Goal: Information Seeking & Learning: Find specific fact

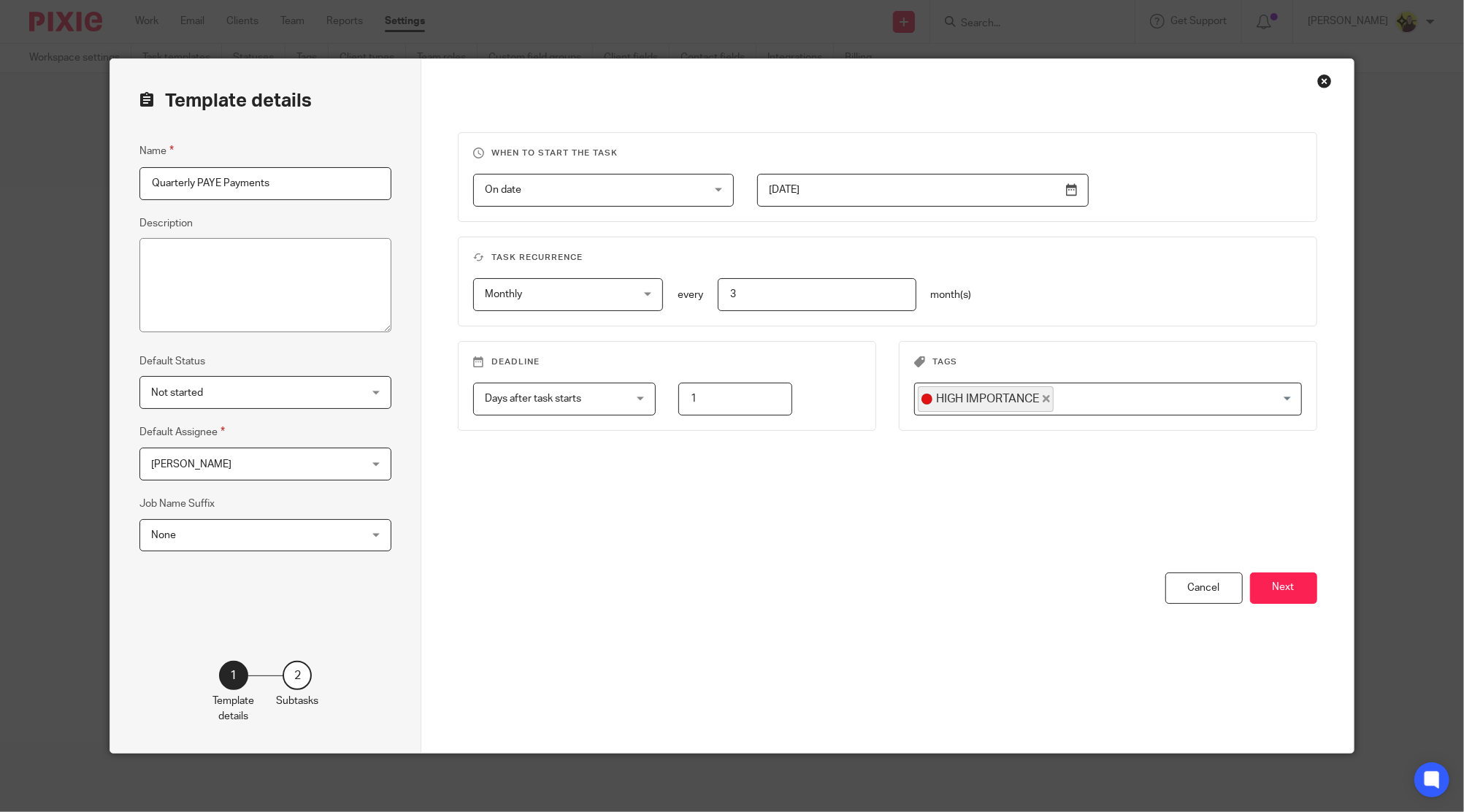
click at [549, 81] on div "Close this dialog window" at bounding box center [1324, 80] width 14 height 14
click at [549, 29] on div "Template details Name Quarterly PAYE Payments Description Default Status Not st…" at bounding box center [732, 406] width 1464 height 812
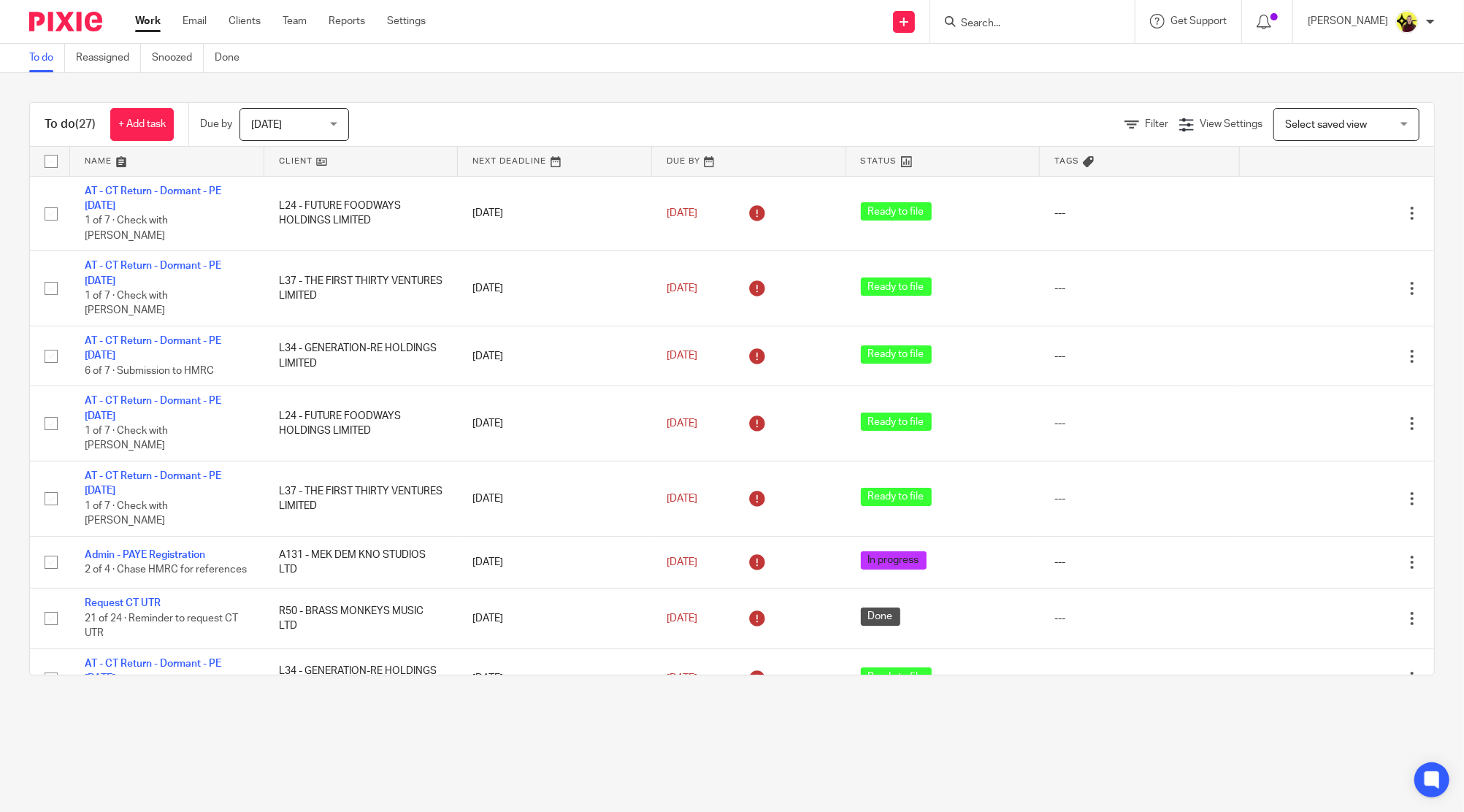
click at [1023, 19] on input "Search" at bounding box center [1025, 24] width 131 height 13
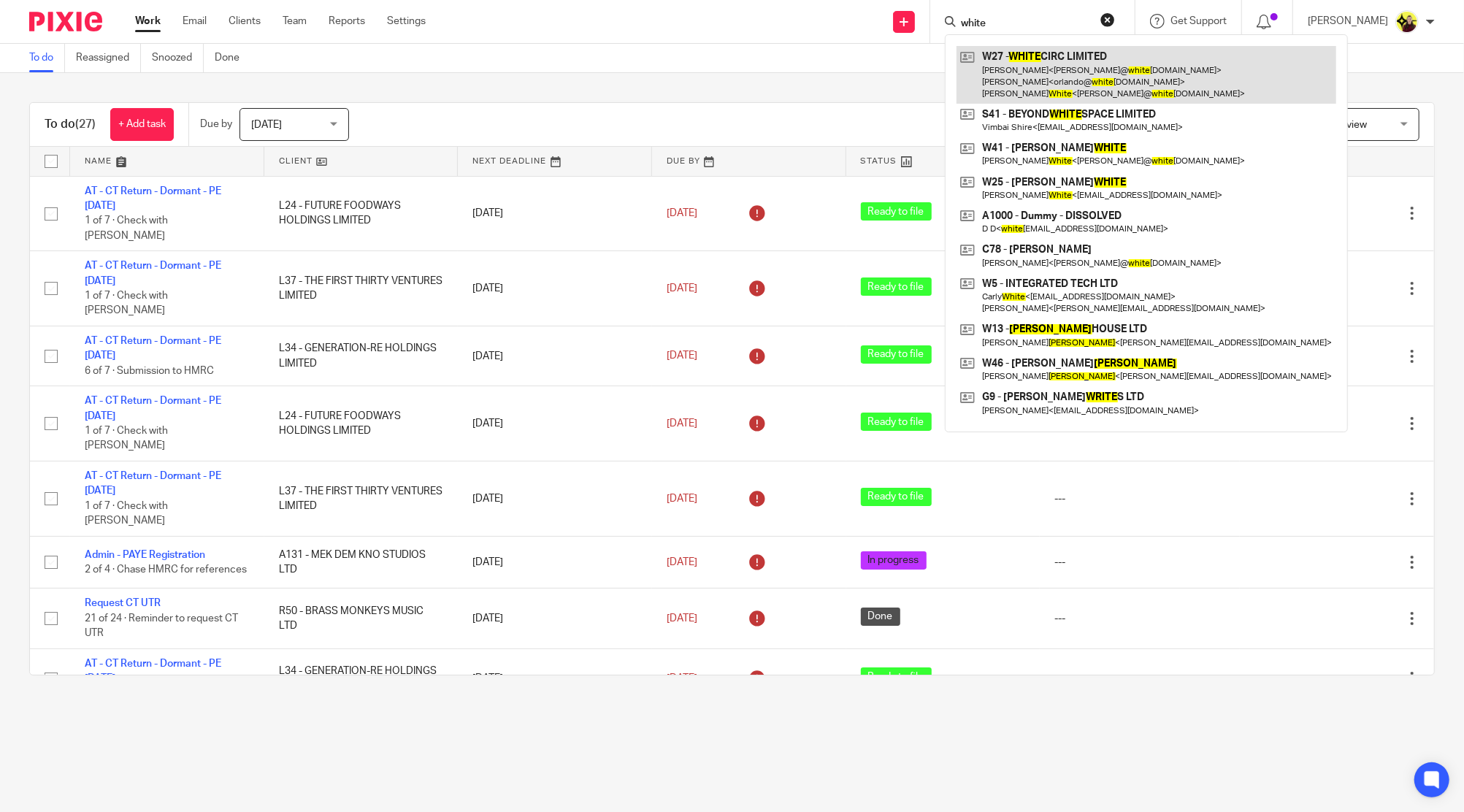
type input "white"
click at [1039, 54] on link at bounding box center [1146, 75] width 380 height 57
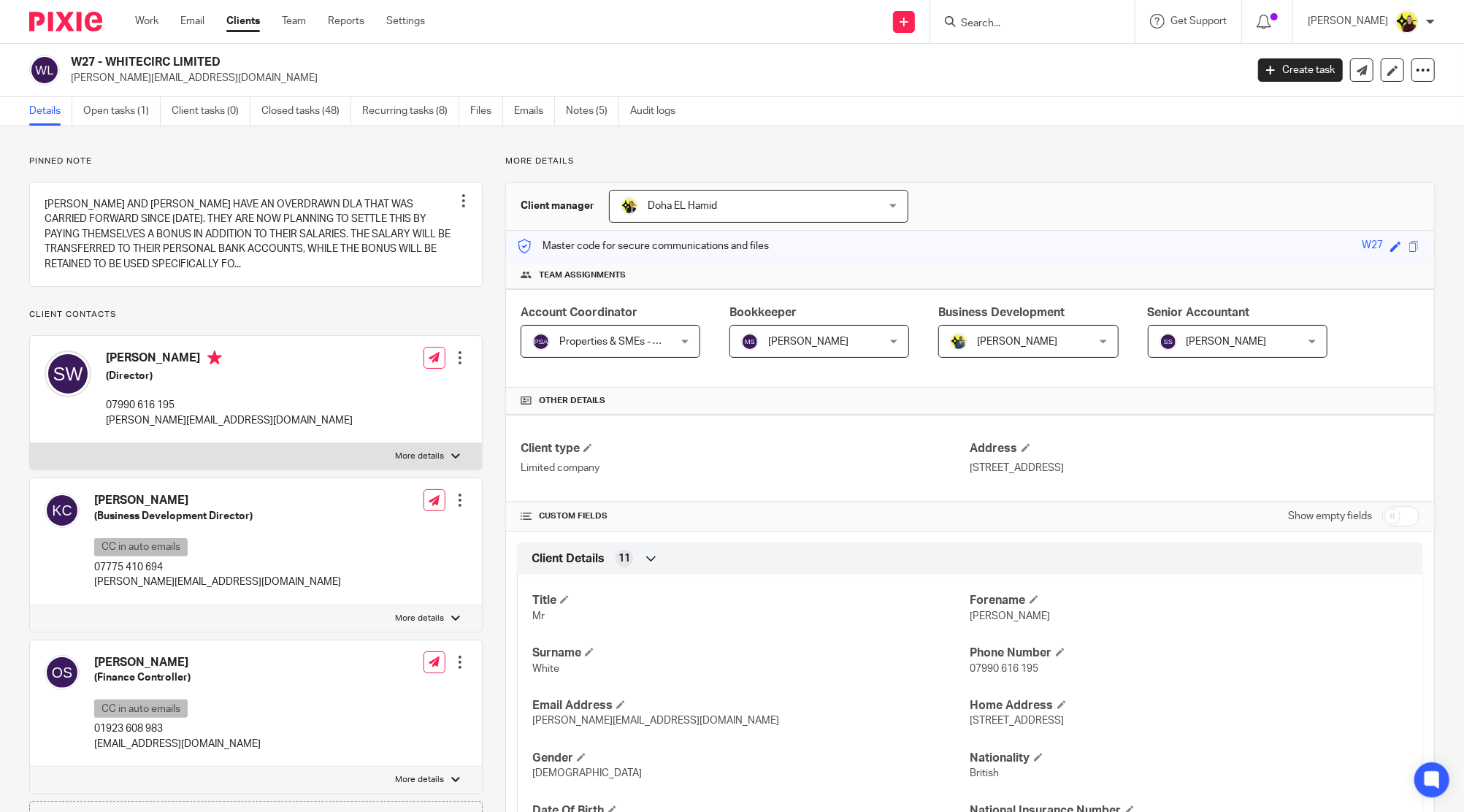
click at [1031, 13] on form at bounding box center [1037, 21] width 155 height 18
click at [1019, 20] on input "Search" at bounding box center [1025, 24] width 131 height 13
type input "p19"
click at [1018, 63] on link at bounding box center [1113, 62] width 313 height 34
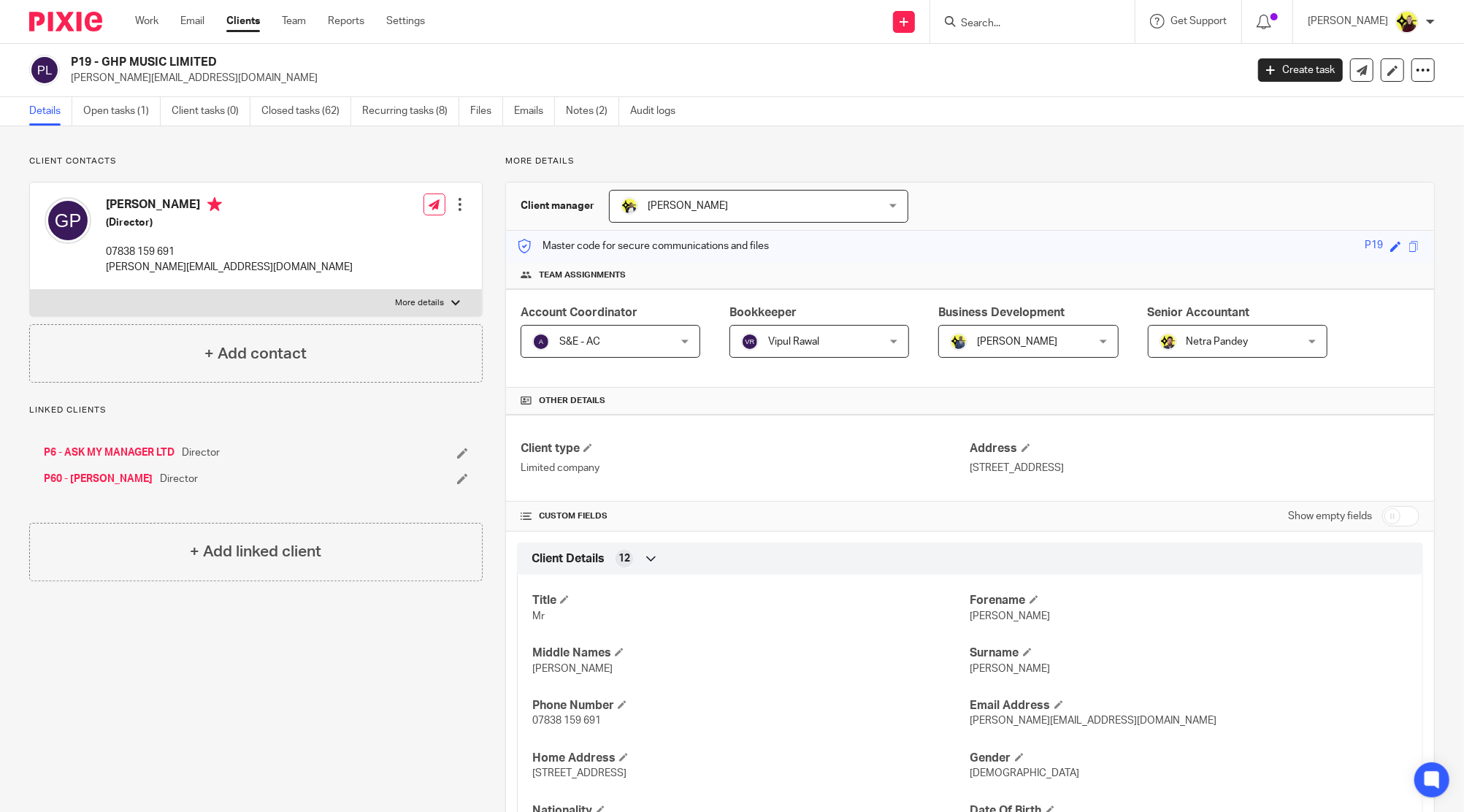
click at [1006, 20] on input "Search" at bounding box center [1025, 24] width 131 height 13
paste input "messaging-service@post.xero.com"
click at [1046, 20] on input "messaging-service@post.xero.com" at bounding box center [1025, 24] width 131 height 13
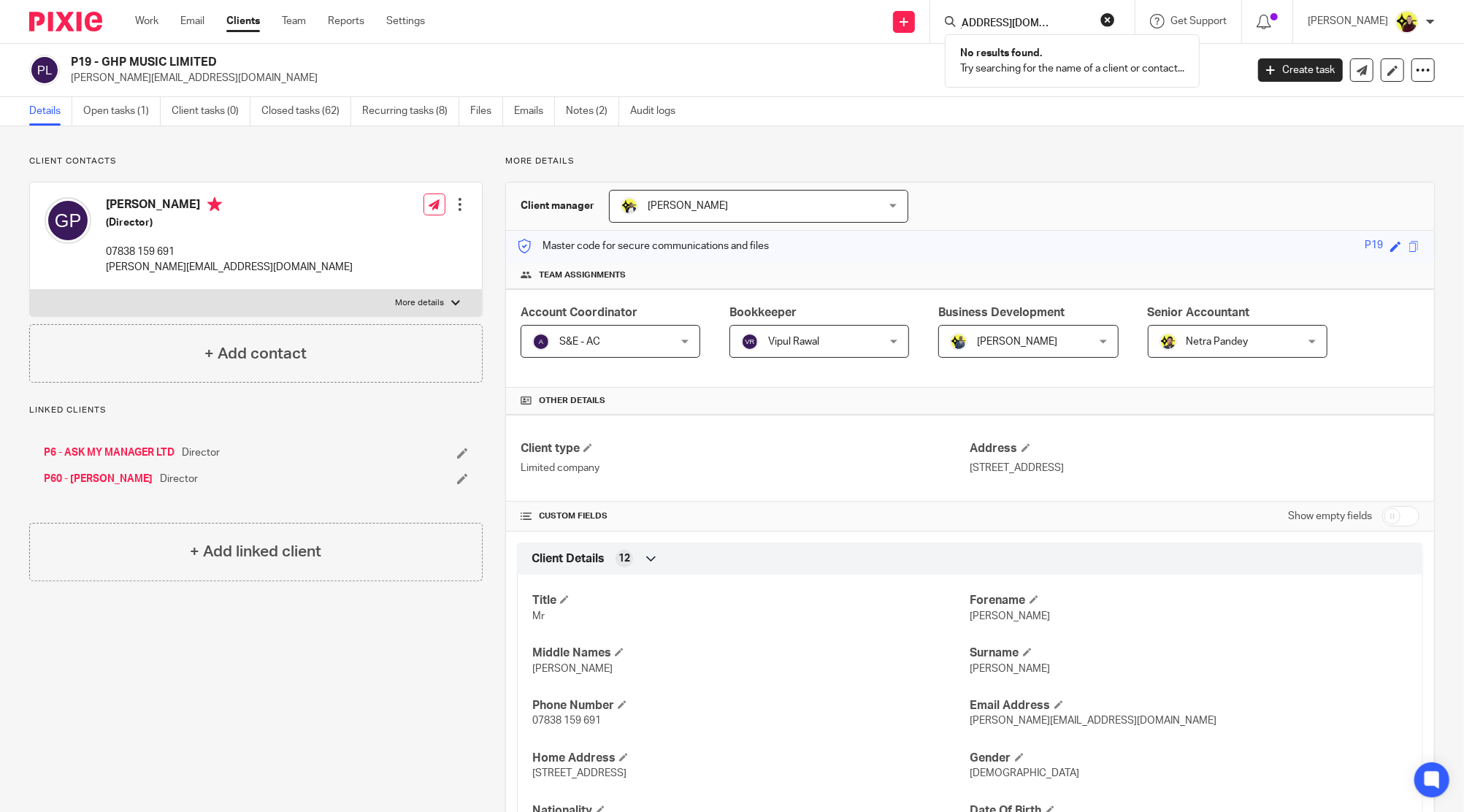
click at [1046, 20] on input "messaging-service@post.xero.com" at bounding box center [1025, 24] width 131 height 13
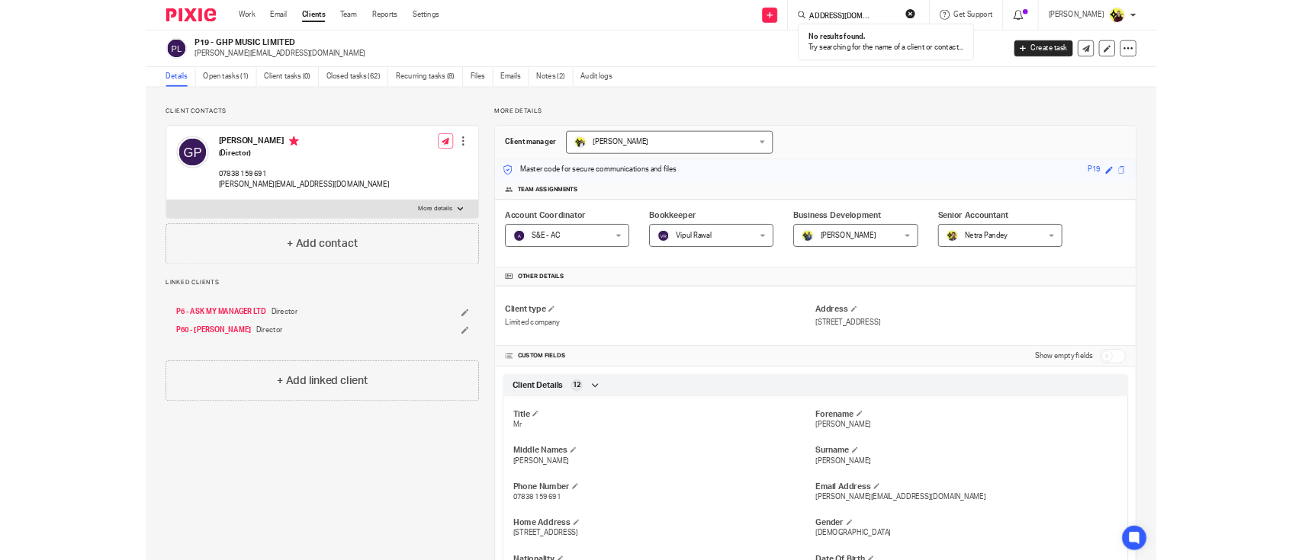
scroll to position [0, 0]
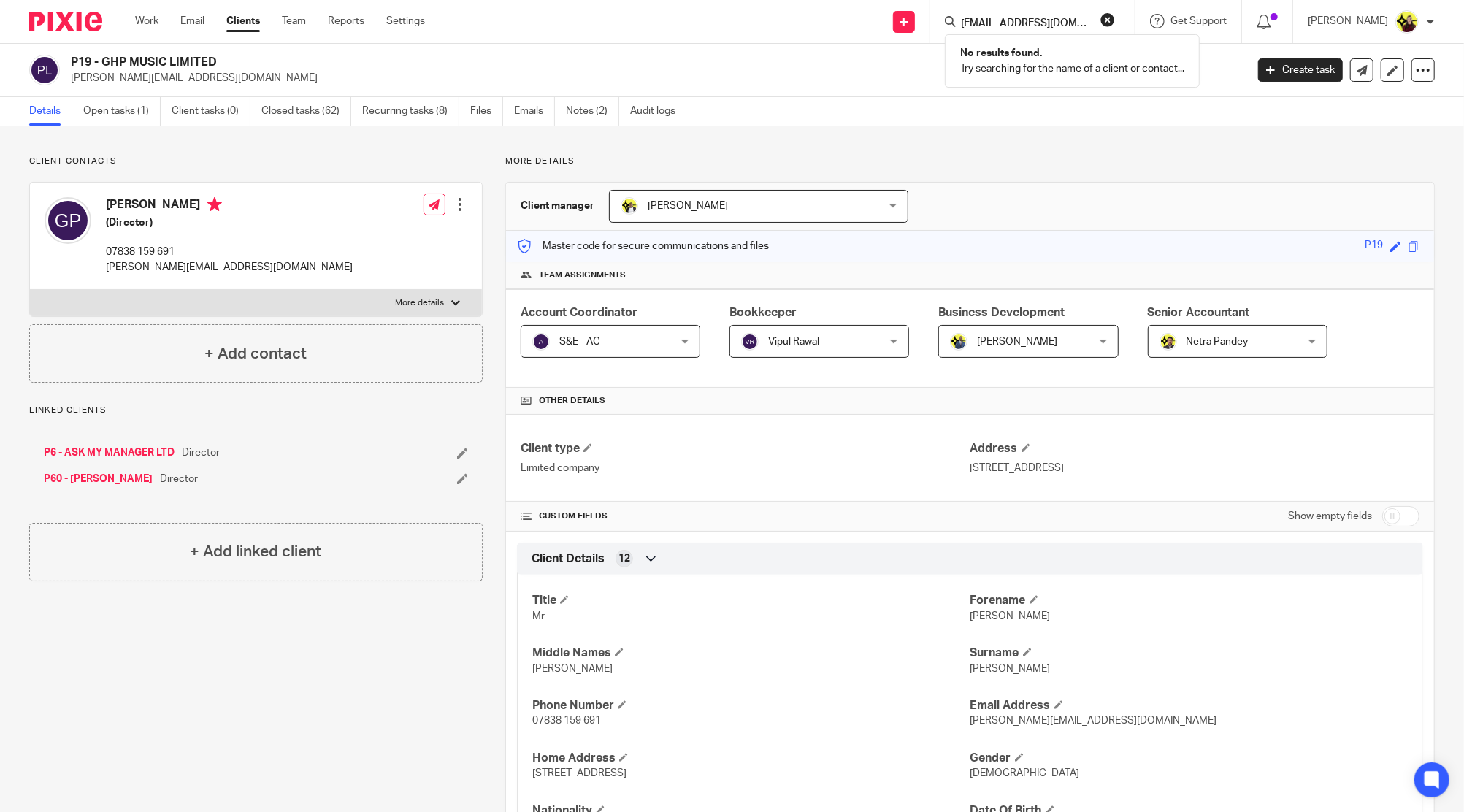
click at [1017, 24] on input "messaging-service@post.xero.com" at bounding box center [1025, 24] width 131 height 13
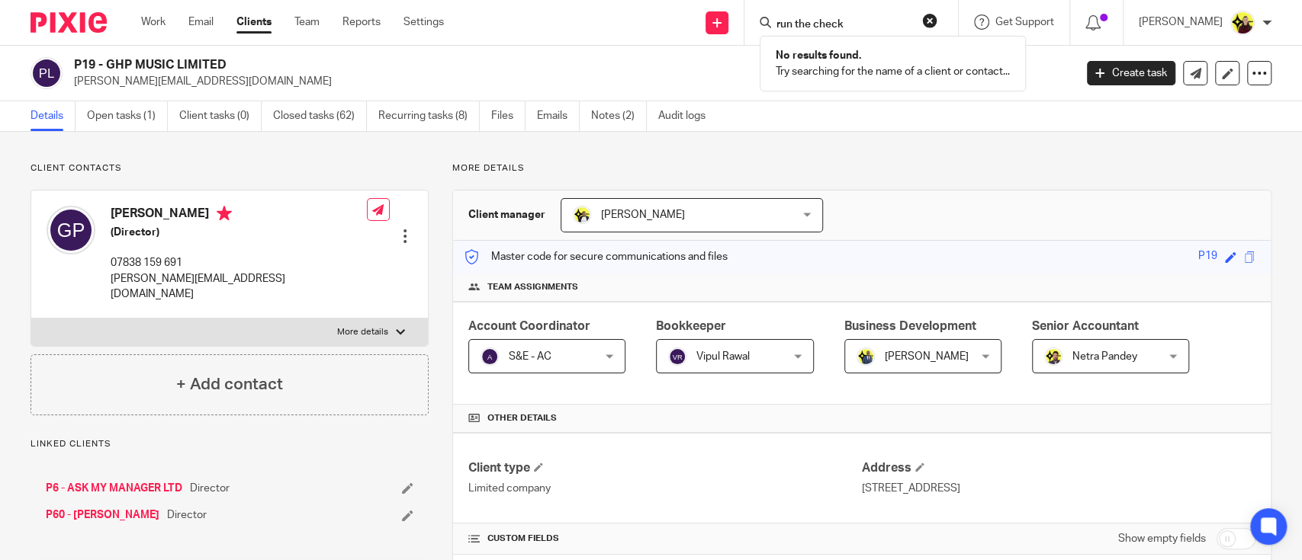
click at [822, 27] on input "run the check" at bounding box center [843, 25] width 137 height 14
type input "a6"
click at [846, 45] on div "A6 - THE 9TH LIMITED David Agyemang < david.agyemang@hotmail.com >" at bounding box center [969, 65] width 421 height 59
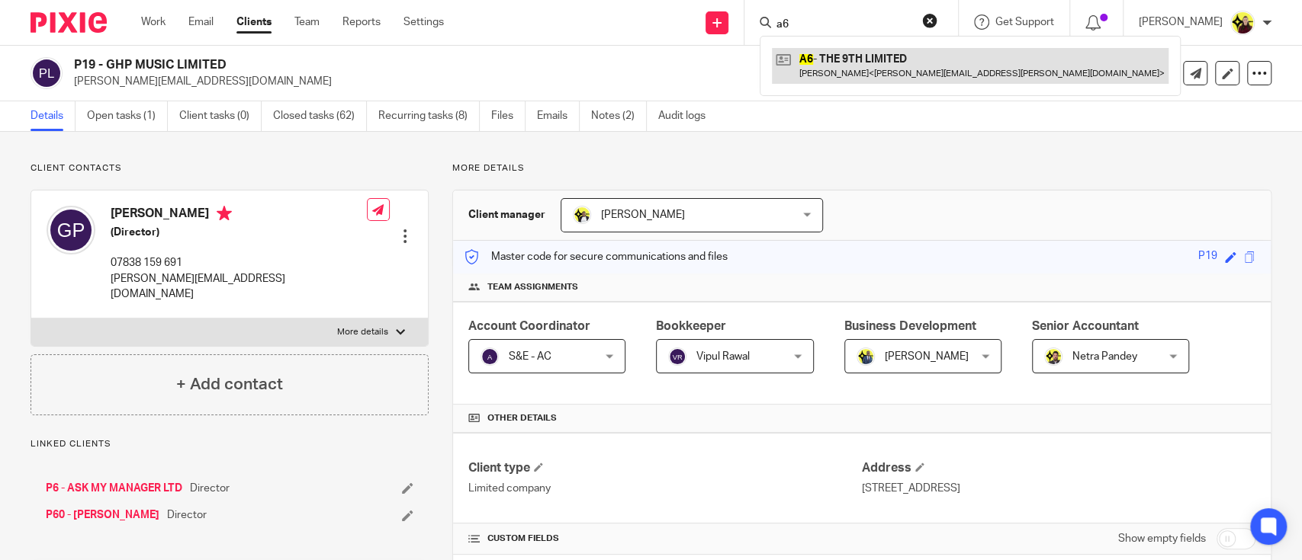
click at [843, 53] on link at bounding box center [970, 65] width 397 height 35
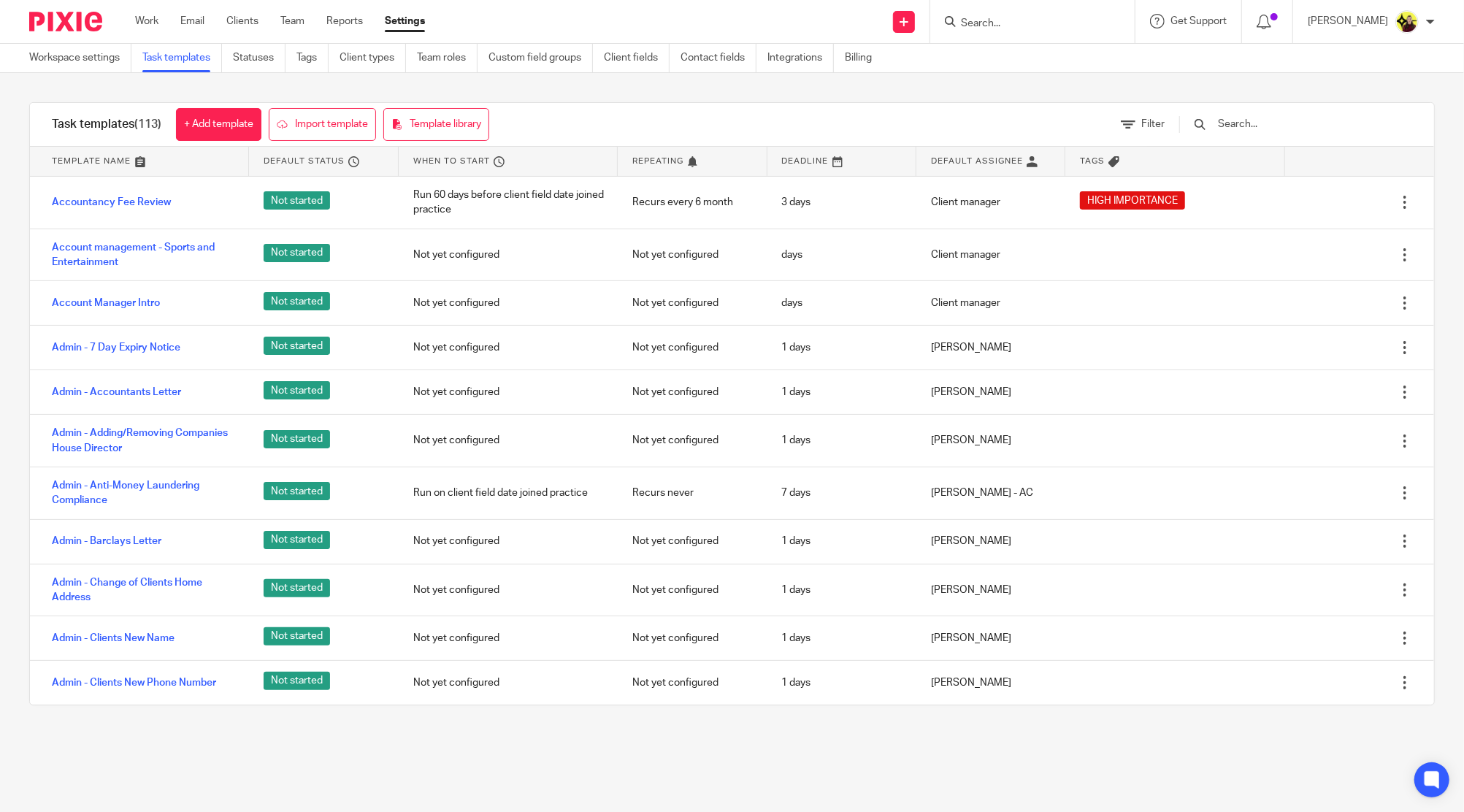
click at [997, 27] on input "Search" at bounding box center [1025, 24] width 131 height 13
drag, startPoint x: 1008, startPoint y: 45, endPoint x: 1006, endPoint y: 30, distance: 15.1
click at [1007, 36] on body "Work Email Clients Team Reports Settings Work Email Clients Team Reports Settin…" at bounding box center [732, 406] width 1464 height 812
click at [1004, 22] on input "Search" at bounding box center [1025, 24] width 131 height 13
type input "propage"
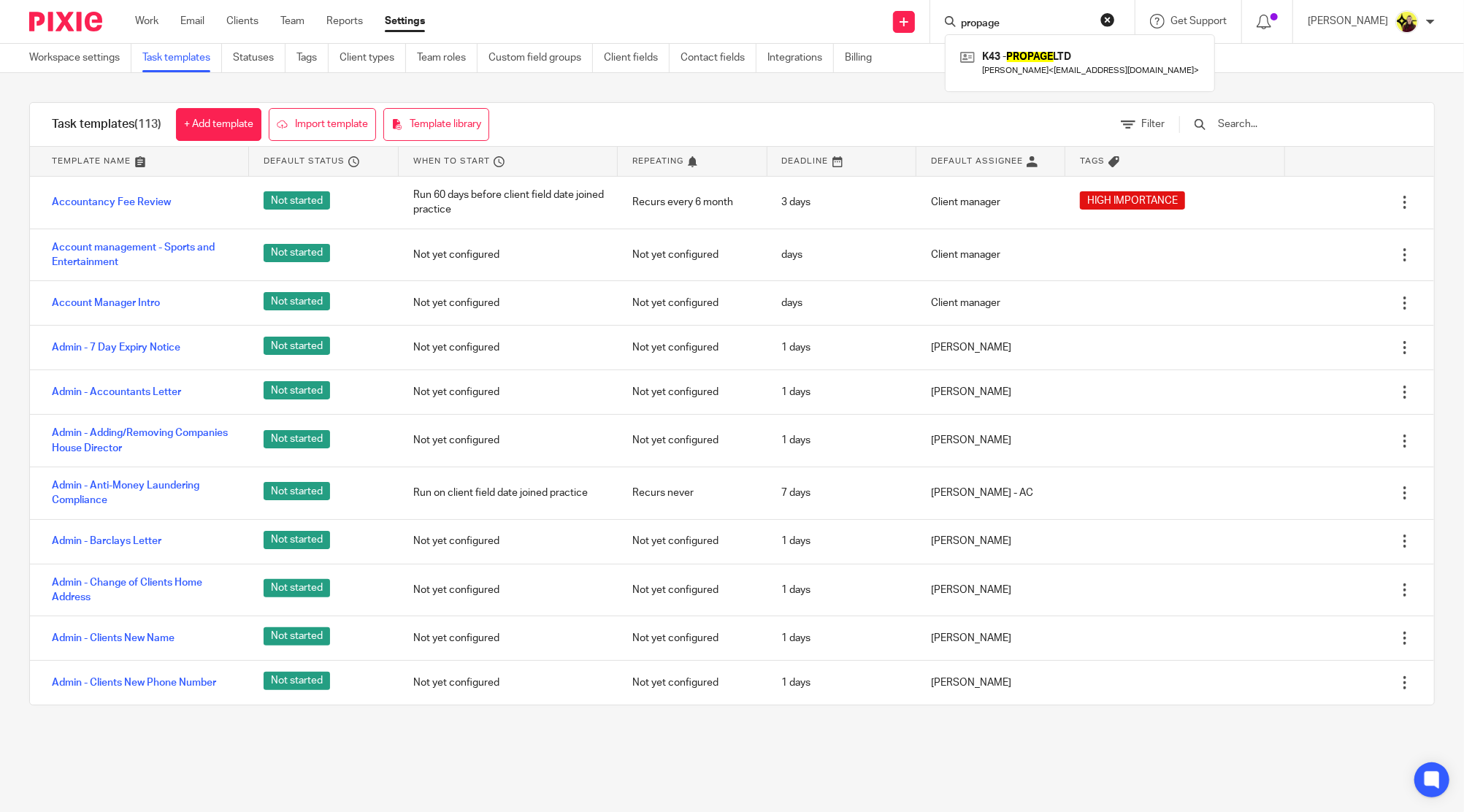
click at [1066, 83] on div "K43 - PROPAGE LTD Jade Kupoluyi < jade@roguecltv.com >" at bounding box center [1080, 62] width 270 height 56
click at [1064, 53] on link at bounding box center [1080, 62] width 247 height 34
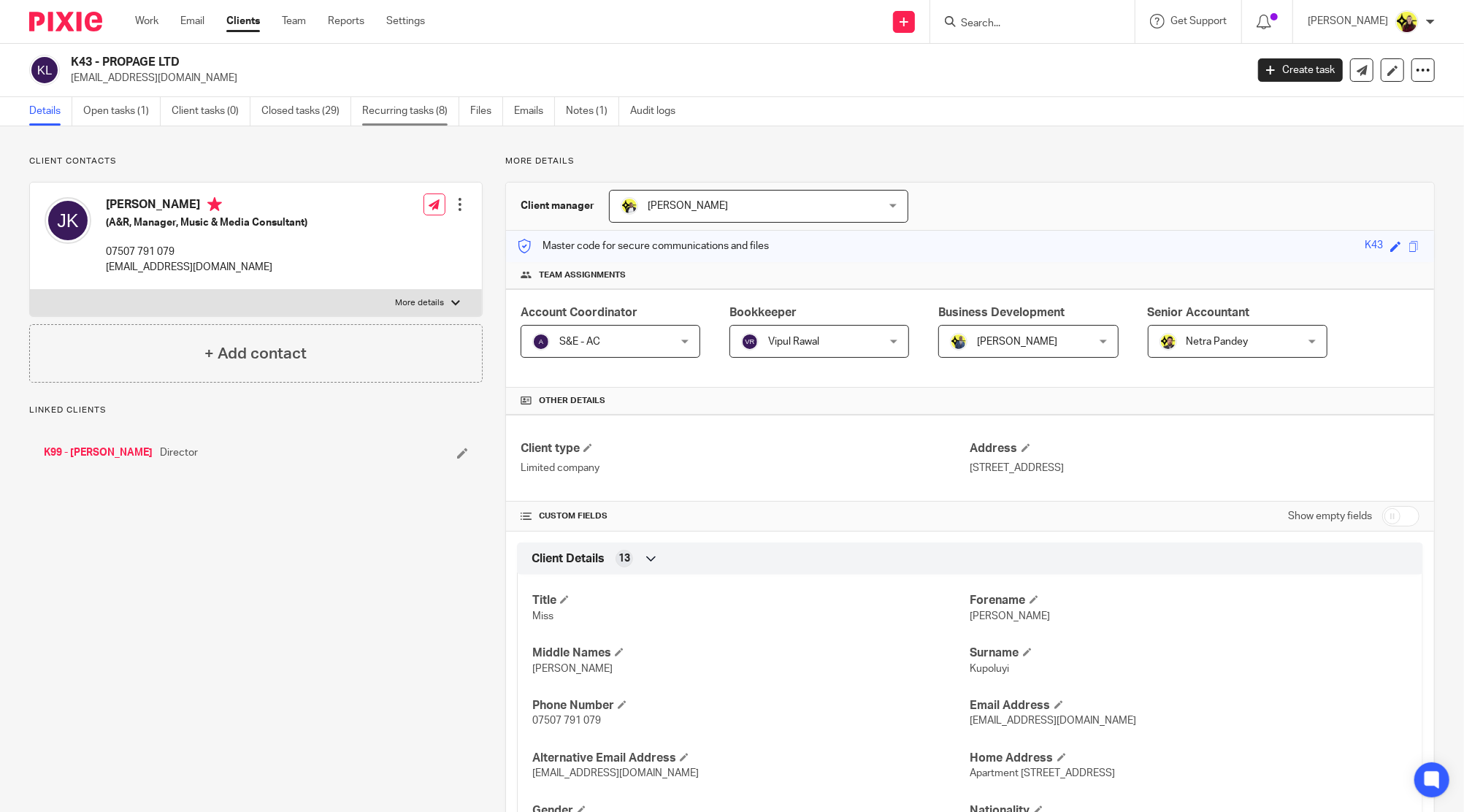
click at [368, 112] on link "Recurring tasks (8)" at bounding box center [410, 111] width 97 height 29
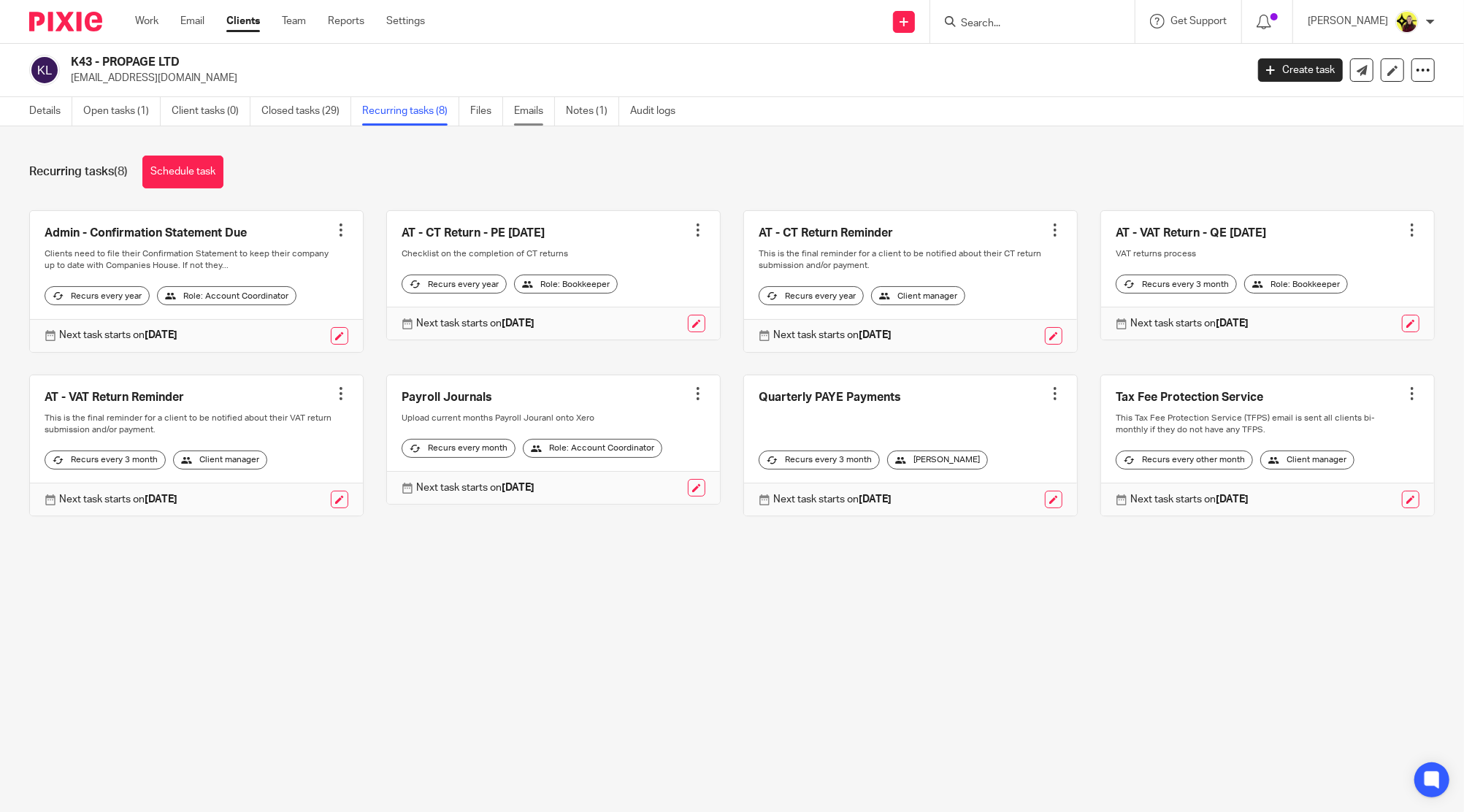
click at [528, 106] on link "Emails" at bounding box center [534, 111] width 41 height 29
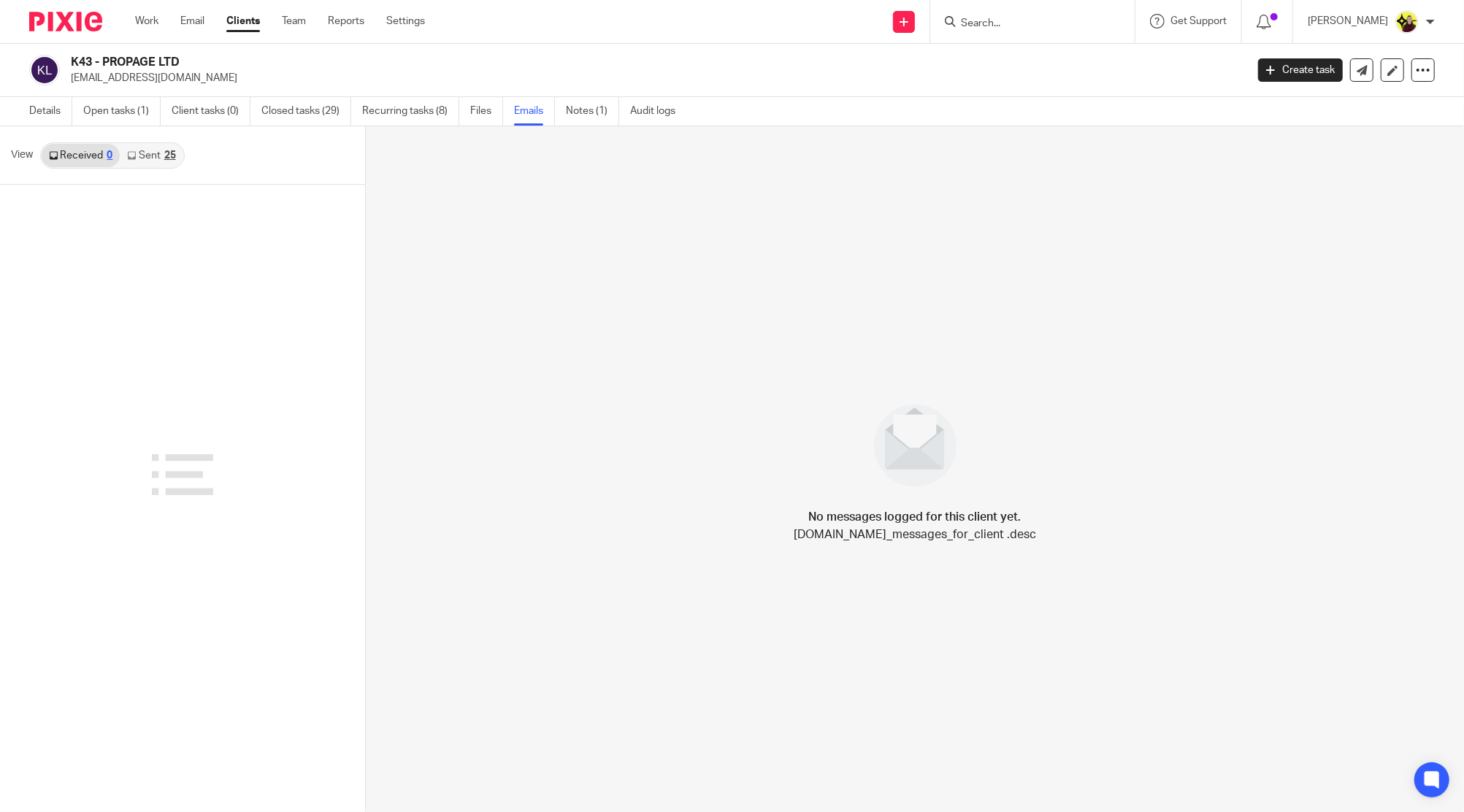
click at [159, 146] on link "Sent 25" at bounding box center [151, 155] width 63 height 23
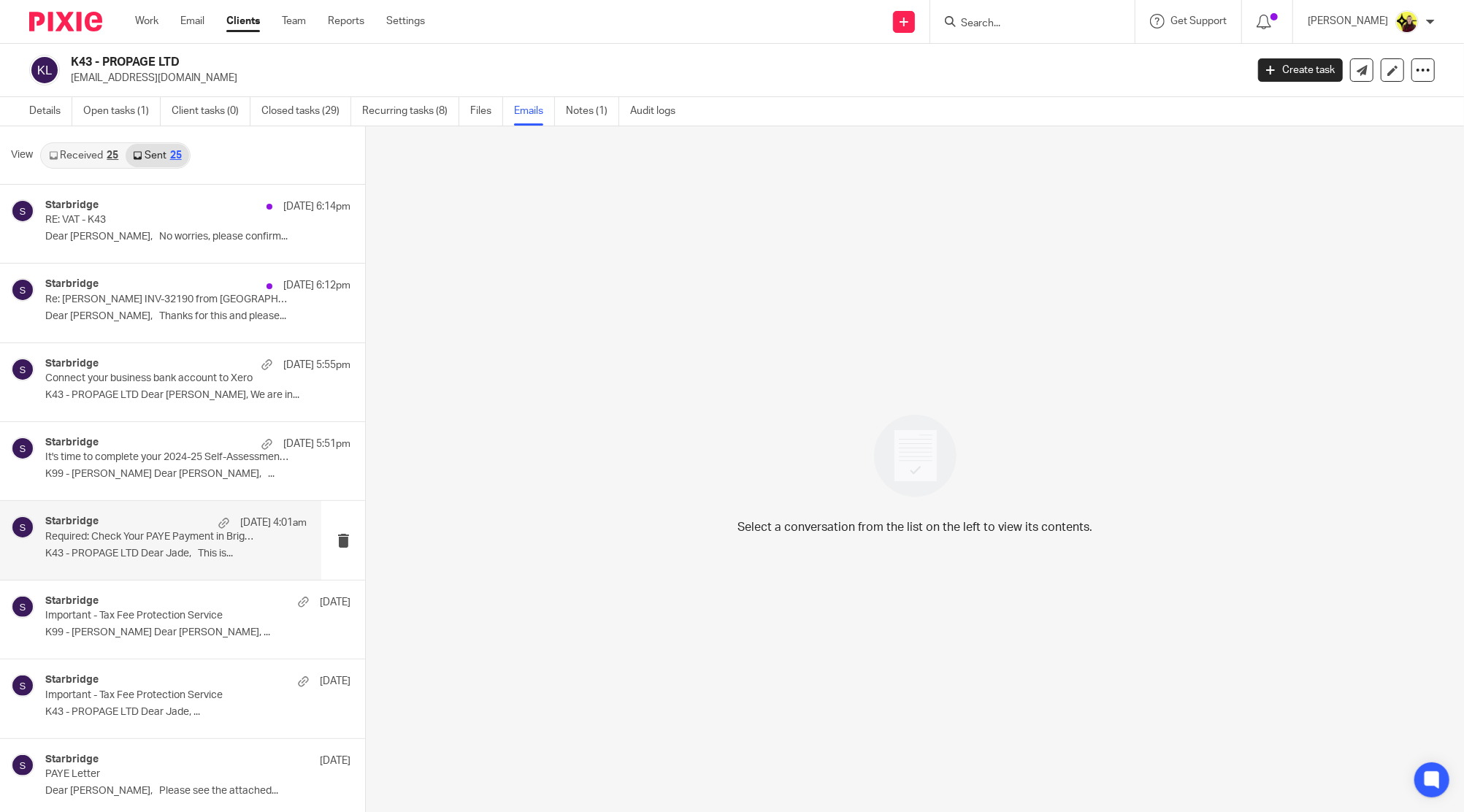
click at [158, 535] on p "Required: Check Your PAYE Payment in BrightPay Portal" at bounding box center [149, 536] width 210 height 12
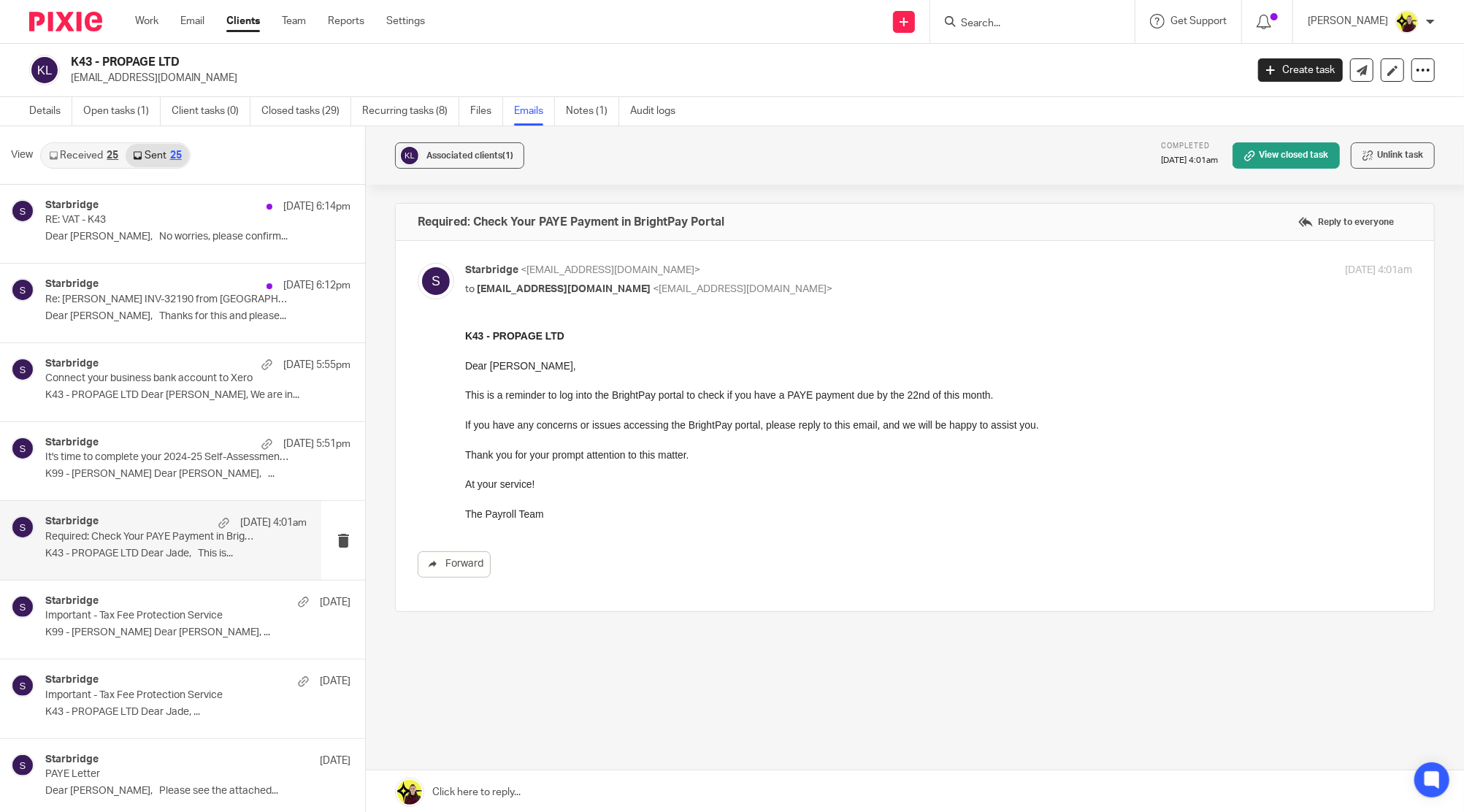
click at [981, 23] on input "Search" at bounding box center [1025, 24] width 131 height 13
click at [1035, 28] on input "y19" at bounding box center [1025, 24] width 131 height 13
type input "t19"
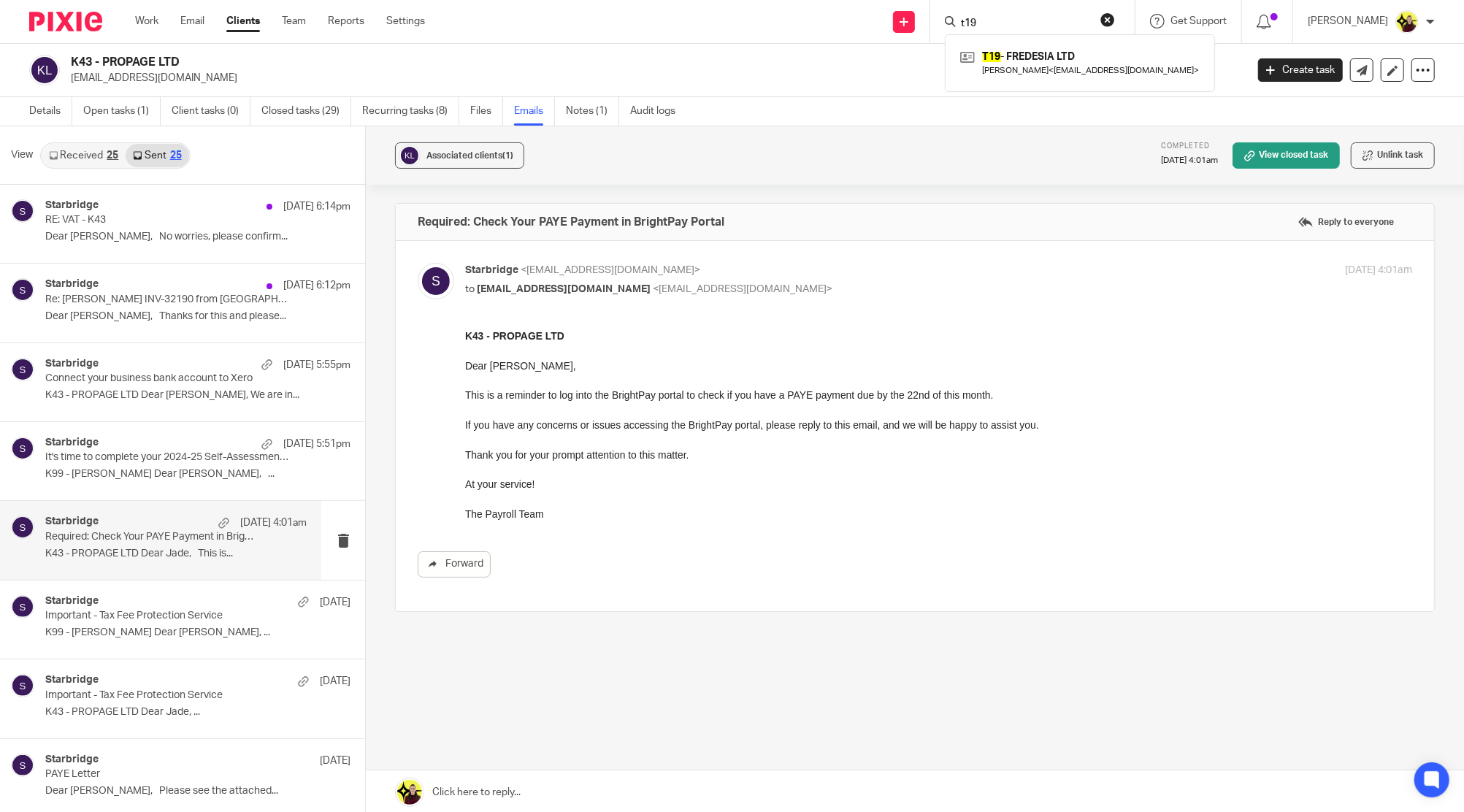
click at [1044, 83] on div "T19 - FREDESIA LTD Stephana Traore < maameobema@yahoo.com >" at bounding box center [1080, 62] width 270 height 56
click at [1044, 44] on div "T19 - FREDESIA LTD Stephana Traore < maameobema@yahoo.com >" at bounding box center [1080, 62] width 270 height 56
click at [1041, 56] on link at bounding box center [1080, 62] width 247 height 34
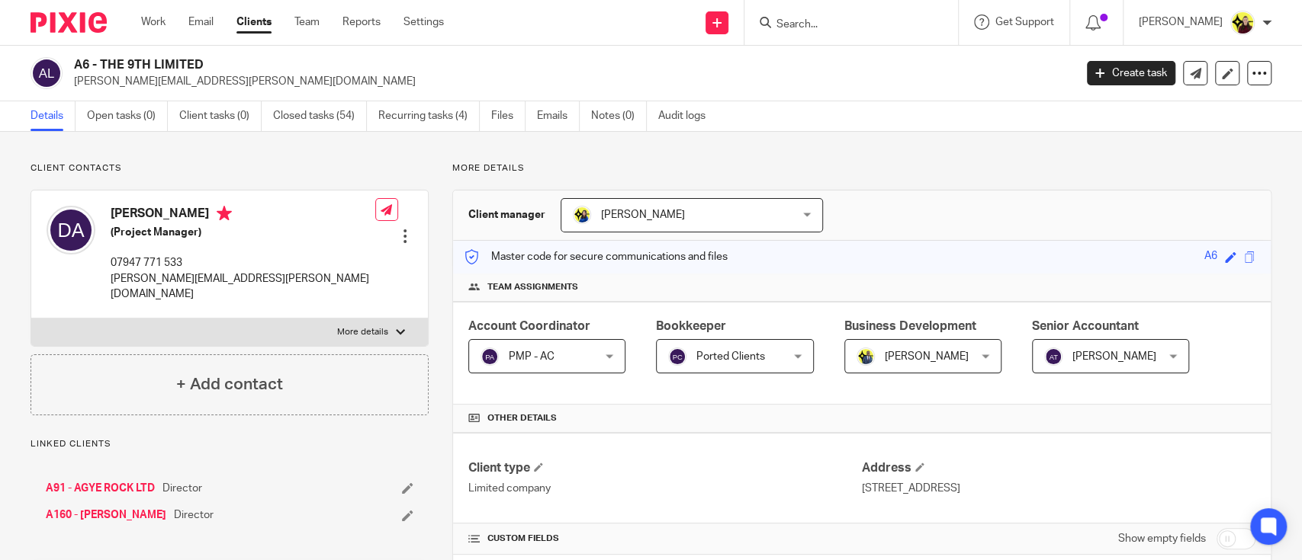
click at [845, 29] on input "Search" at bounding box center [843, 25] width 137 height 14
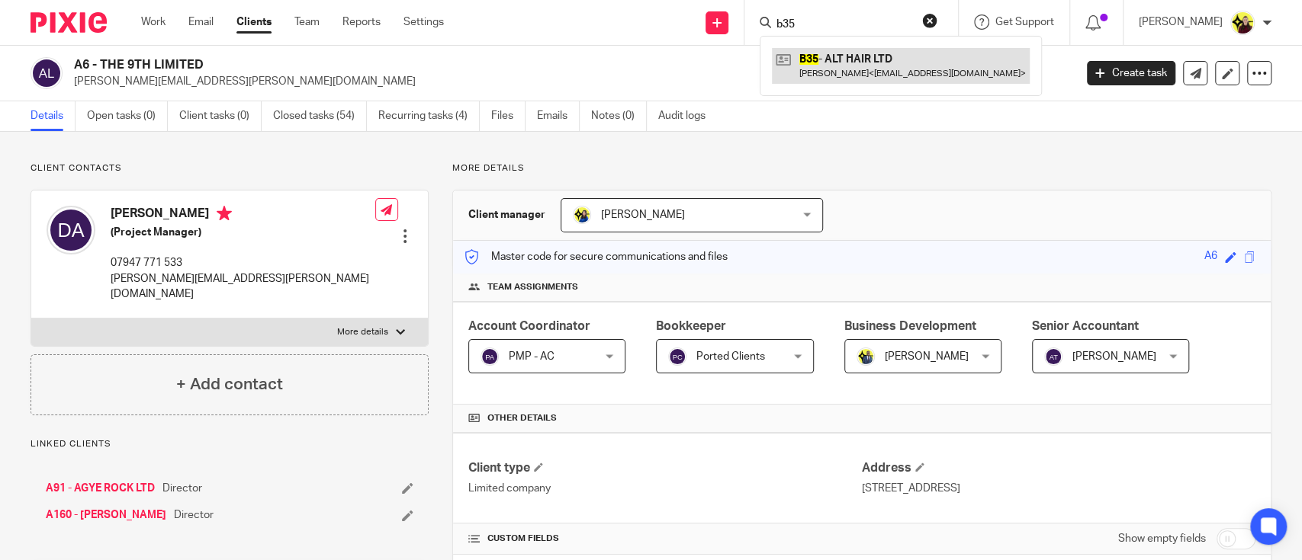
type input "b35"
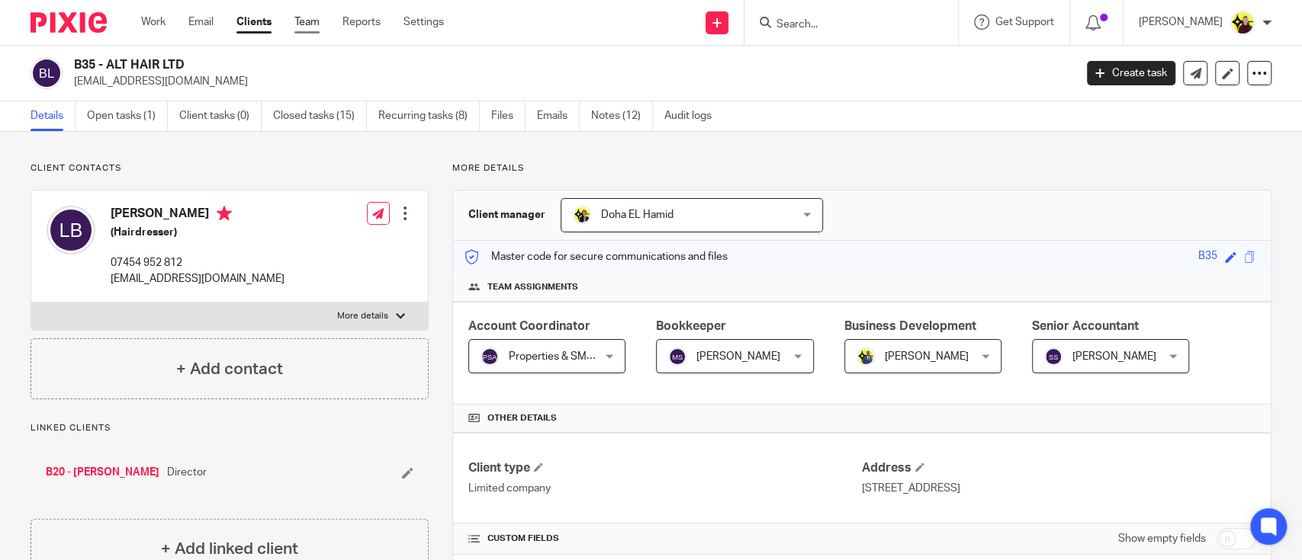
click at [305, 24] on link "Team" at bounding box center [306, 21] width 25 height 15
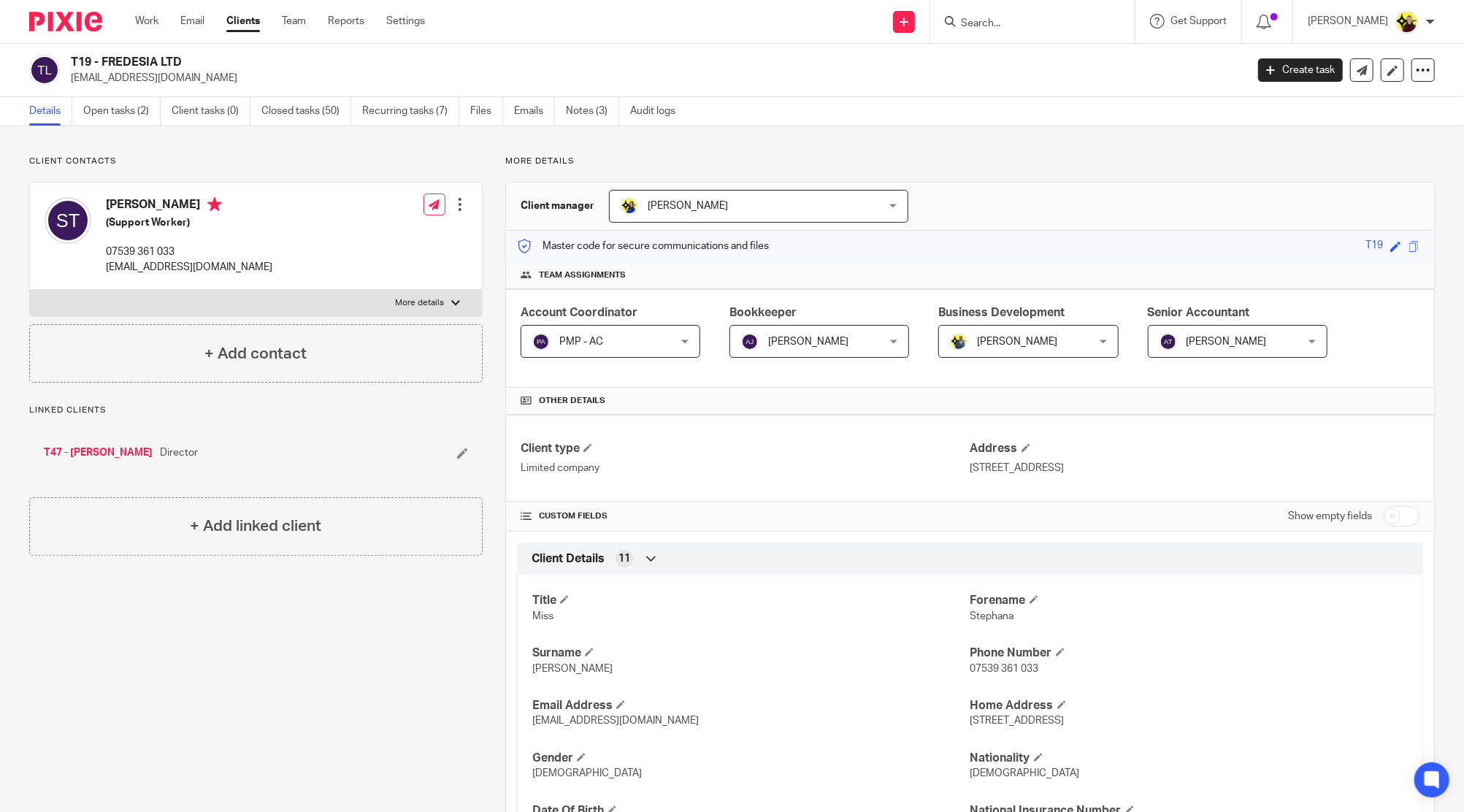
drag, startPoint x: 1021, startPoint y: 17, endPoint x: 1020, endPoint y: 28, distance: 11.0
click at [1020, 17] on input "Search" at bounding box center [1025, 24] width 131 height 13
paste input "Stephana"
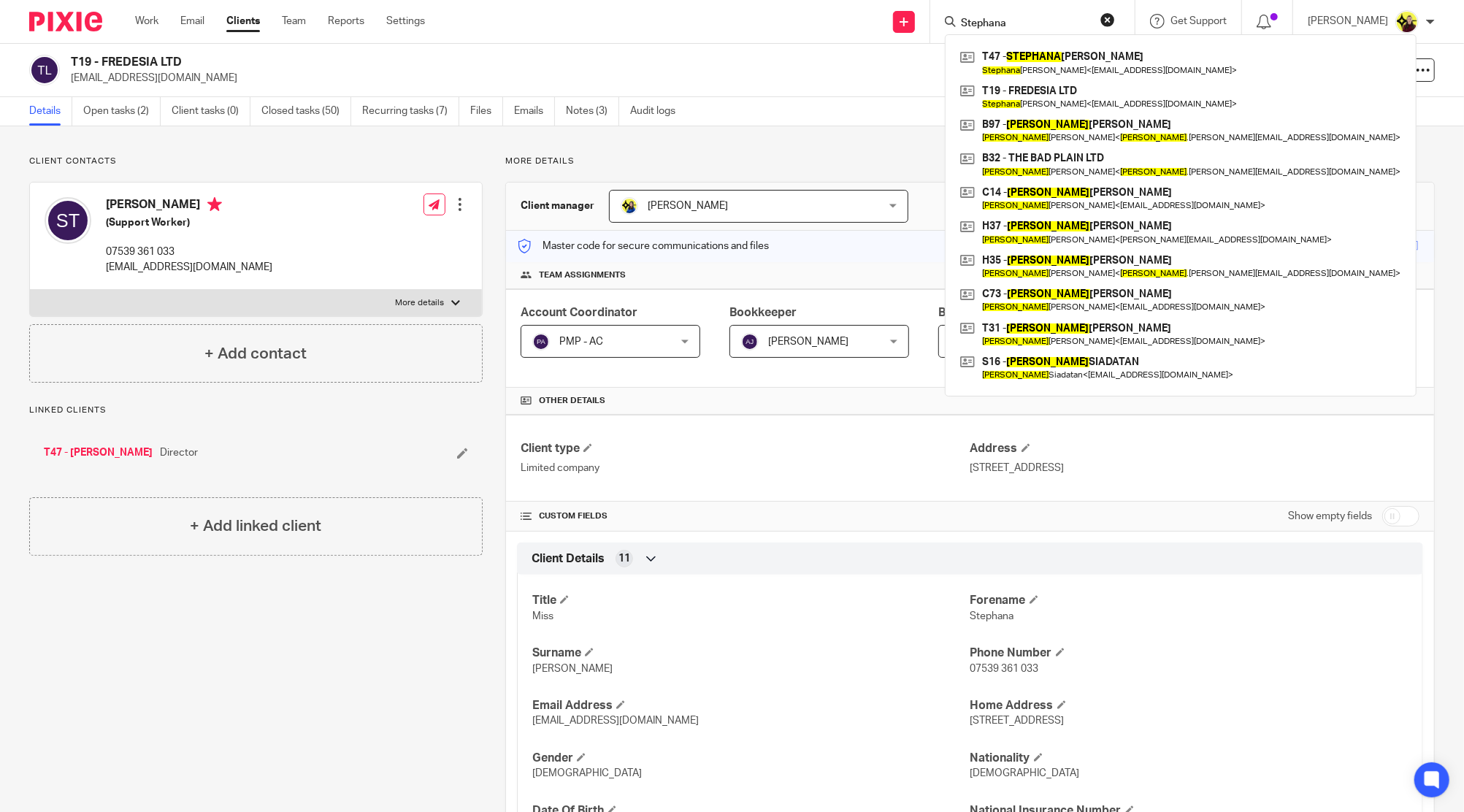
click at [1007, 30] on input "Stephana" at bounding box center [1025, 24] width 131 height 13
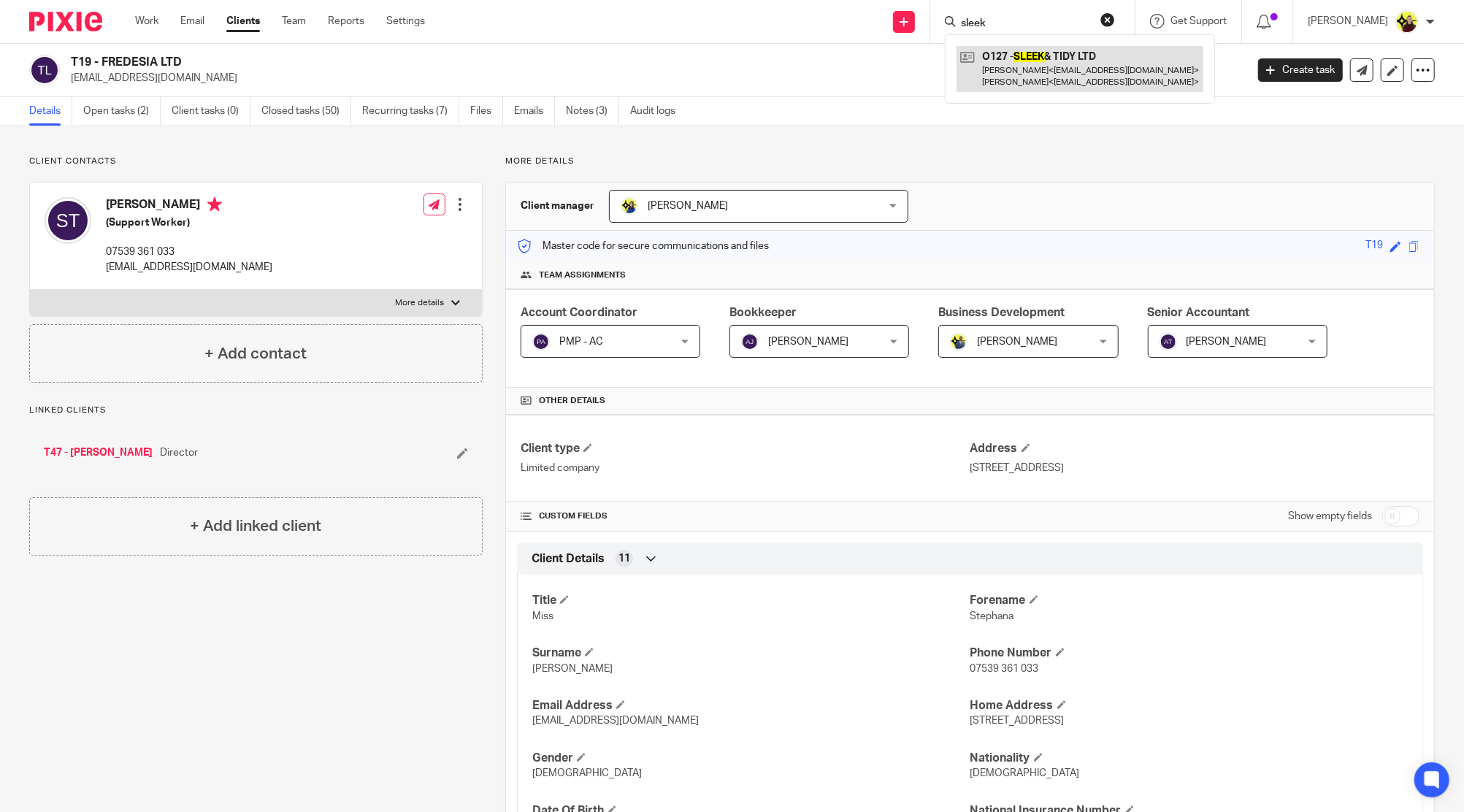
type input "sleek"
click at [1010, 65] on link at bounding box center [1080, 68] width 247 height 45
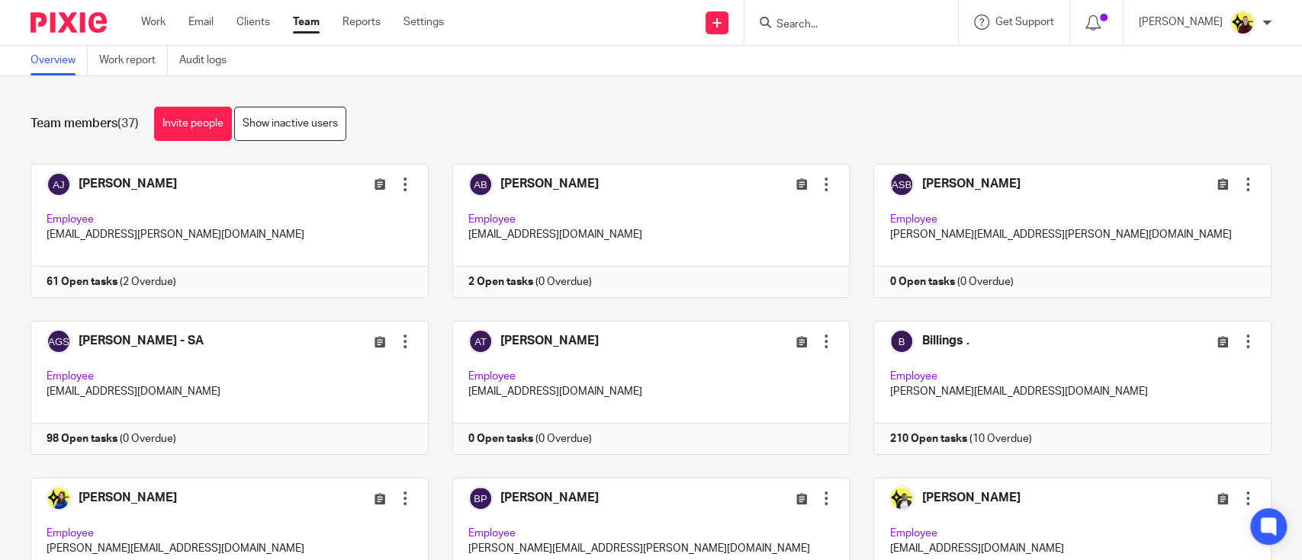
drag, startPoint x: 748, startPoint y: 156, endPoint x: 732, endPoint y: 159, distance: 16.3
click at [732, 158] on div "Team members (37) Invite people Show inactive users Invite team members Add inv…" at bounding box center [651, 318] width 1302 height 484
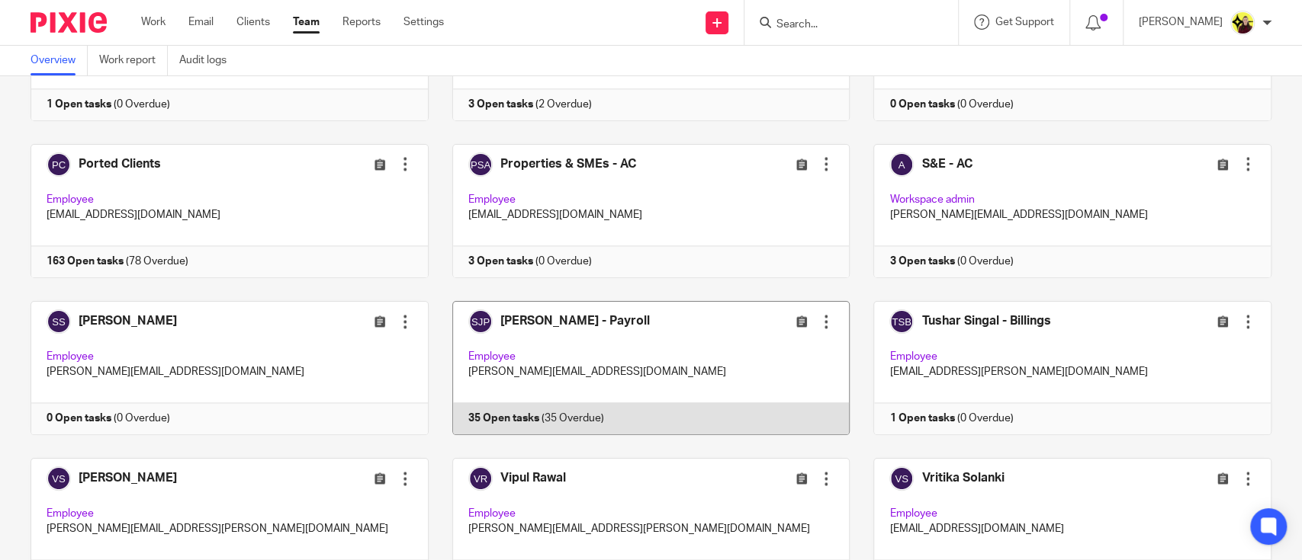
click at [655, 324] on link at bounding box center [640, 368] width 422 height 134
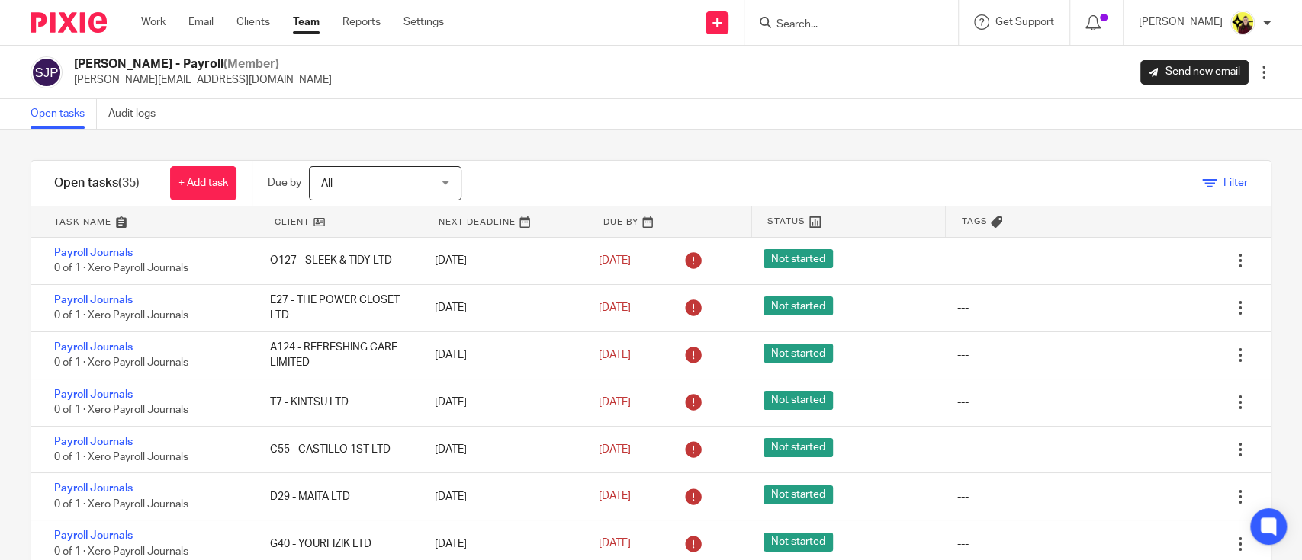
click at [1223, 188] on span "Filter" at bounding box center [1235, 183] width 24 height 11
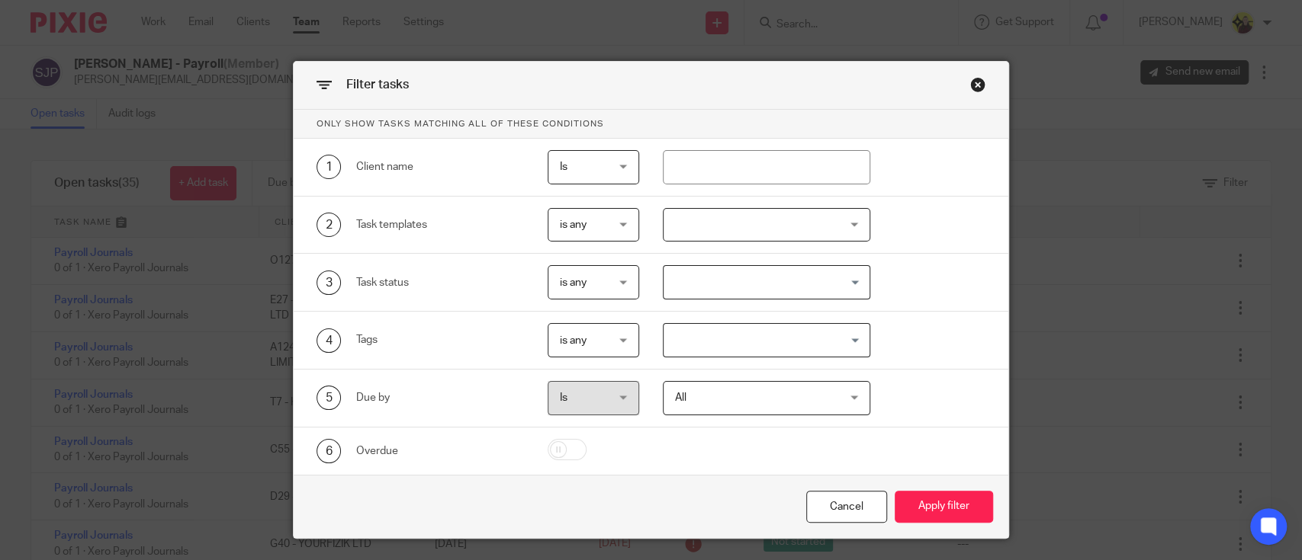
click at [691, 226] on div at bounding box center [766, 225] width 207 height 34
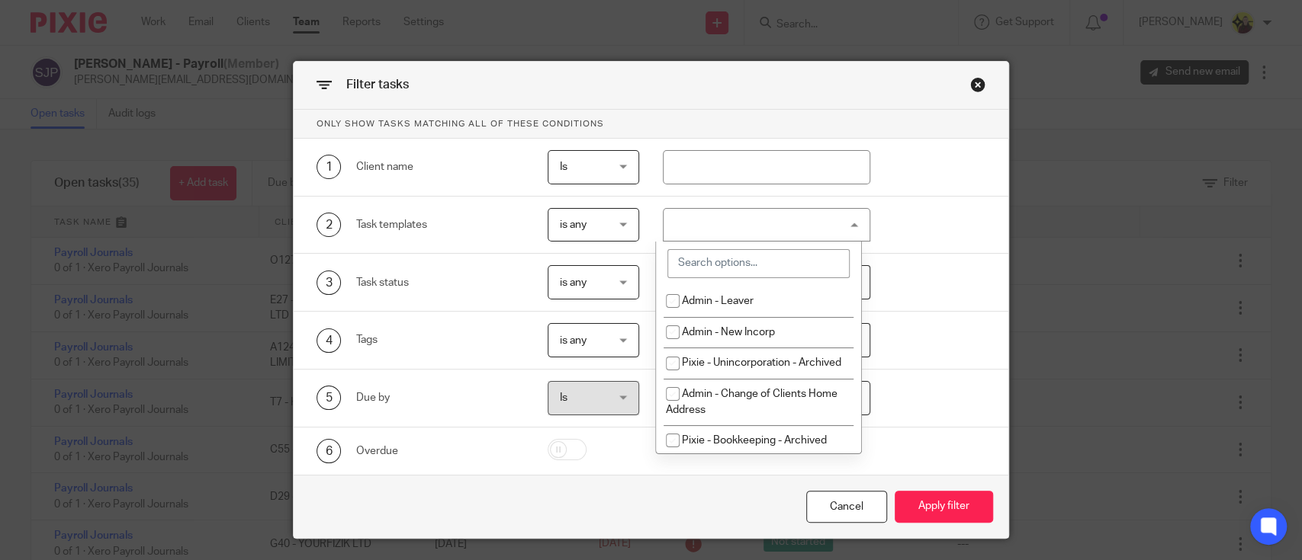
click at [698, 278] on input "search" at bounding box center [758, 263] width 182 height 29
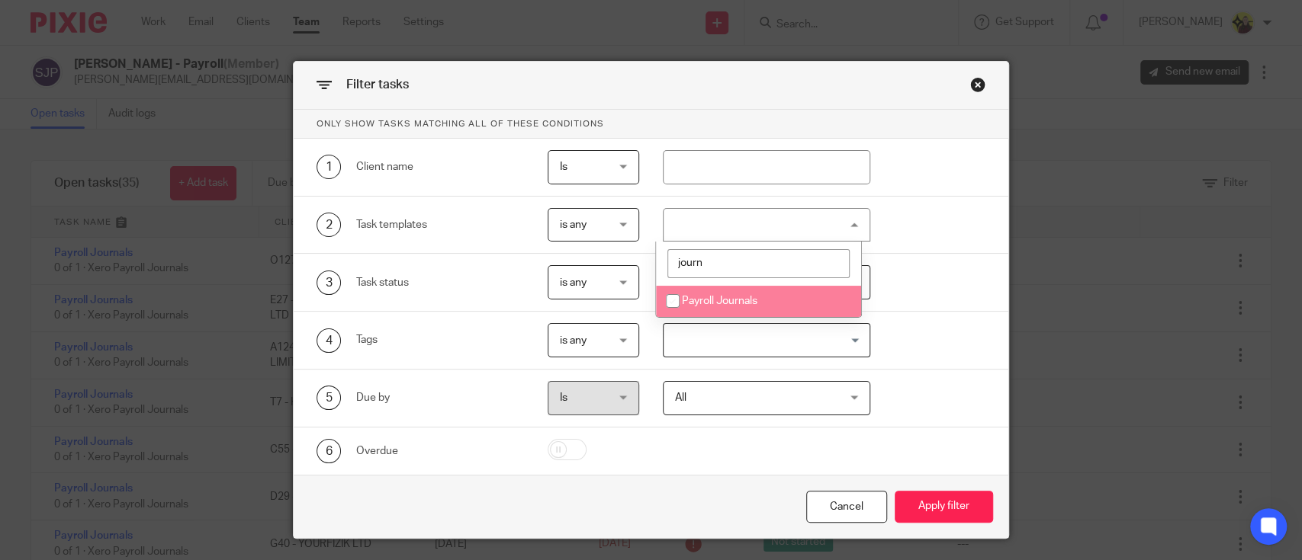
type input "journ"
click at [750, 303] on span "Payroll Journals" at bounding box center [719, 301] width 75 height 11
checkbox input "true"
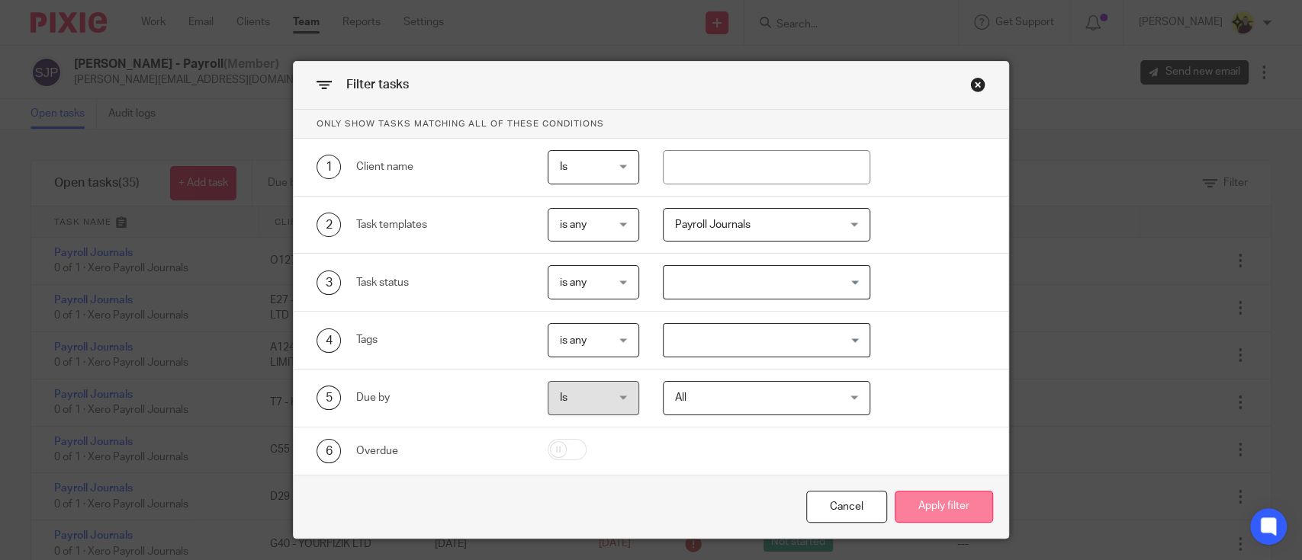
click at [952, 509] on button "Apply filter" at bounding box center [943, 507] width 98 height 33
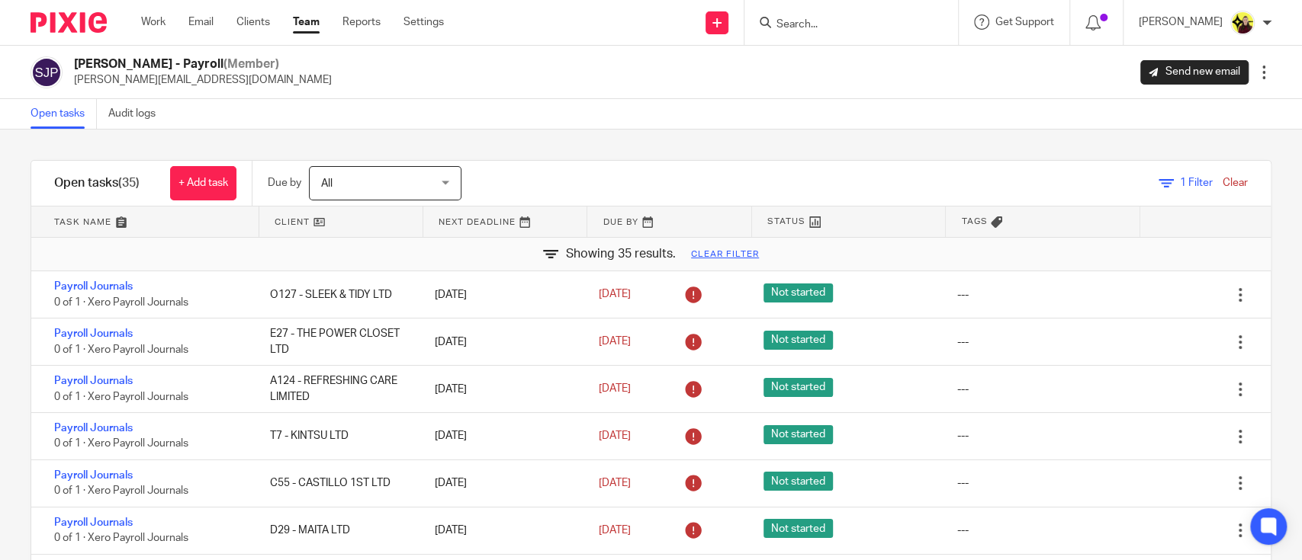
click at [820, 16] on form at bounding box center [856, 22] width 162 height 19
click at [820, 20] on input "Search" at bounding box center [843, 25] width 137 height 14
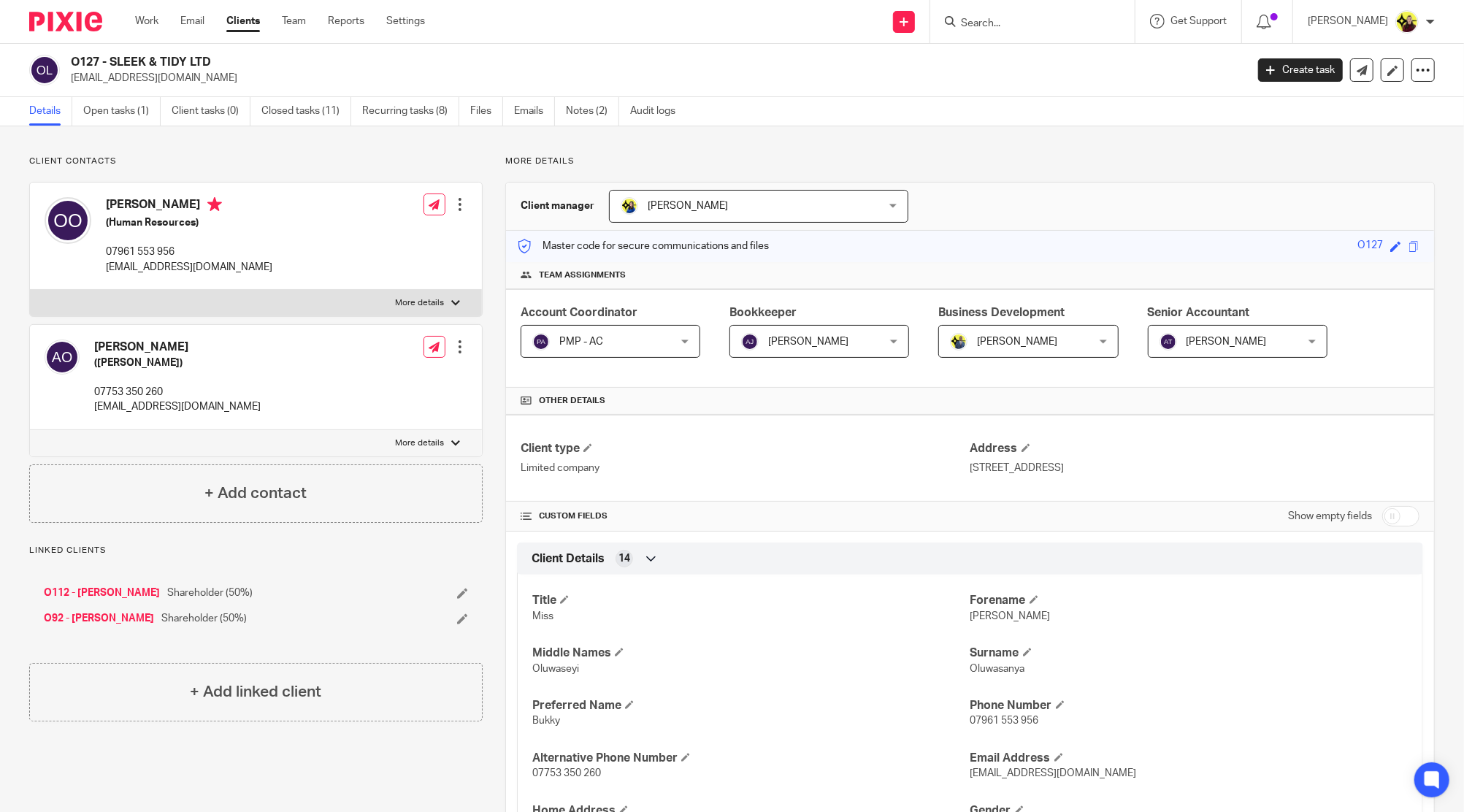
click at [998, 24] on input "Search" at bounding box center [1025, 24] width 131 height 13
type input "l5"
click at [1087, 61] on link at bounding box center [1080, 62] width 247 height 34
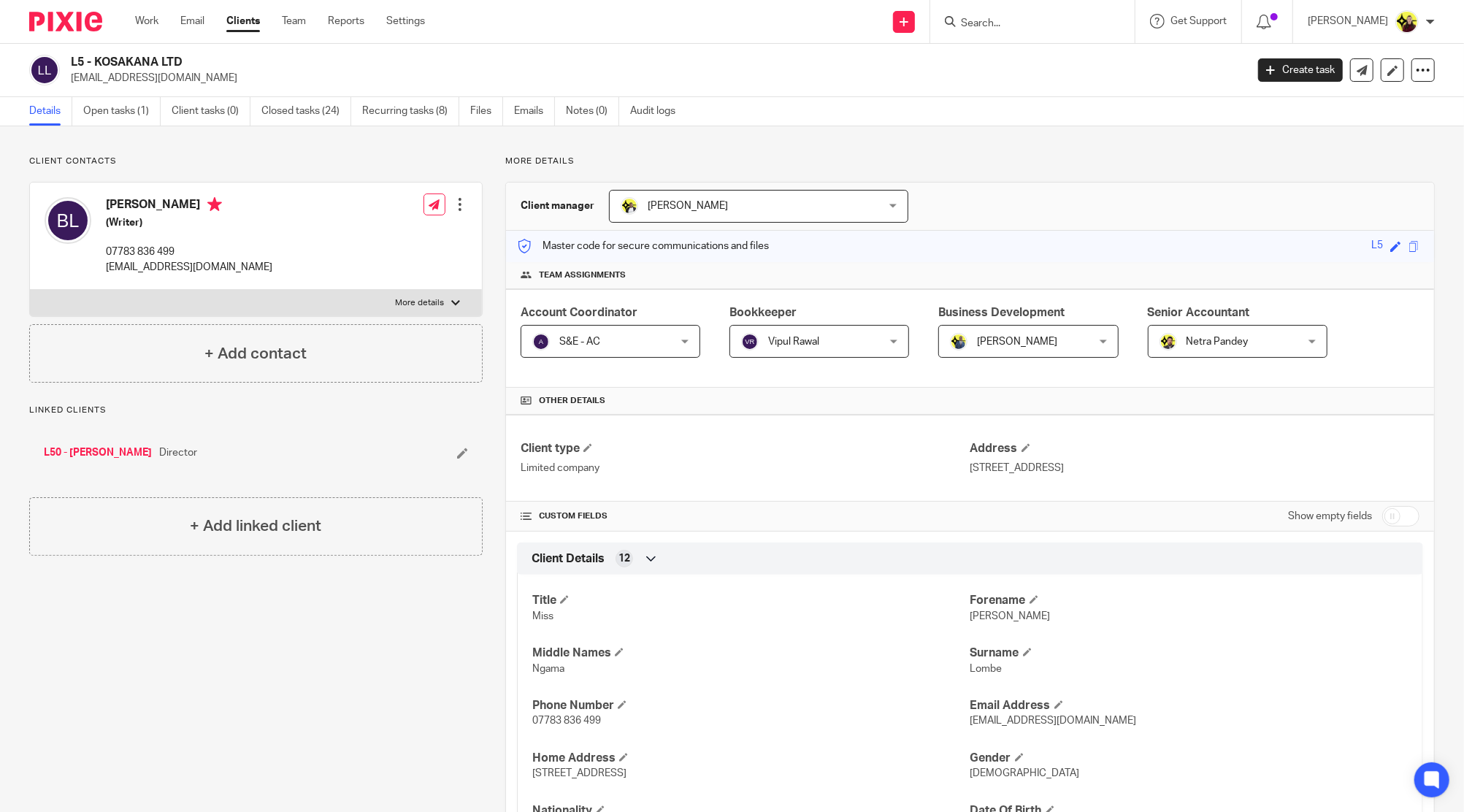
click at [134, 55] on h2 "L5 - KOSAKANA LTD" at bounding box center [537, 62] width 933 height 15
copy h2 "KOSAKANA"
drag, startPoint x: 175, startPoint y: 61, endPoint x: 212, endPoint y: 56, distance: 37.3
click at [175, 61] on h2 "L5 - KOSAKANA LTD" at bounding box center [537, 62] width 933 height 15
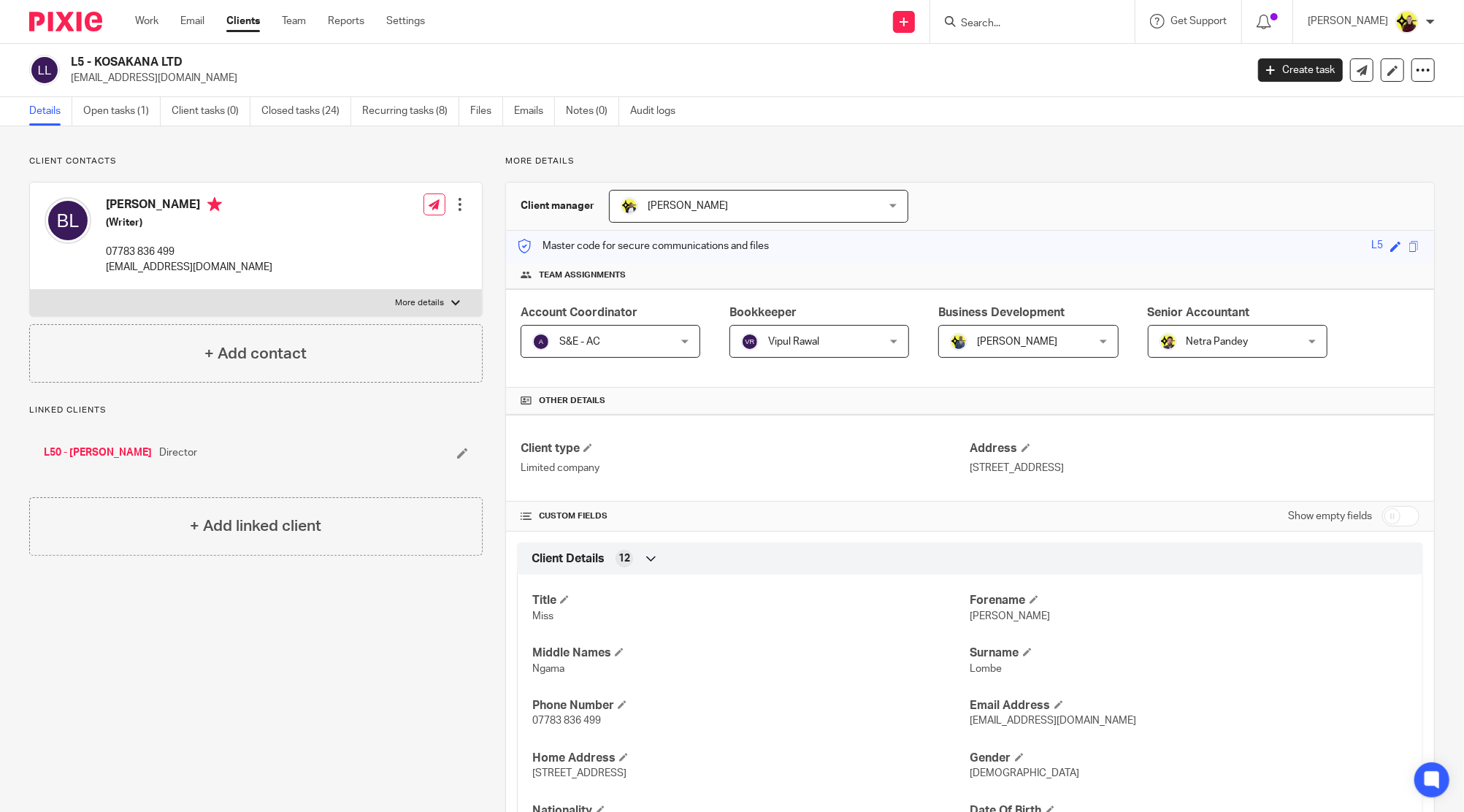
drag, startPoint x: 212, startPoint y: 56, endPoint x: 96, endPoint y: 61, distance: 116.1
click at [96, 61] on h2 "L5 - KOSAKANA LTD" at bounding box center [537, 62] width 933 height 15
copy h2 "KOSAKANA LTD"
click at [1028, 23] on input "Search" at bounding box center [1025, 24] width 131 height 13
type input "E16"
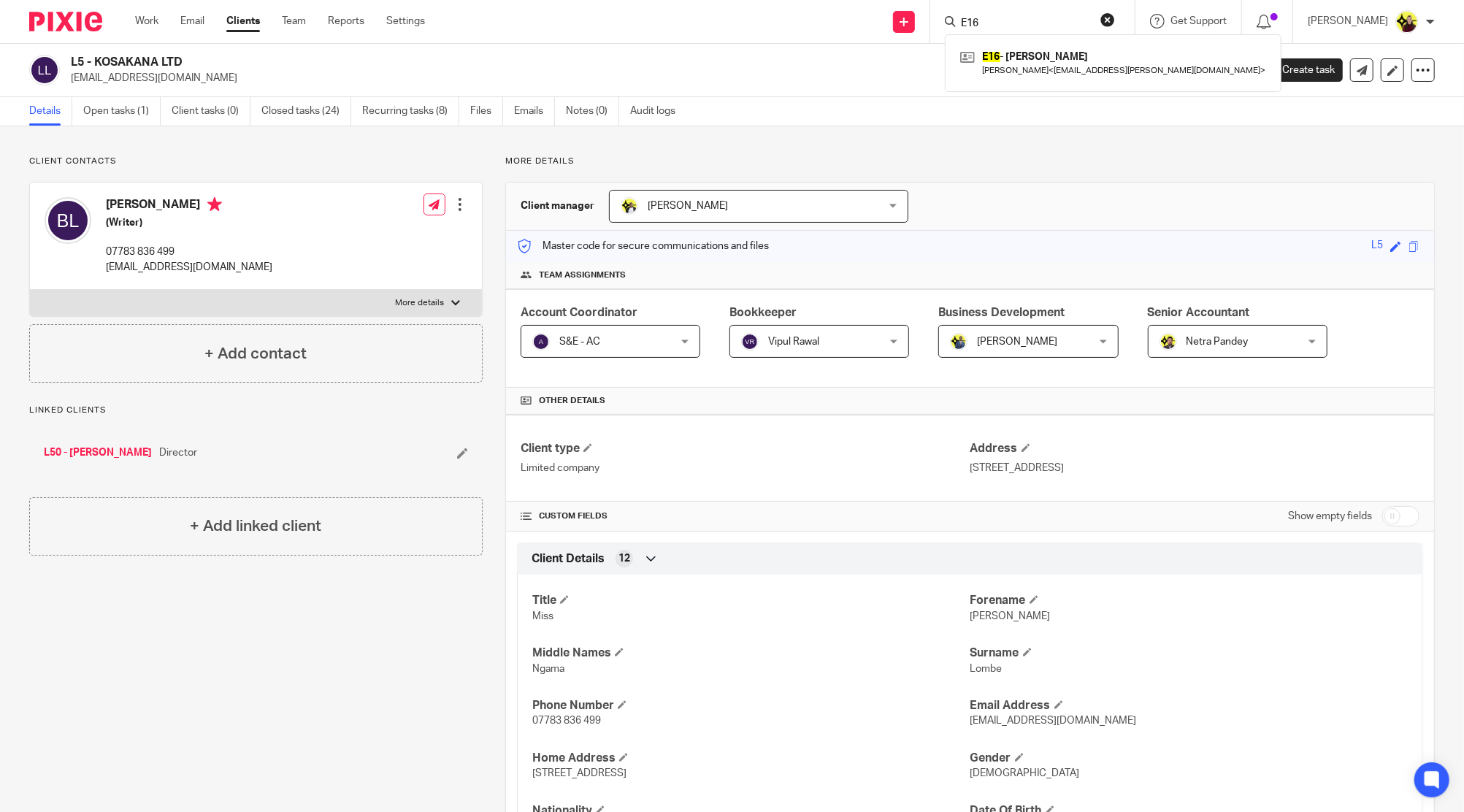
click at [128, 61] on h2 "L5 - KOSAKANA LTD" at bounding box center [537, 62] width 933 height 15
copy h2 "KOSAKANA"
click at [1006, 22] on input "Search" at bounding box center [1025, 24] width 131 height 13
paste input "agye rock"
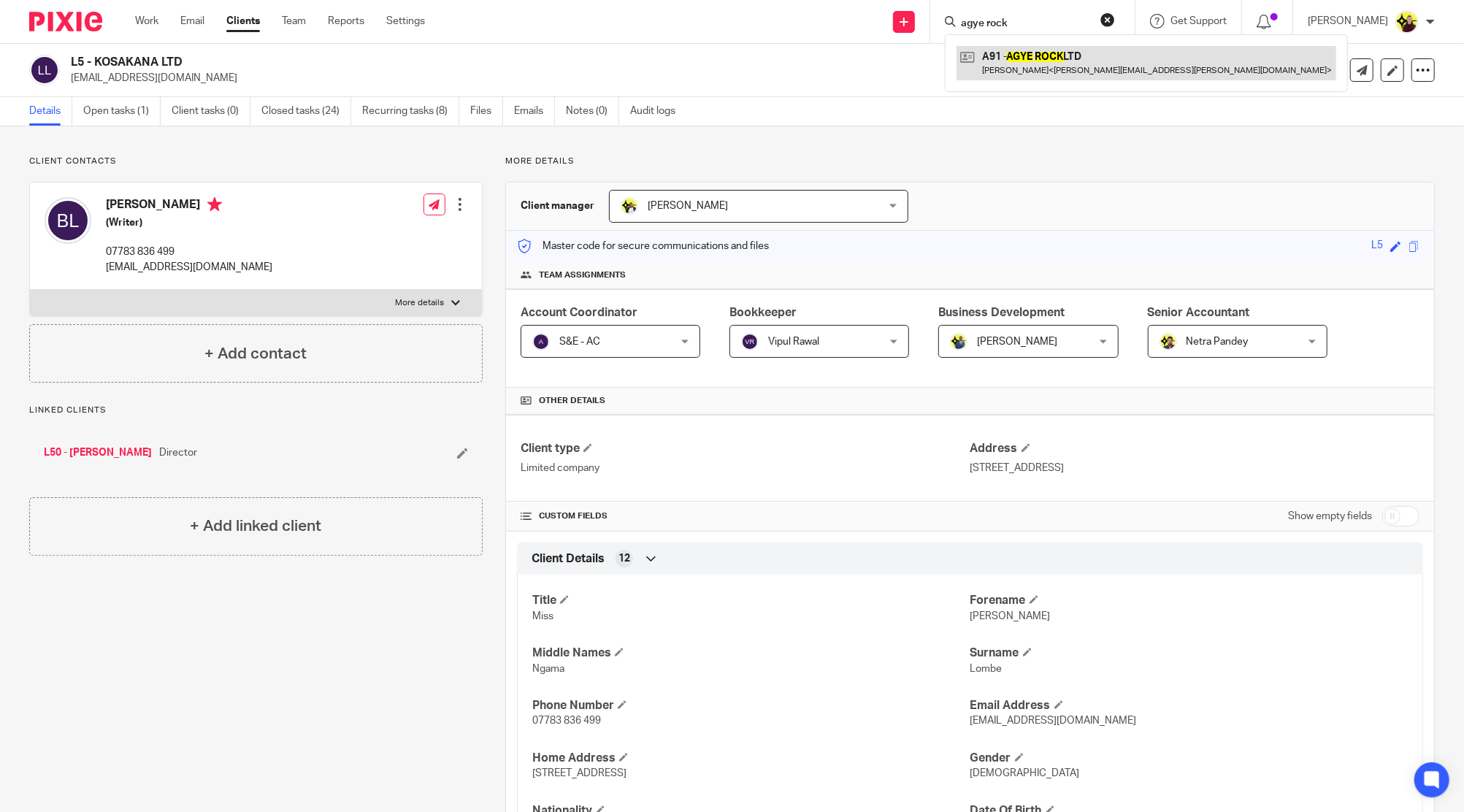
type input "agye rock"
click at [1014, 64] on link at bounding box center [1146, 62] width 380 height 34
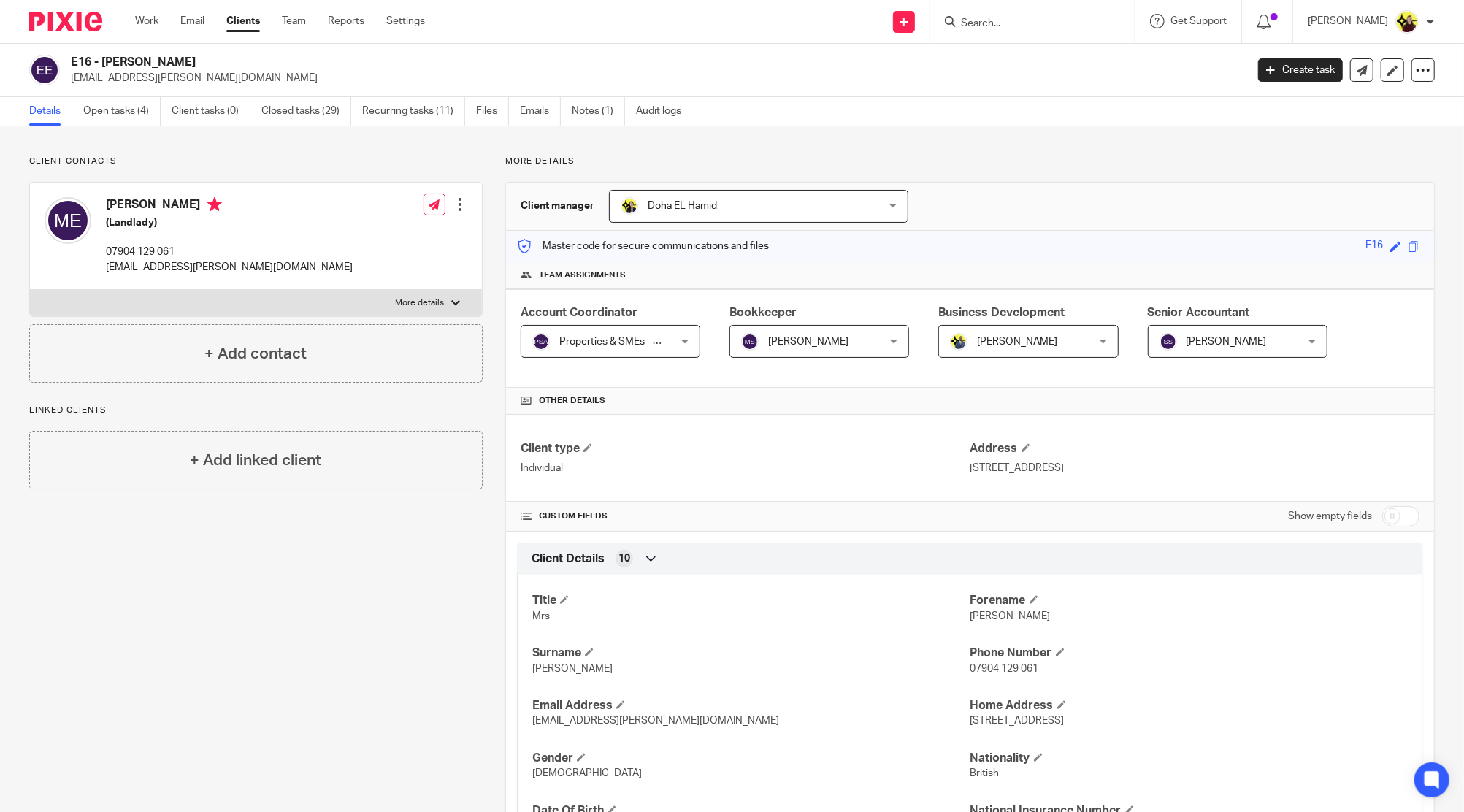
click at [1034, 28] on input "Search" at bounding box center [1025, 24] width 131 height 13
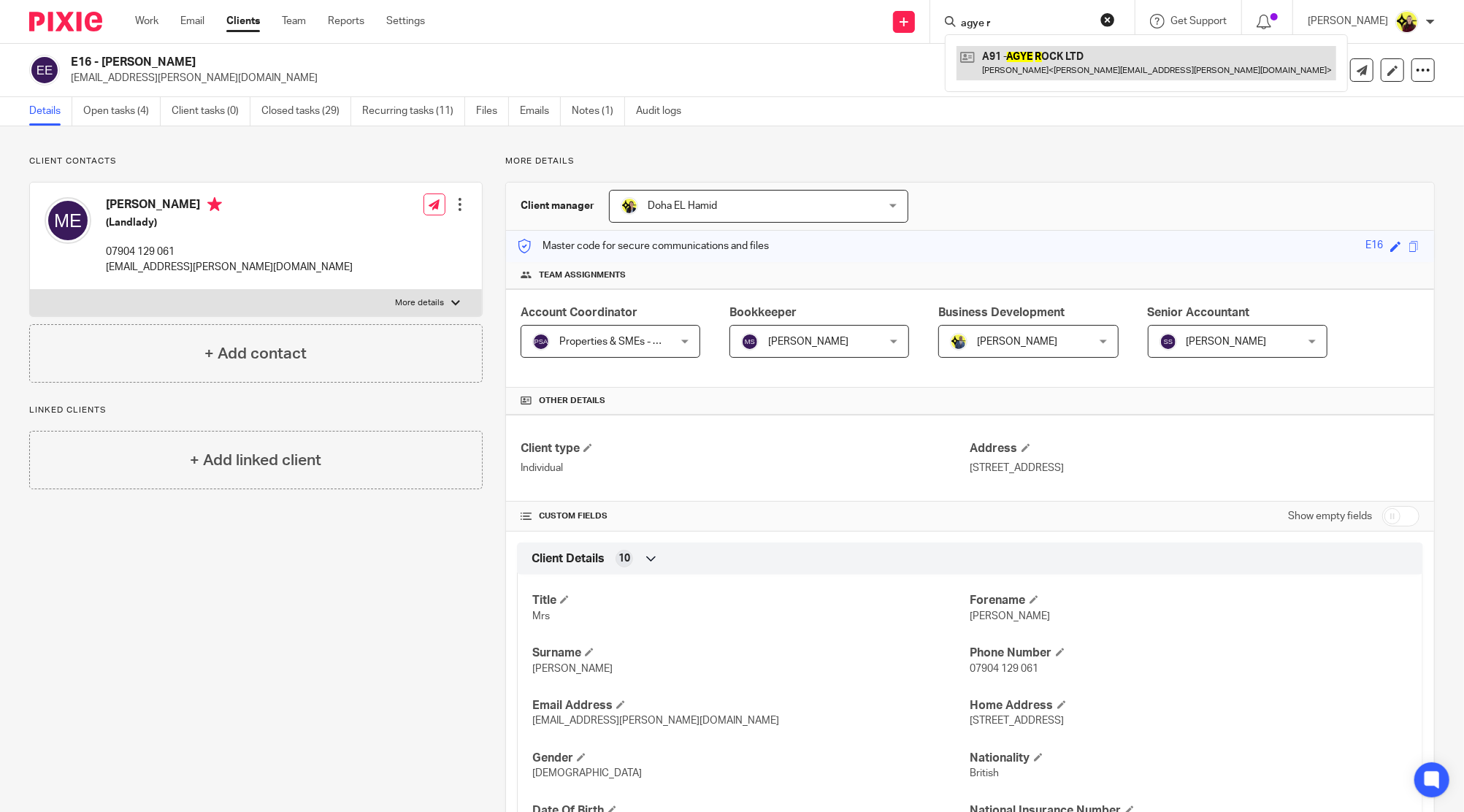
type input "agye r"
click at [1051, 56] on link at bounding box center [1146, 62] width 380 height 34
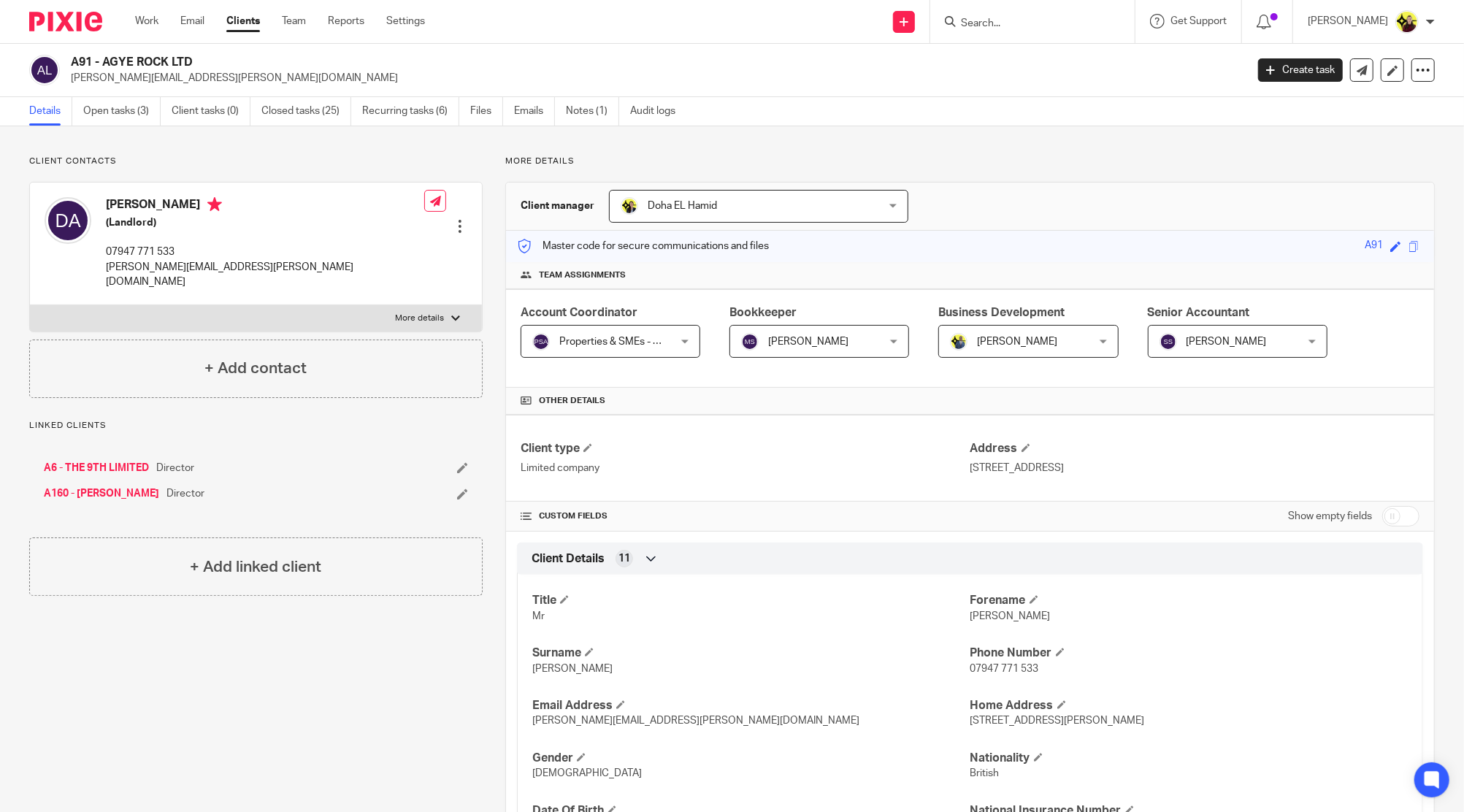
click at [162, 250] on p "07947 771 533" at bounding box center [265, 251] width 318 height 14
copy div "07947 771 533"
click at [124, 204] on h4 "[PERSON_NAME]" at bounding box center [265, 206] width 318 height 18
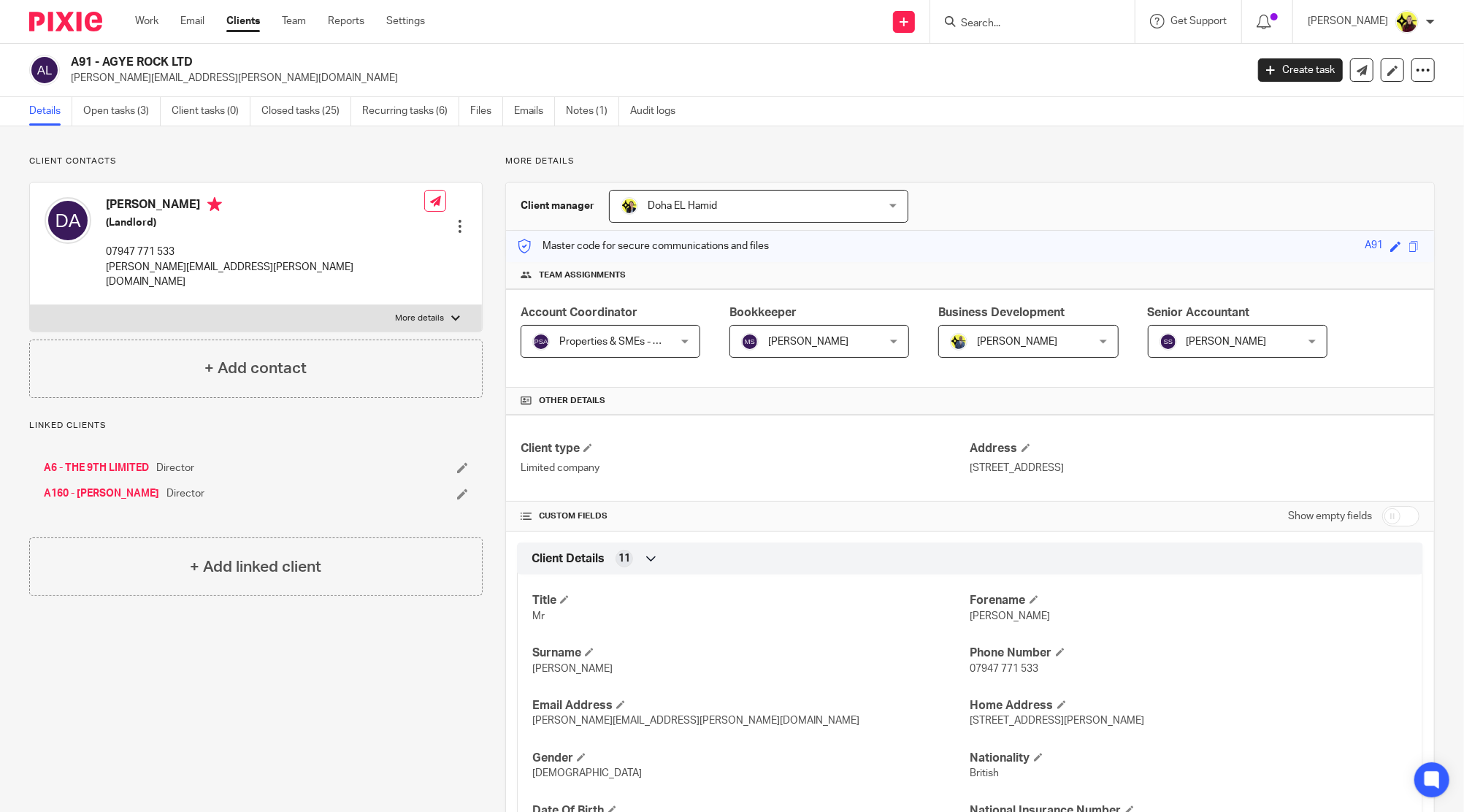
click at [152, 202] on h4 "[PERSON_NAME]" at bounding box center [265, 206] width 318 height 18
copy h4 "[PERSON_NAME]"
click at [150, 249] on p "07947 771 533" at bounding box center [265, 251] width 318 height 14
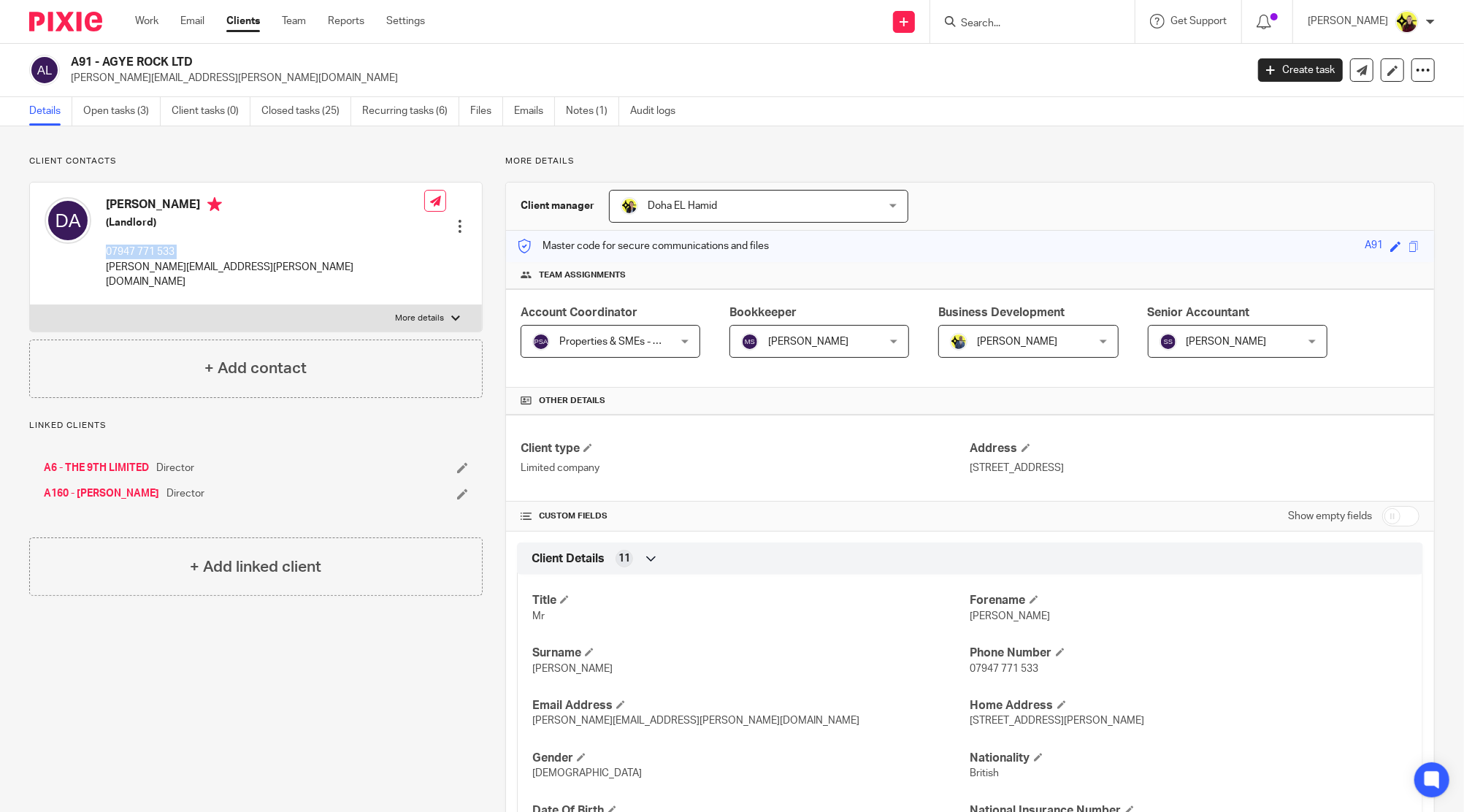
click at [150, 249] on p "07947 771 533" at bounding box center [265, 251] width 318 height 14
copy div "07947 771 533"
click at [1004, 20] on input "Search" at bounding box center [1025, 24] width 131 height 13
paste input "[PERSON_NAME][EMAIL_ADDRESS][PERSON_NAME][DOMAIN_NAME]"
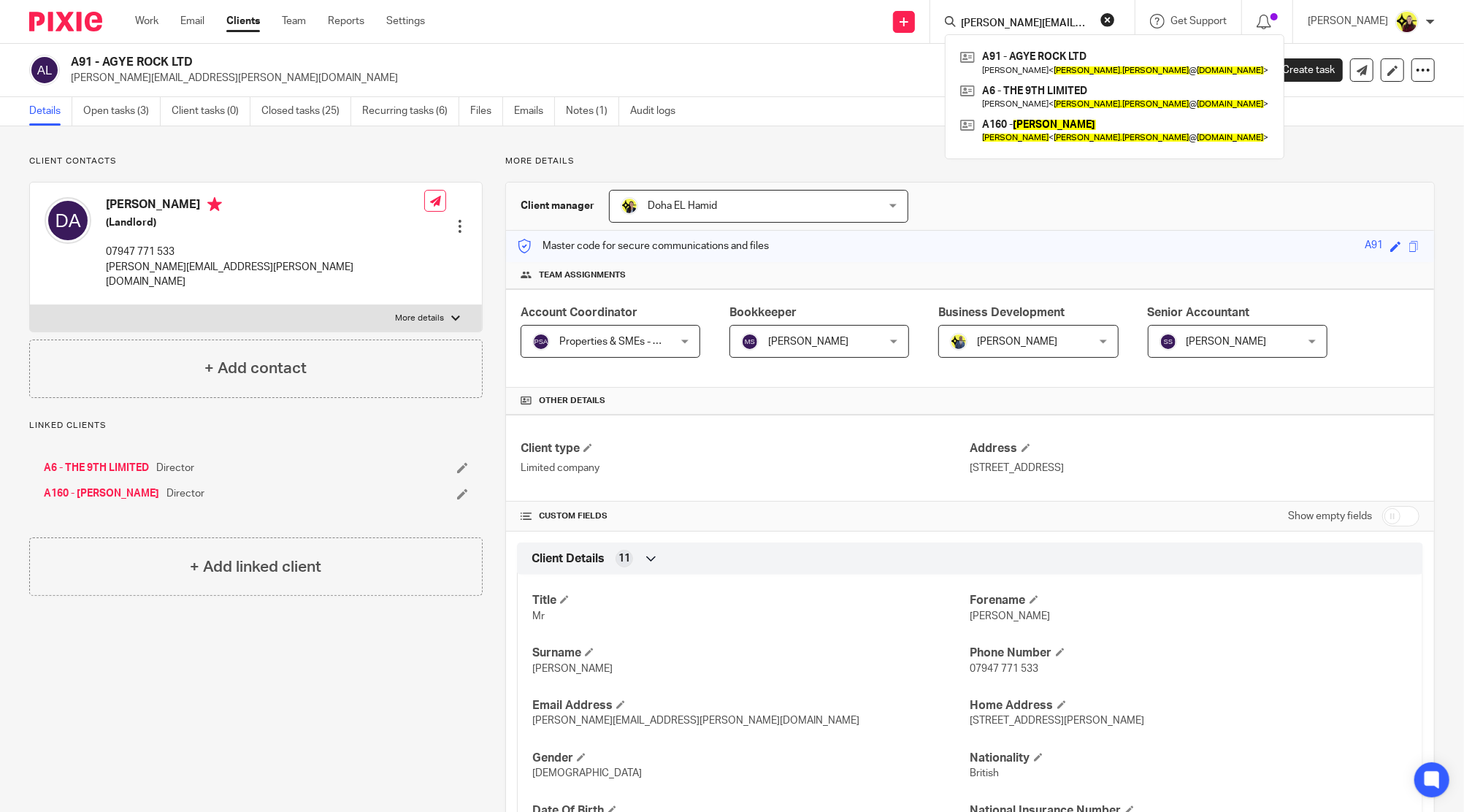
click at [1025, 29] on input "[PERSON_NAME][EMAIL_ADDRESS][PERSON_NAME][DOMAIN_NAME]" at bounding box center [1025, 24] width 131 height 13
paste input "Starbridge <info@starbridge.uk>"
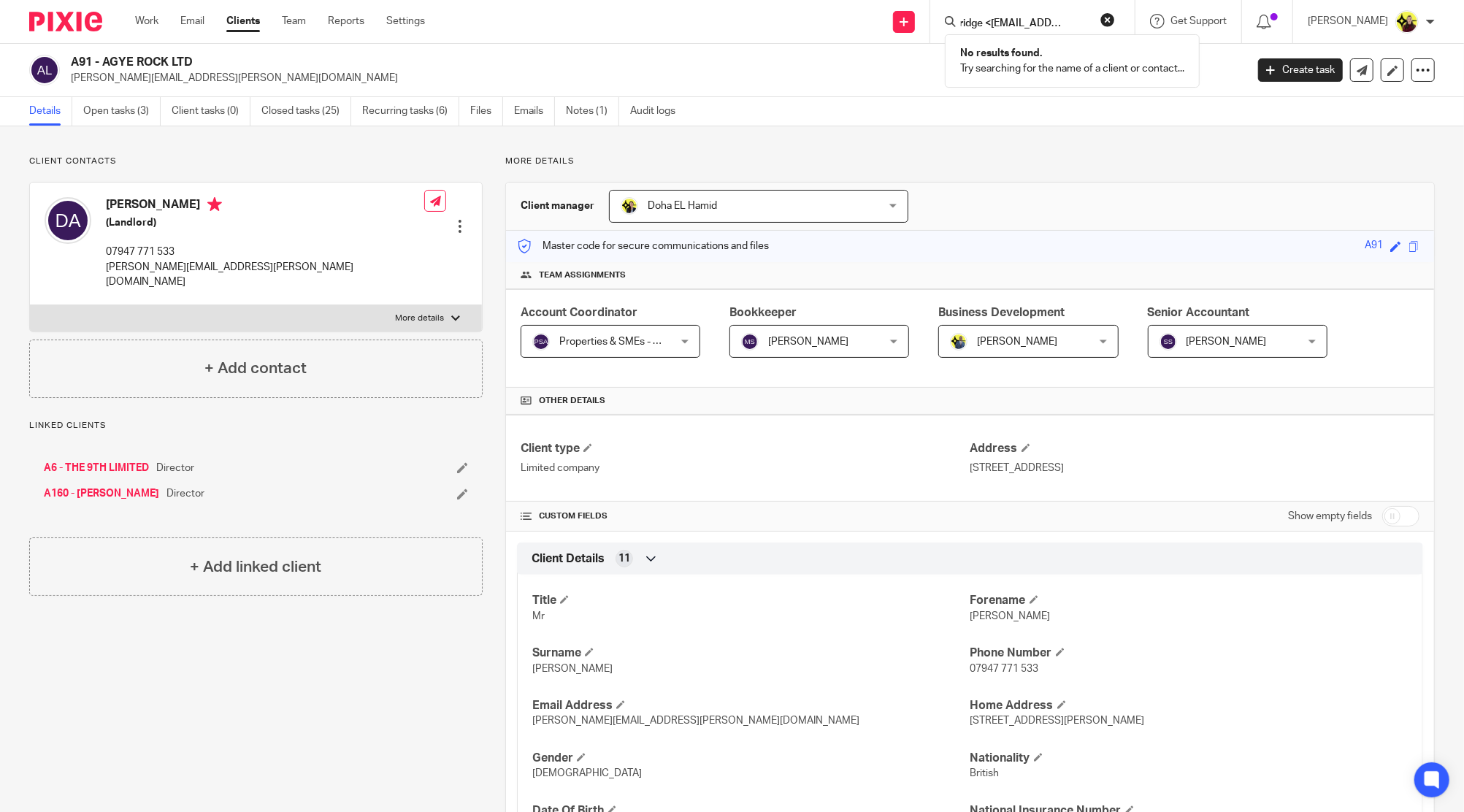
type input "Starbridge <info@starbridge.uk>"
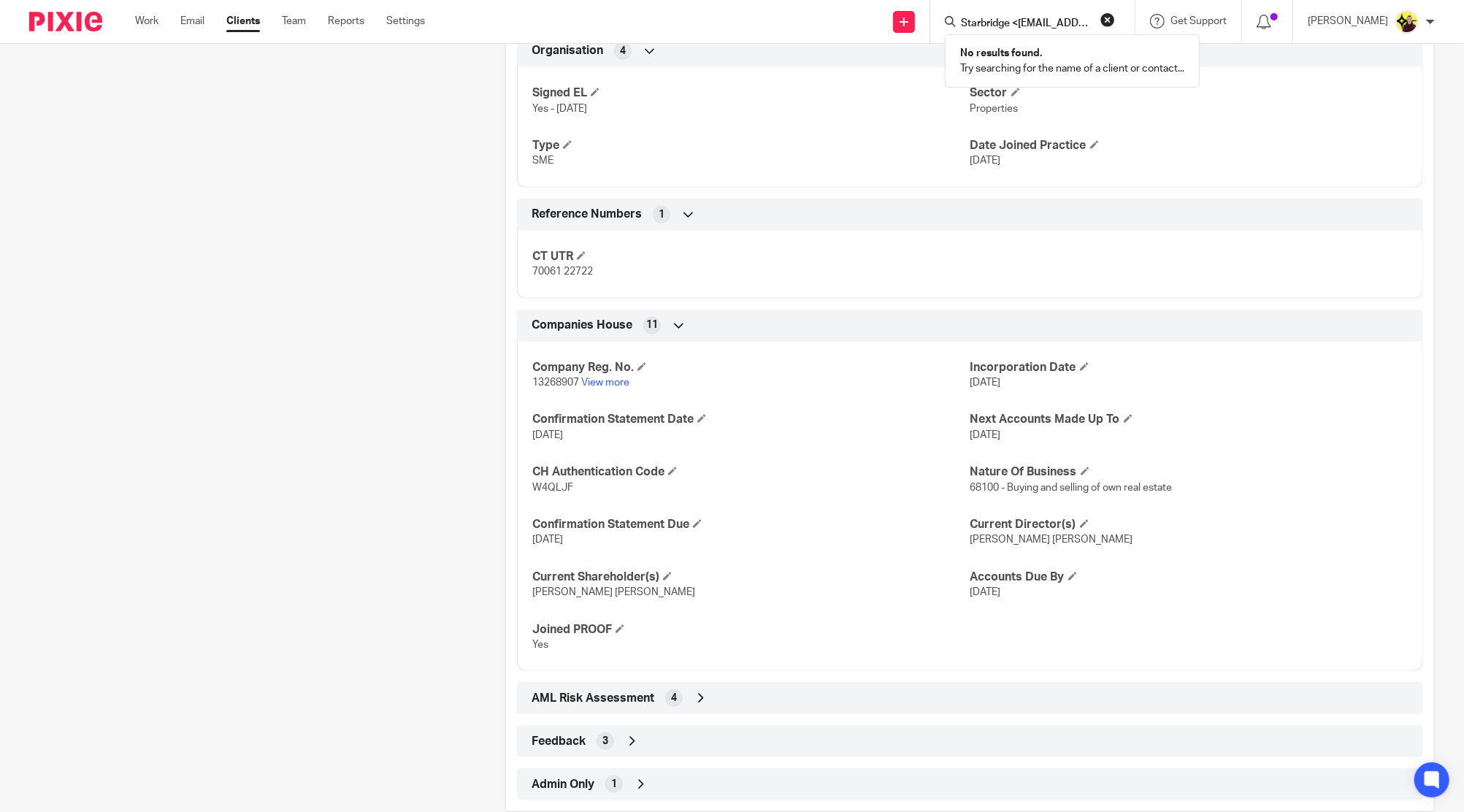
scroll to position [909, 0]
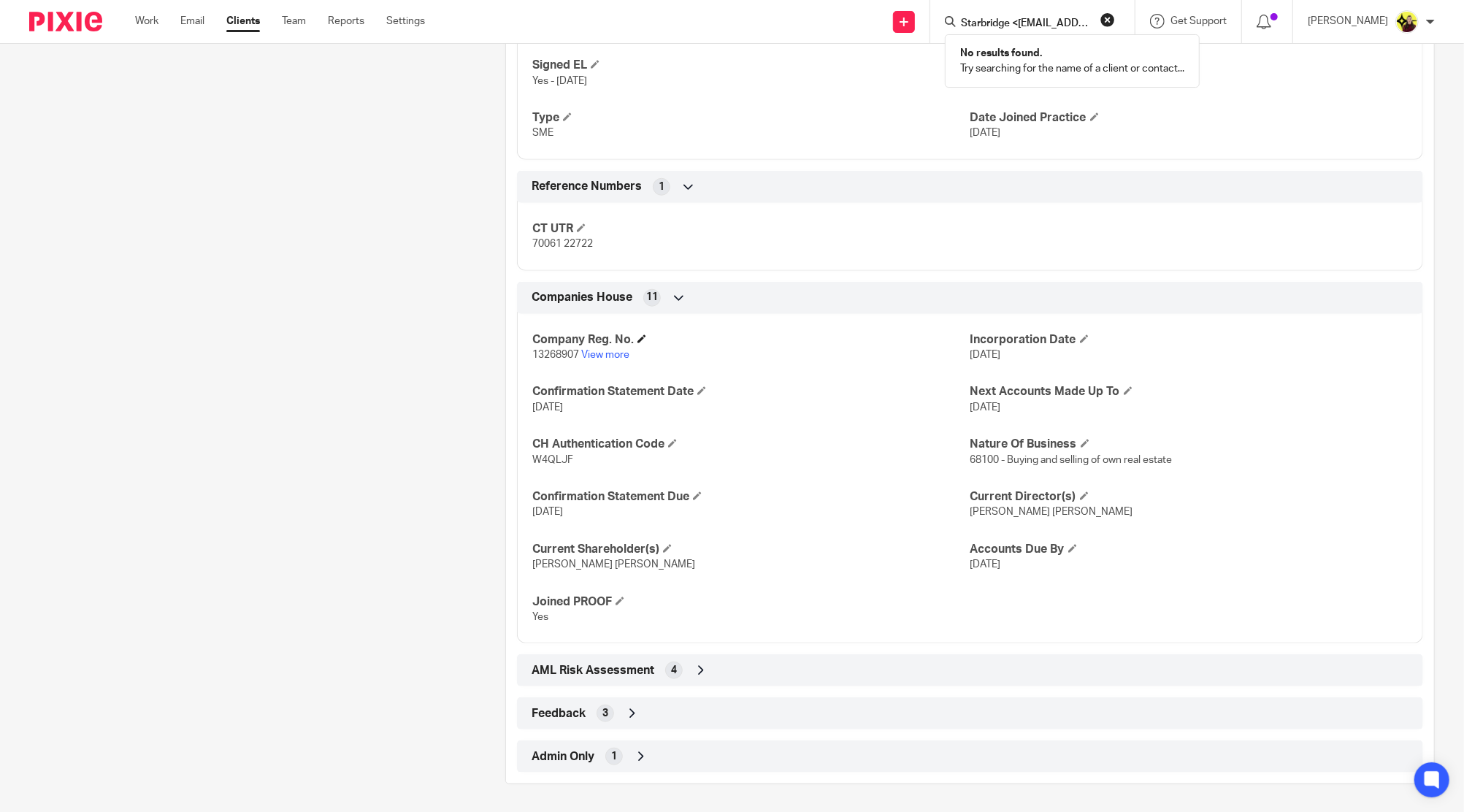
click at [564, 342] on h4 "Company Reg. No." at bounding box center [751, 340] width 438 height 15
click at [554, 353] on span "13268907" at bounding box center [555, 354] width 47 height 11
copy span "13268907"
click at [544, 459] on span "W4QLJF" at bounding box center [552, 460] width 41 height 11
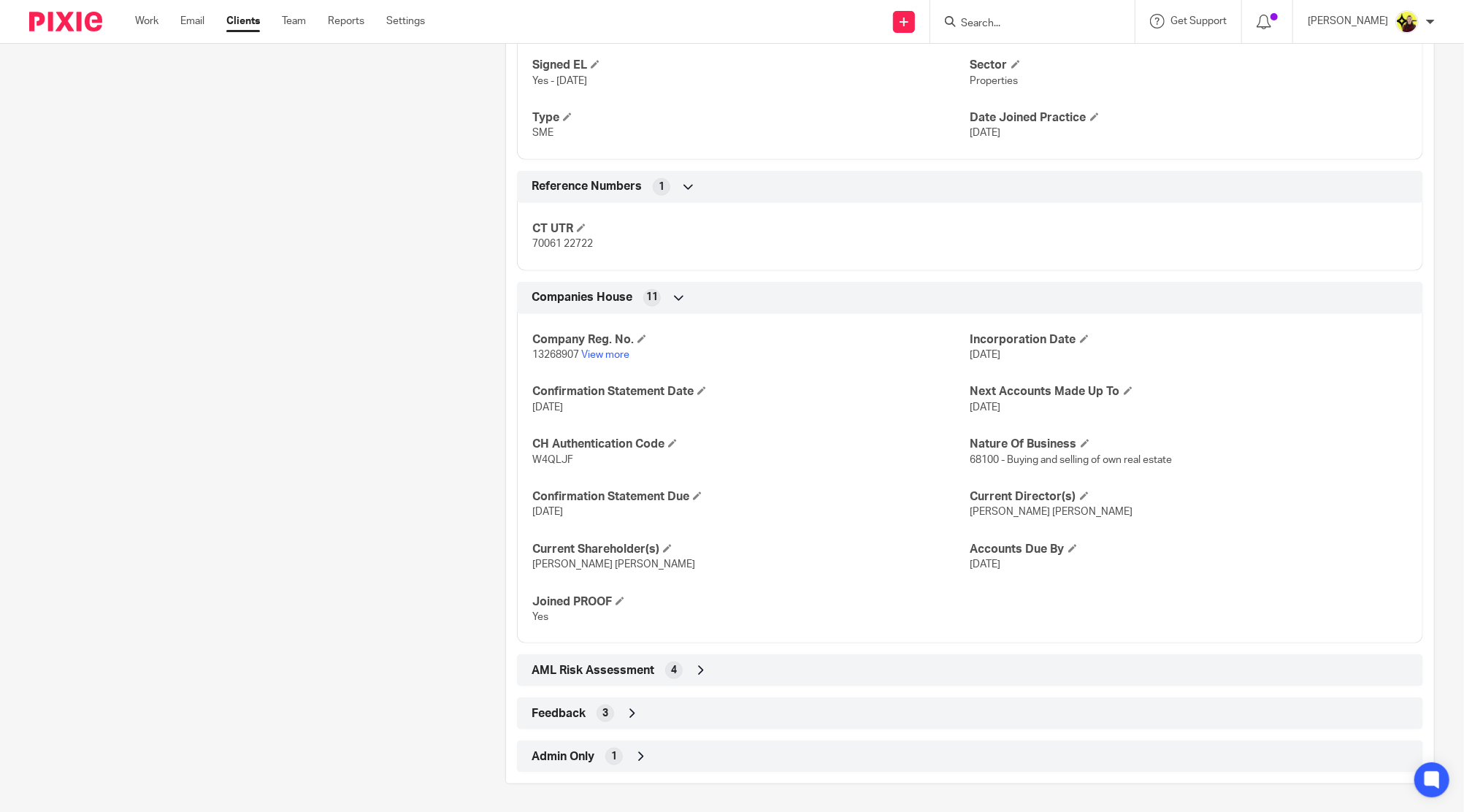
click at [544, 459] on span "W4QLJF" at bounding box center [552, 460] width 41 height 11
copy span "W4QLJF"
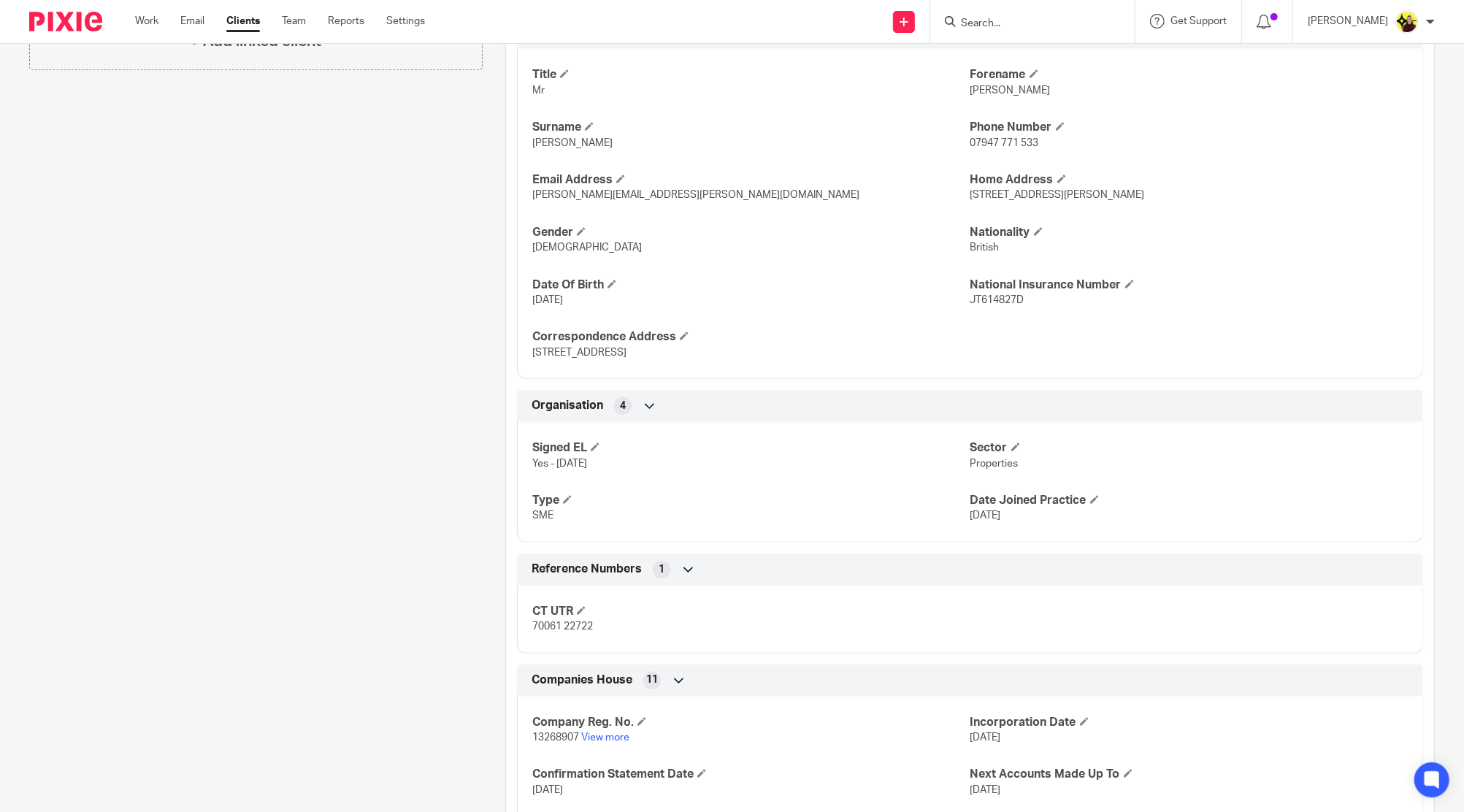
scroll to position [617, 0]
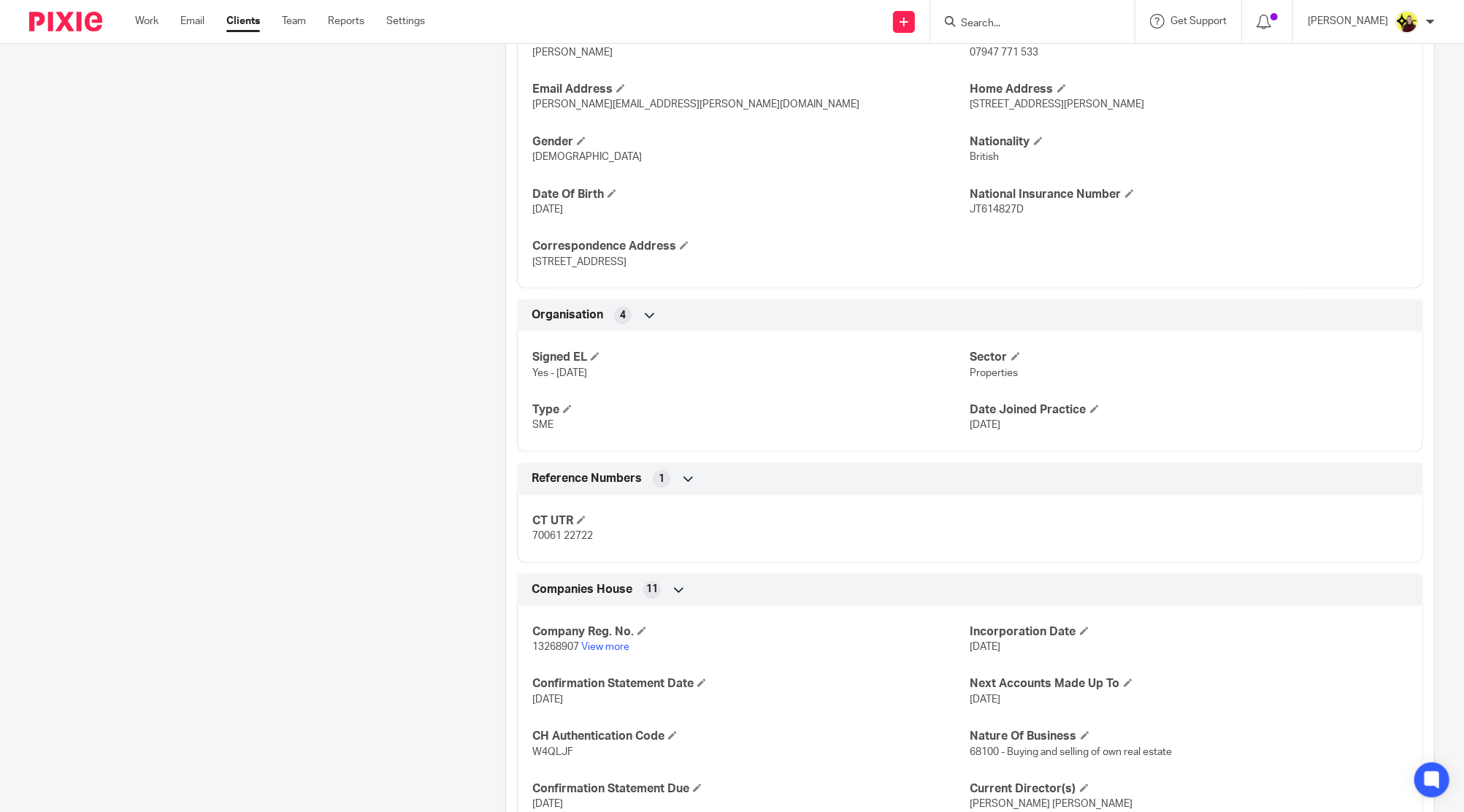
click at [543, 642] on span "13268907" at bounding box center [555, 646] width 47 height 11
copy p "13268907"
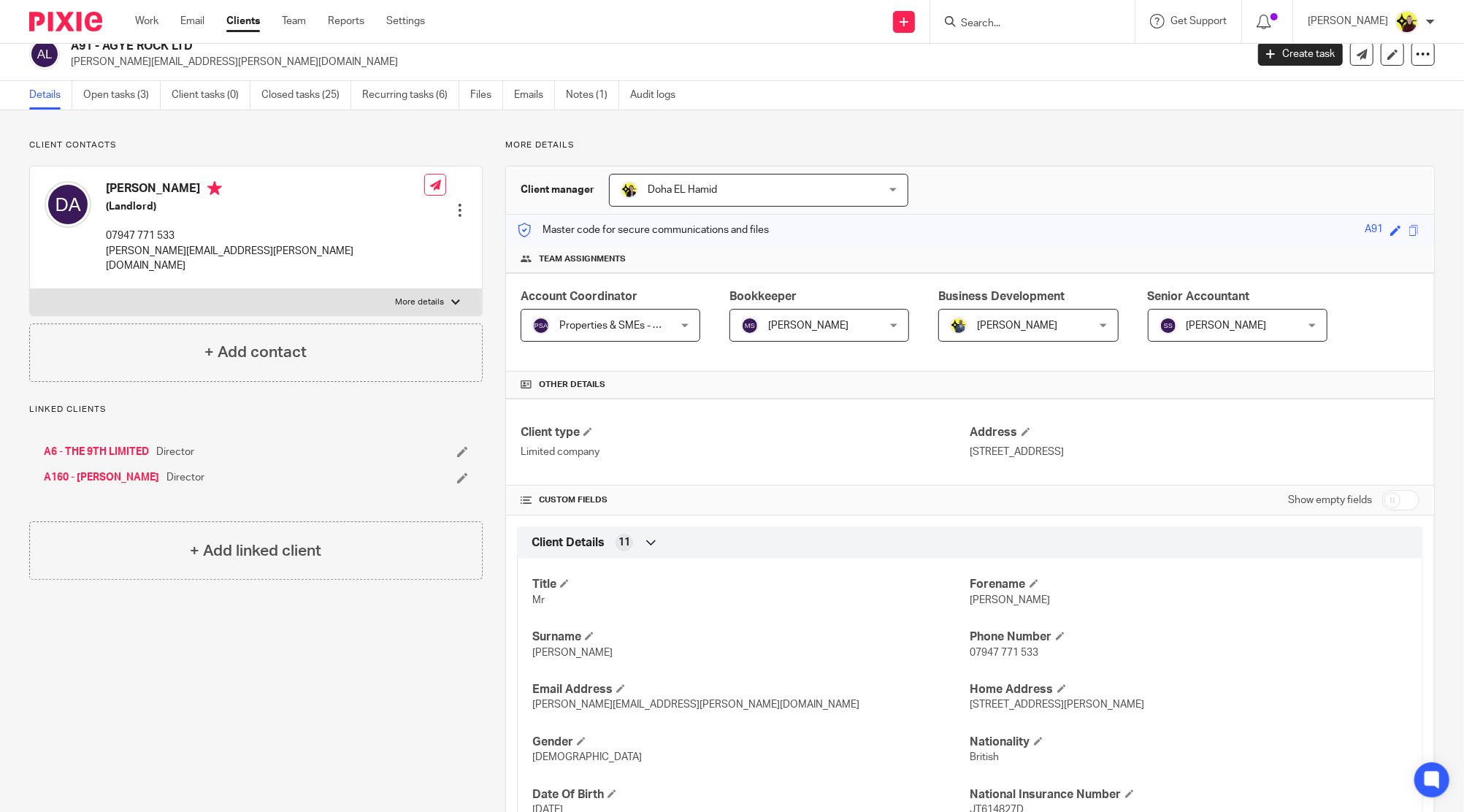
scroll to position [0, 0]
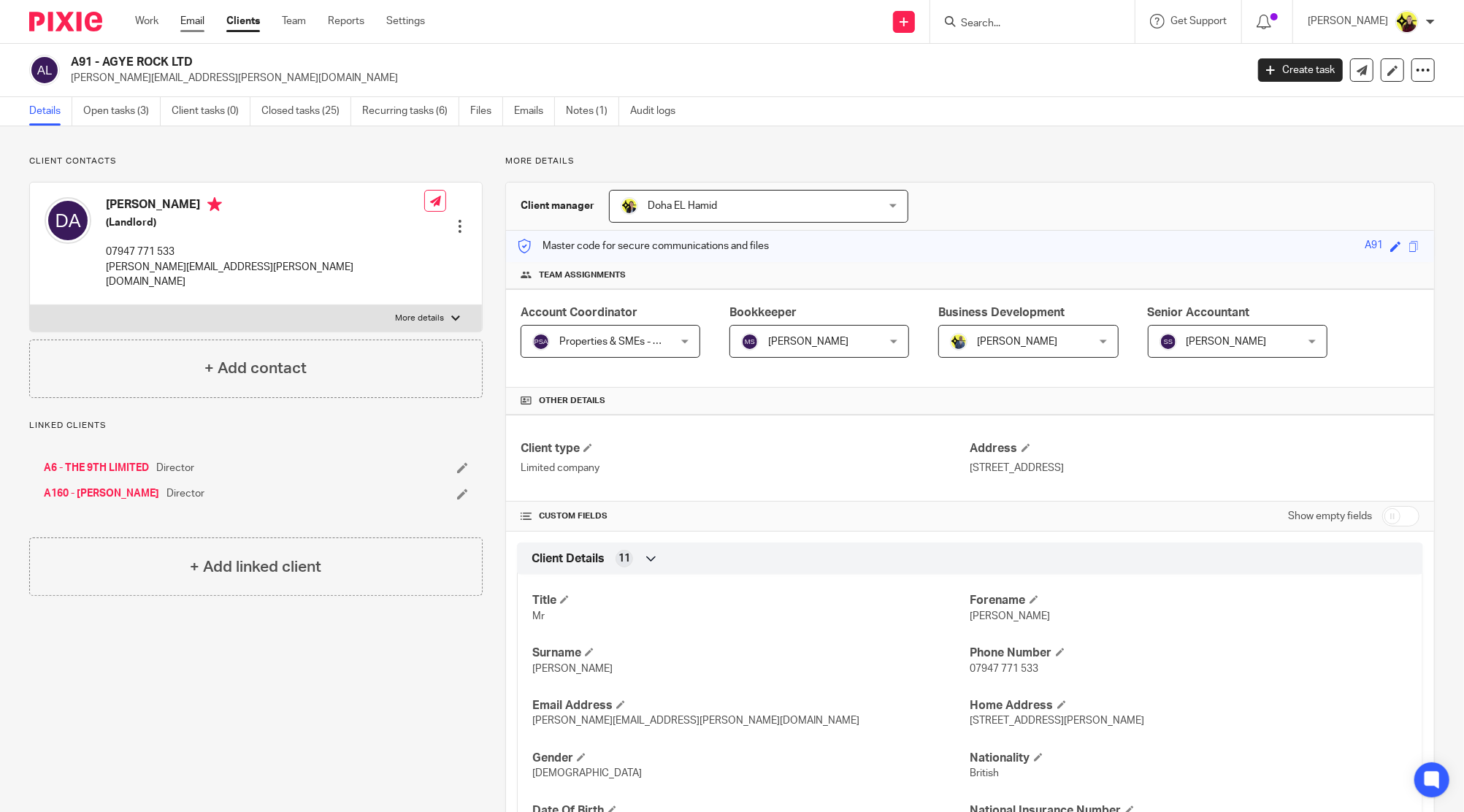
click at [192, 20] on link "Email" at bounding box center [191, 20] width 24 height 14
click at [521, 104] on link "Emails" at bounding box center [534, 111] width 41 height 29
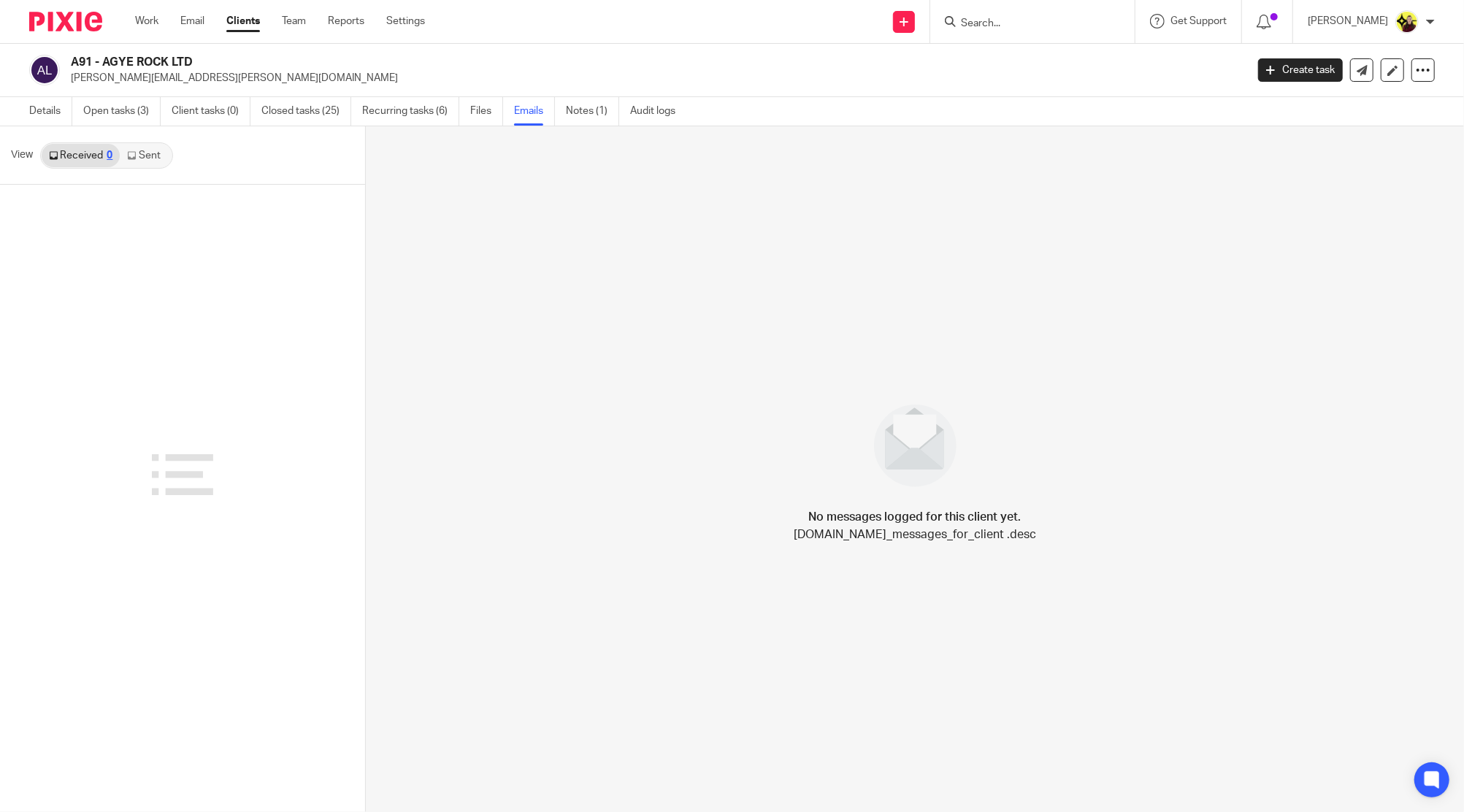
click at [143, 155] on link "Sent" at bounding box center [145, 155] width 51 height 23
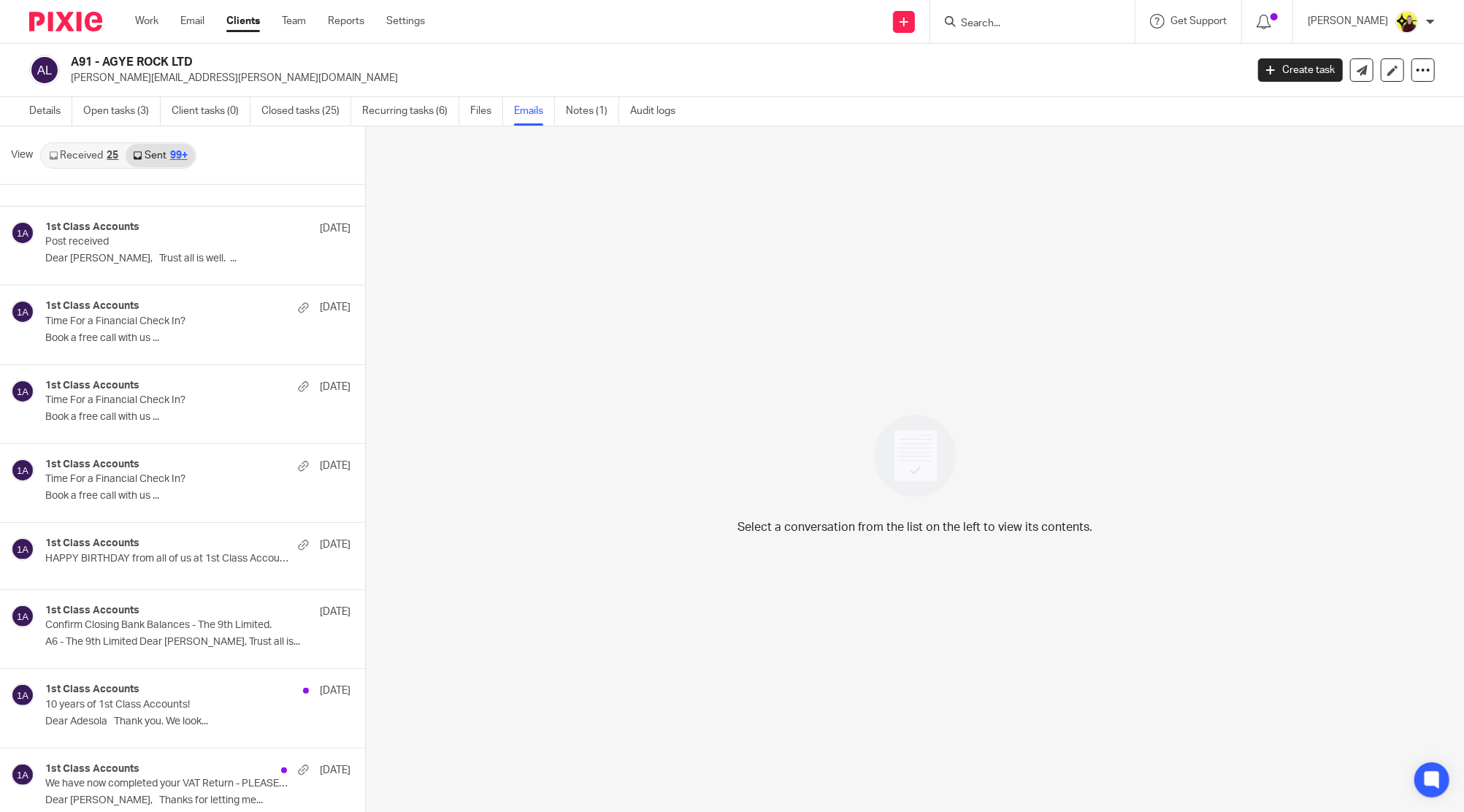
scroll to position [14332, 0]
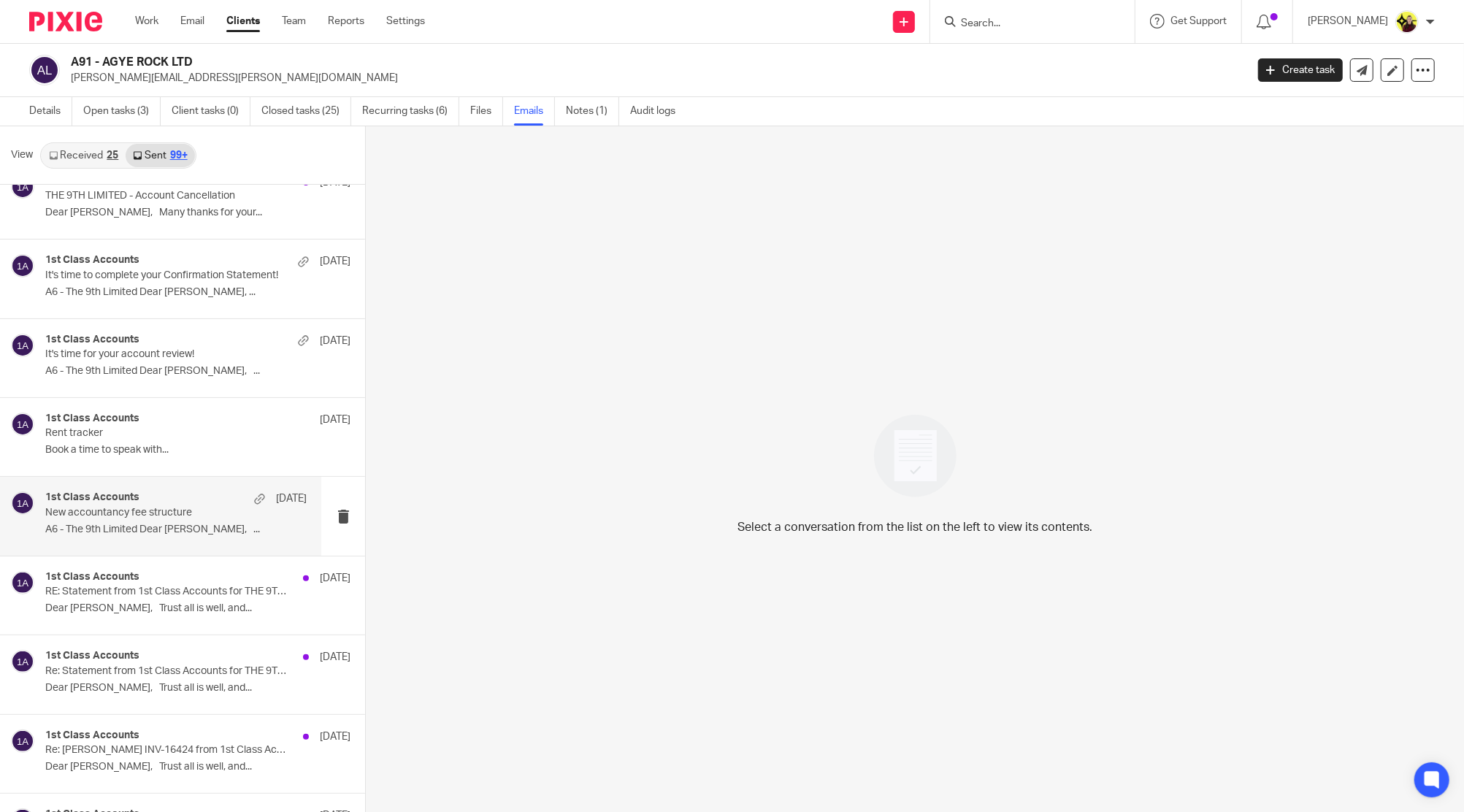
click at [124, 492] on div "1st Class Accounts 25 May 2024" at bounding box center [175, 498] width 261 height 14
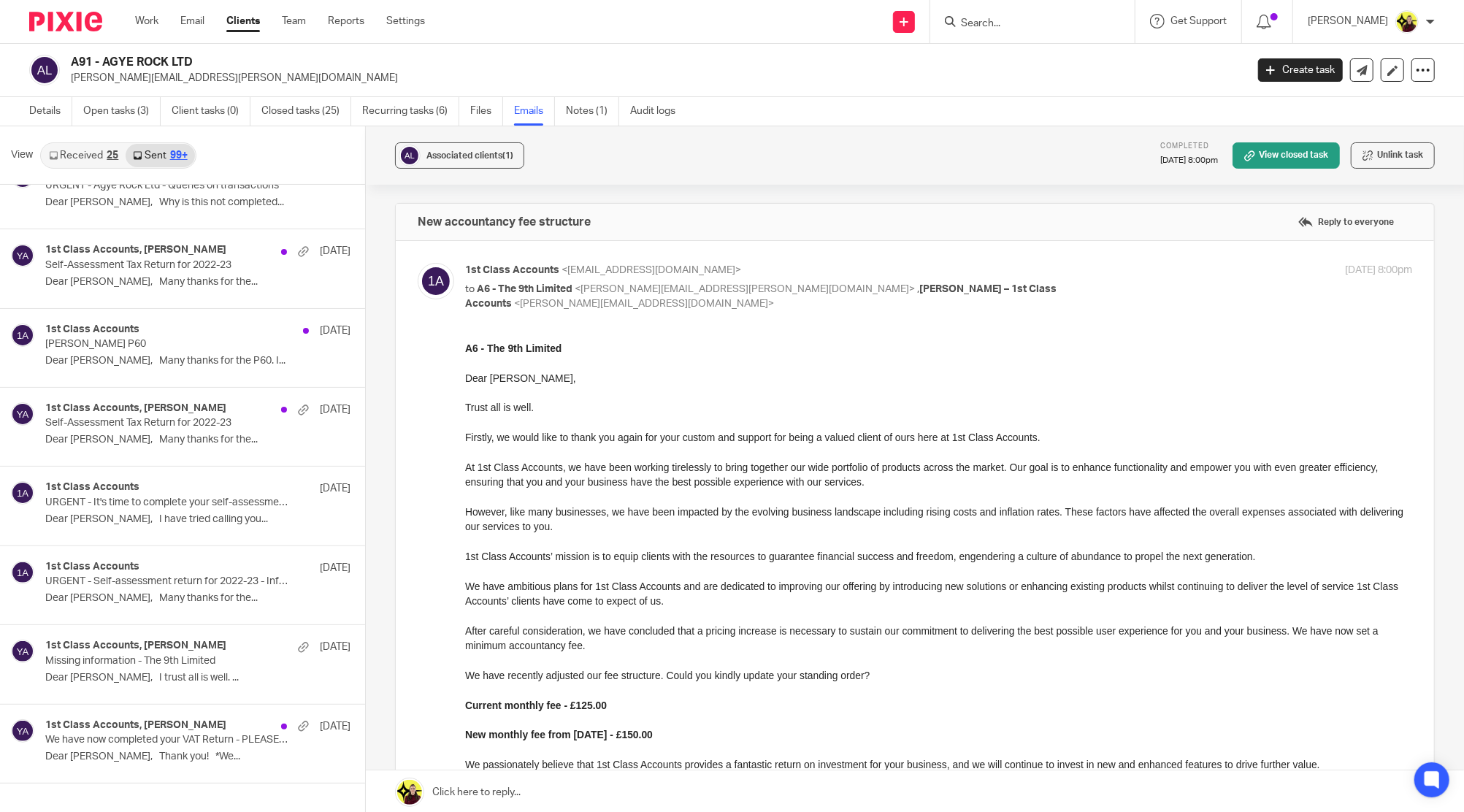
scroll to position [16229, 0]
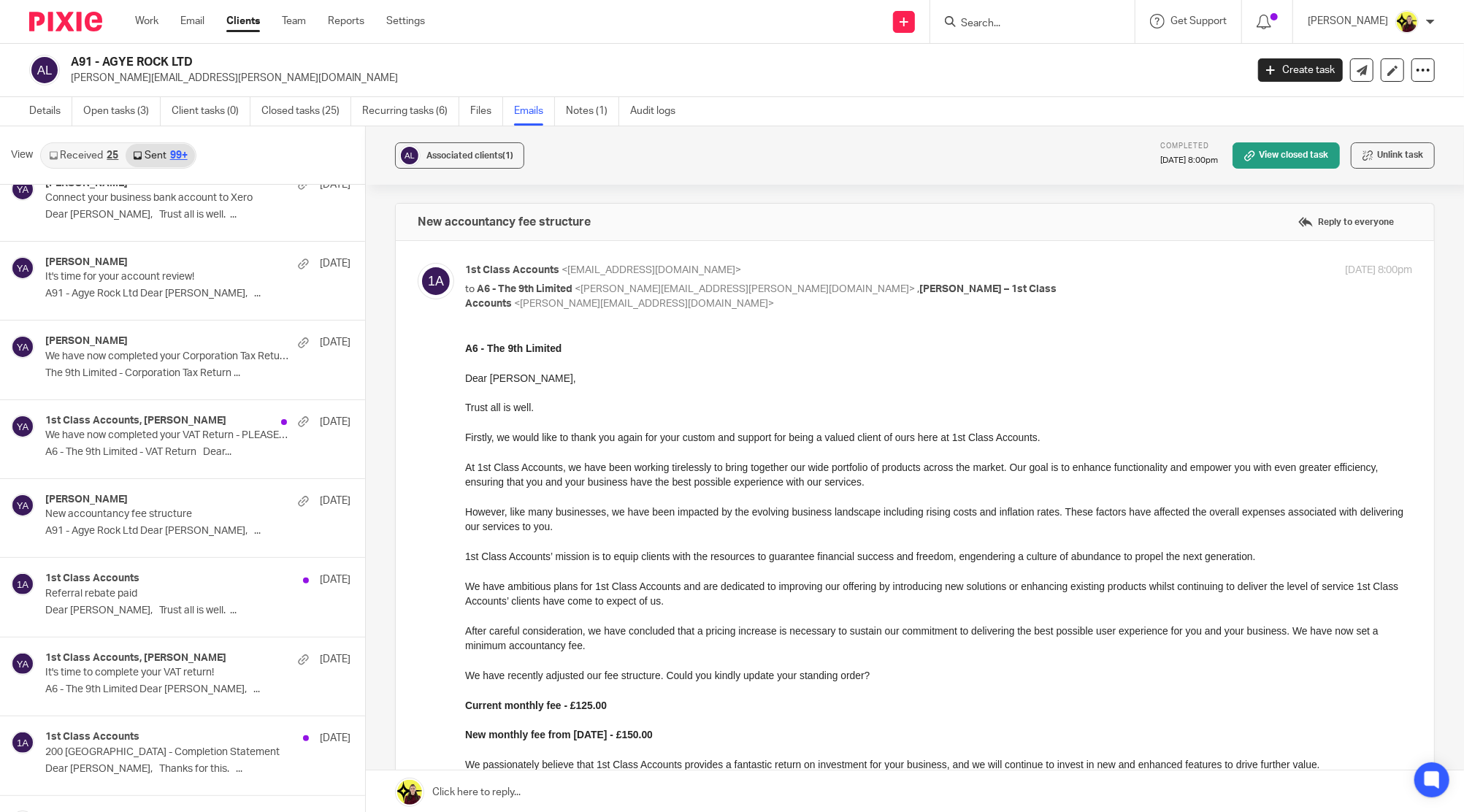
drag, startPoint x: 567, startPoint y: 838, endPoint x: 842, endPoint y: 487, distance: 445.9
click at [858, 504] on p "However, like many businesses, we have been impacted by the evolving business l…" at bounding box center [938, 518] width 947 height 30
drag, startPoint x: 602, startPoint y: 211, endPoint x: 443, endPoint y: 223, distance: 159.5
click at [443, 223] on div "New accountancy fee structure Reply to everyone" at bounding box center [914, 222] width 1038 height 36
copy h4 "accountancy fee structure"
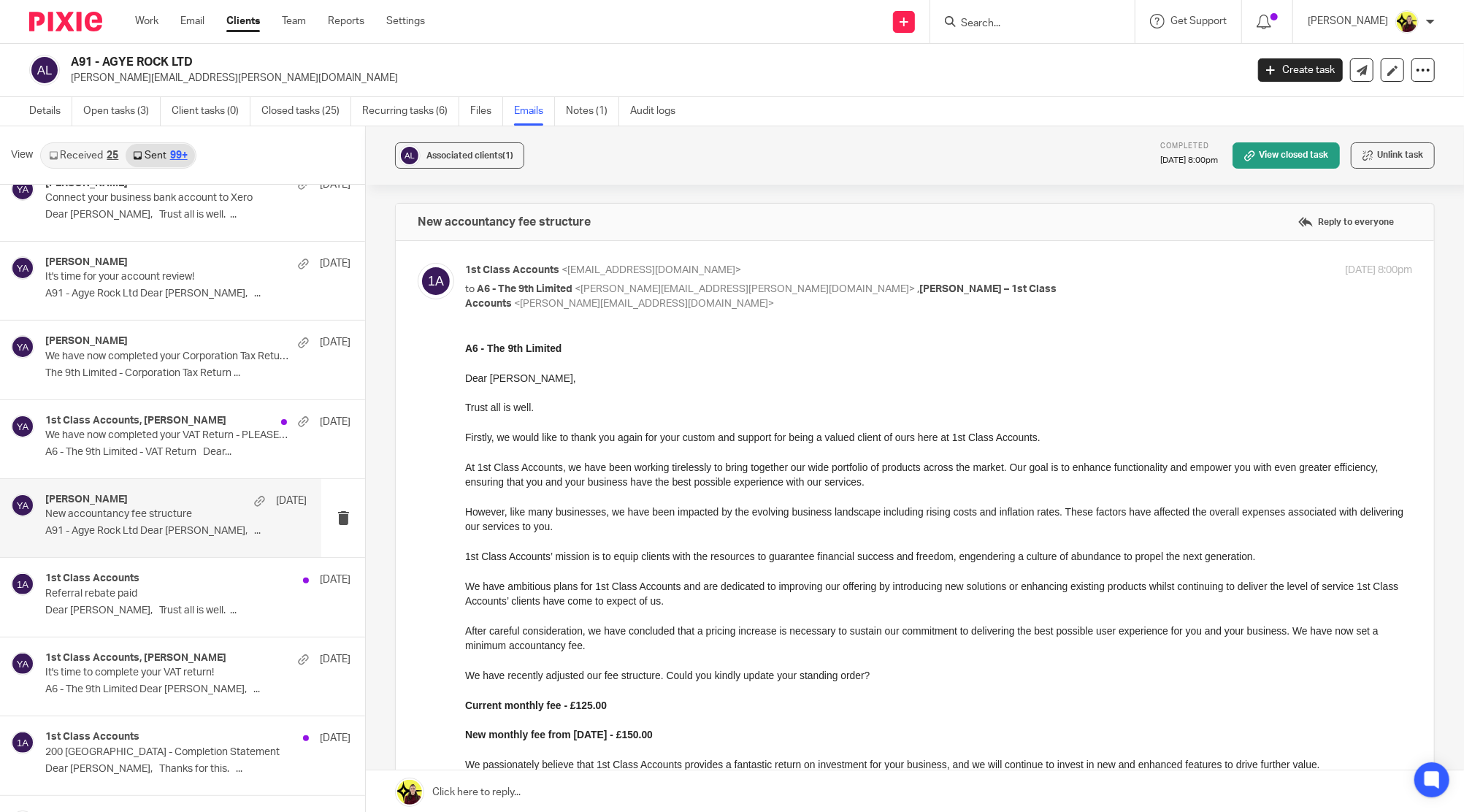
click at [177, 525] on p "A91 - Agye Rock Ltd Dear David, ..." at bounding box center [175, 530] width 261 height 12
drag, startPoint x: 574, startPoint y: 350, endPoint x: 465, endPoint y: 351, distance: 109.0
click at [465, 351] on p "A91 - Agye Rock Ltd" at bounding box center [938, 347] width 947 height 14
copy strong "A91 - Agye Rock Ltd"
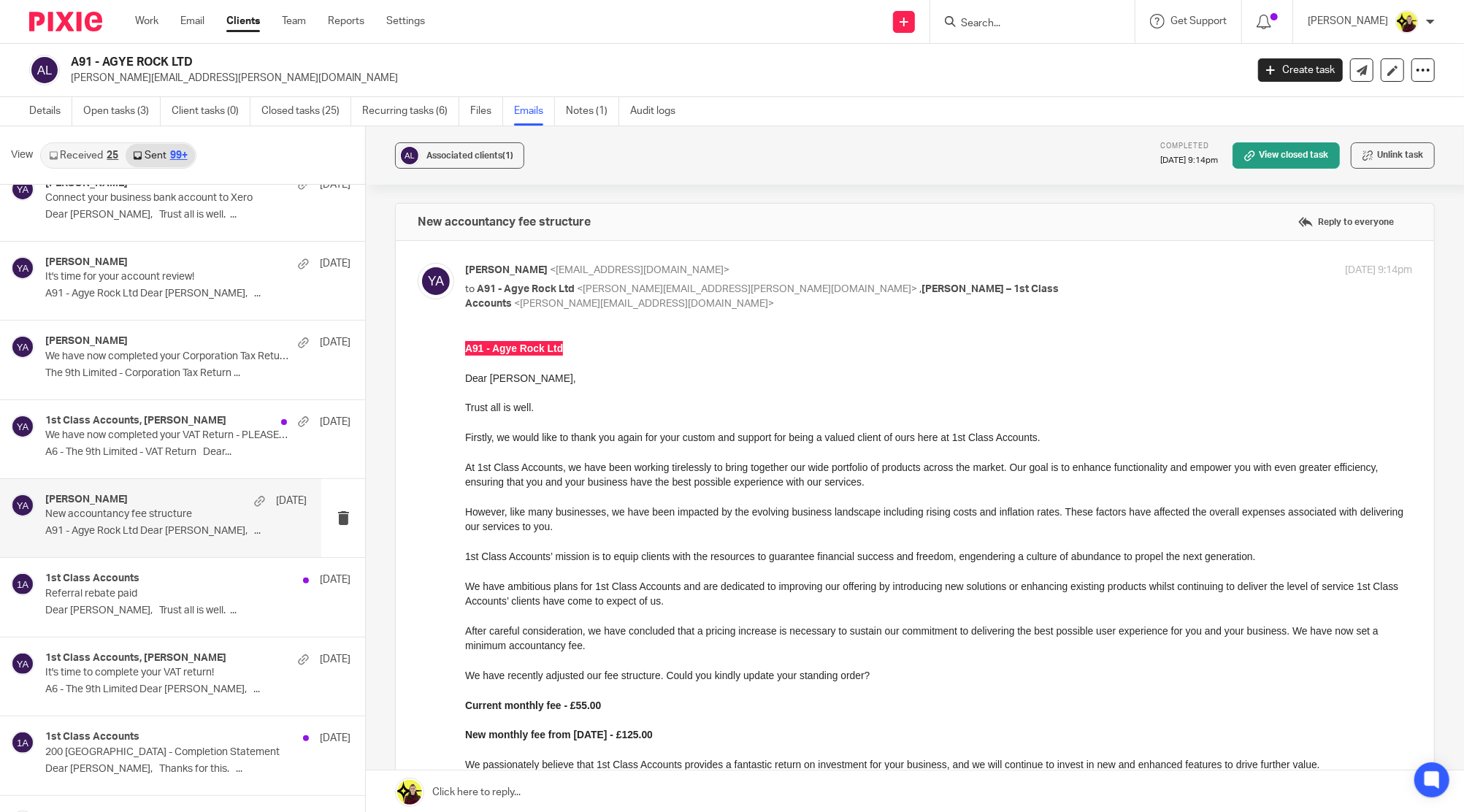
click at [1001, 27] on input "Search" at bounding box center [1025, 24] width 131 height 13
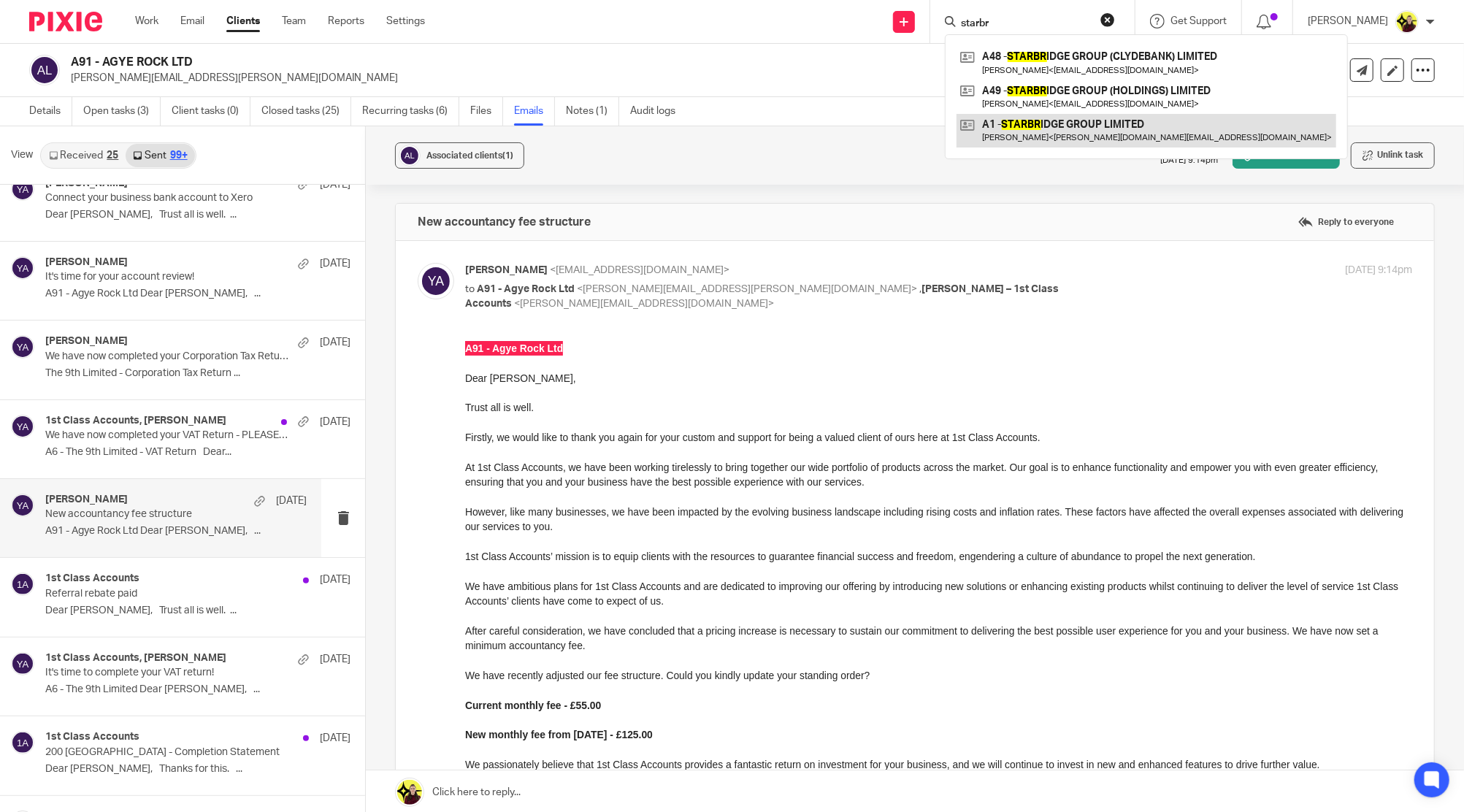
type input "starbr"
click at [1030, 120] on link at bounding box center [1146, 130] width 380 height 34
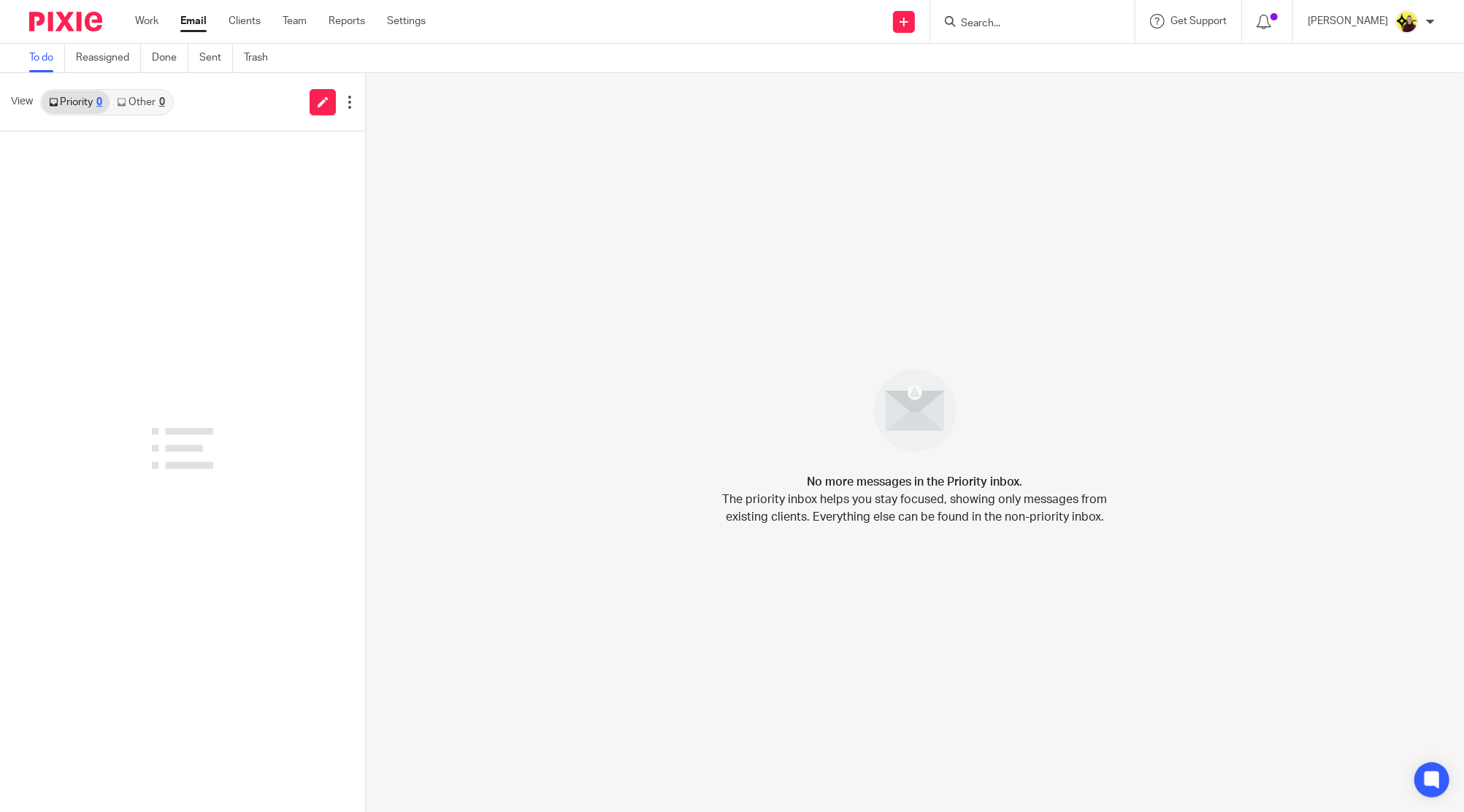
click at [158, 94] on link "Other 0" at bounding box center [140, 102] width 62 height 23
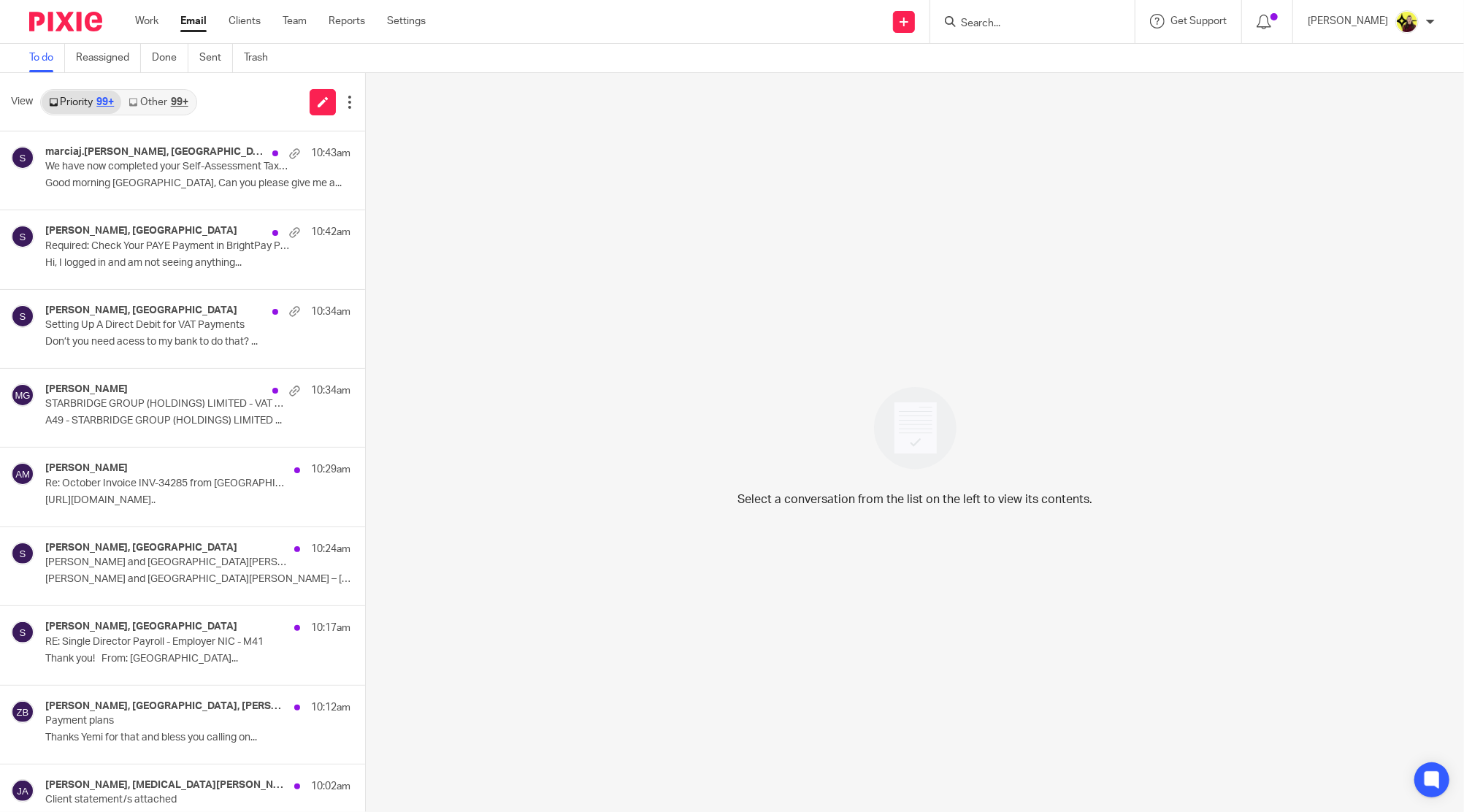
click at [162, 101] on link "Other 99+" at bounding box center [158, 102] width 74 height 23
click at [172, 99] on div "99+" at bounding box center [179, 102] width 17 height 11
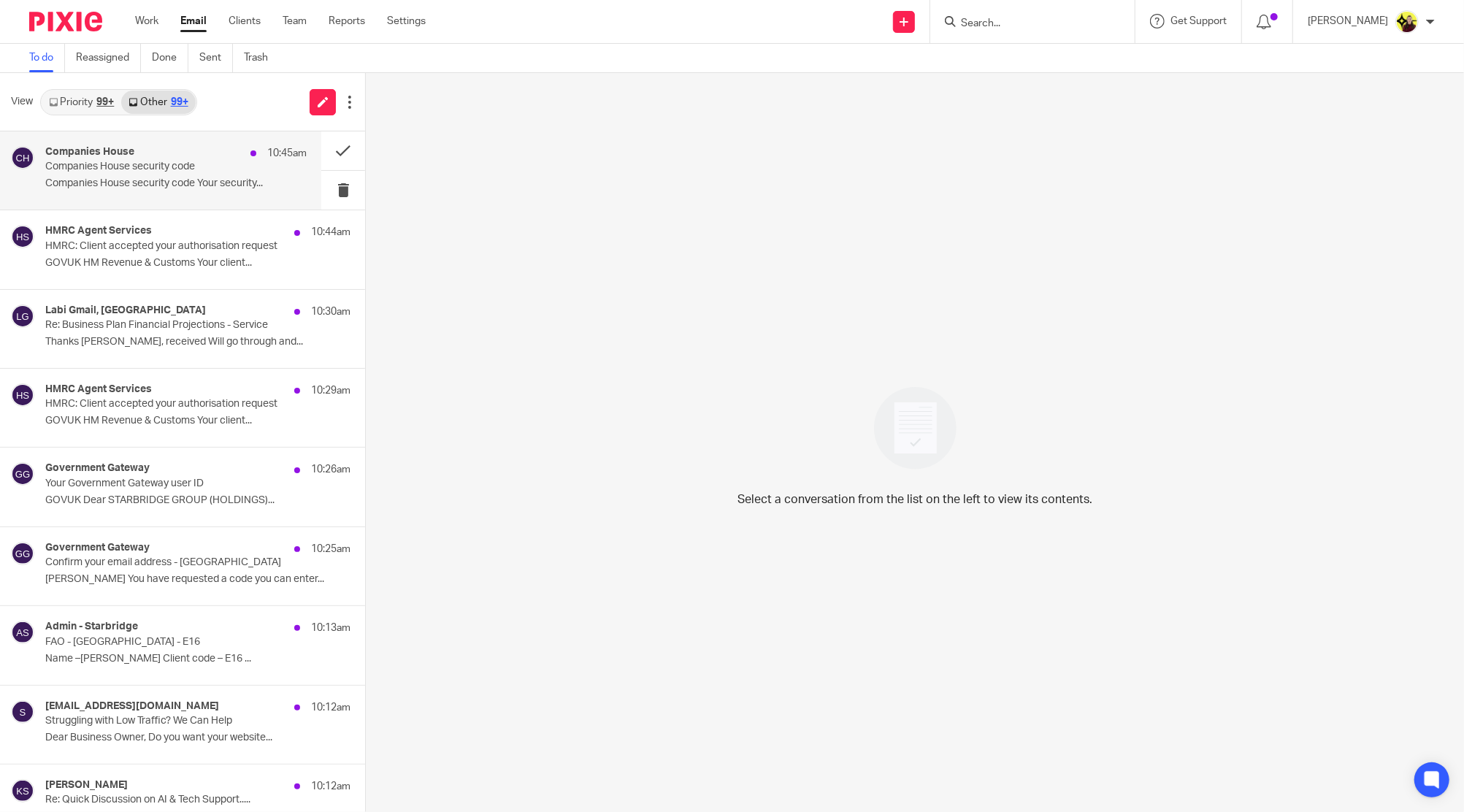
click at [163, 182] on p "Companies House security code Your security..." at bounding box center [175, 183] width 261 height 12
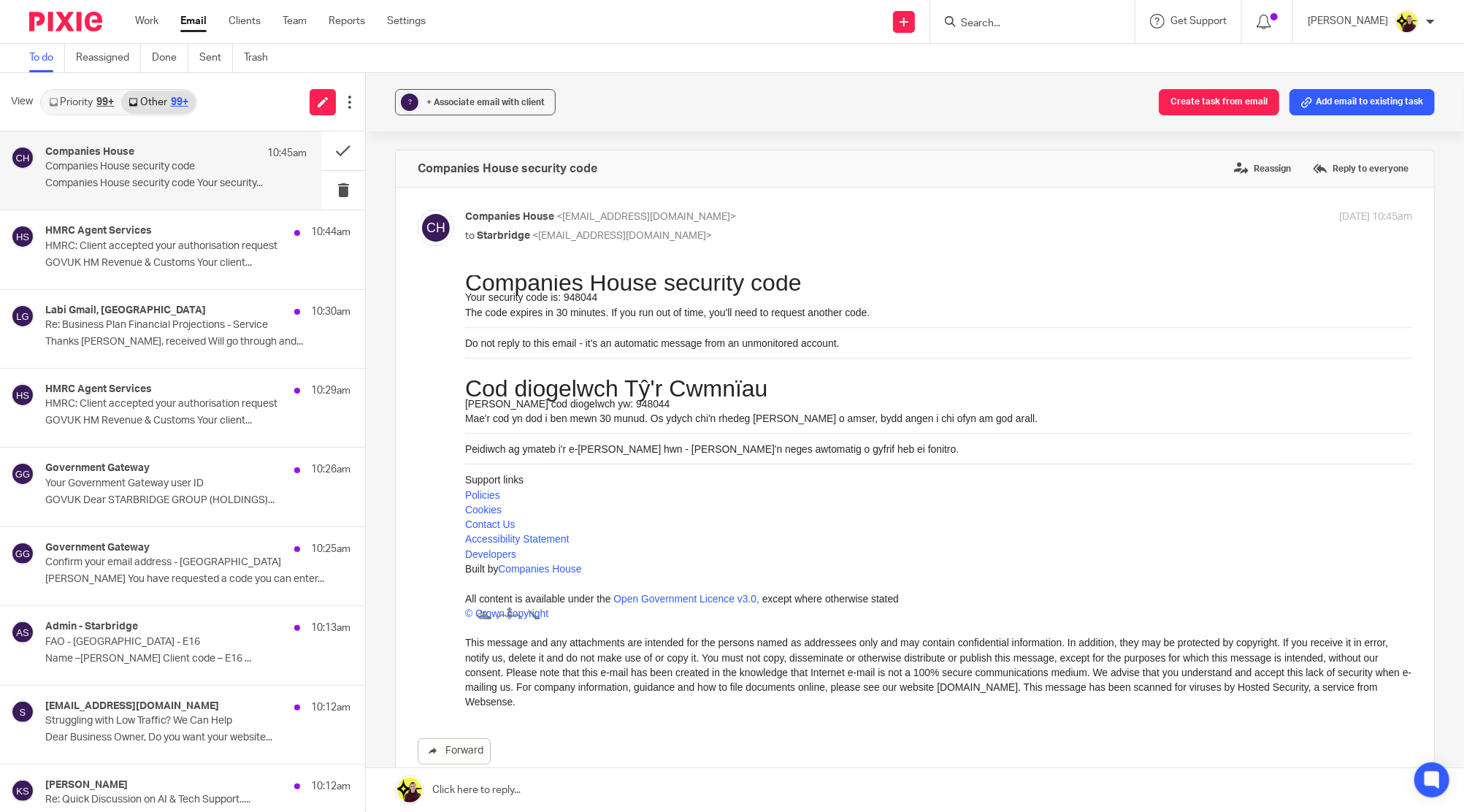
click at [566, 297] on p "Your security code is: 948044" at bounding box center [938, 296] width 947 height 14
copy p "948044"
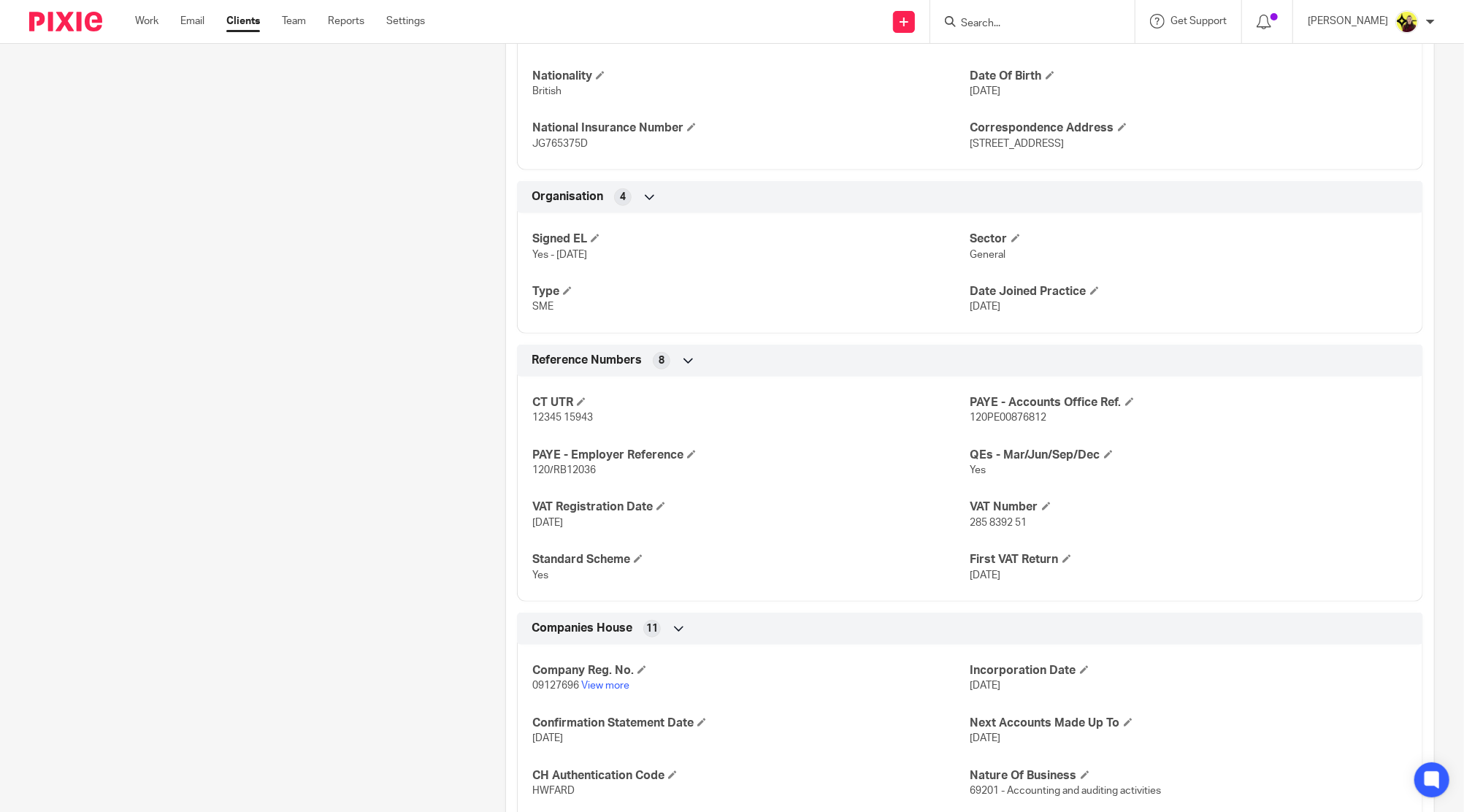
scroll to position [973, 0]
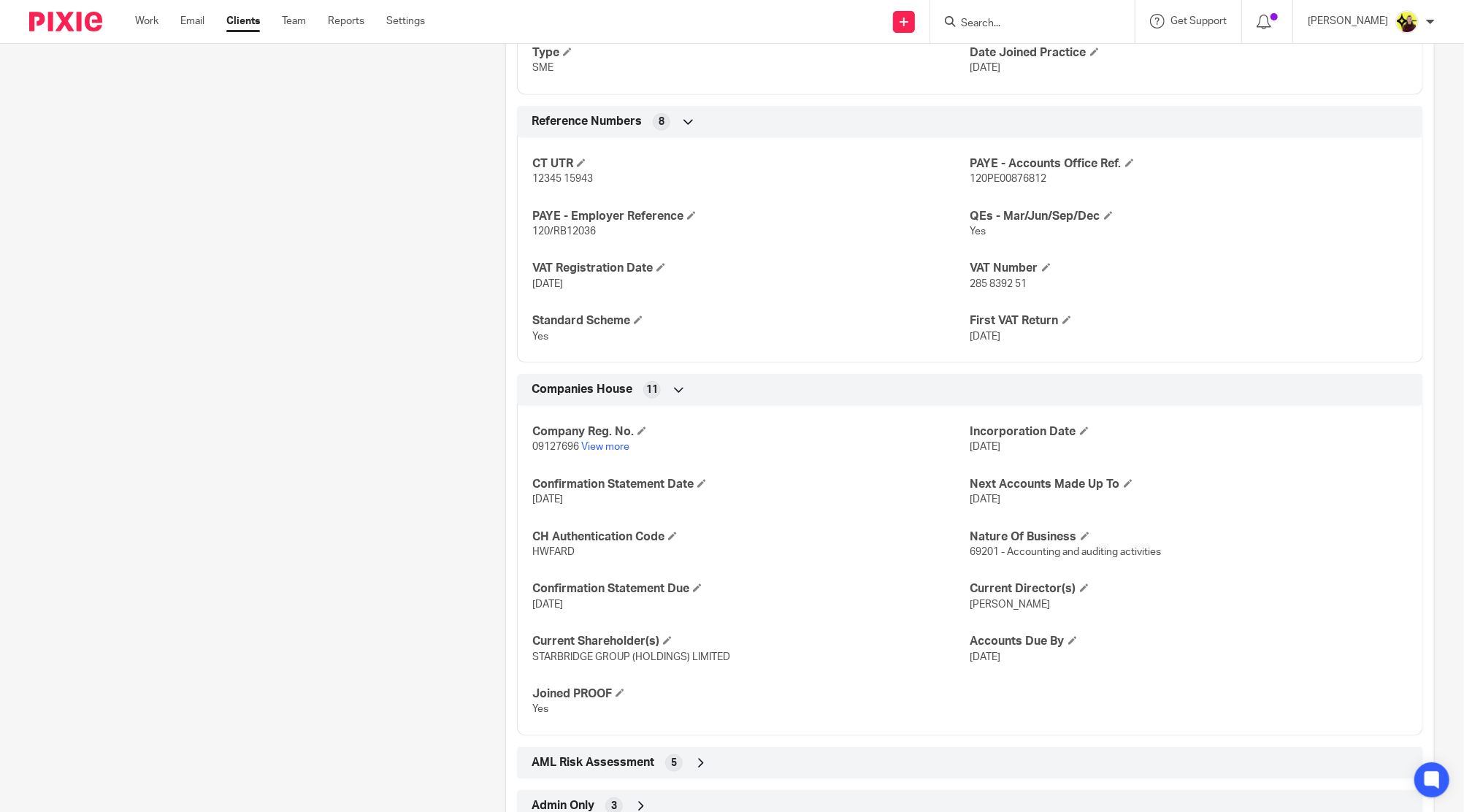
click at [1022, 9] on div at bounding box center [1032, 21] width 205 height 43
click at [1009, 26] on input "Search" at bounding box center [1025, 24] width 131 height 13
type input "e27"
click at [1039, 71] on link at bounding box center [1093, 62] width 274 height 34
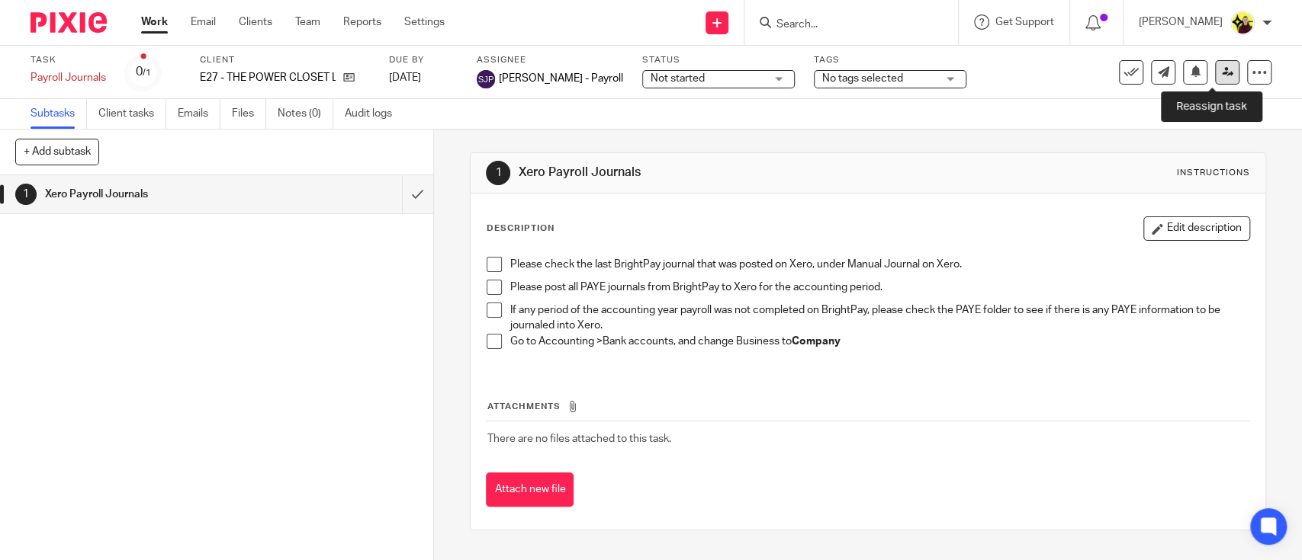
click at [1222, 76] on icon at bounding box center [1227, 71] width 11 height 11
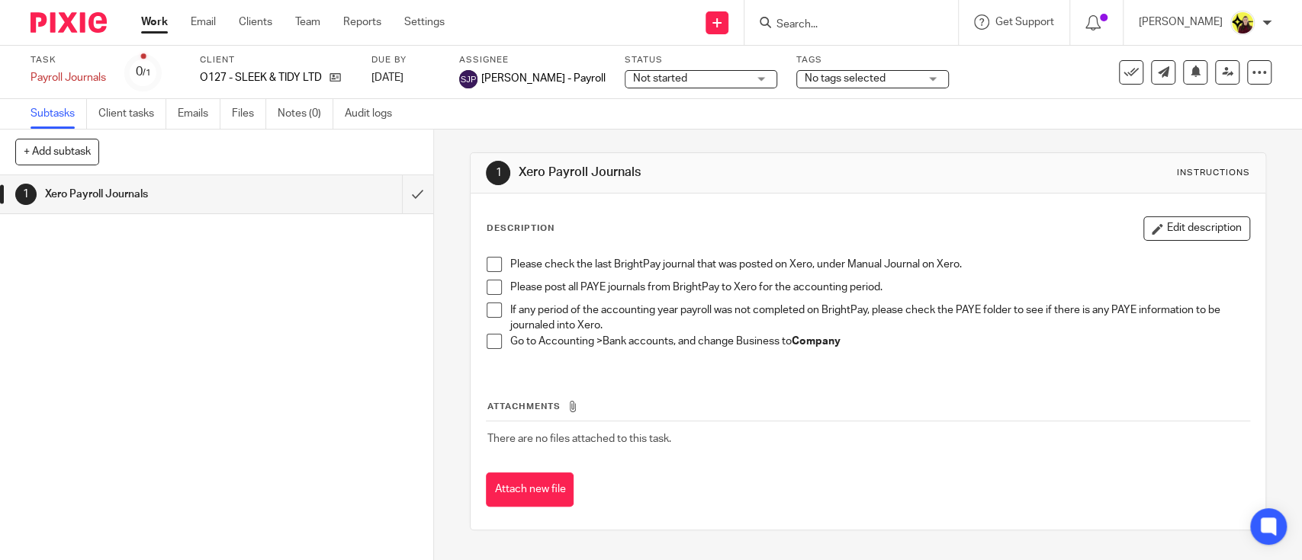
click at [731, 75] on span "Not started" at bounding box center [690, 79] width 114 height 16
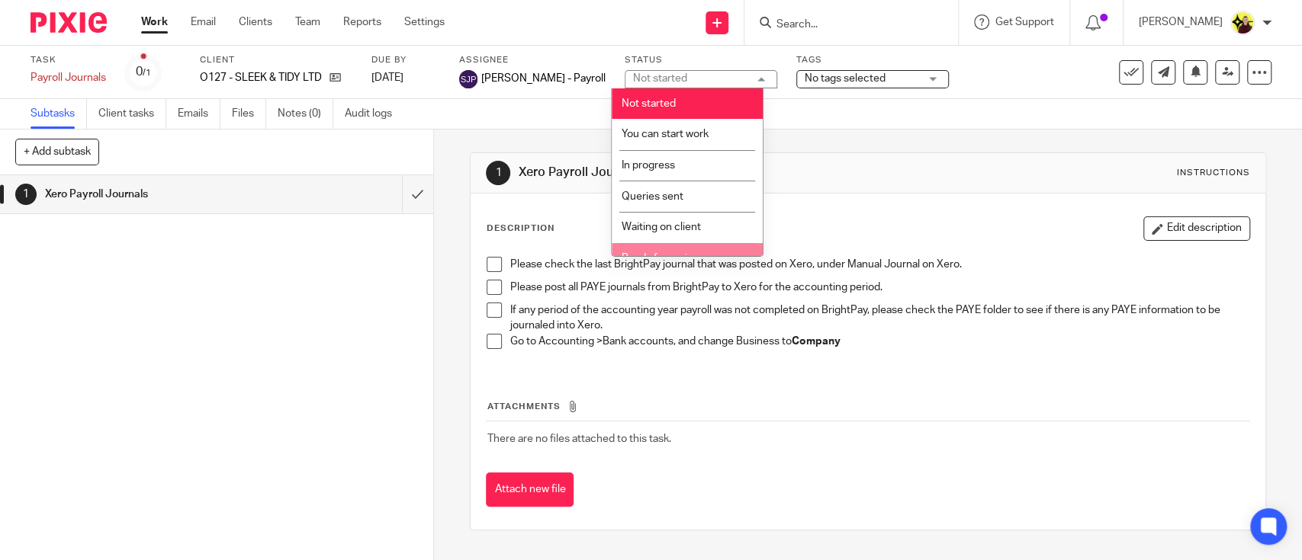
scroll to position [80, 0]
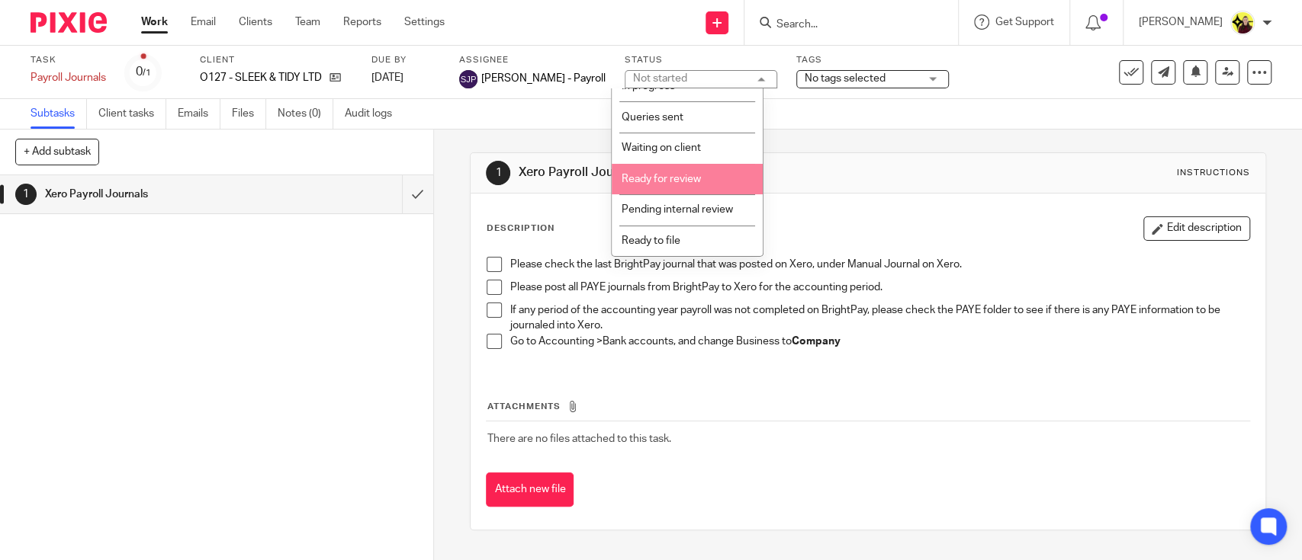
click at [841, 170] on h1 "Xero Payroll Journals" at bounding box center [710, 173] width 382 height 16
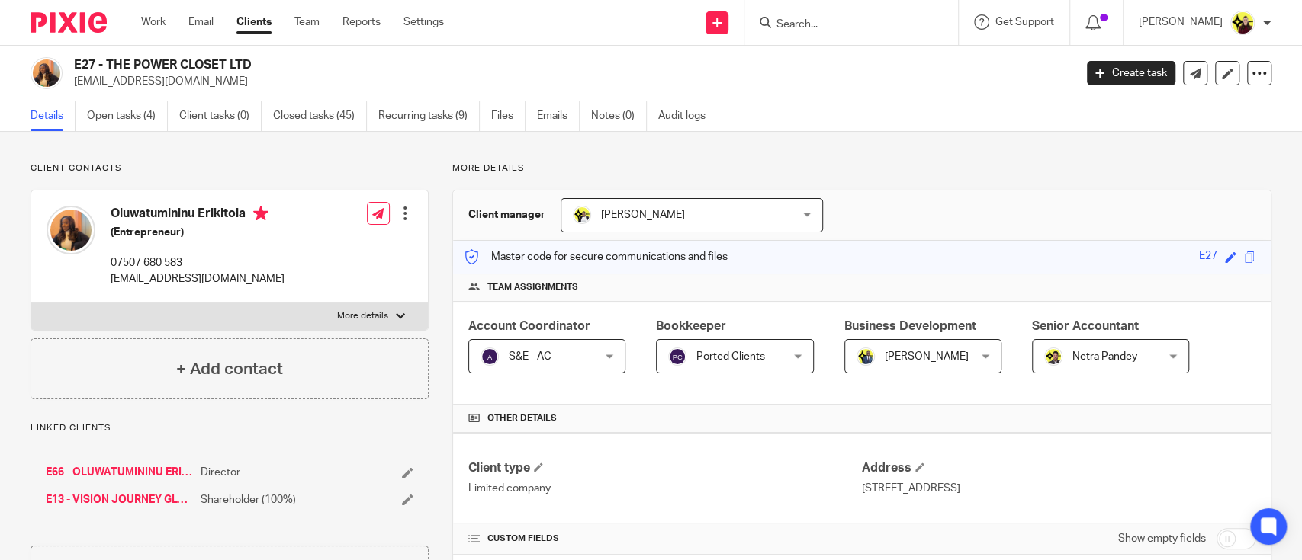
drag, startPoint x: 267, startPoint y: 63, endPoint x: 107, endPoint y: 64, distance: 160.1
click at [107, 64] on h2 "E27 - THE POWER CLOSET LTD" at bounding box center [469, 65] width 791 height 16
copy h2 "THE POWER CLOSET LTD"
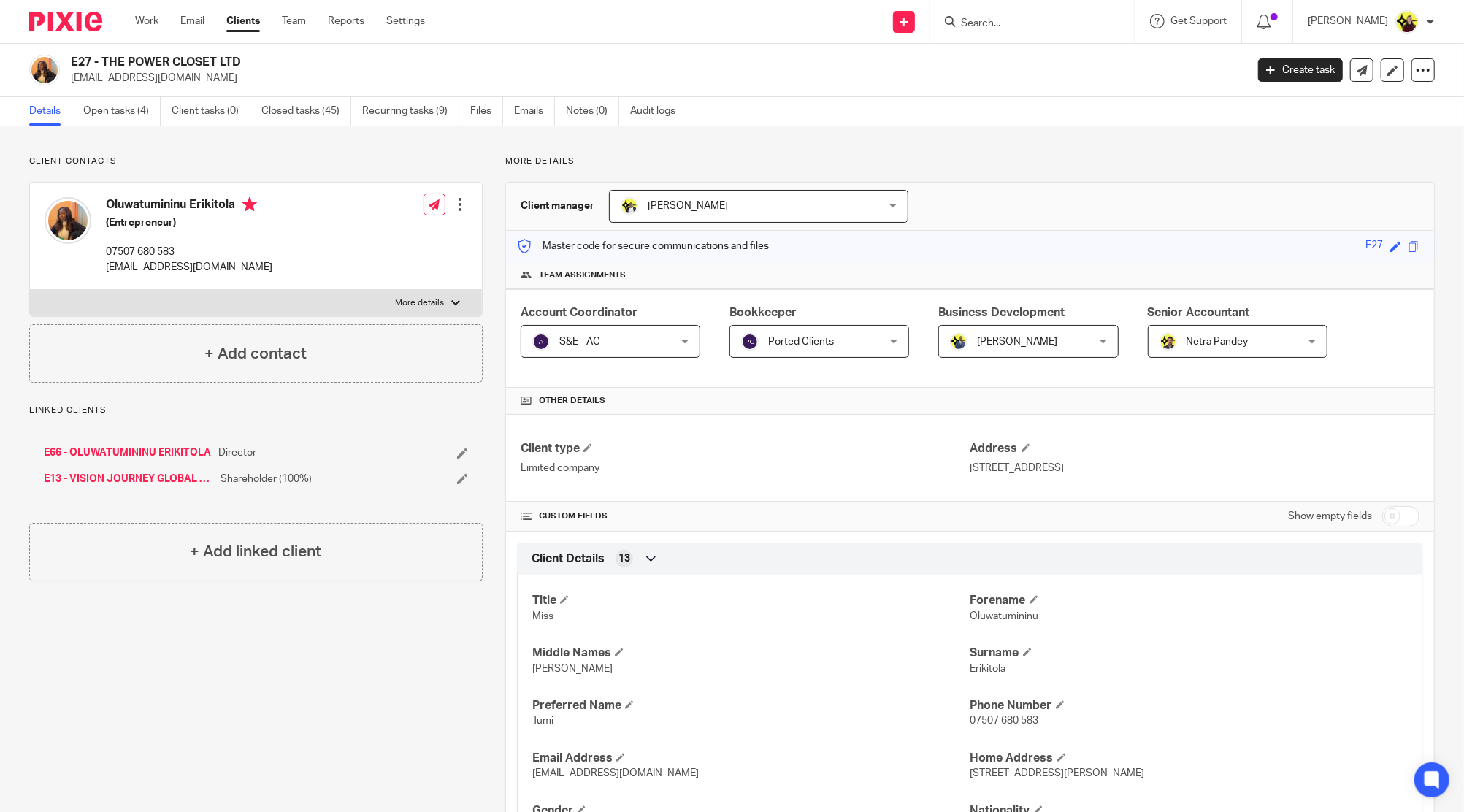
click at [1001, 20] on input "Search" at bounding box center [1025, 24] width 131 height 13
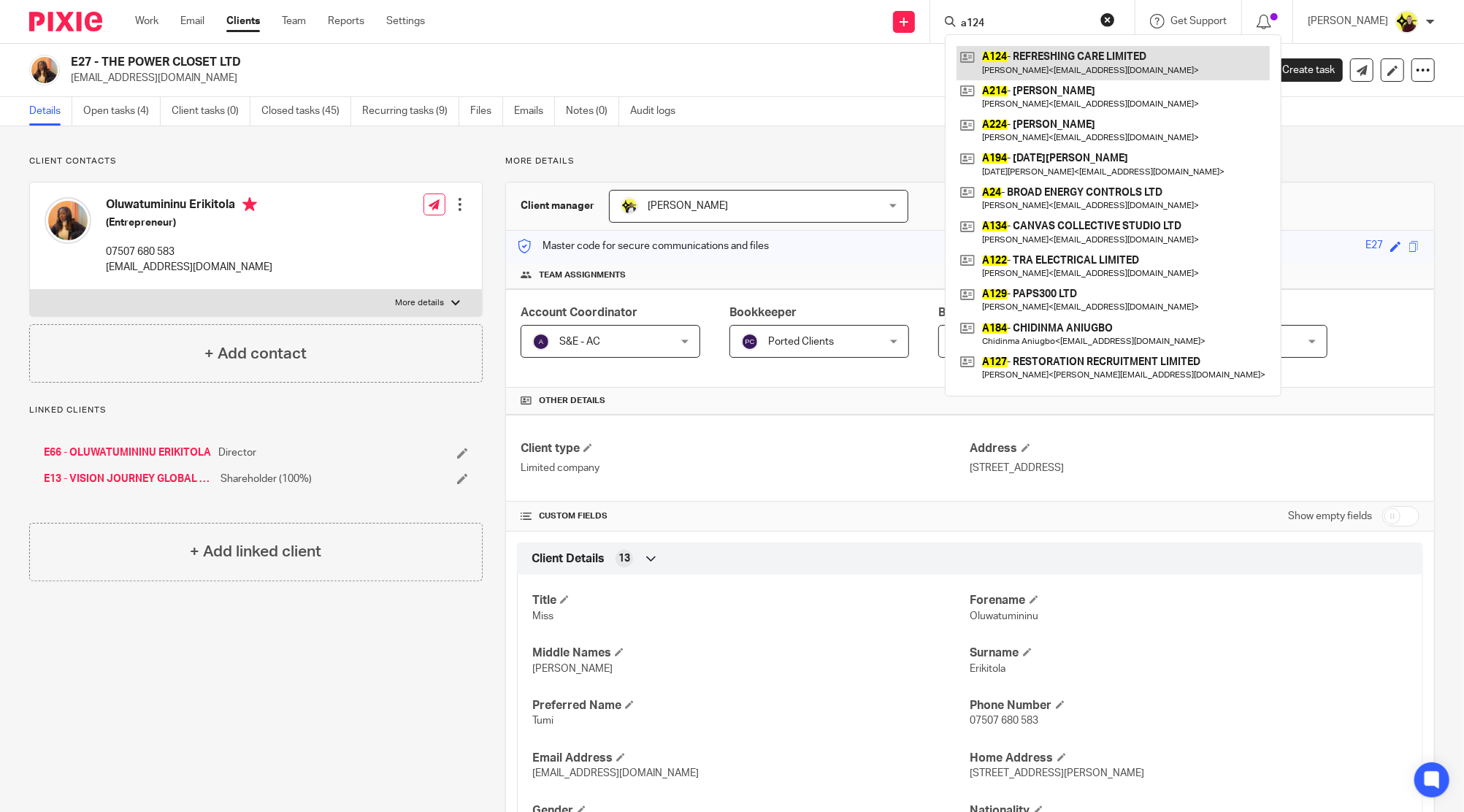
type input "a124"
click at [1012, 55] on link at bounding box center [1113, 62] width 313 height 34
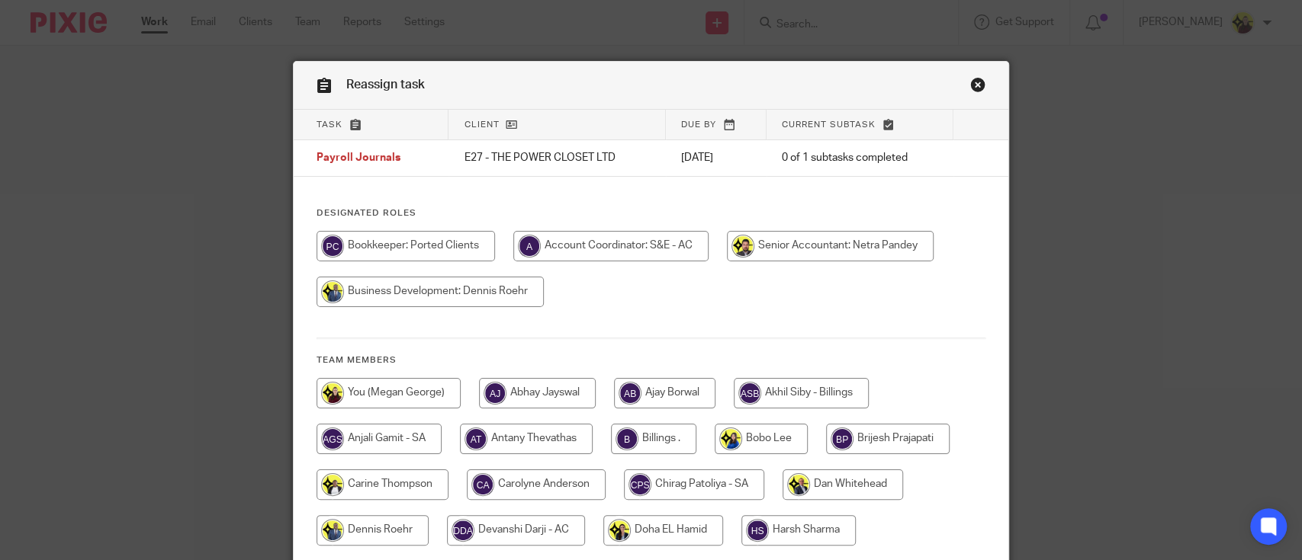
scroll to position [354, 0]
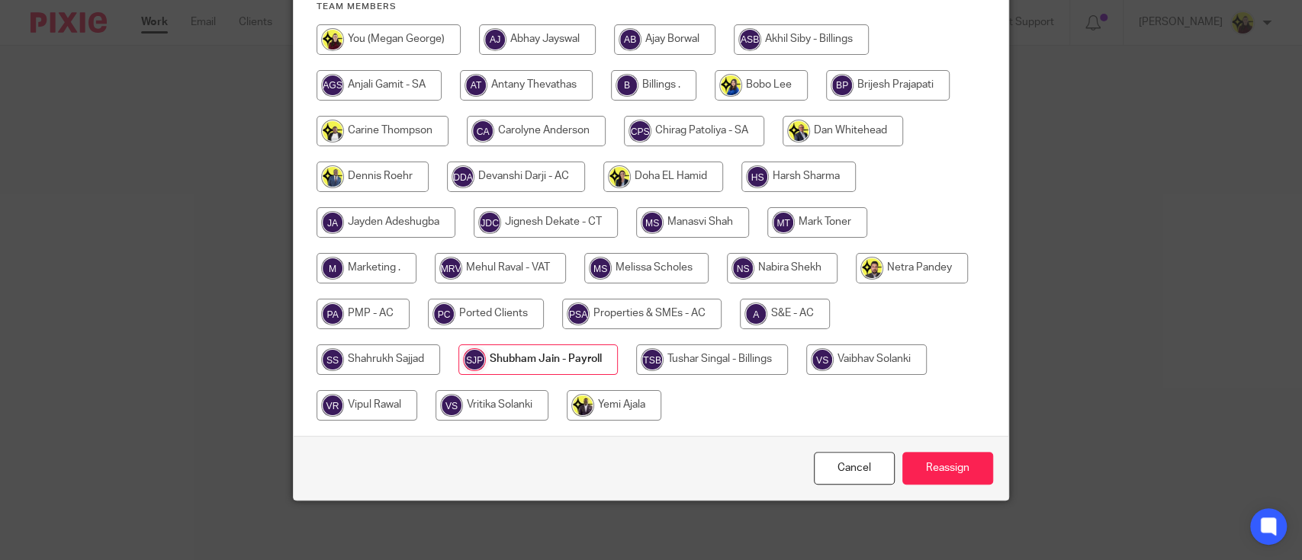
click at [434, 300] on input "radio" at bounding box center [486, 314] width 116 height 31
radio input "true"
click at [955, 465] on input "Reassign" at bounding box center [947, 468] width 91 height 33
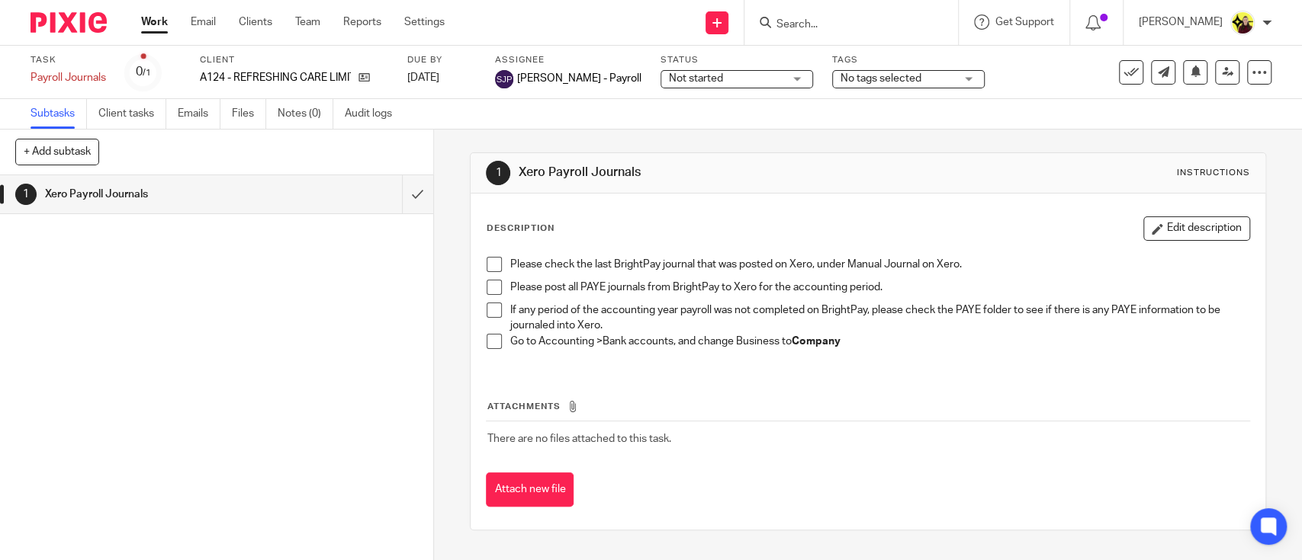
drag, startPoint x: 713, startPoint y: 66, endPoint x: 714, endPoint y: 79, distance: 13.0
click at [713, 66] on div "Status Not started Not started Not started You can start work In progress Queri…" at bounding box center [736, 72] width 153 height 37
click at [714, 82] on span "Not started" at bounding box center [726, 79] width 114 height 16
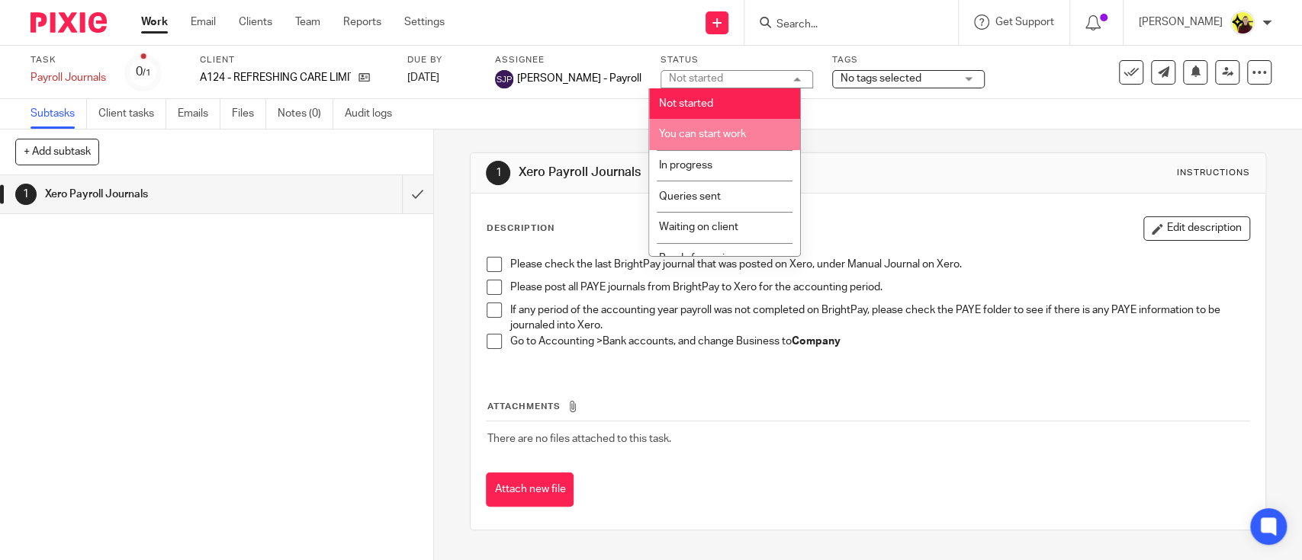
click at [885, 205] on div "Description Edit description Please check the last BrightPay journal that was p…" at bounding box center [867, 362] width 794 height 336
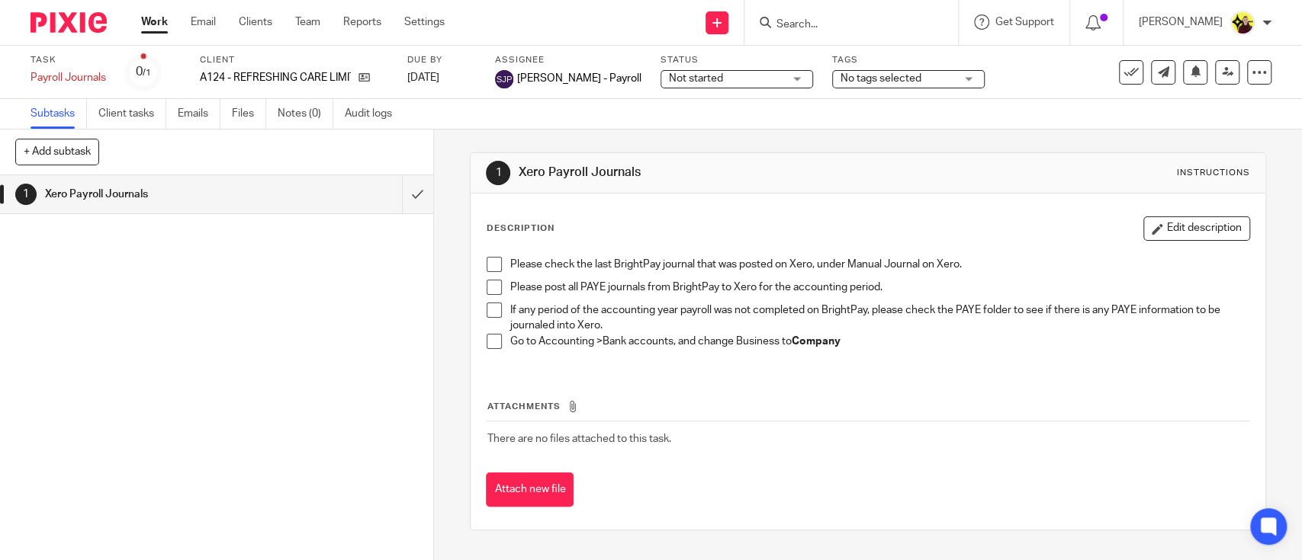
click at [811, 18] on input "Search" at bounding box center [843, 25] width 137 height 14
click at [703, 87] on div "Not started Not started" at bounding box center [736, 79] width 153 height 18
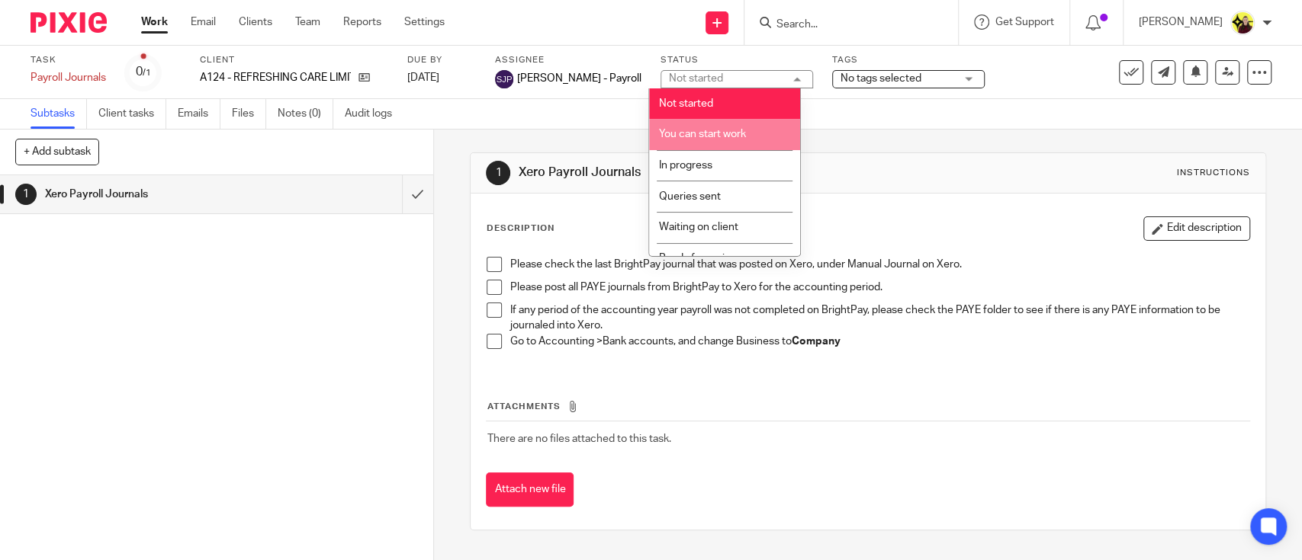
click at [722, 131] on span "You can start work" at bounding box center [702, 134] width 87 height 11
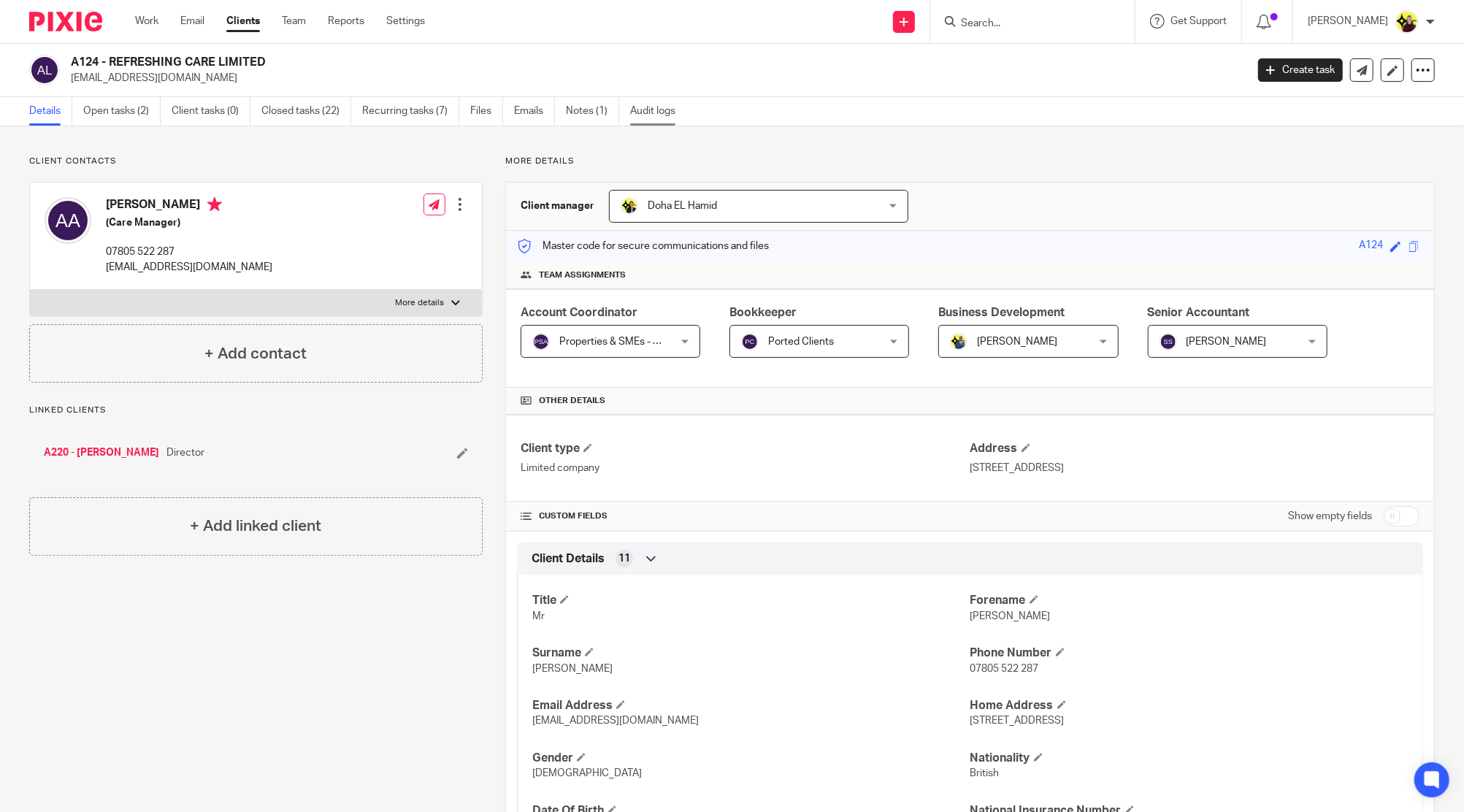
click at [683, 117] on link "Audit logs" at bounding box center [658, 111] width 56 height 29
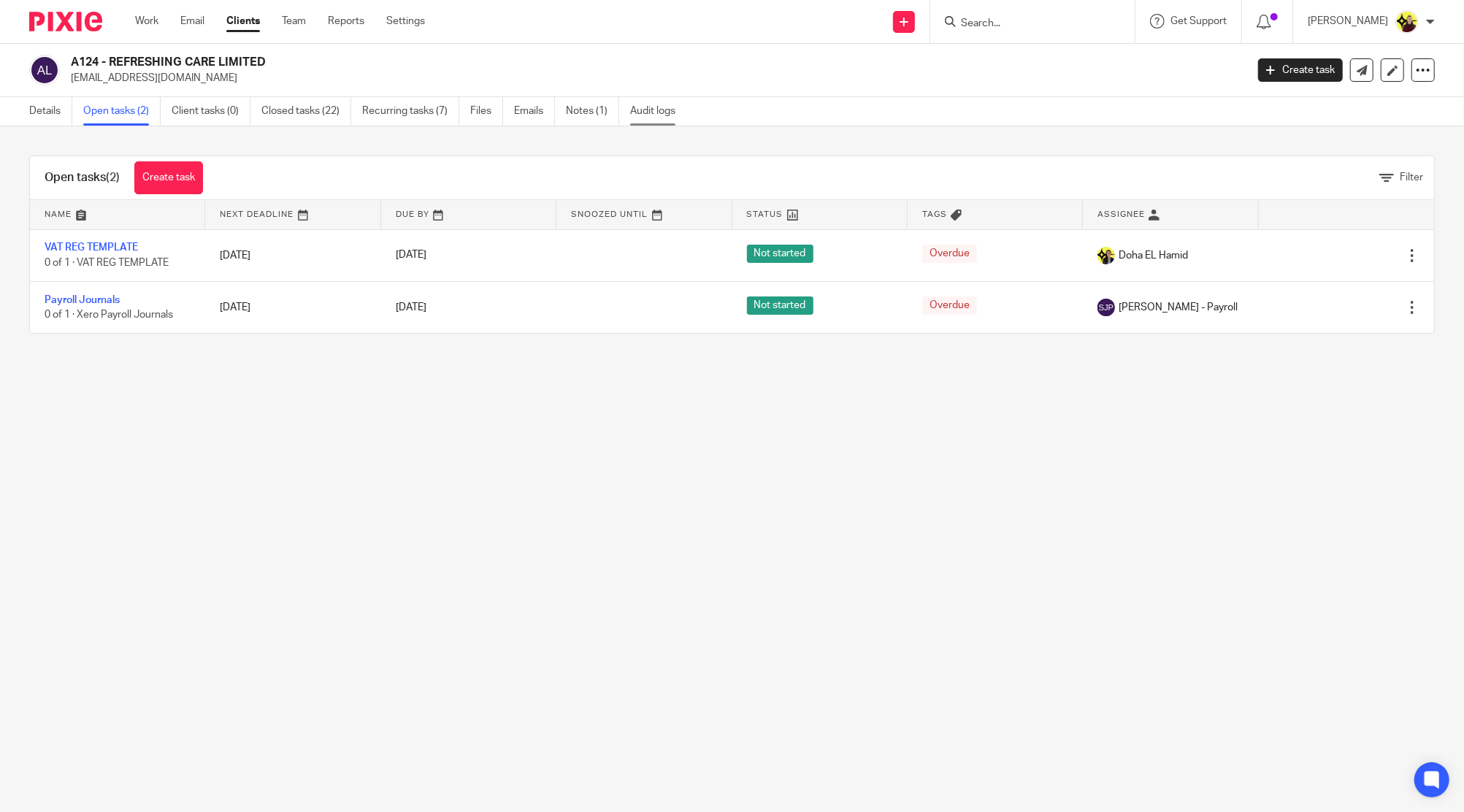
click at [658, 106] on link "Audit logs" at bounding box center [658, 111] width 56 height 29
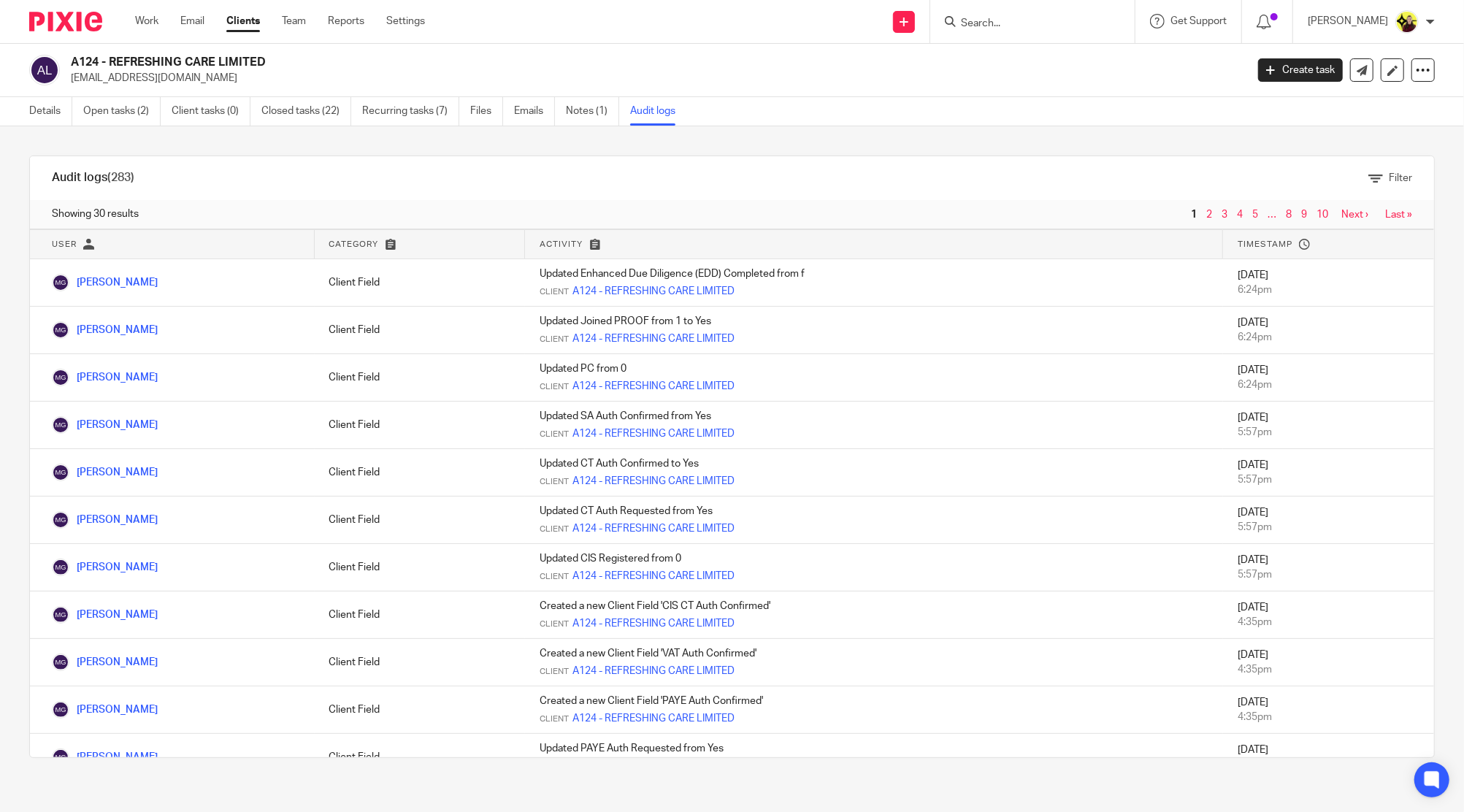
click at [922, 188] on div "Filter" at bounding box center [795, 178] width 1277 height 44
click at [1187, 214] on span "1" at bounding box center [1194, 214] width 13 height 17
click at [1187, 211] on nav "1 2 3 4 5 … 8 9 10 Next › Last »" at bounding box center [1299, 214] width 225 height 11
click at [1206, 211] on link "2" at bounding box center [1209, 214] width 6 height 11
click at [52, 116] on link "Details" at bounding box center [51, 111] width 43 height 29
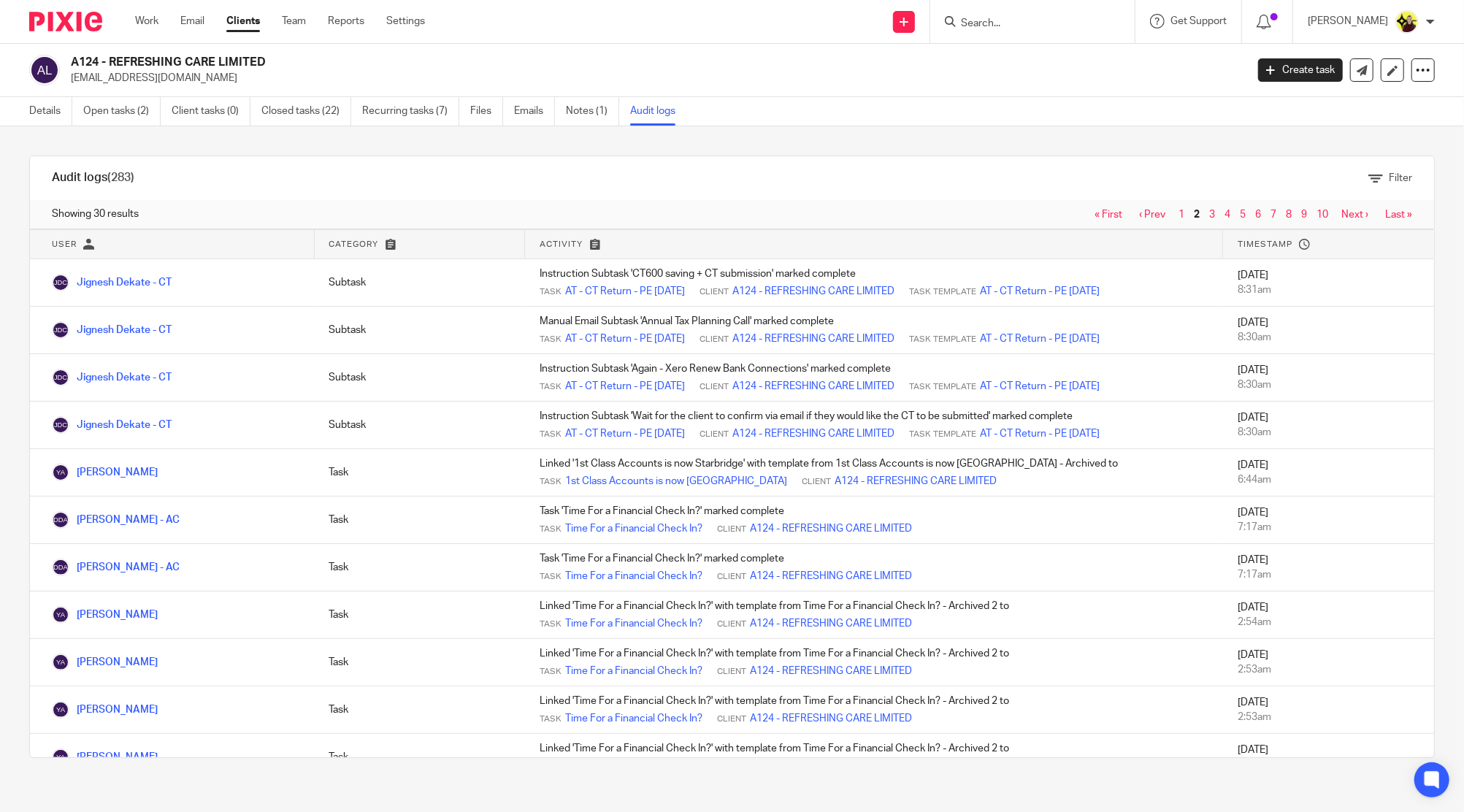
click at [1205, 211] on span "3" at bounding box center [1213, 214] width 15 height 17
click at [1209, 214] on link "3" at bounding box center [1212, 214] width 6 height 11
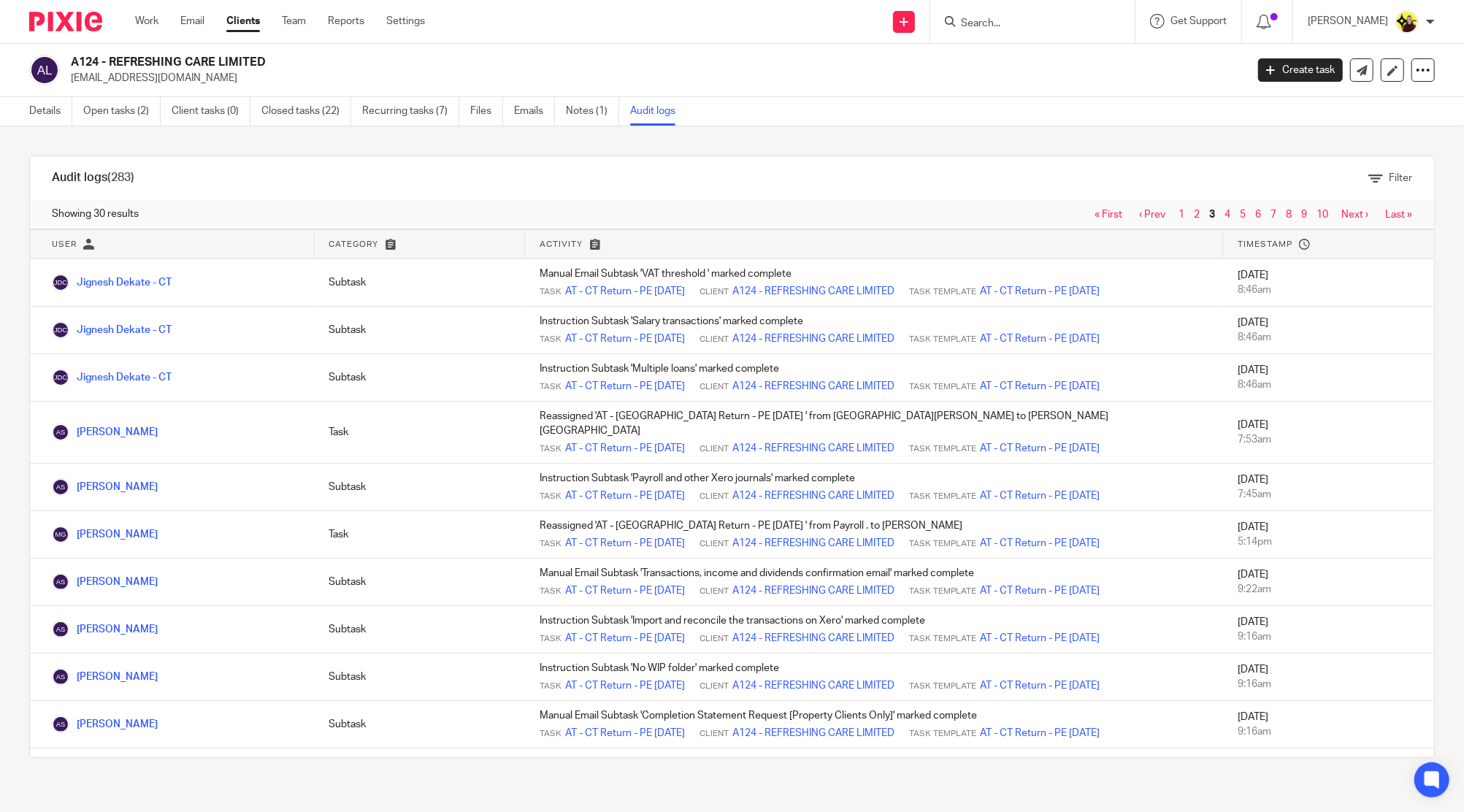
click at [1225, 213] on link "4" at bounding box center [1228, 214] width 6 height 11
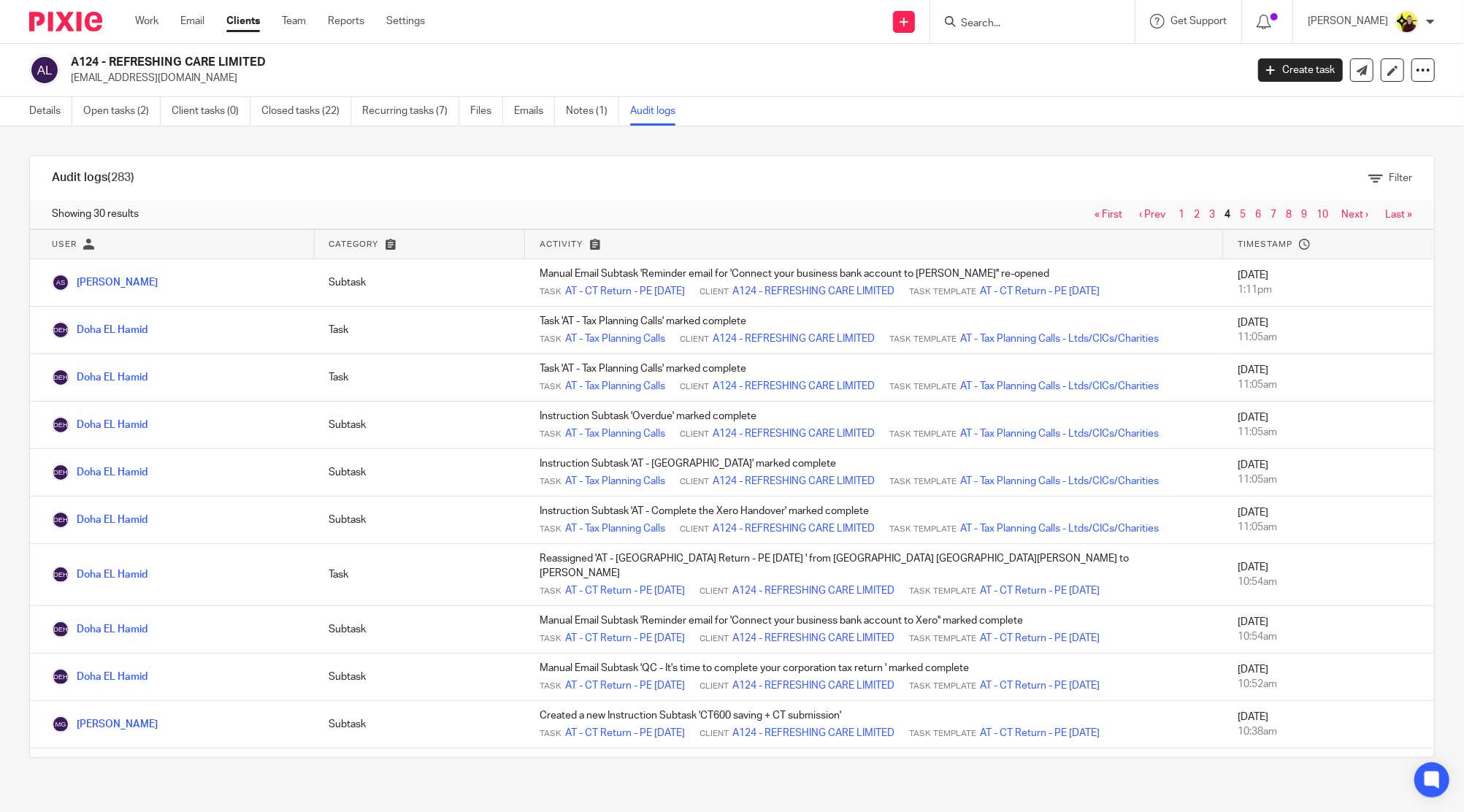
click at [1094, 214] on link "« First" at bounding box center [1108, 214] width 28 height 11
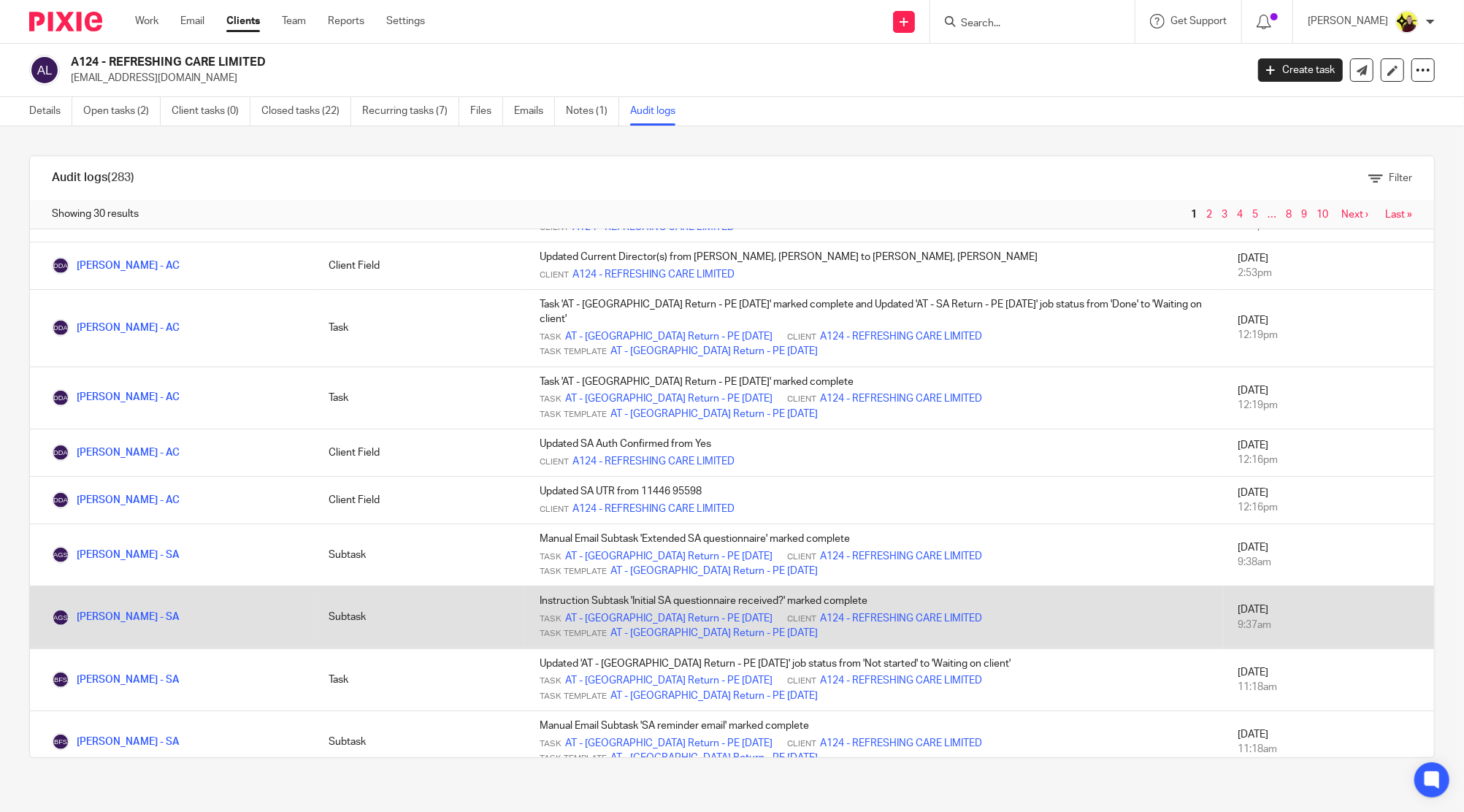
scroll to position [938, 0]
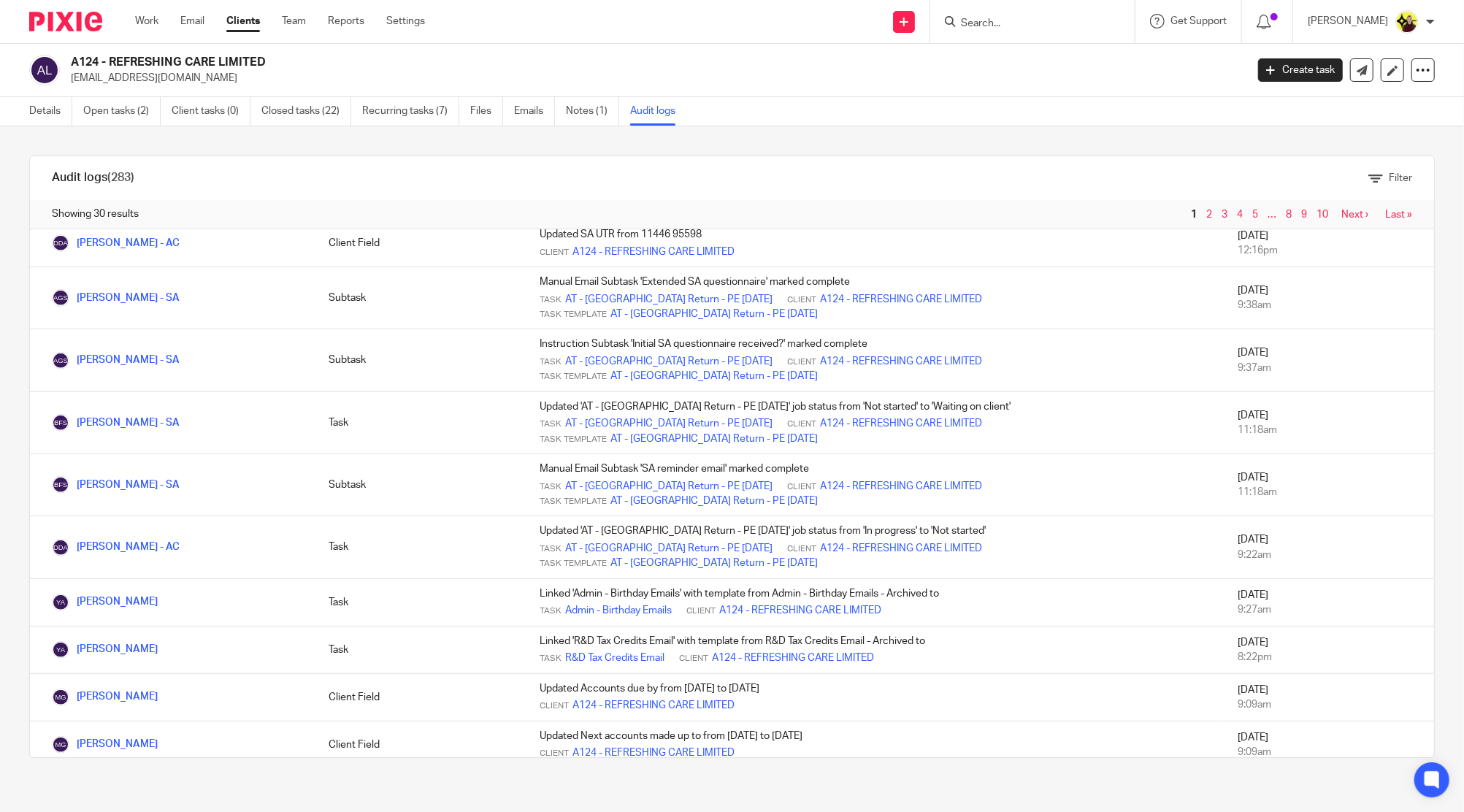
click at [1203, 209] on span "2" at bounding box center [1210, 214] width 15 height 17
click at [1203, 216] on span "2" at bounding box center [1210, 214] width 15 height 17
click at [1203, 213] on span "2" at bounding box center [1210, 214] width 15 height 17
click at [1203, 208] on span "2" at bounding box center [1210, 214] width 15 height 17
click at [1010, 17] on input "Search" at bounding box center [1025, 24] width 131 height 13
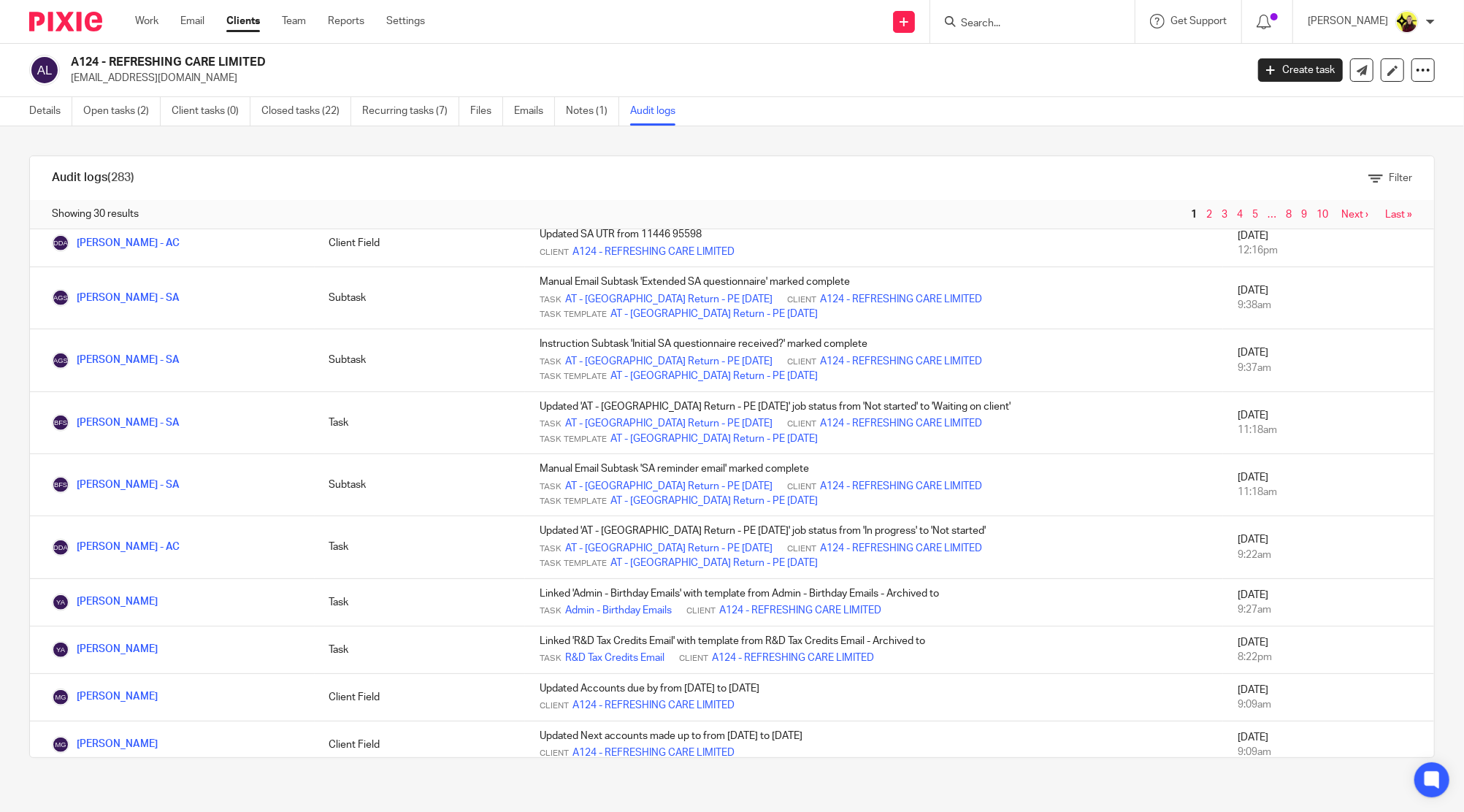
paste input "Oyefuwa"
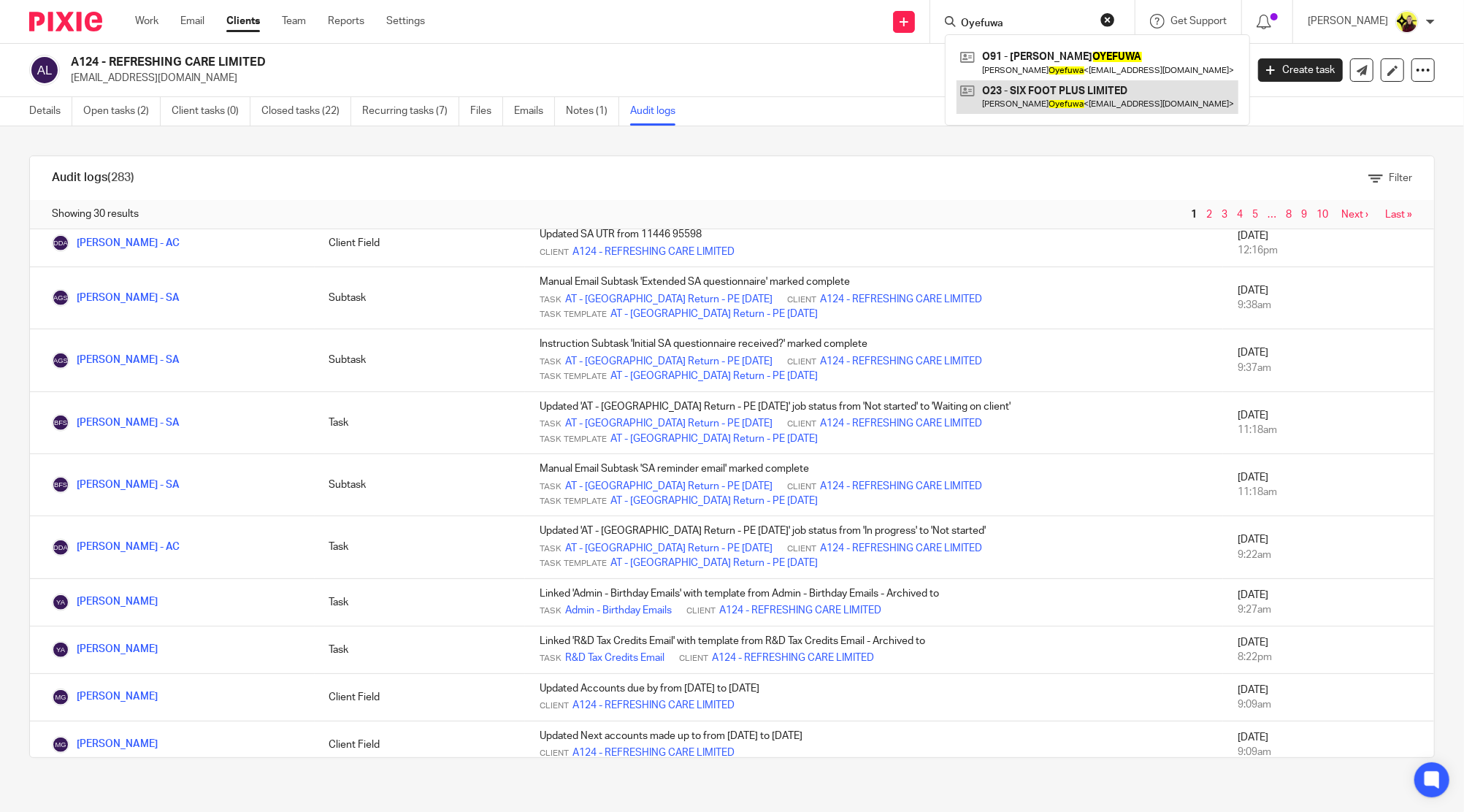
type input "Oyefuwa"
click at [1083, 92] on link at bounding box center [1097, 97] width 282 height 34
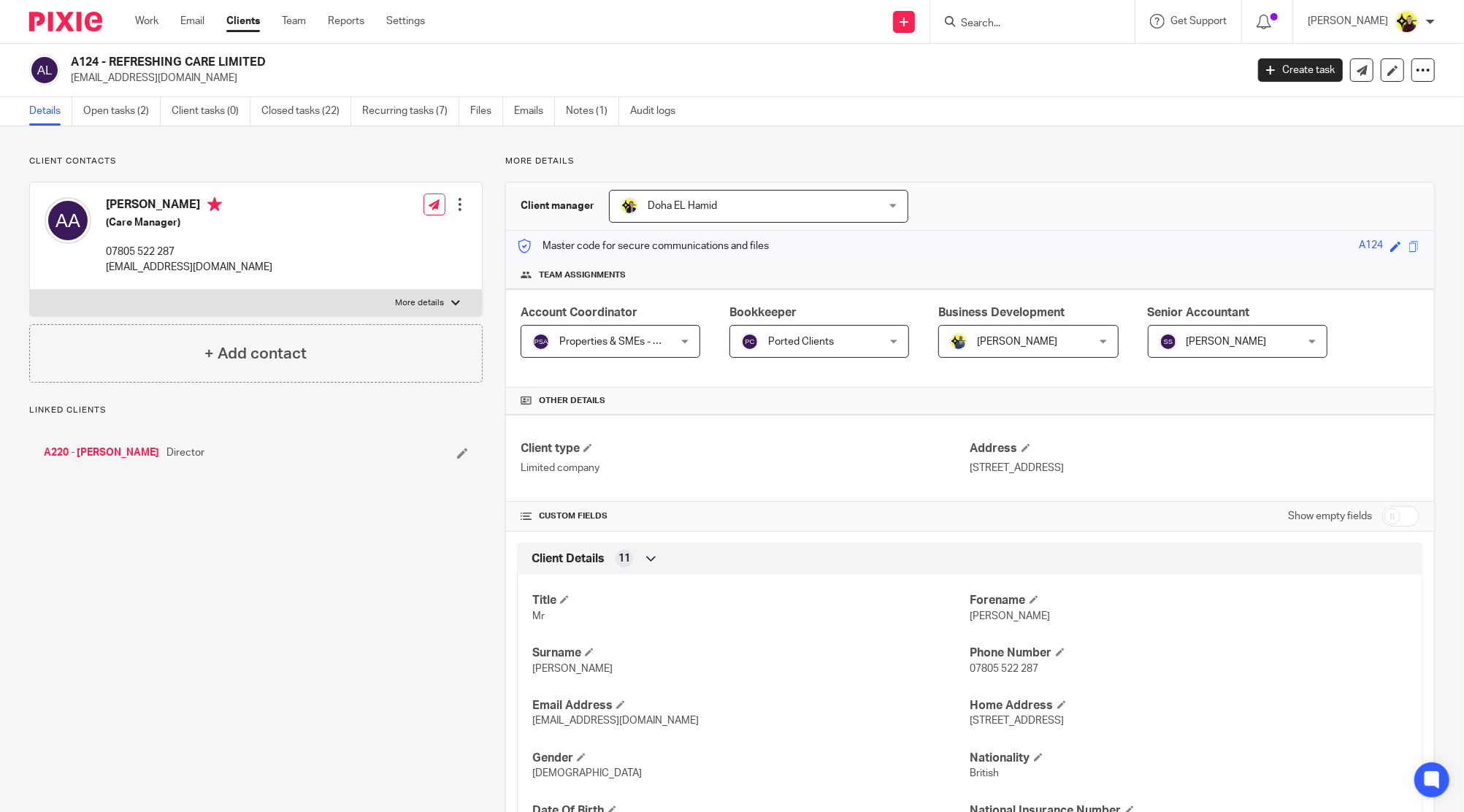
click at [1020, 13] on form at bounding box center [1037, 21] width 155 height 18
click at [1016, 33] on div at bounding box center [1032, 21] width 205 height 43
click at [1013, 18] on input "Search" at bounding box center [1025, 24] width 131 height 13
drag, startPoint x: 847, startPoint y: 348, endPoint x: 841, endPoint y: 376, distance: 28.6
click at [847, 346] on span "Ported Clients" at bounding box center [808, 341] width 134 height 31
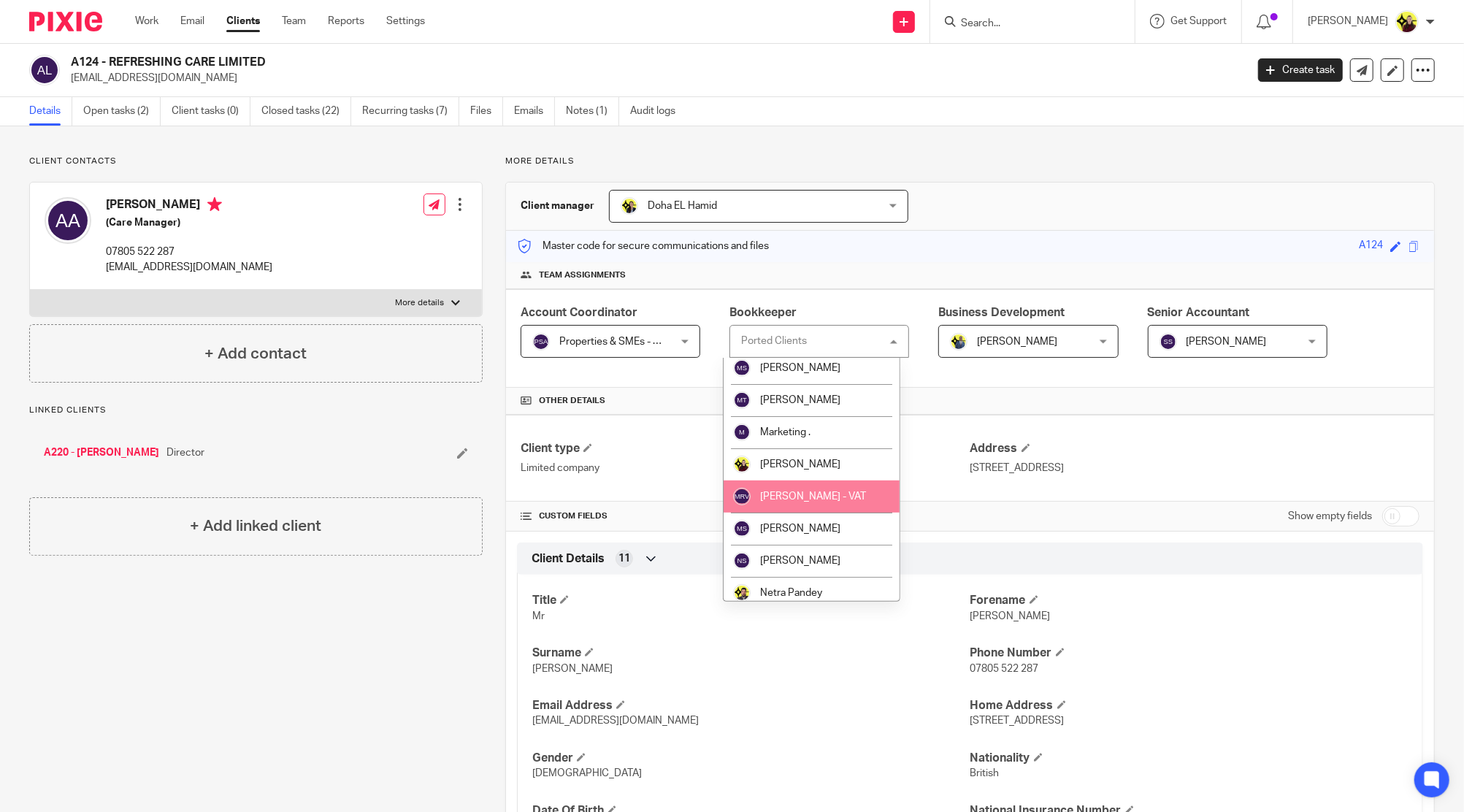
scroll to position [584, 0]
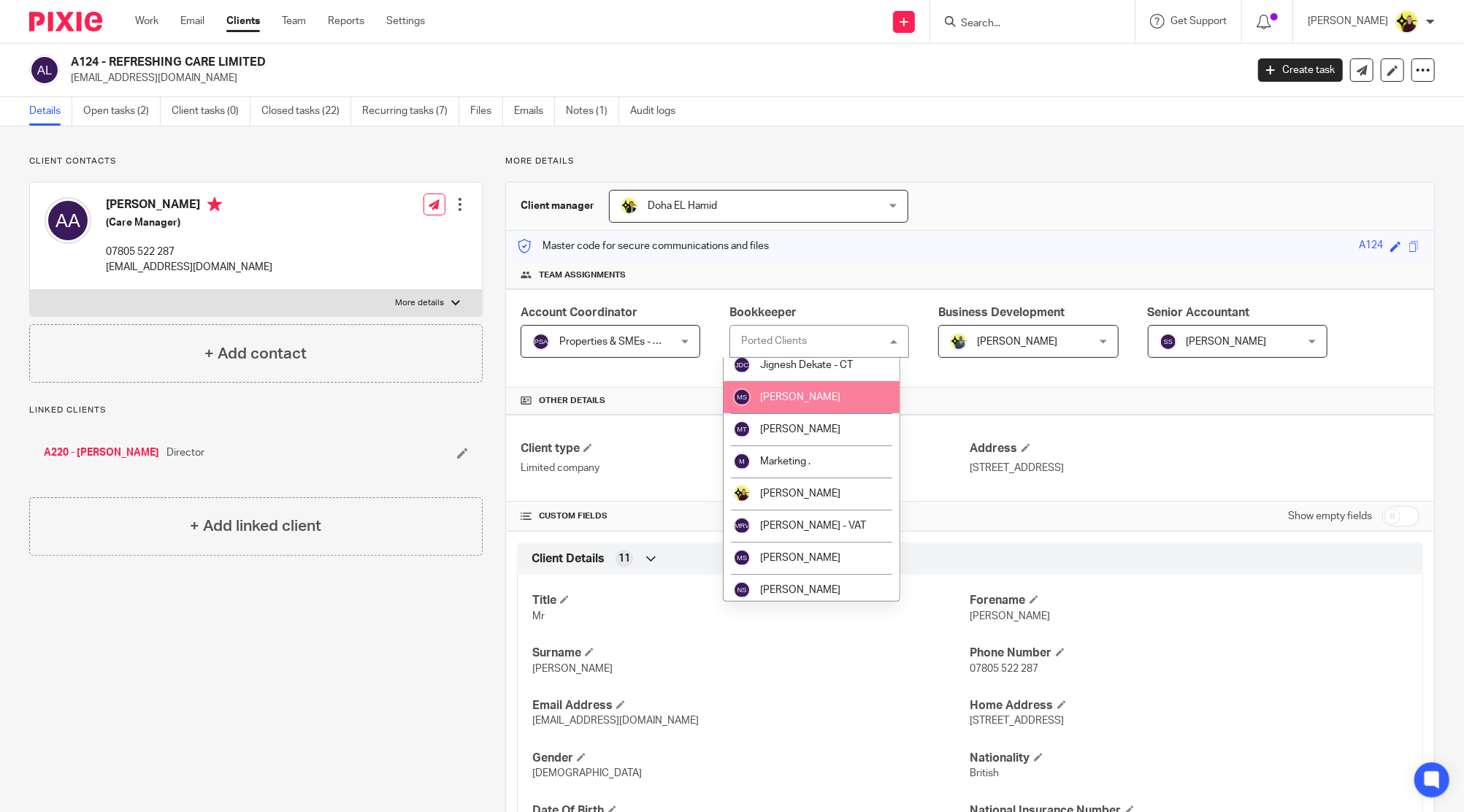
click at [829, 406] on li "[PERSON_NAME]" at bounding box center [812, 397] width 177 height 33
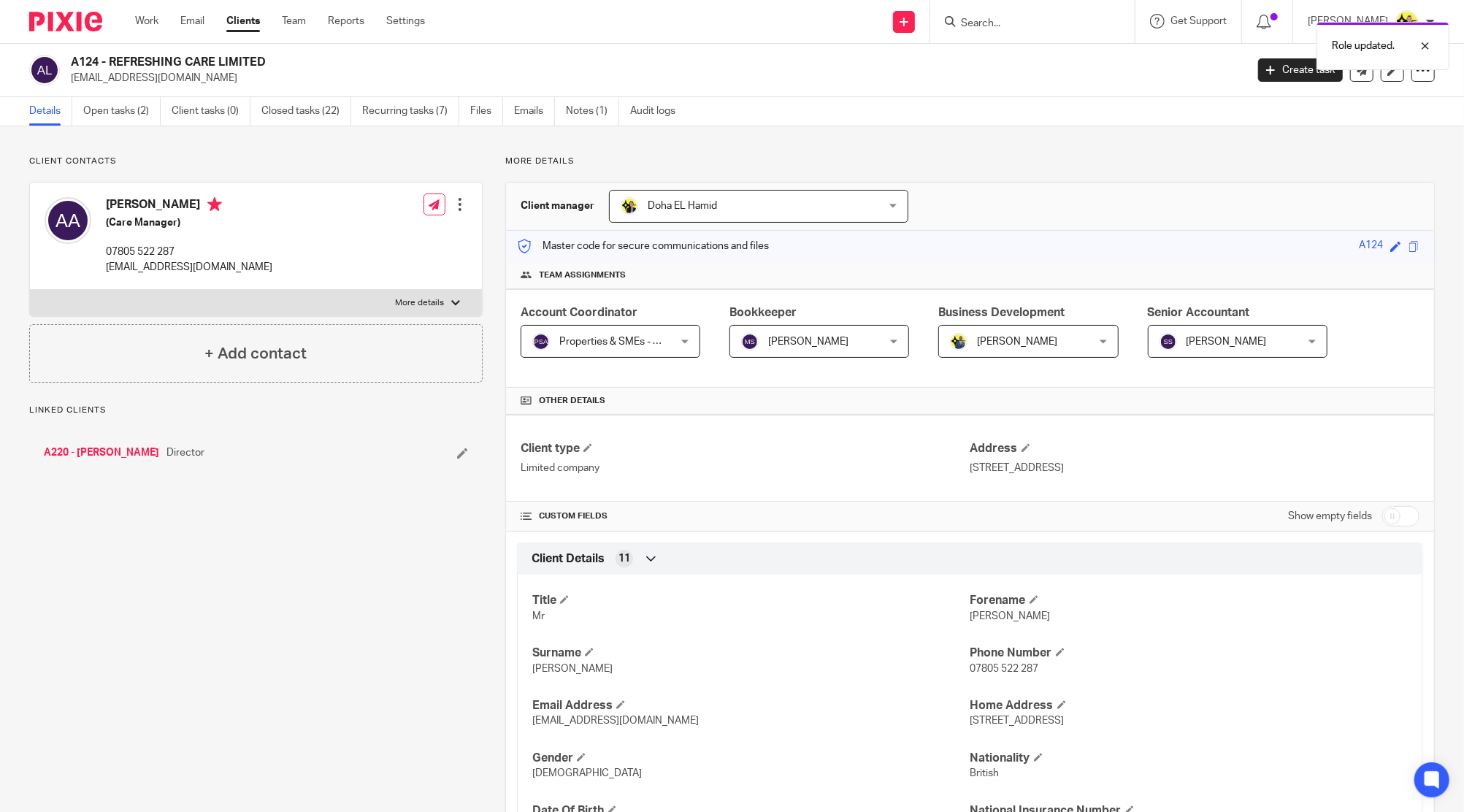
drag, startPoint x: 262, startPoint y: 57, endPoint x: 111, endPoint y: 56, distance: 151.0
click at [111, 56] on h2 "A124 - REFRESHING CARE LIMITED" at bounding box center [537, 62] width 933 height 15
copy h2 "REFRESHING CARE LIMITED"
drag, startPoint x: 994, startPoint y: 39, endPoint x: 1000, endPoint y: 31, distance: 10.0
click at [994, 38] on div at bounding box center [1032, 21] width 205 height 43
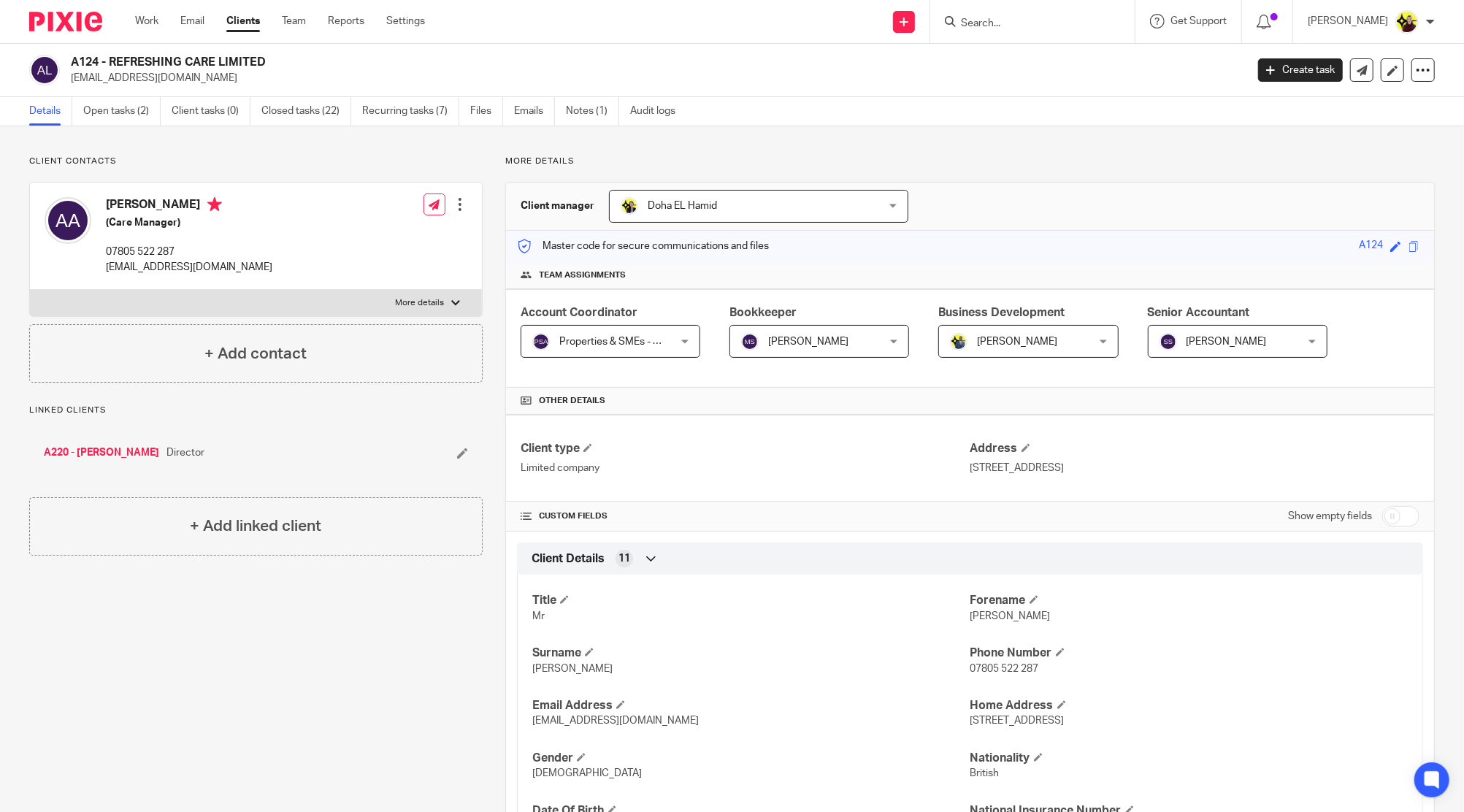
click at [1000, 30] on input "Search" at bounding box center [1025, 24] width 131 height 13
paste input "kintsu"
type input "kintsu"
drag, startPoint x: 1002, startPoint y: 29, endPoint x: 1027, endPoint y: 67, distance: 45.5
click at [1027, 67] on link at bounding box center [1080, 62] width 247 height 34
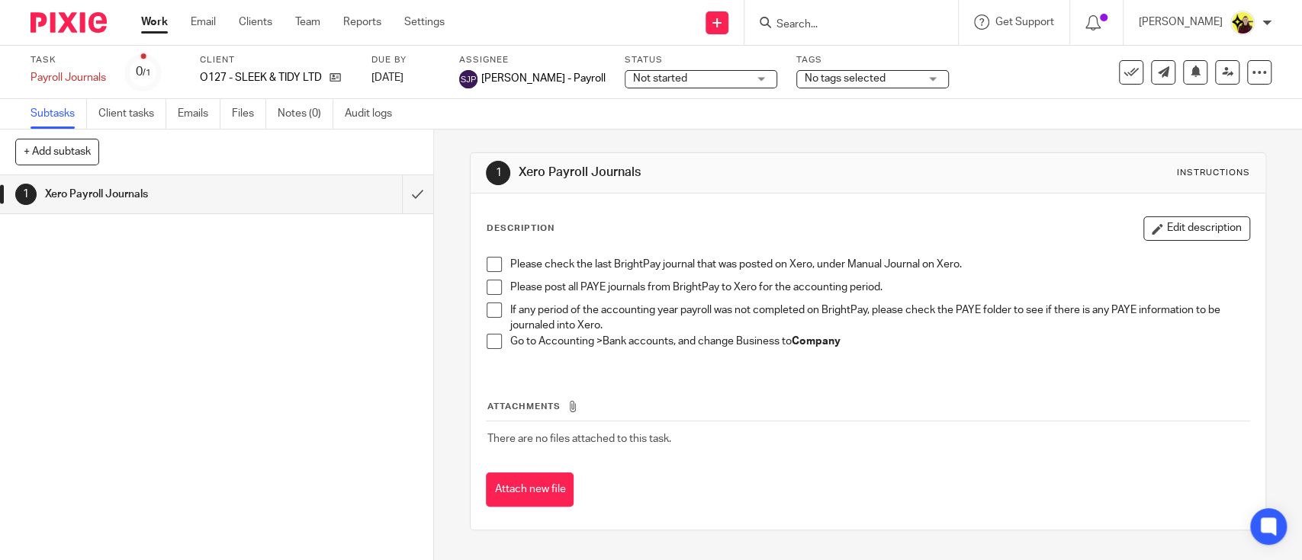
click at [732, 75] on span "Not started" at bounding box center [690, 79] width 114 height 16
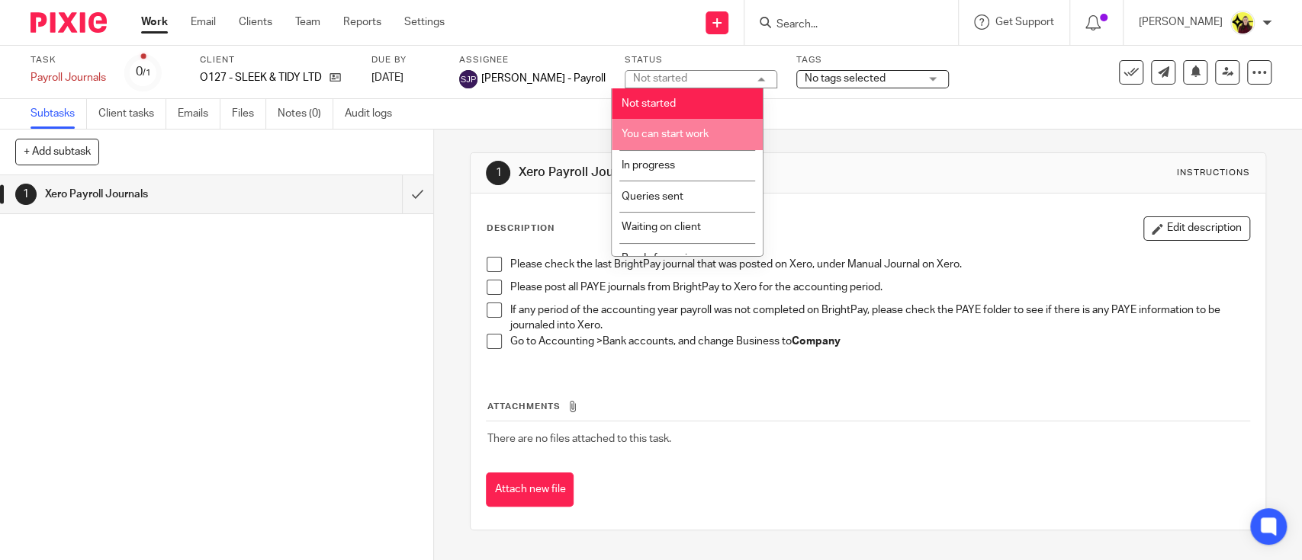
click at [712, 133] on li "You can start work" at bounding box center [687, 134] width 151 height 31
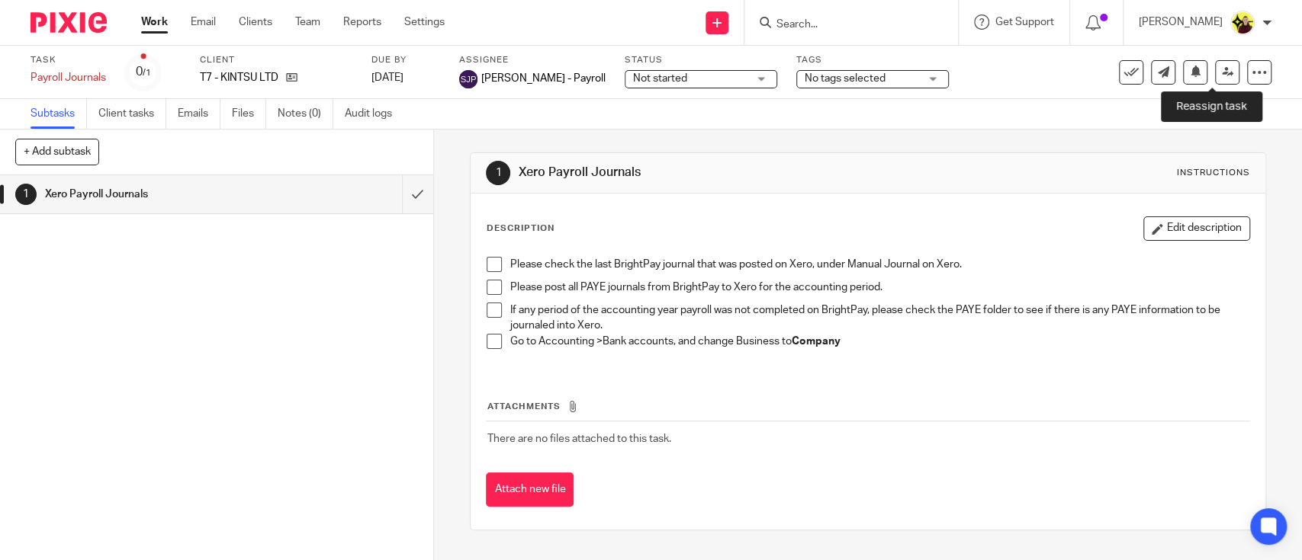
drag, startPoint x: 1209, startPoint y: 74, endPoint x: 1137, endPoint y: 91, distance: 74.4
click at [1222, 74] on icon at bounding box center [1227, 71] width 11 height 11
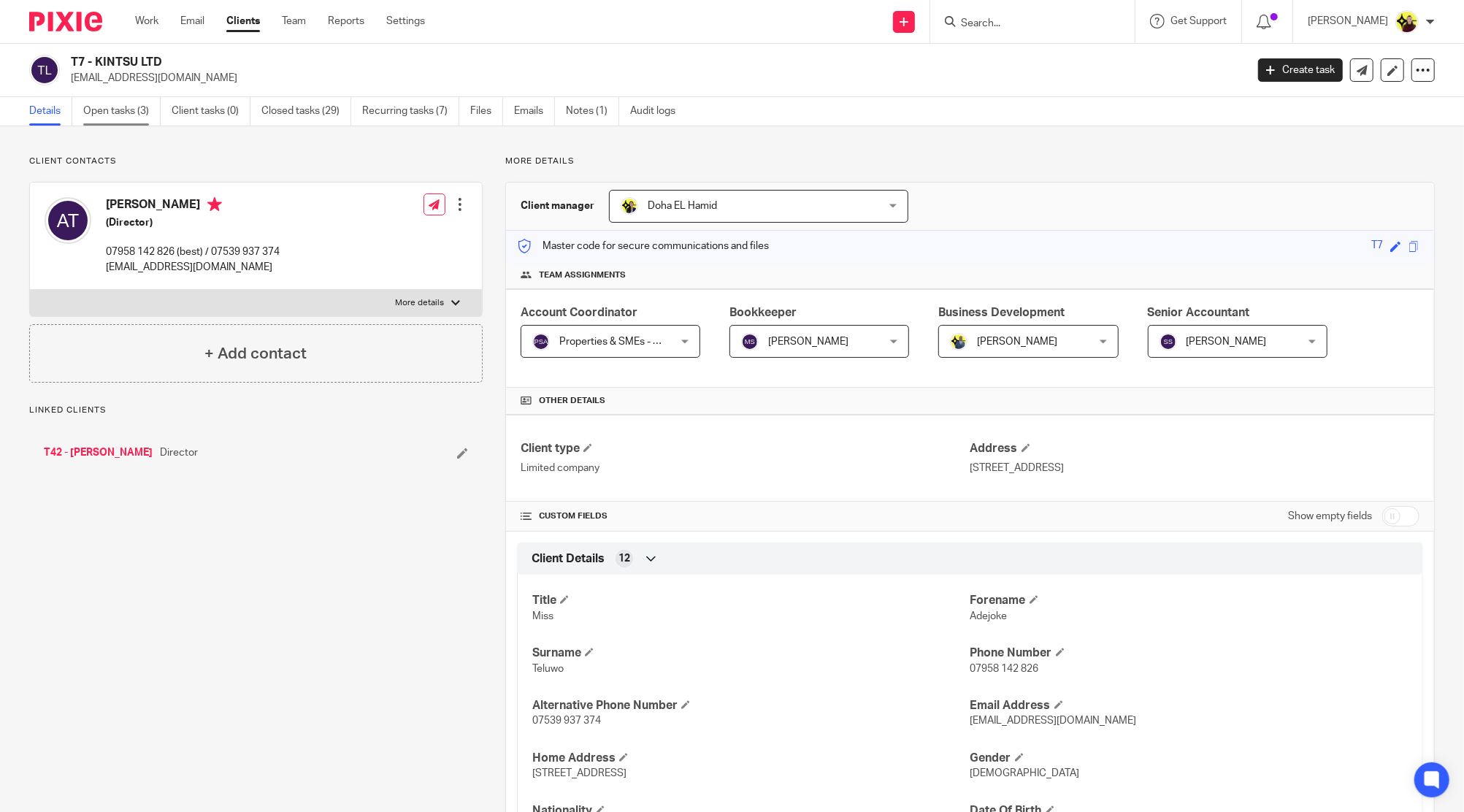
click at [111, 117] on link "Open tasks (3)" at bounding box center [122, 111] width 78 height 29
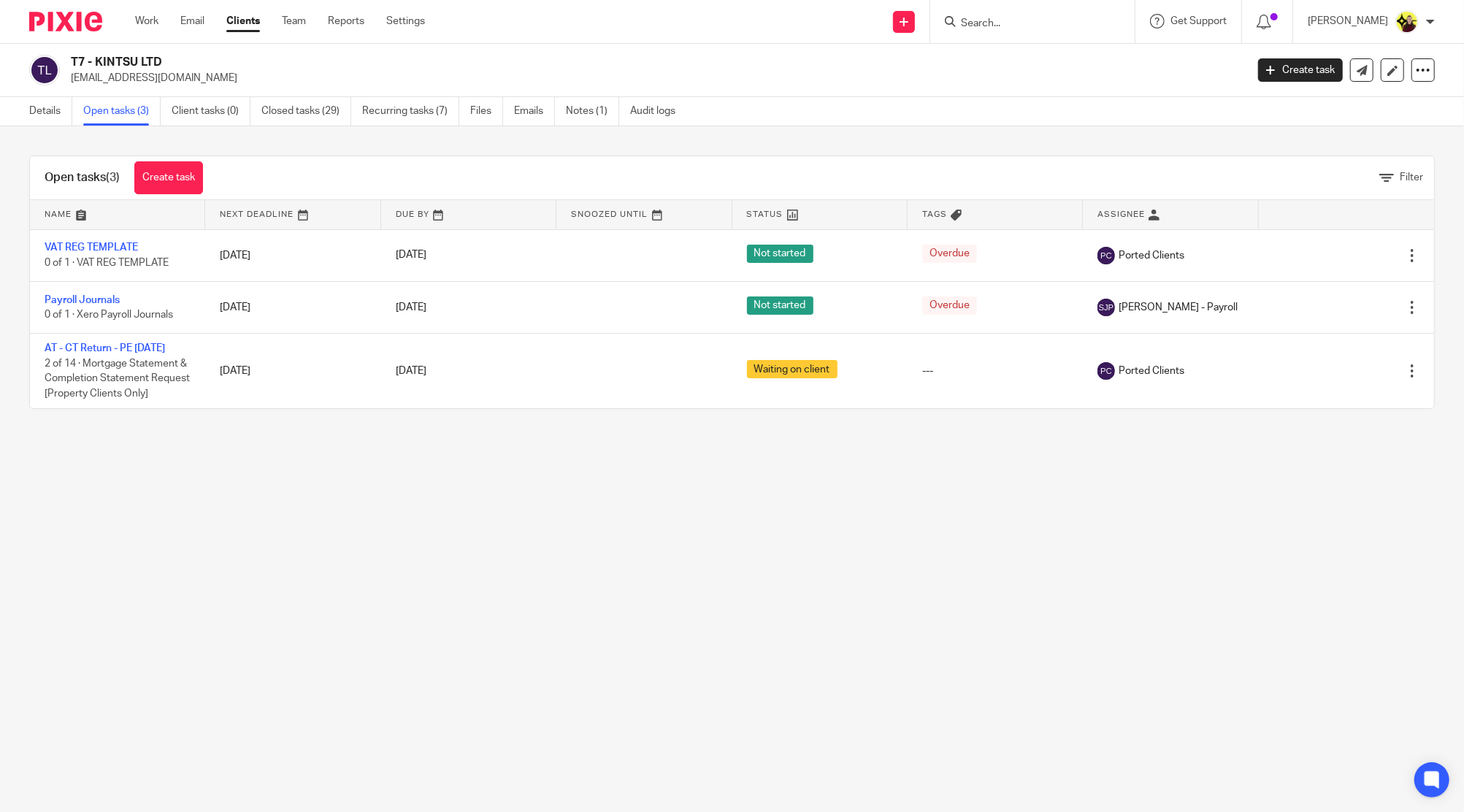
click at [1010, 13] on form at bounding box center [1037, 21] width 155 height 18
click at [1007, 20] on input "Search" at bounding box center [1025, 24] width 131 height 13
paste input "CASTILLO"
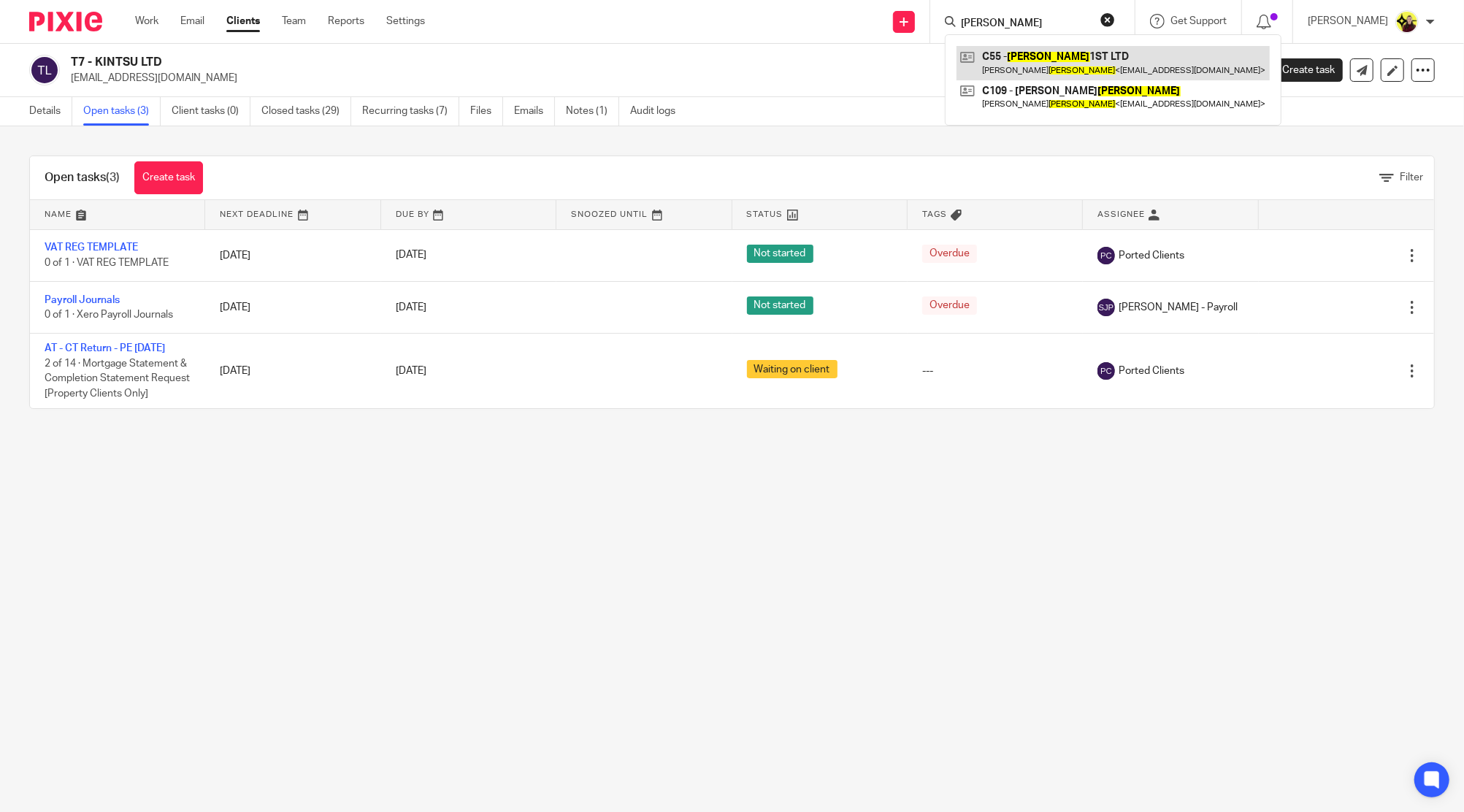
type input "CASTILLO"
click at [1011, 56] on link at bounding box center [1113, 62] width 313 height 34
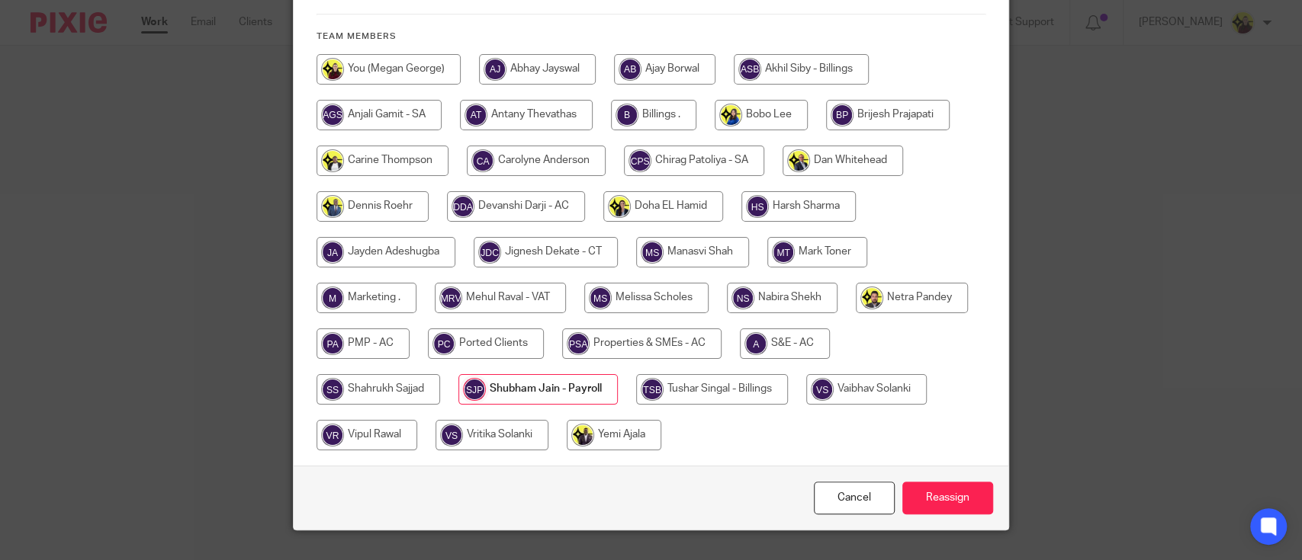
scroll to position [354, 0]
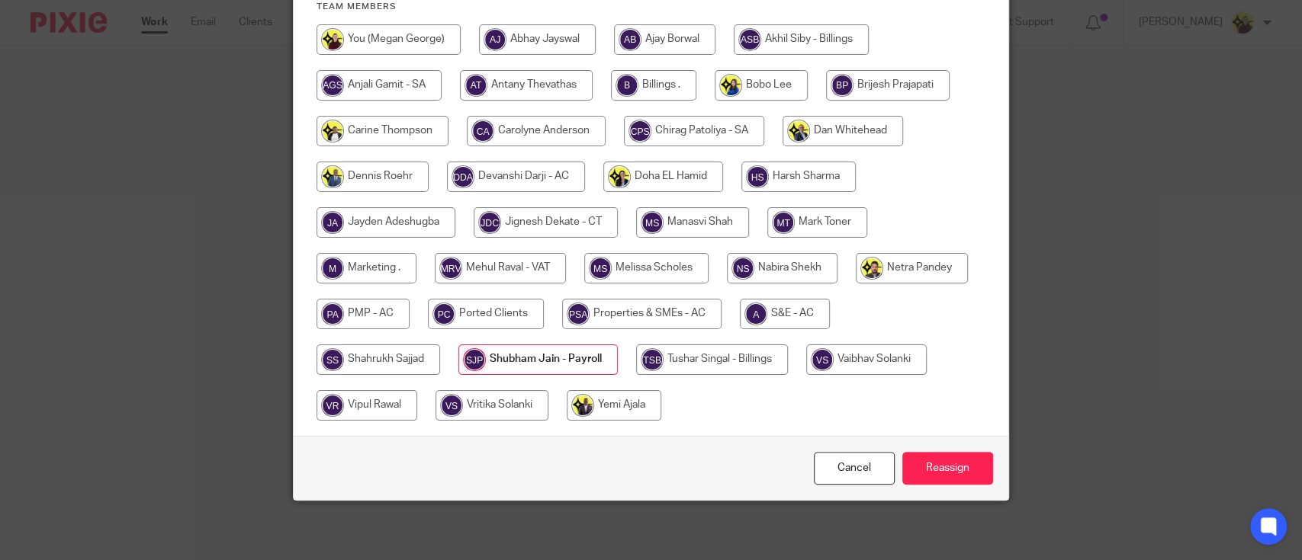
drag, startPoint x: 488, startPoint y: 313, endPoint x: 559, endPoint y: 312, distance: 70.9
click at [488, 313] on input "radio" at bounding box center [486, 314] width 116 height 31
radio input "true"
click at [951, 458] on input "Reassign" at bounding box center [947, 468] width 91 height 33
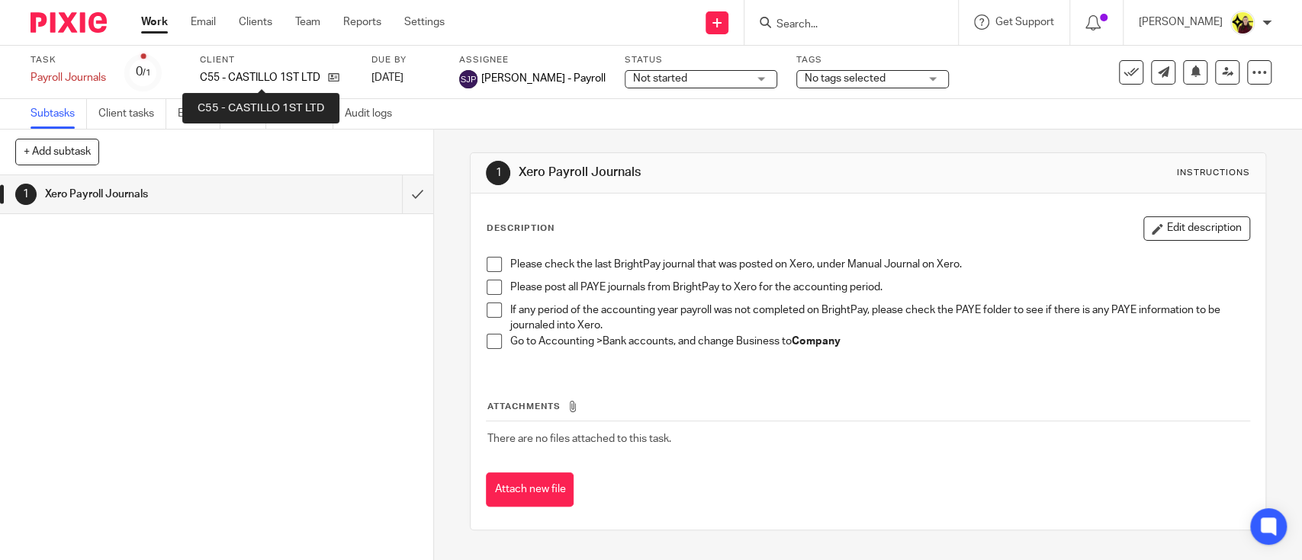
click at [262, 76] on p "C55 - CASTILLO 1ST LTD" at bounding box center [260, 77] width 120 height 15
copy p "CASTILLO"
click at [708, 71] on span "Not started" at bounding box center [690, 79] width 114 height 16
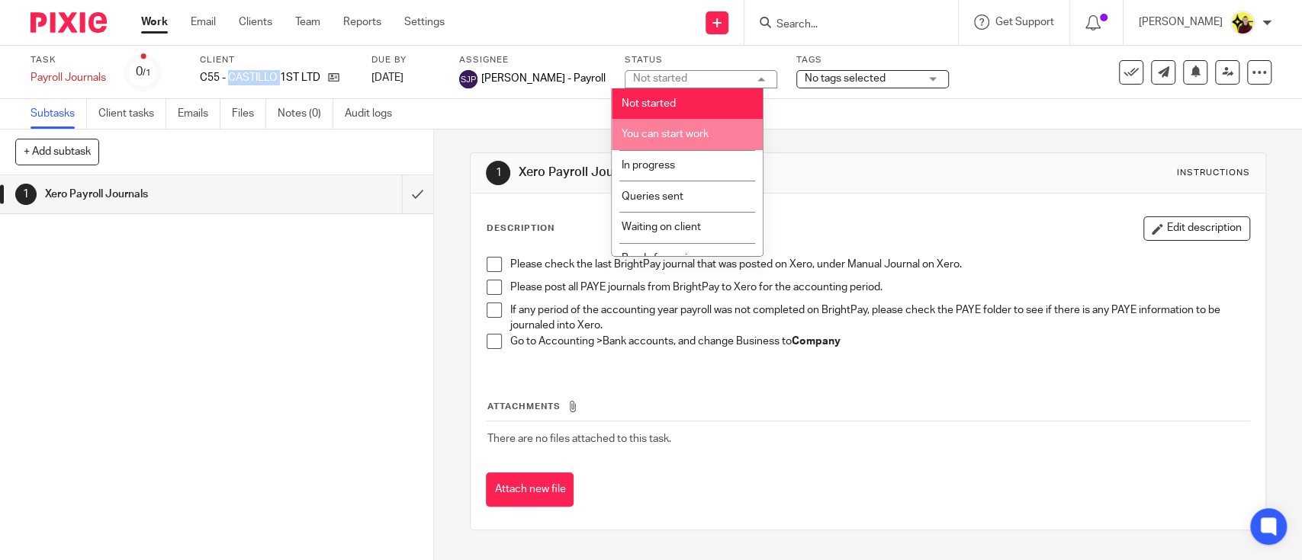
click at [695, 124] on li "You can start work" at bounding box center [687, 134] width 151 height 31
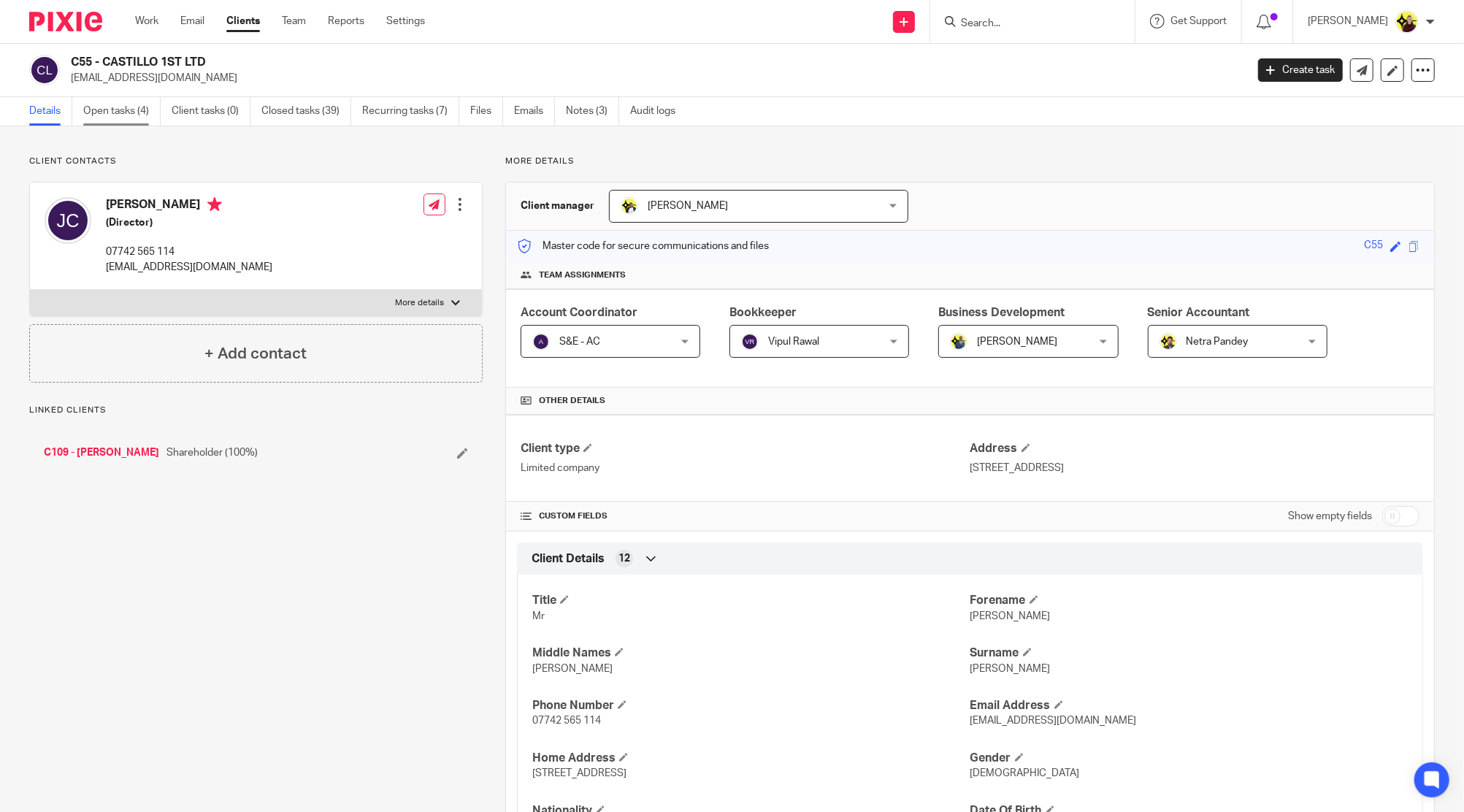
click at [127, 120] on link "Open tasks (4)" at bounding box center [122, 111] width 78 height 29
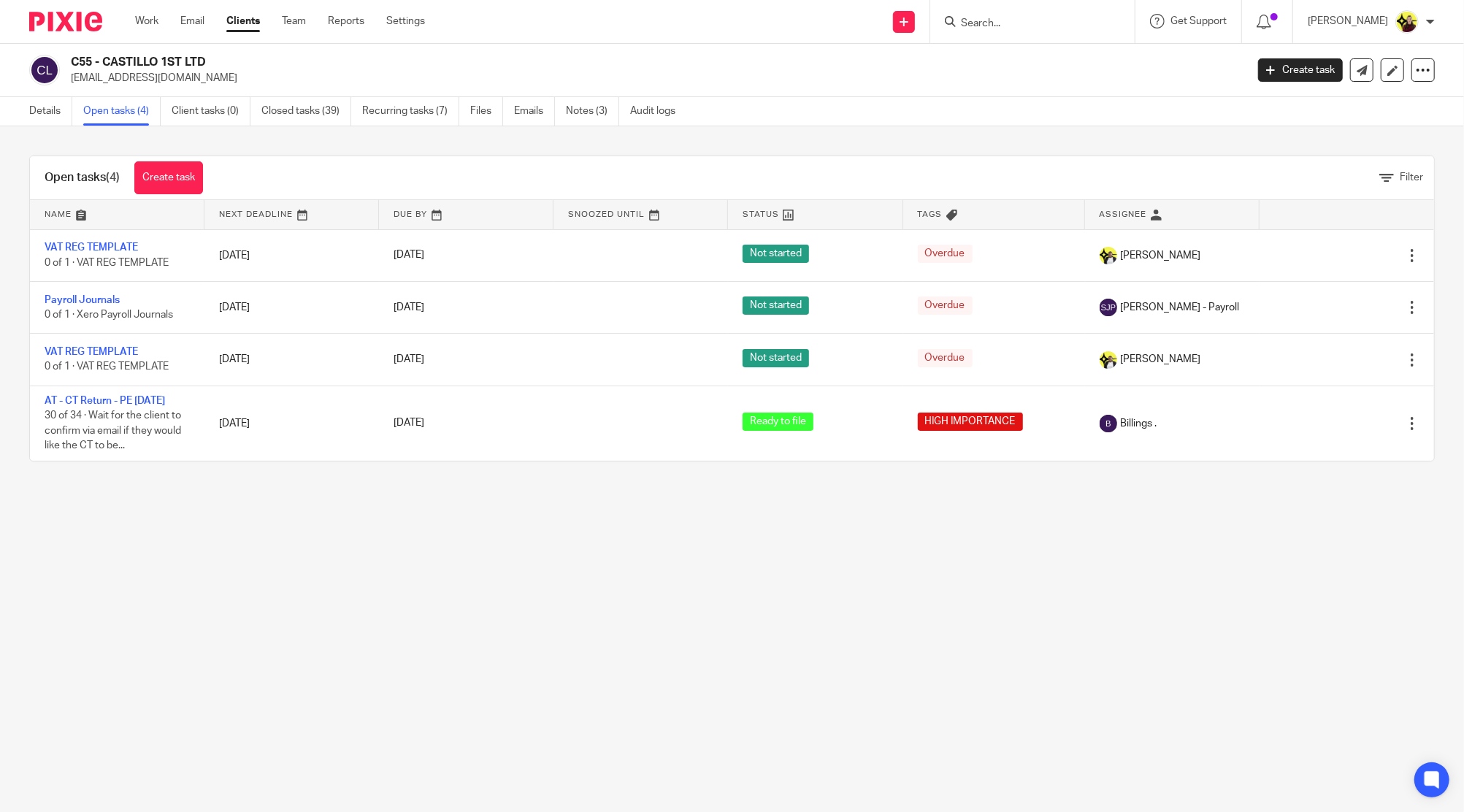
click at [973, 35] on div at bounding box center [1032, 21] width 205 height 43
click at [982, 26] on input "Search" at bounding box center [1025, 24] width 131 height 13
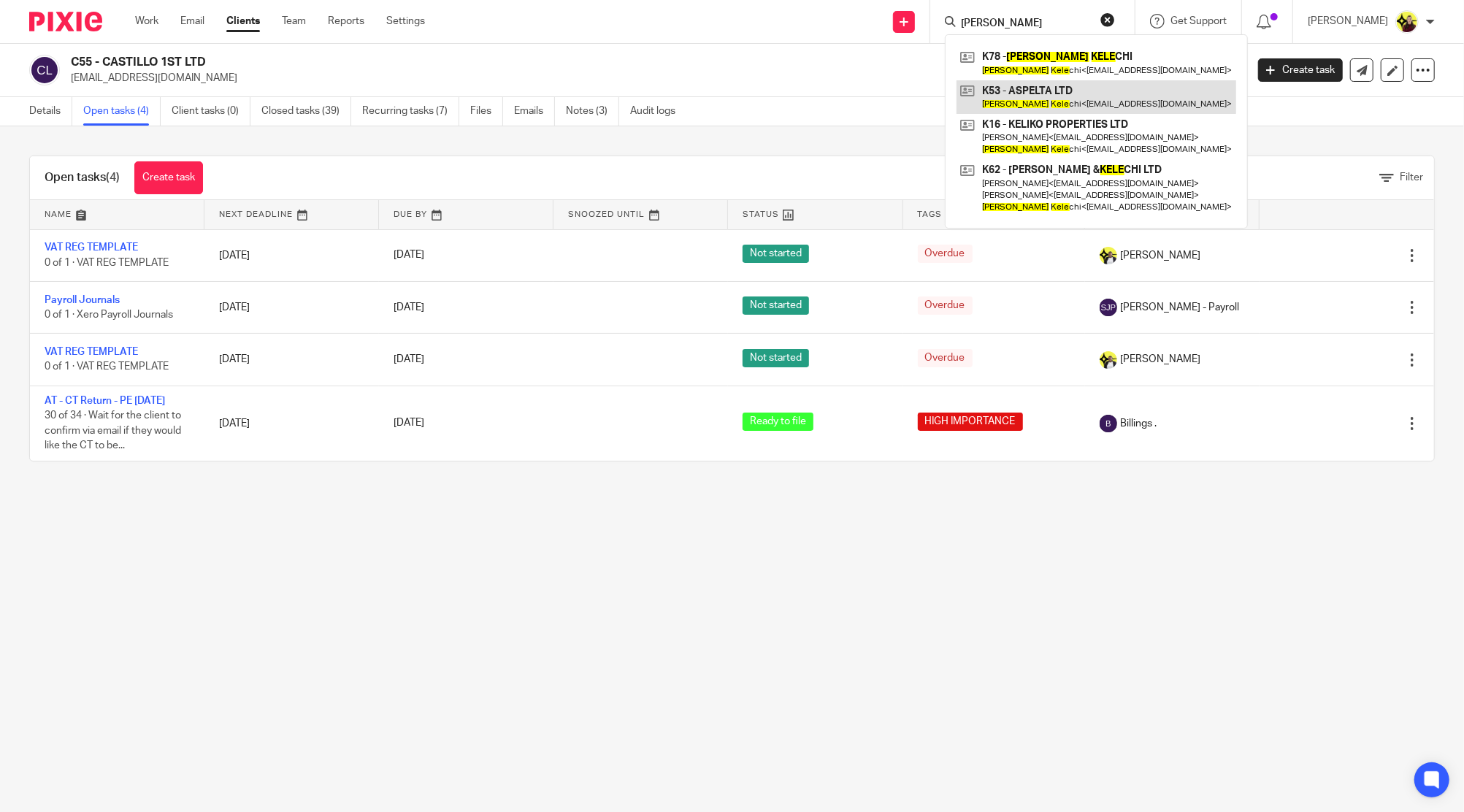
type input "leon kele"
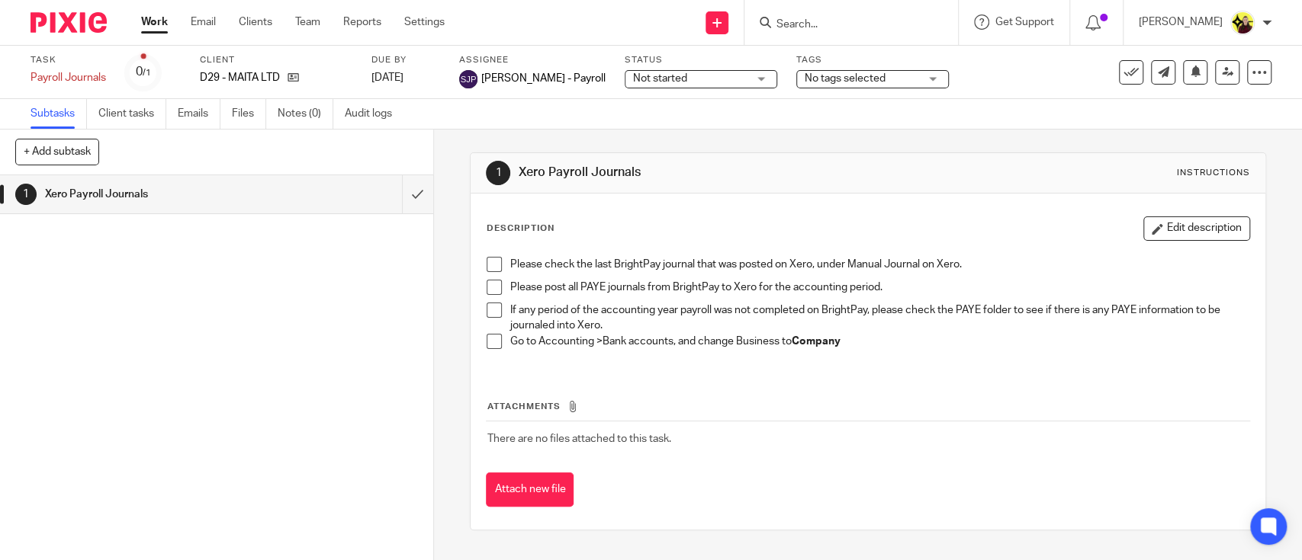
click at [56, 270] on div "1 Xero Payroll Journals" at bounding box center [216, 367] width 433 height 385
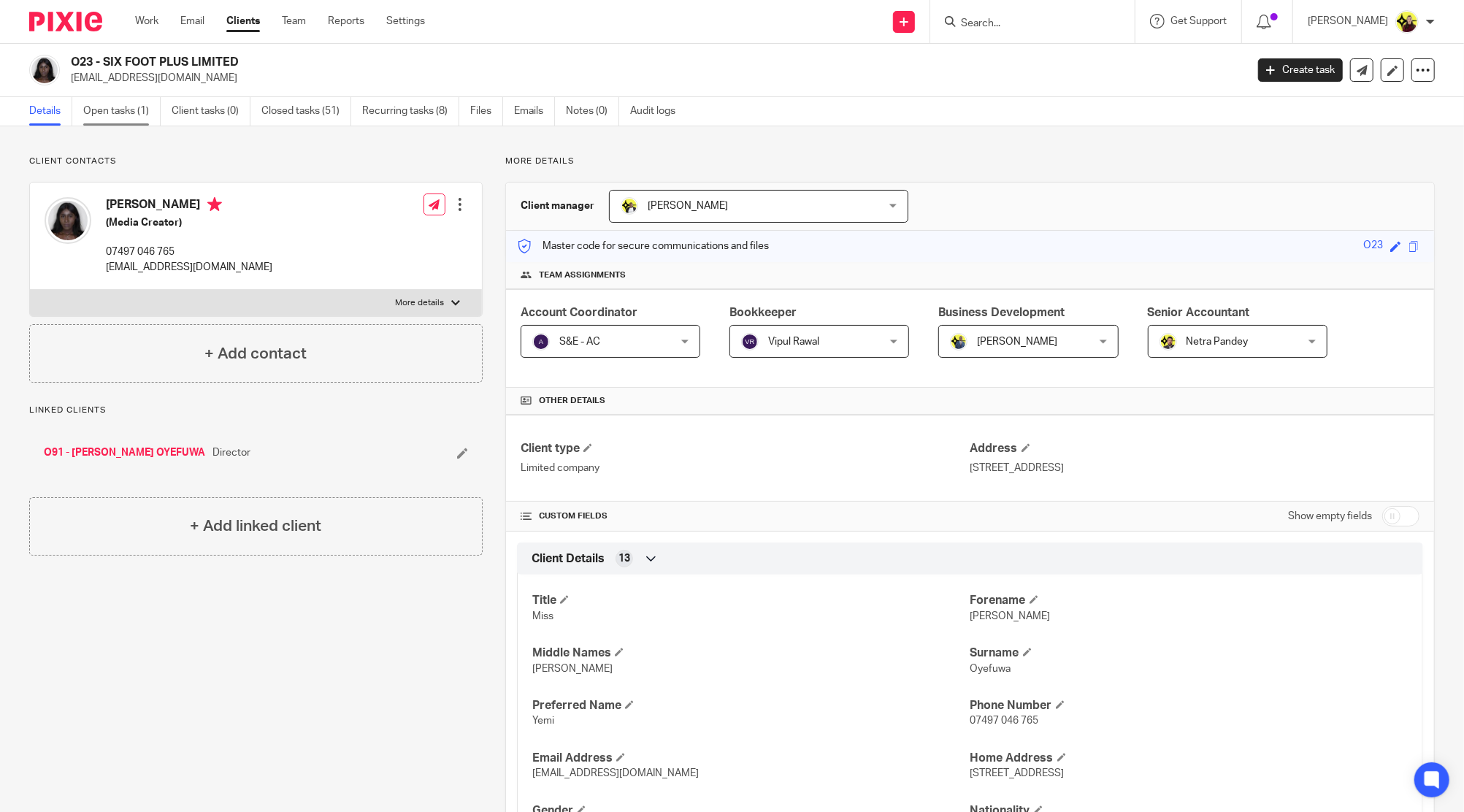
click at [100, 120] on link "Open tasks (1)" at bounding box center [122, 111] width 78 height 29
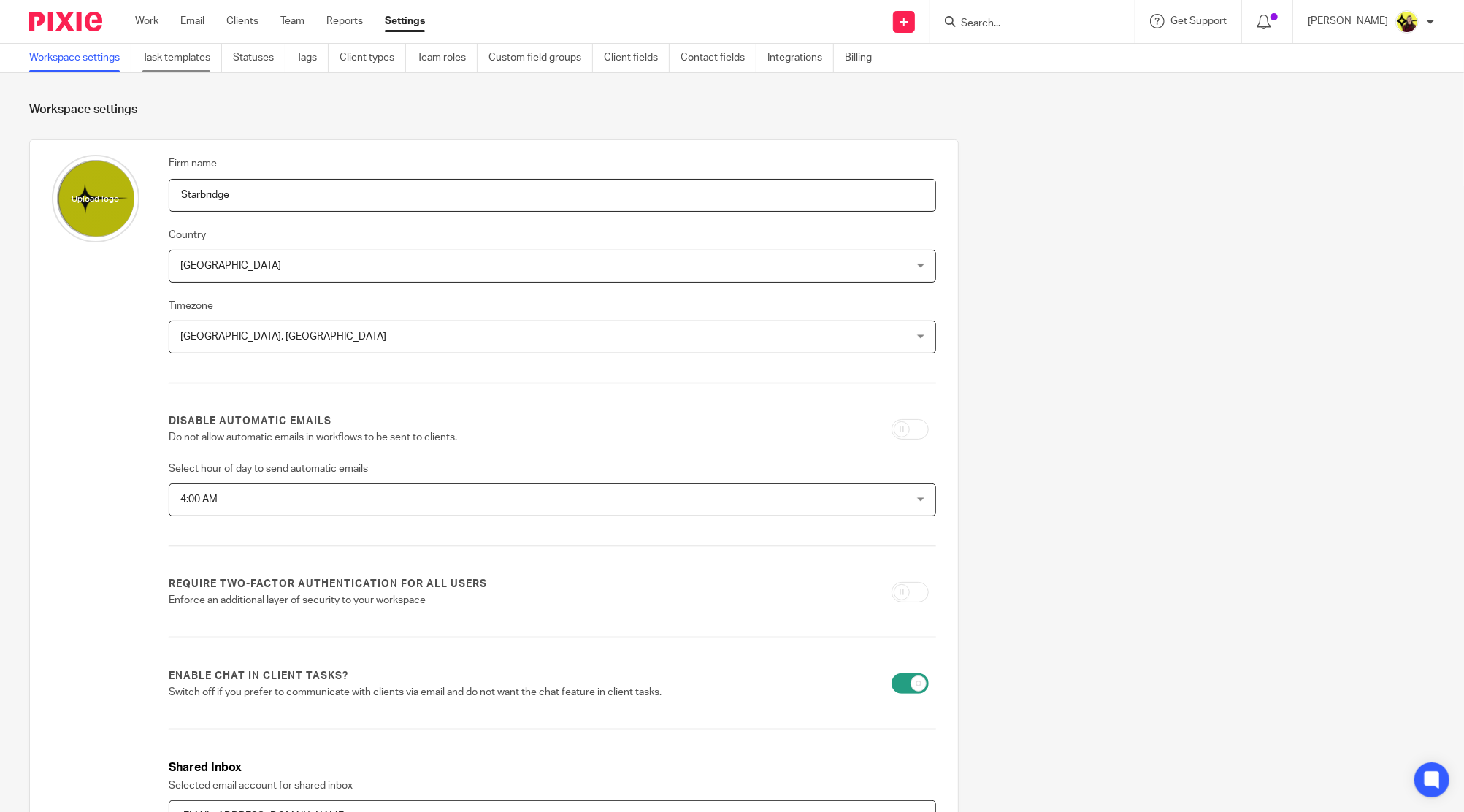
click at [200, 58] on link "Task templates" at bounding box center [182, 58] width 79 height 29
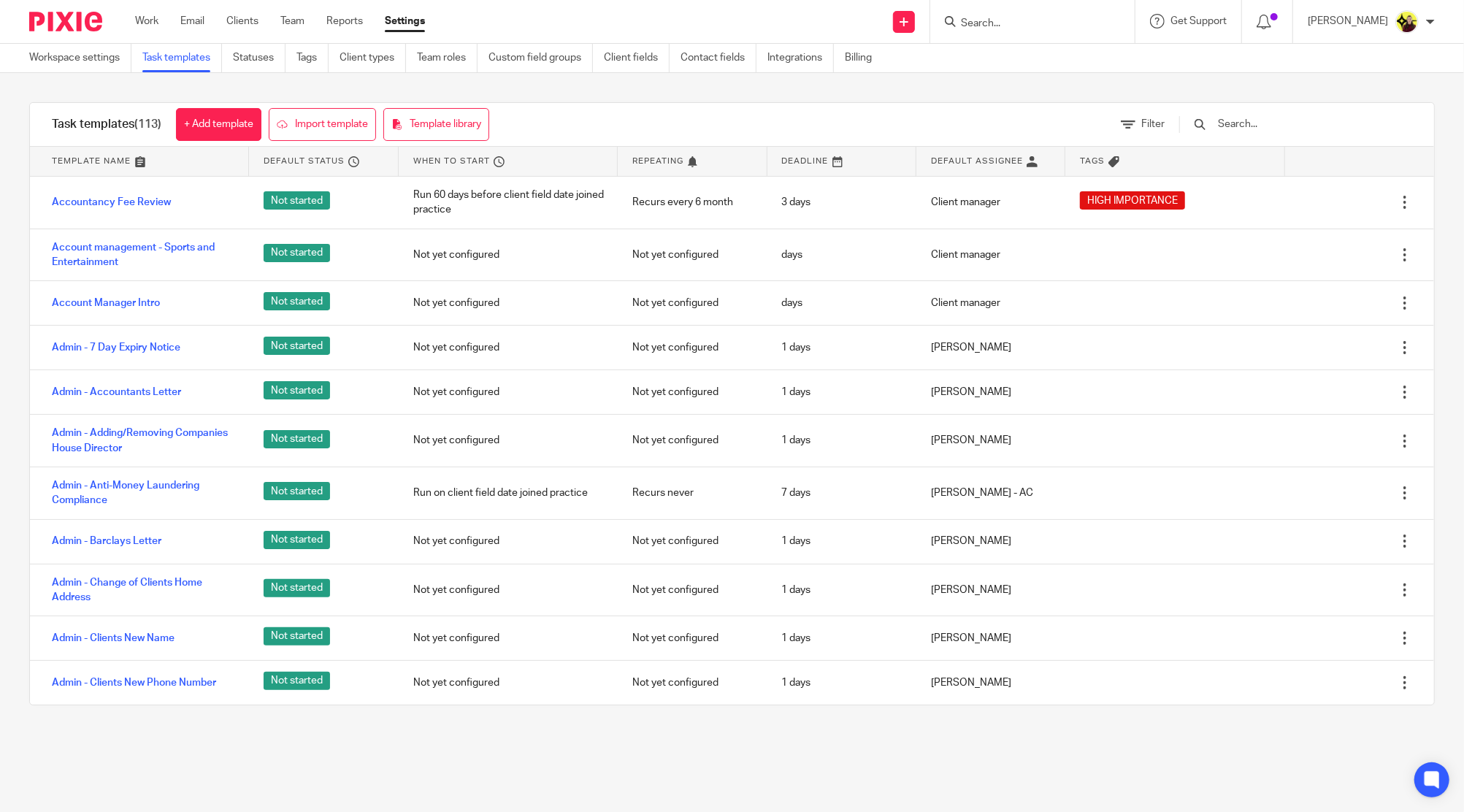
click at [1240, 110] on div at bounding box center [1288, 124] width 247 height 43
click at [1247, 118] on input "text" at bounding box center [1301, 124] width 170 height 16
type input "a"
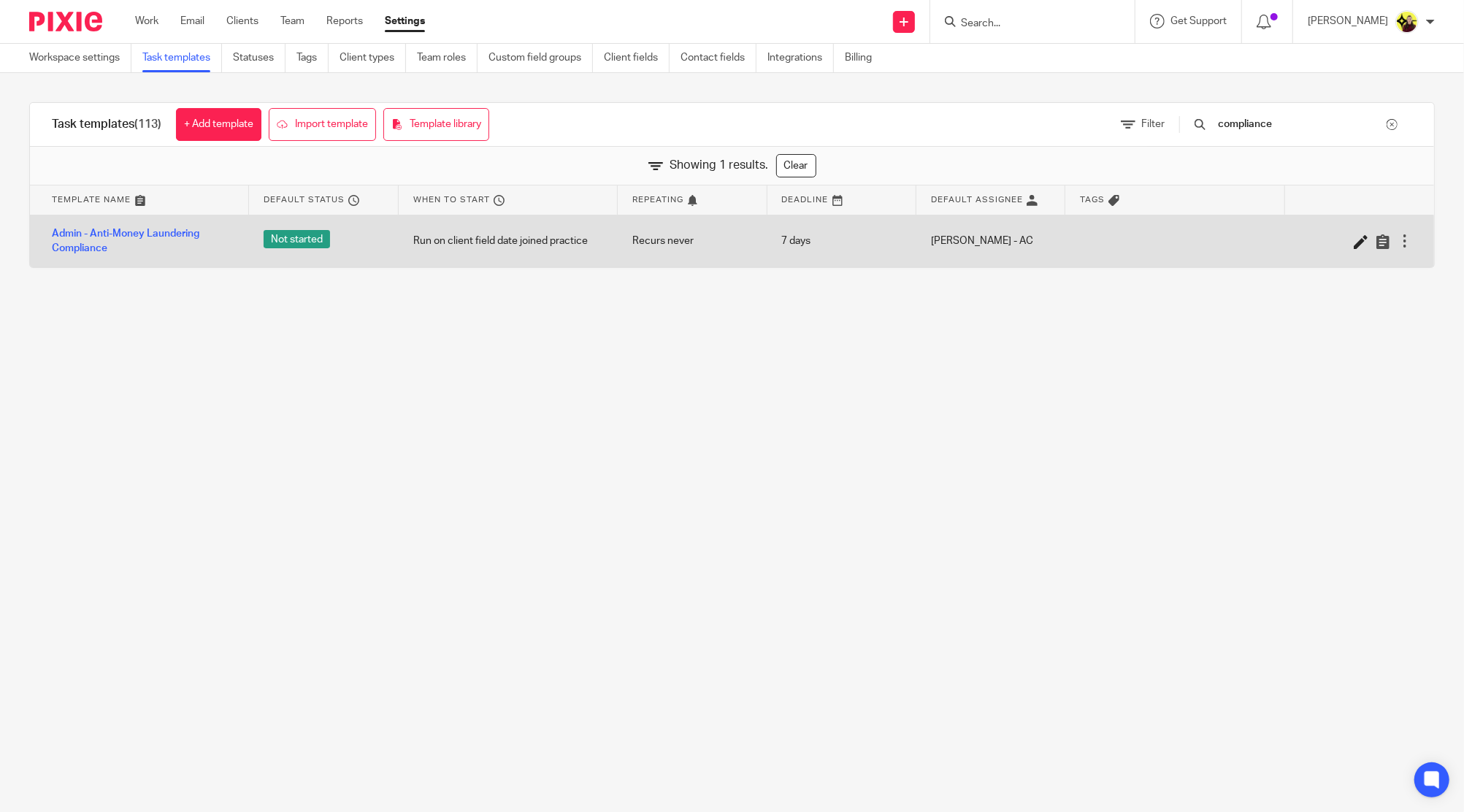
type input "compliance"
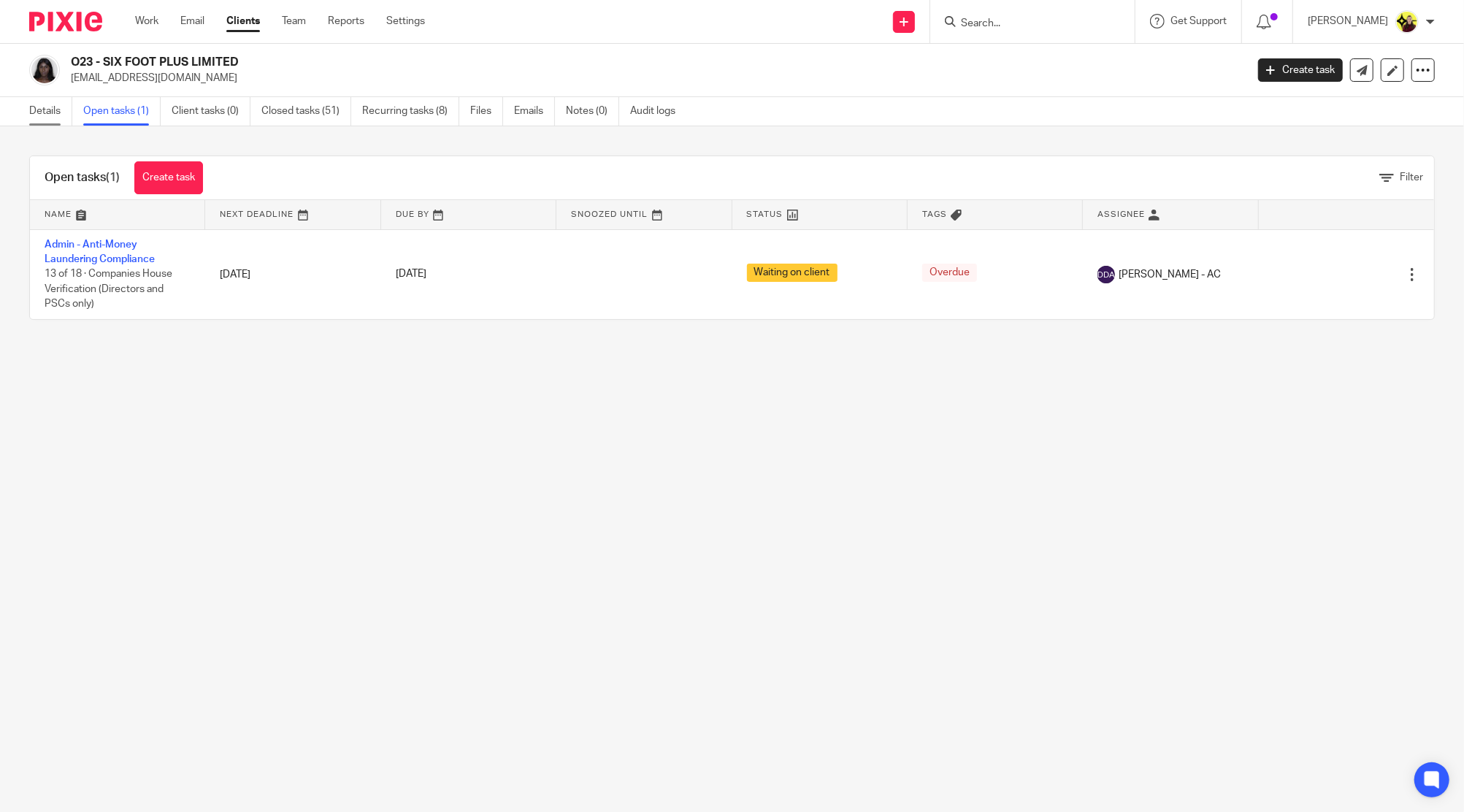
click at [41, 111] on link "Details" at bounding box center [51, 111] width 43 height 29
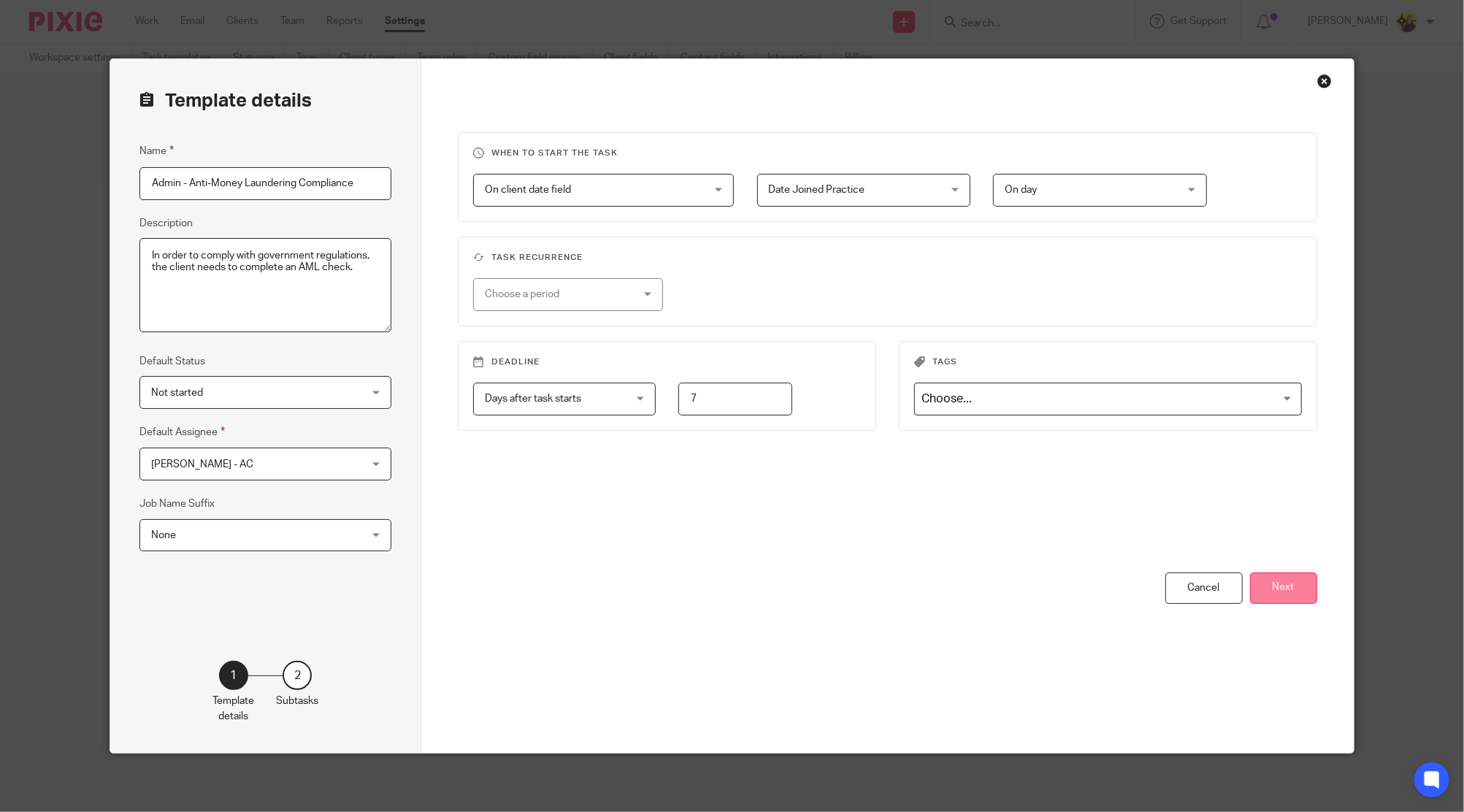
click at [1270, 581] on button "Next" at bounding box center [1283, 588] width 67 height 32
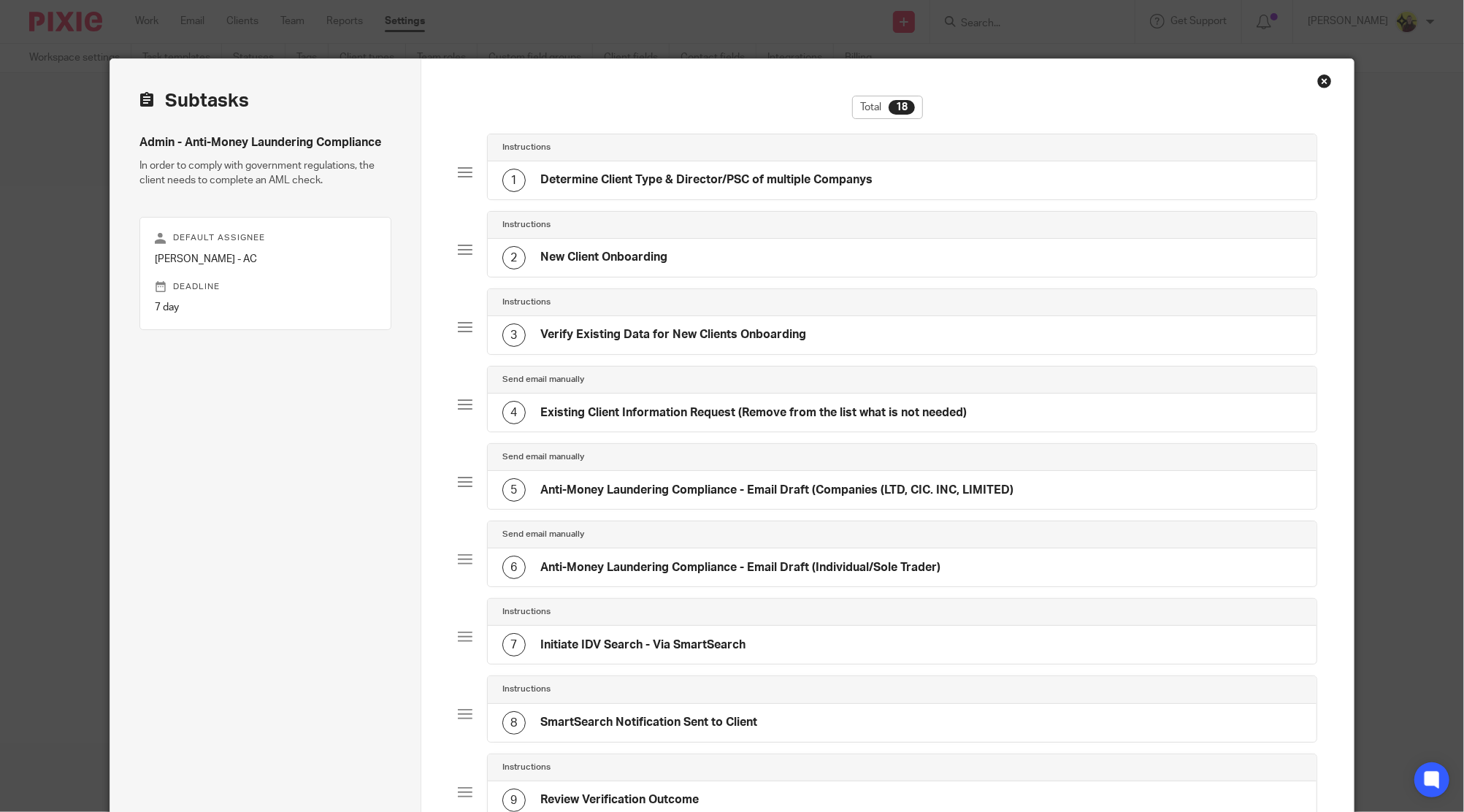
click at [654, 154] on div "Instructions" at bounding box center [901, 147] width 828 height 27
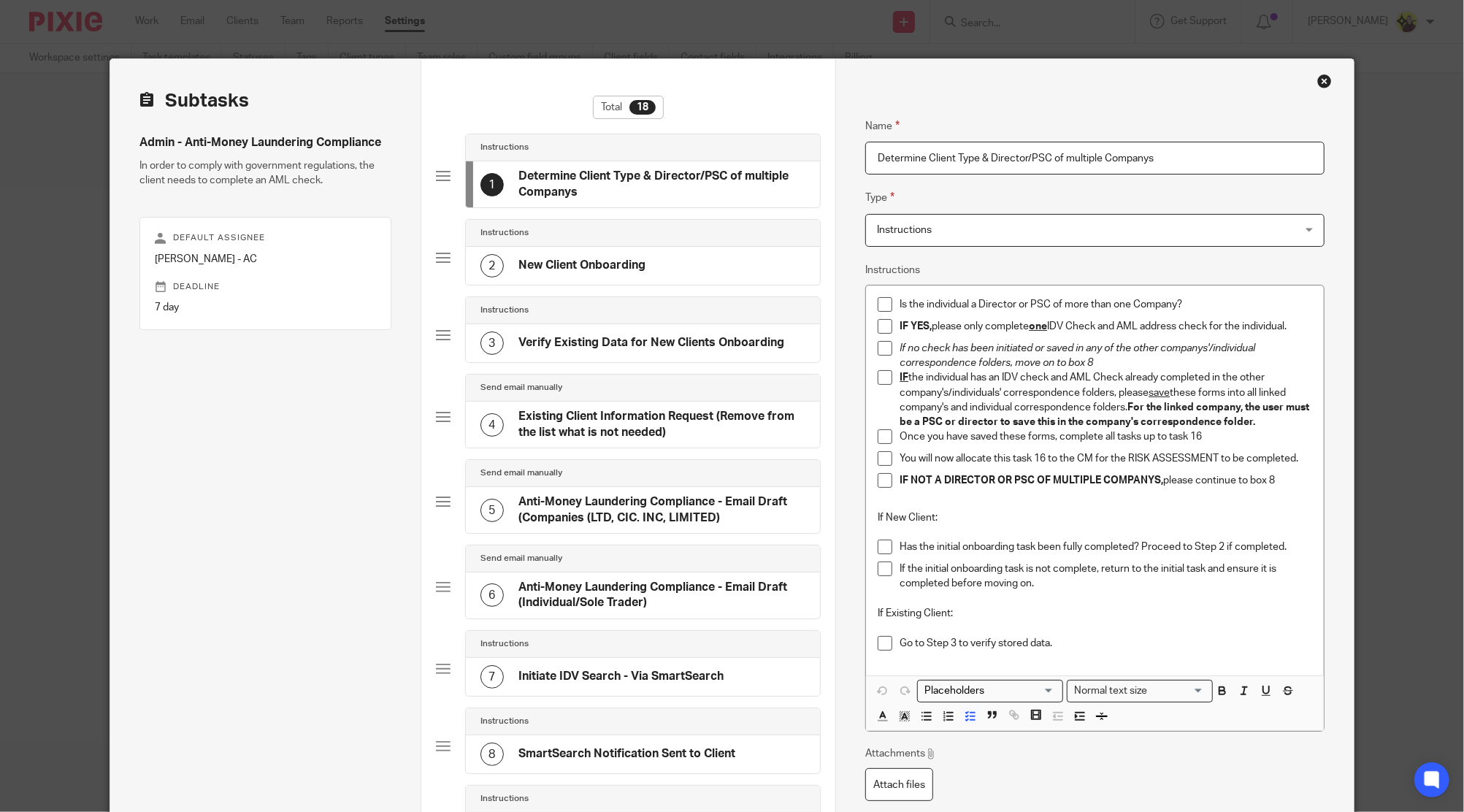
click at [646, 220] on div "Instructions" at bounding box center [642, 234] width 354 height 27
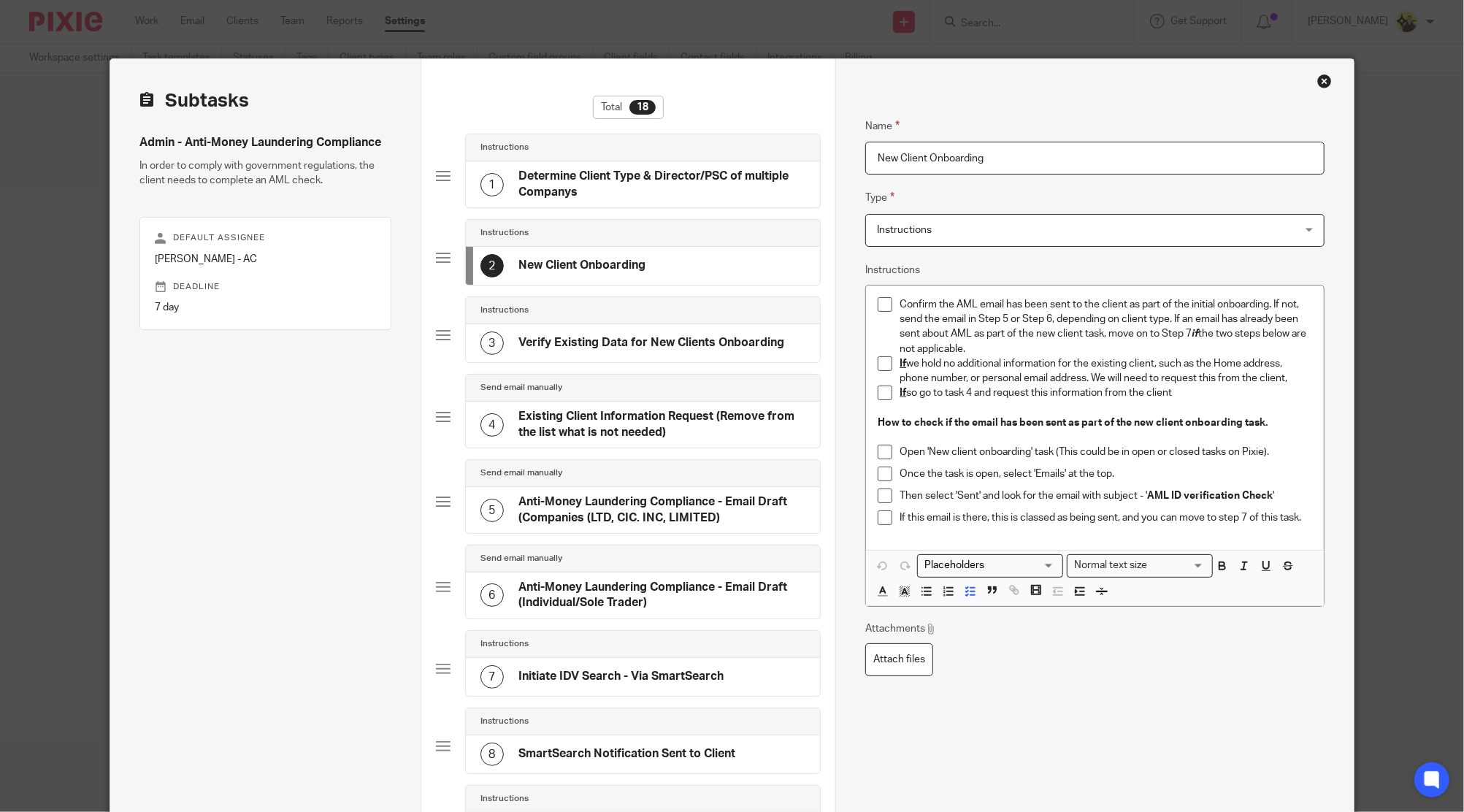
click at [635, 297] on div "Instructions" at bounding box center [642, 310] width 354 height 27
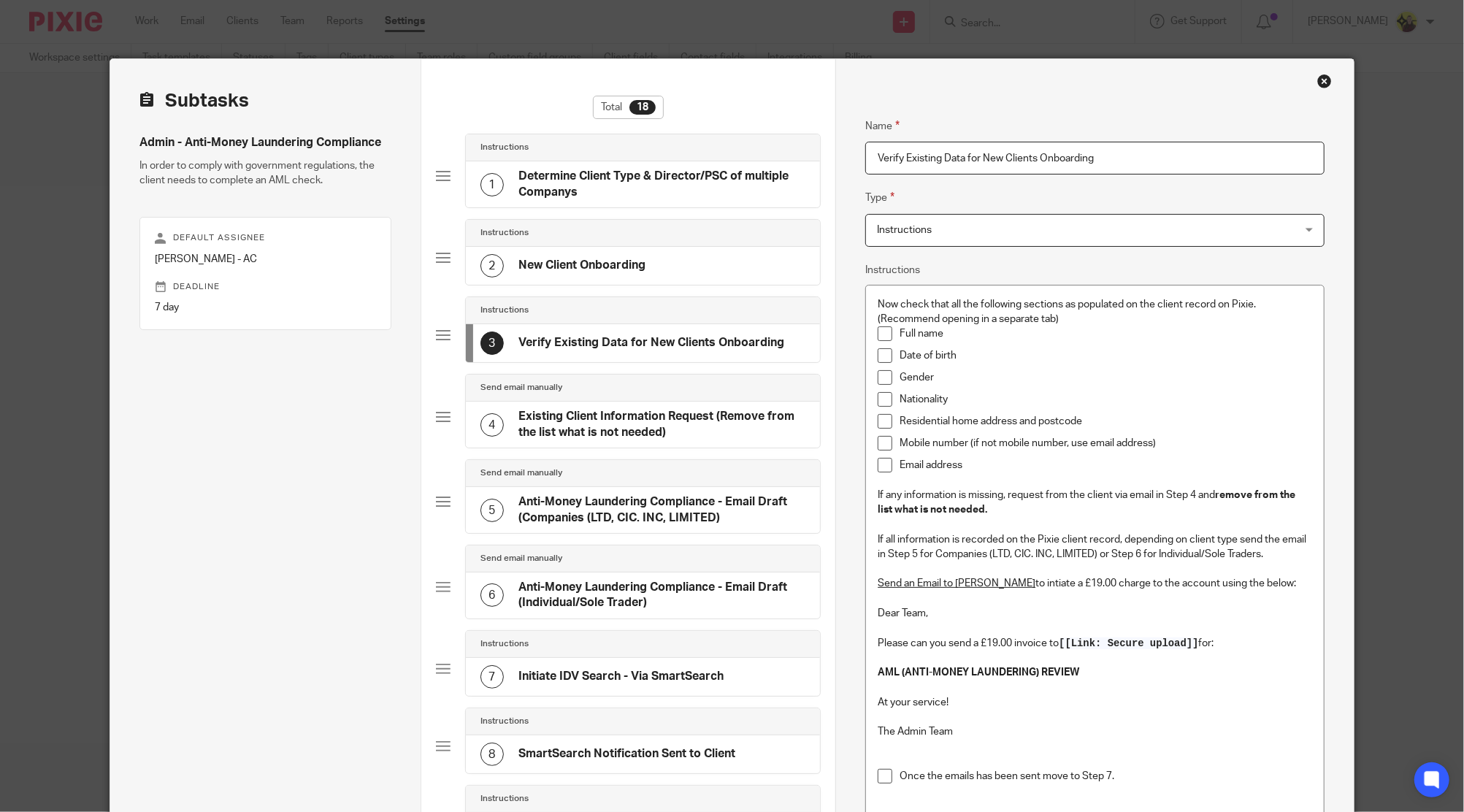
click at [638, 364] on div "Instructions 3 Verify Existing Data for New Clients Onboarding" at bounding box center [628, 335] width 385 height 78
click at [677, 424] on h4 "Existing Client Information Request (Remove from the list what is not needed)" at bounding box center [662, 424] width 287 height 32
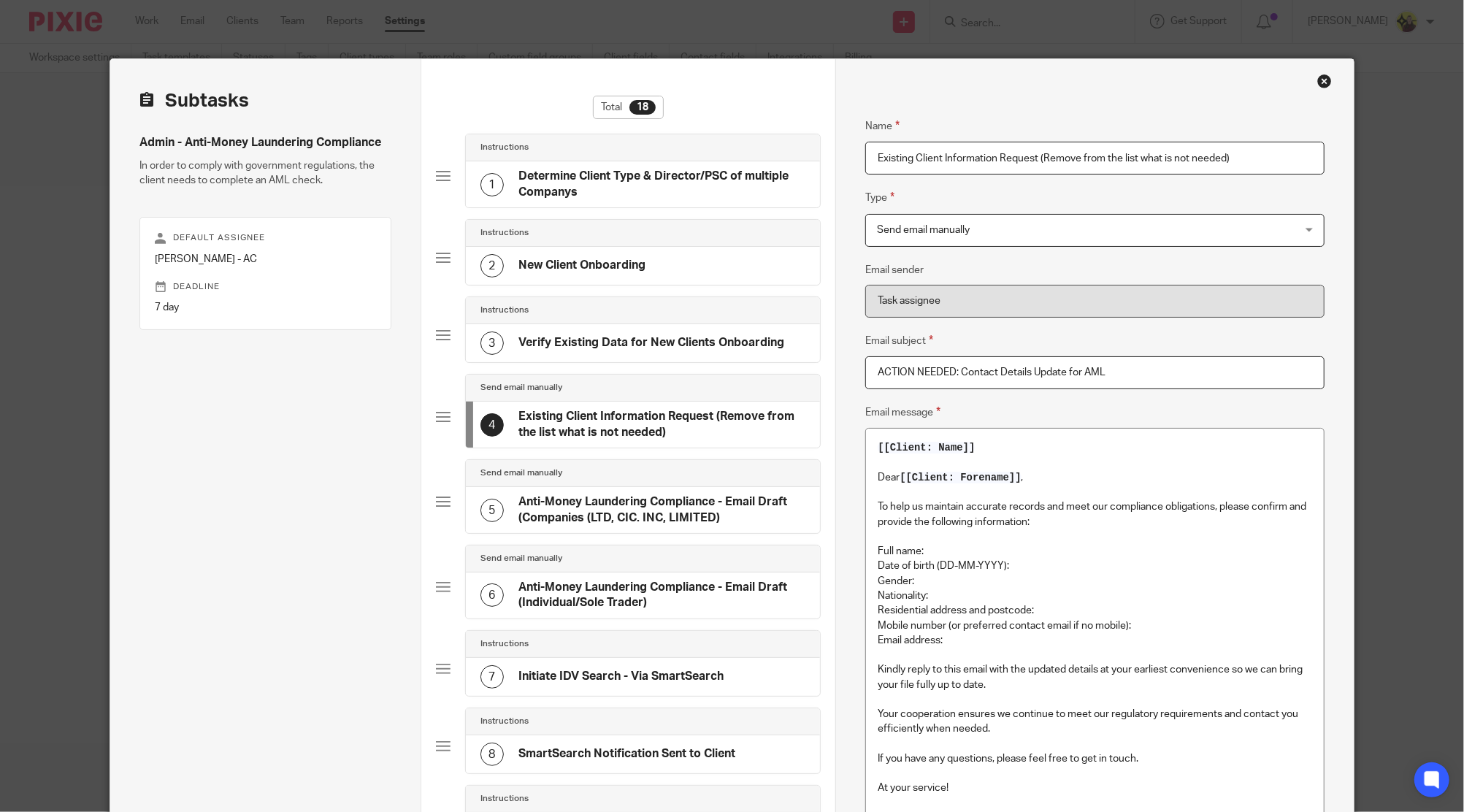
click at [700, 490] on div "5 Anti-Money Laundering Compliance - Email Draft (Companies (LTD, CIC. INC, LIM…" at bounding box center [642, 510] width 354 height 46
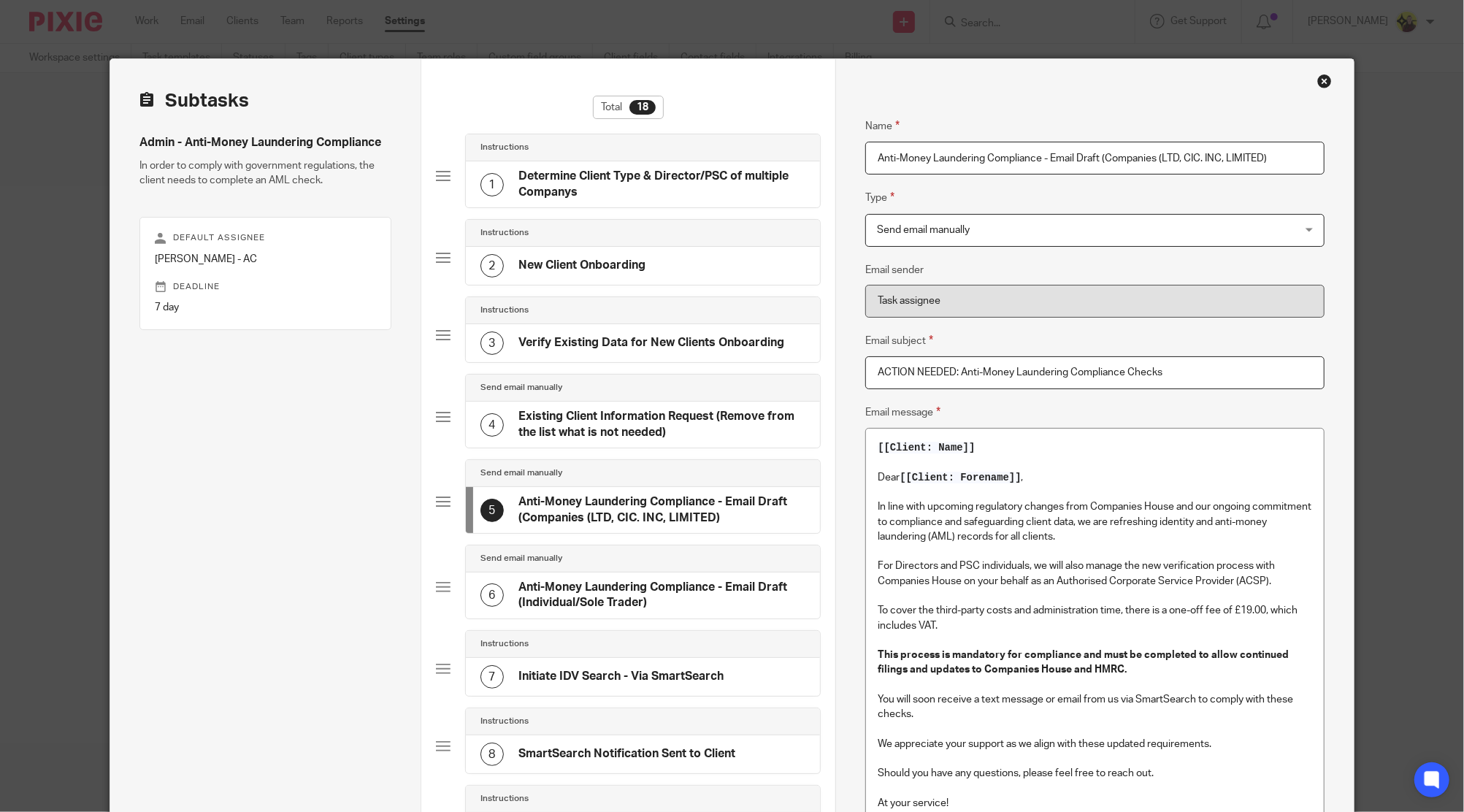
click at [699, 593] on h4 "Anti-Money Laundering Compliance - Email Draft (Individual/Sole Trader)" at bounding box center [662, 595] width 287 height 32
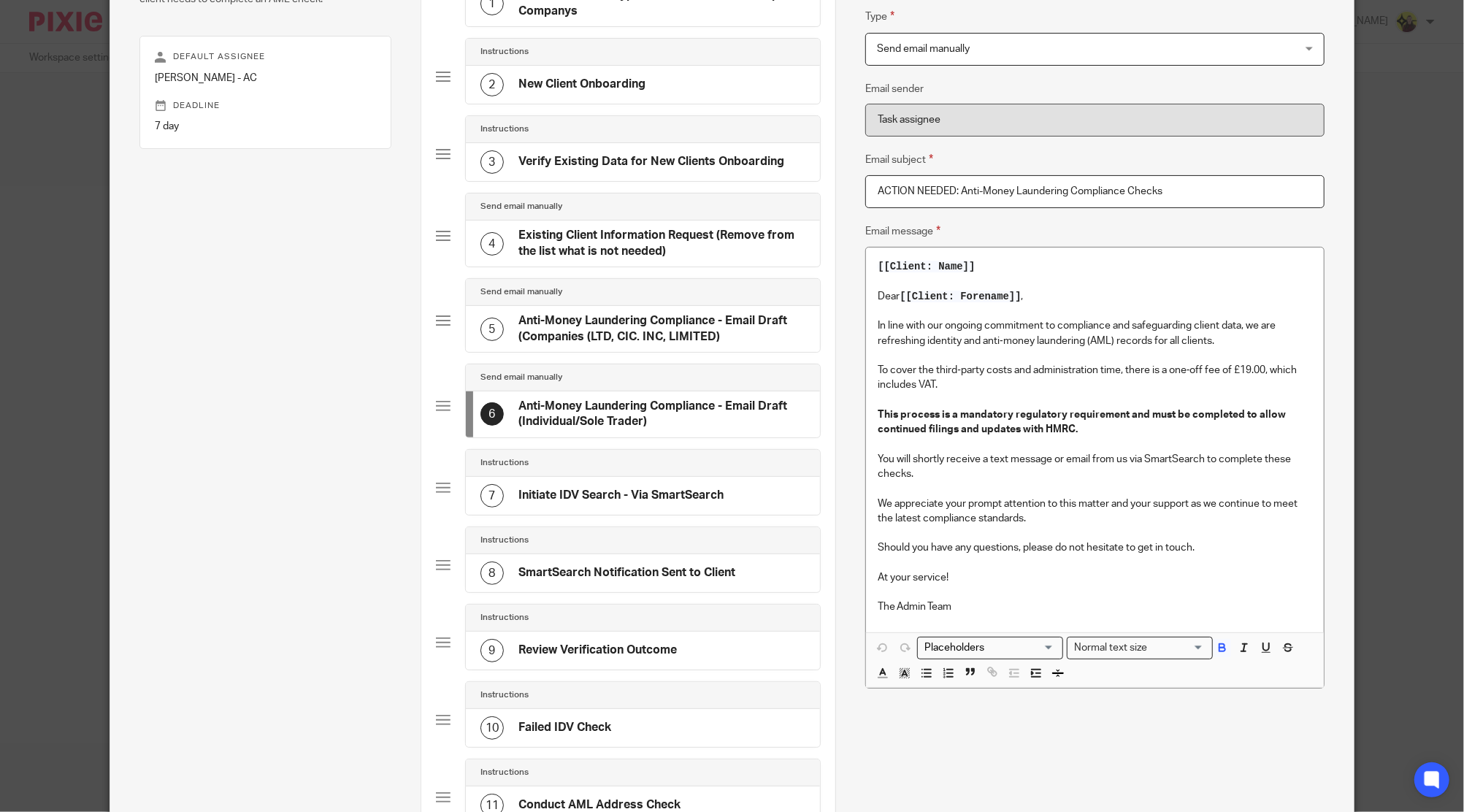
scroll to position [292, 0]
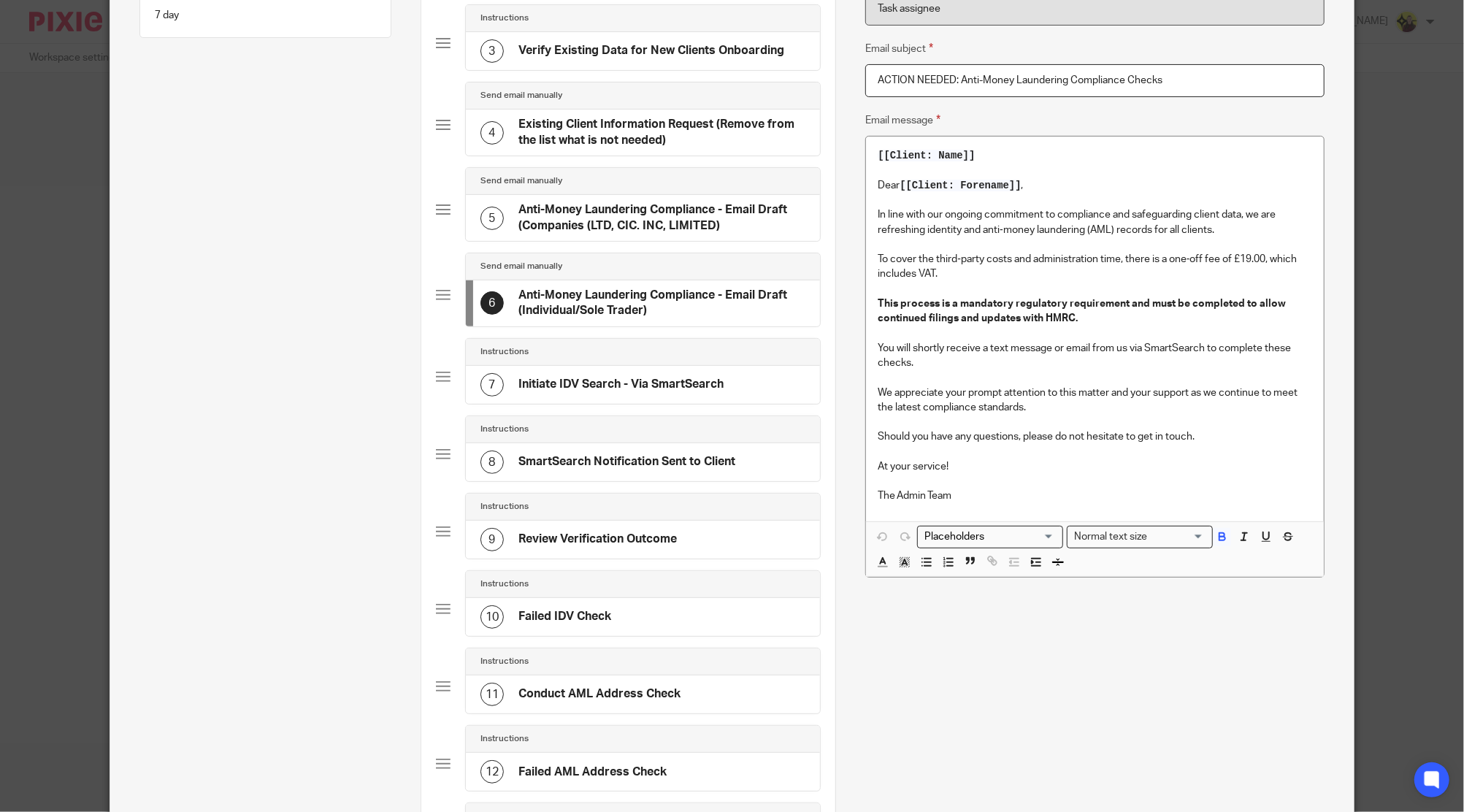
click at [671, 391] on div "7 Initiate IDV Search - Via SmartSearch" at bounding box center [602, 385] width 243 height 23
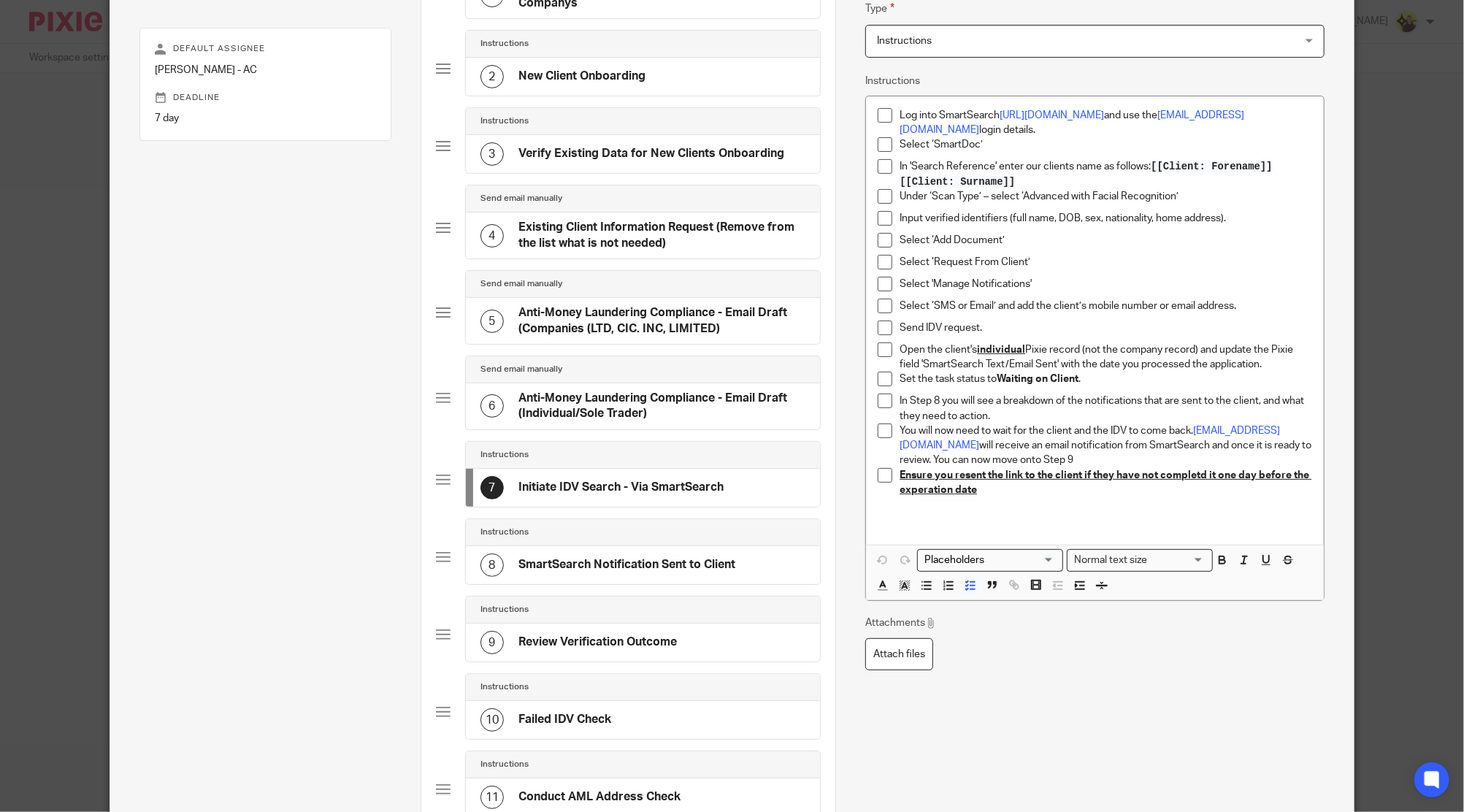
scroll to position [194, 0]
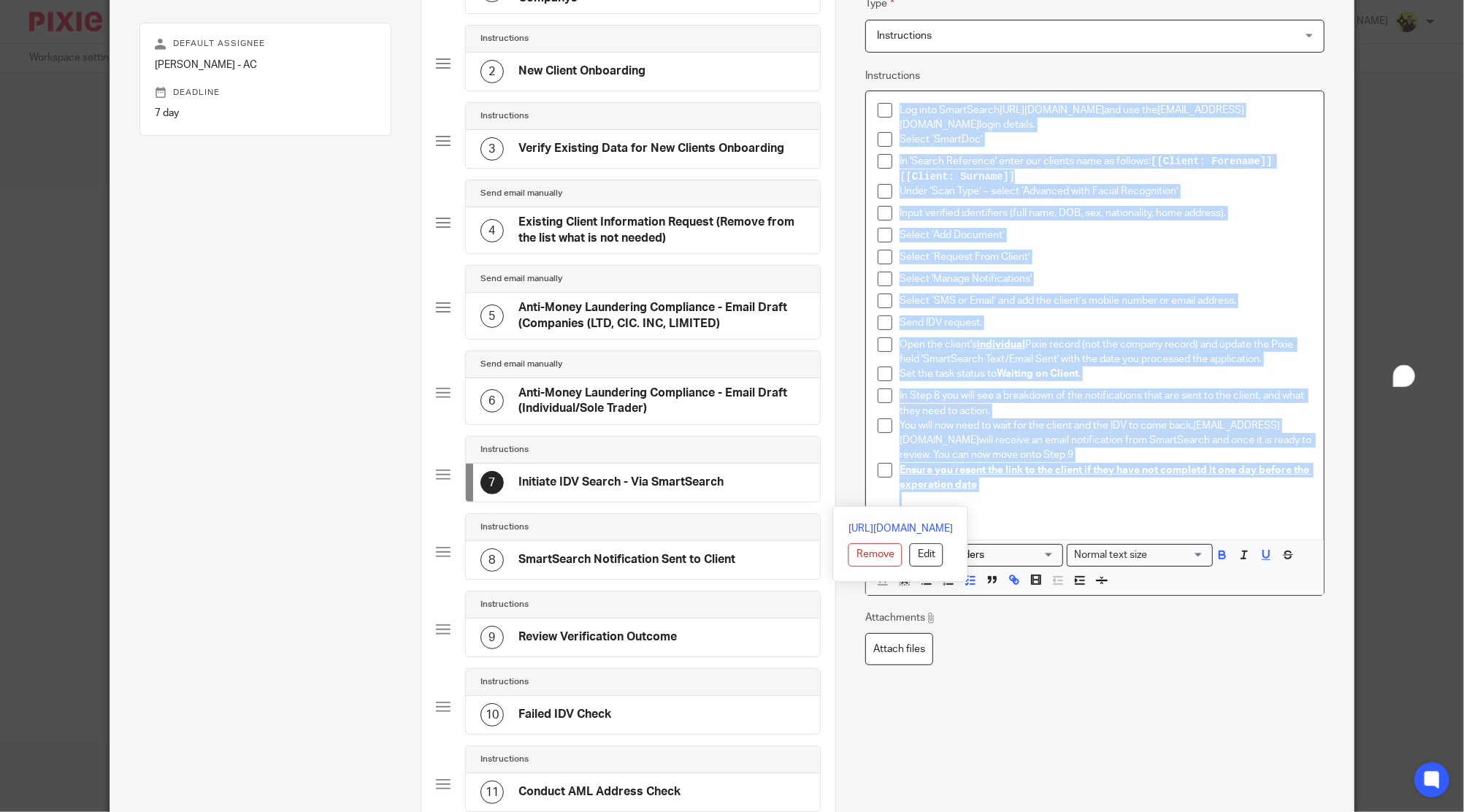
drag, startPoint x: 824, startPoint y: 288, endPoint x: 795, endPoint y: 34, distance: 255.7
click at [795, 34] on div "Subtasks Admin - Anti-Money Laundering Compliance In order to comply with gover…" at bounding box center [732, 685] width 1243 height 1640
click at [946, 338] on p "Open the client's individual Pixie record (not the company record) and update t…" at bounding box center [1105, 351] width 412 height 30
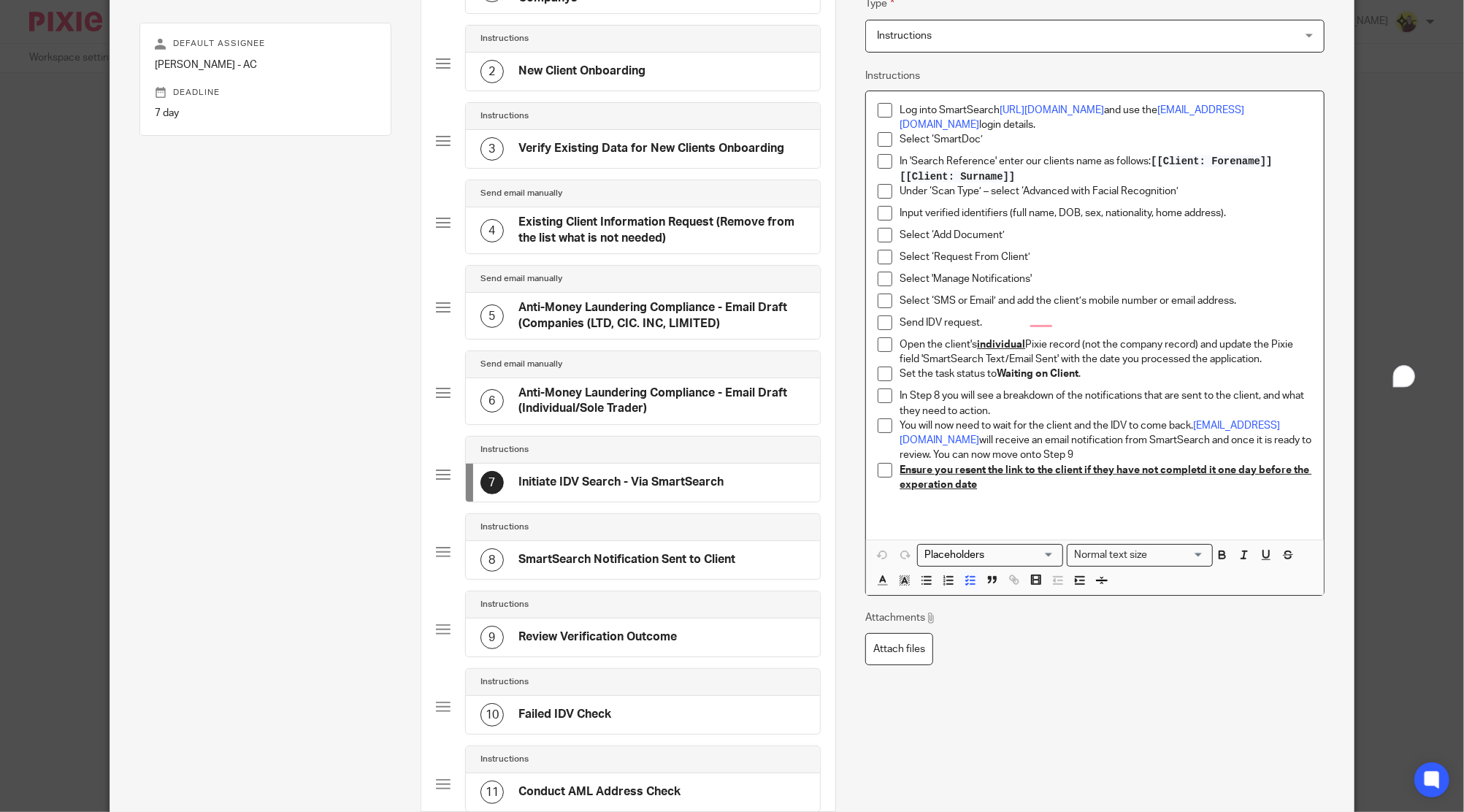
click at [976, 480] on p "Ensure you resent the link to the client if they have not completd it one day b…" at bounding box center [1105, 477] width 412 height 30
click at [1049, 376] on strong "Waiting on Client" at bounding box center [1037, 373] width 81 height 11
click at [690, 556] on h4 "SmartSearch Notification Sent to Client" at bounding box center [626, 559] width 216 height 15
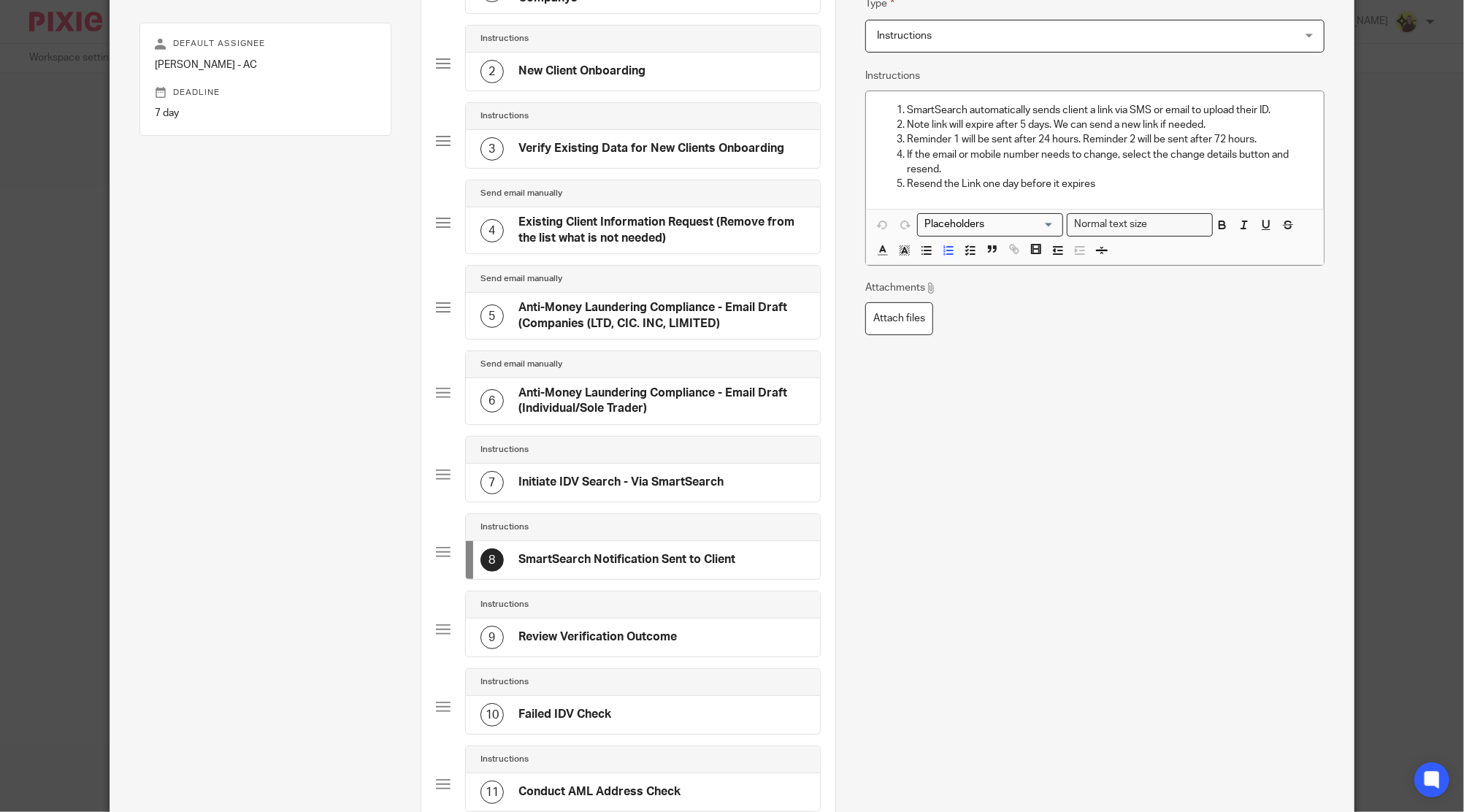
scroll to position [0, 0]
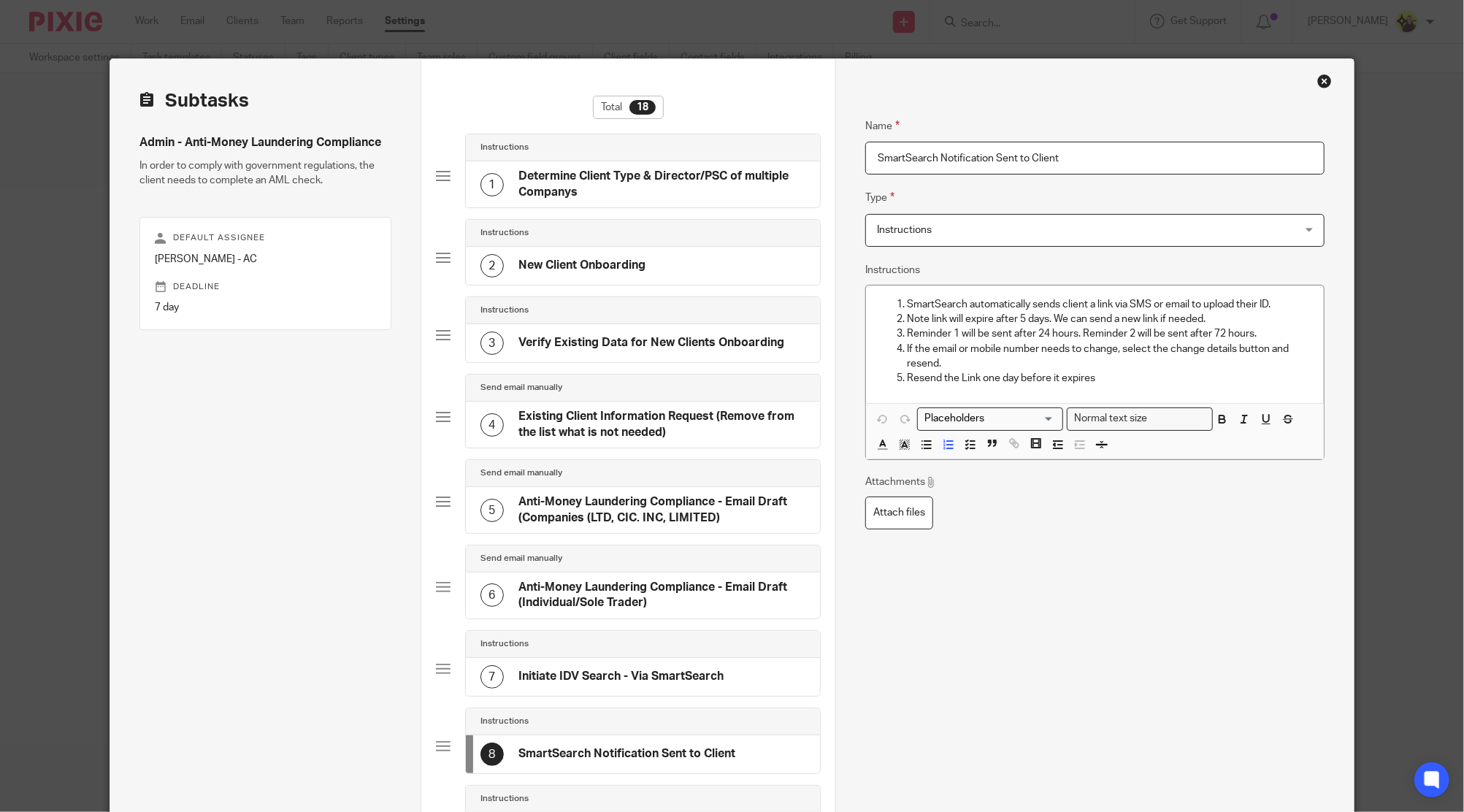
click at [1017, 345] on p "If the email or mobile number needs to change, select the change details button…" at bounding box center [1109, 356] width 404 height 30
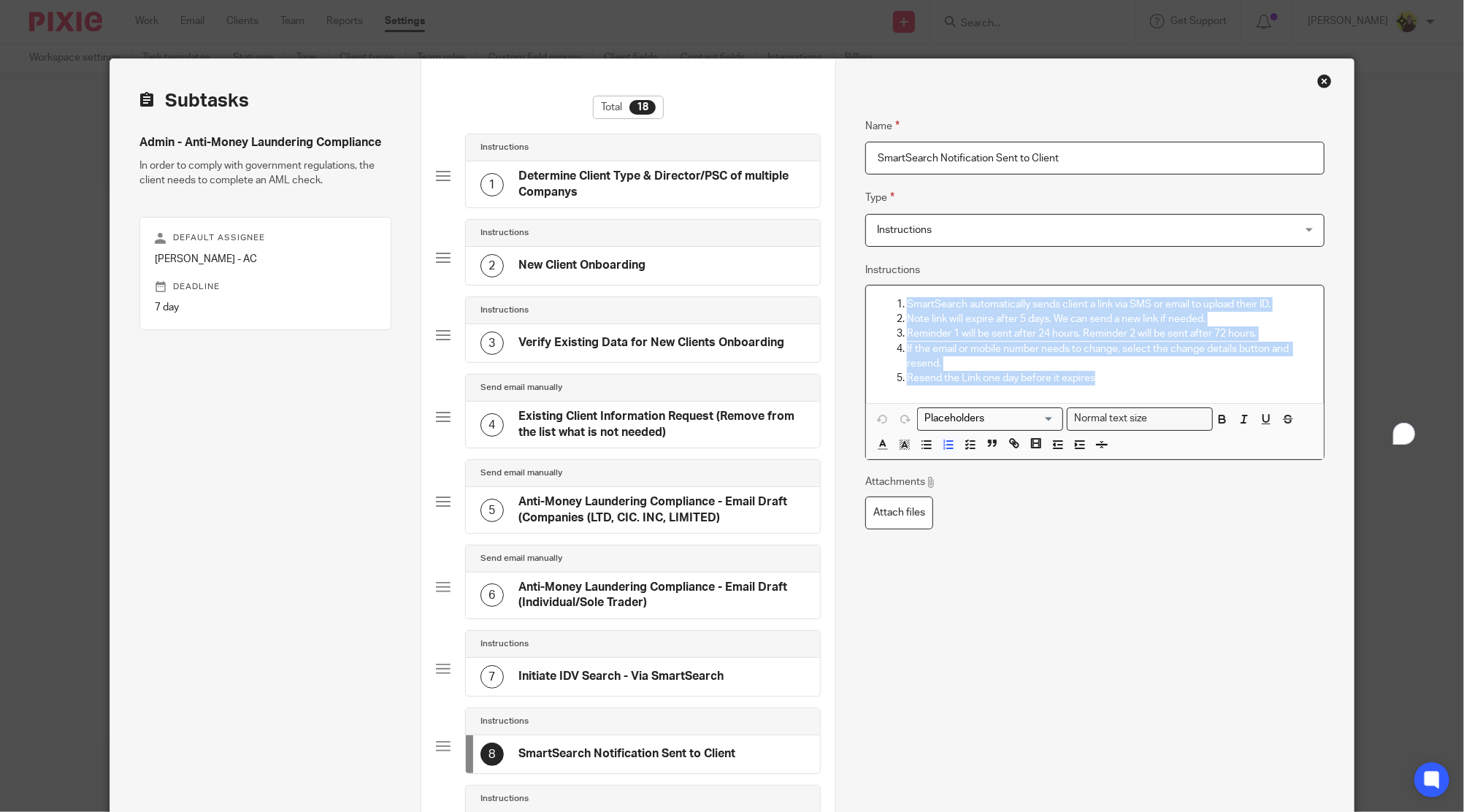
drag, startPoint x: 1044, startPoint y: 359, endPoint x: 635, endPoint y: 182, distance: 445.7
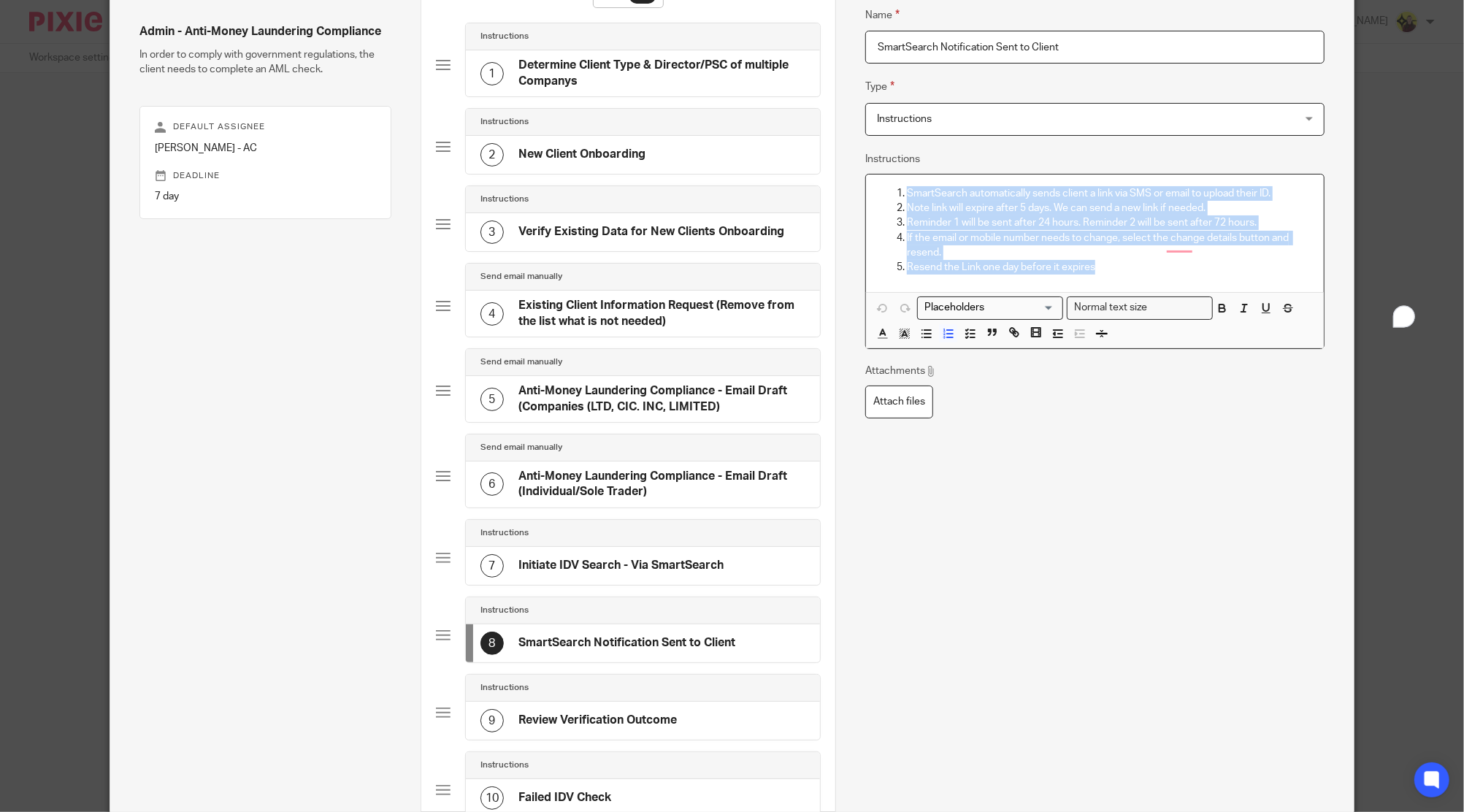
scroll to position [194, 0]
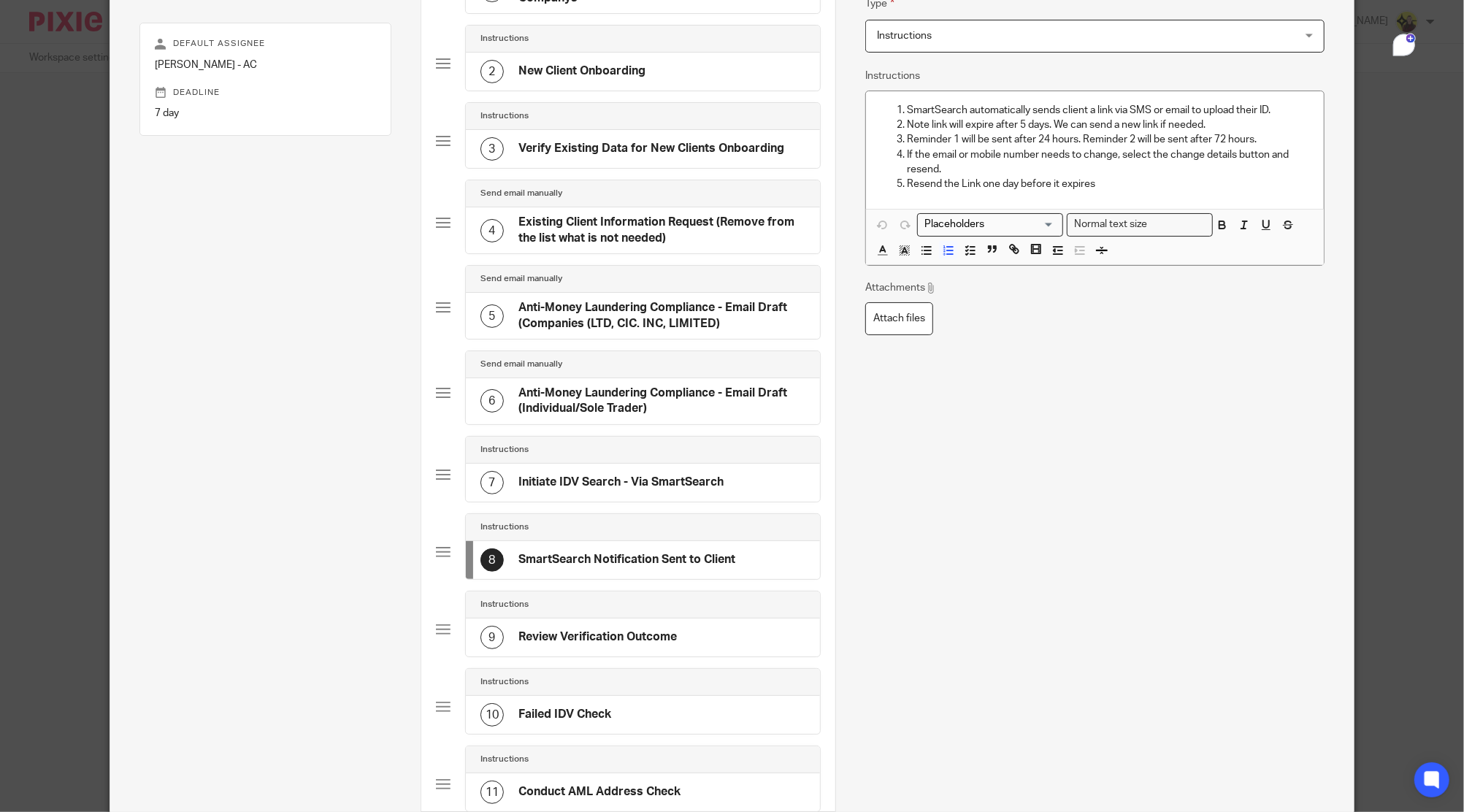
click at [579, 643] on div "9 Review Verification Outcome" at bounding box center [578, 637] width 196 height 23
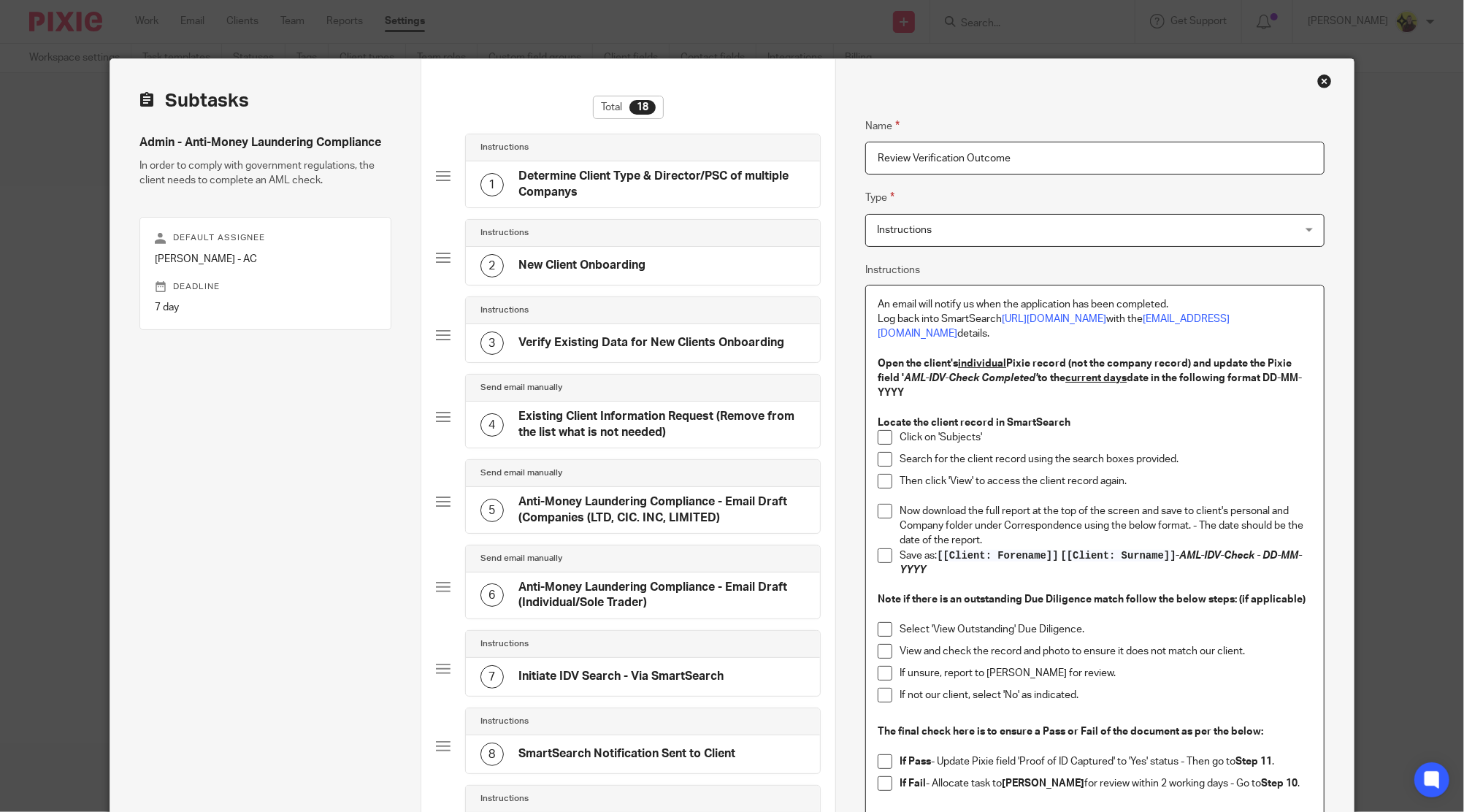
click at [904, 358] on strong "Open the client's individual Pixie record (not the company record) and update t…" at bounding box center [1090, 378] width 424 height 40
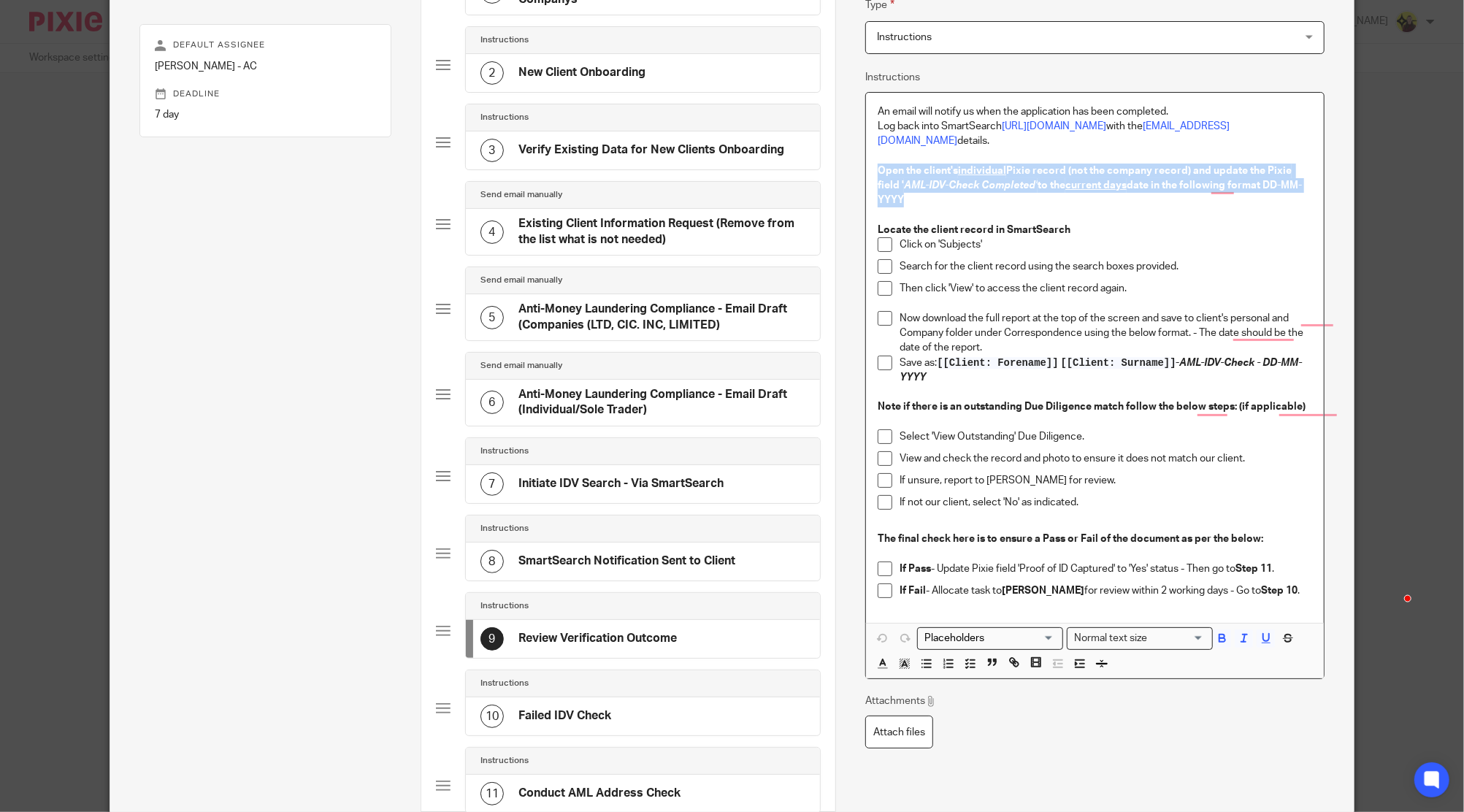
scroll to position [194, 0]
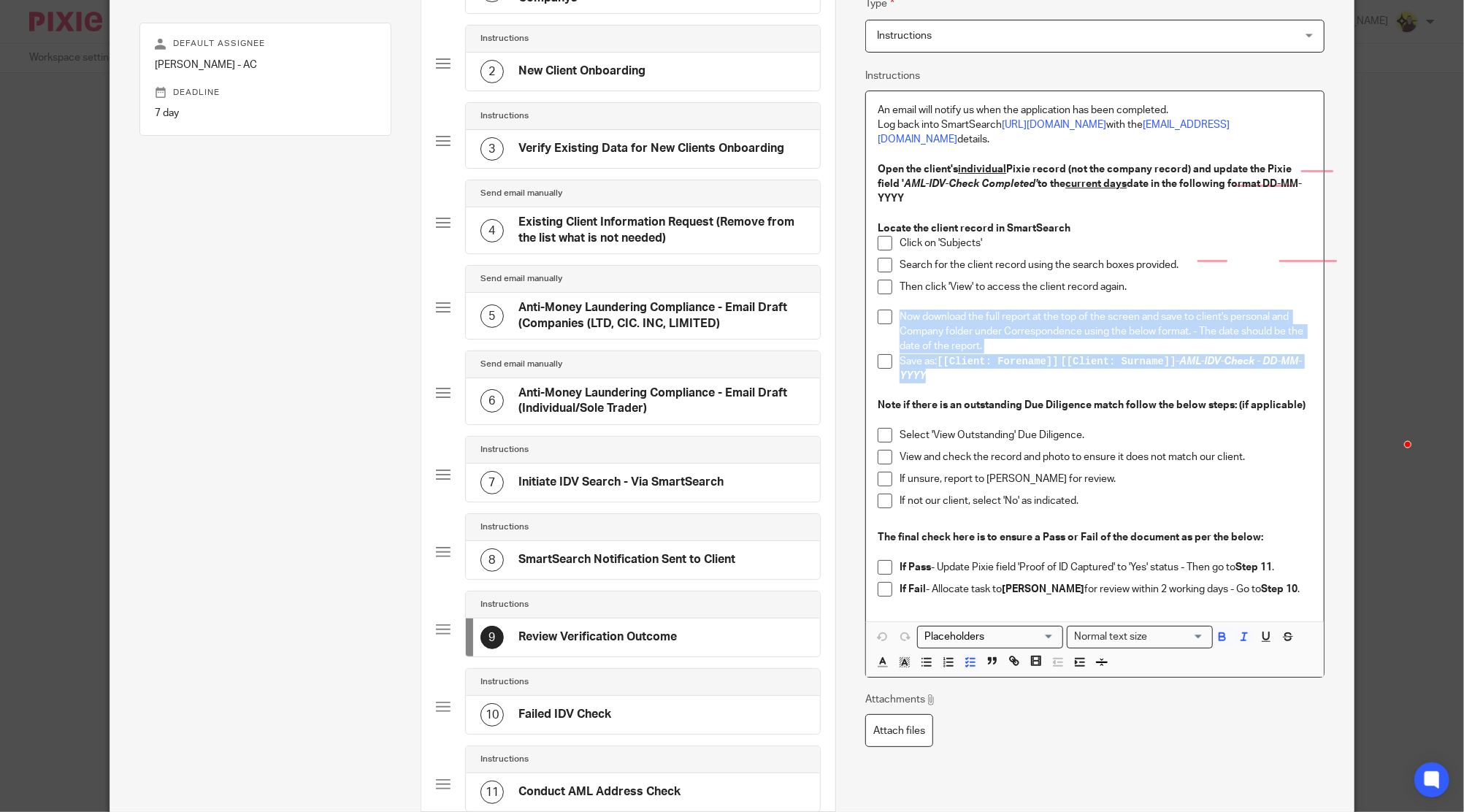
drag, startPoint x: 947, startPoint y: 357, endPoint x: 895, endPoint y: 298, distance: 78.6
click at [895, 298] on ul "Click on 'Subjects' Search for the client record using the search boxes provide…" at bounding box center [1094, 309] width 434 height 147
click at [949, 326] on p "Now download the full report at the top of the screen and save to client's pers…" at bounding box center [1105, 331] width 412 height 45
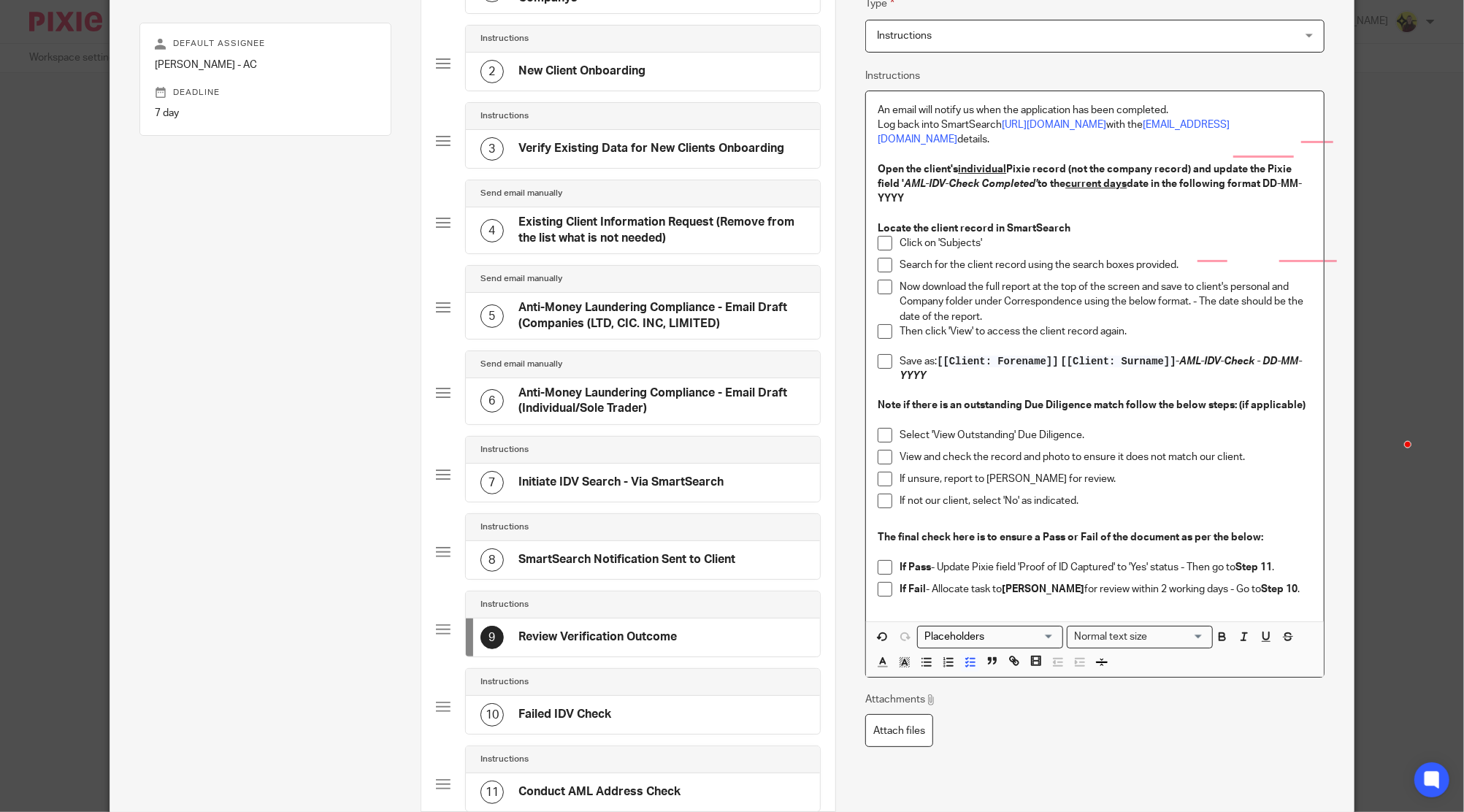
drag, startPoint x: 890, startPoint y: 292, endPoint x: 899, endPoint y: 301, distance: 12.7
click at [961, 339] on p "To enrich screen reader interactions, please activate Accessibility in Grammarl…" at bounding box center [1105, 346] width 412 height 14
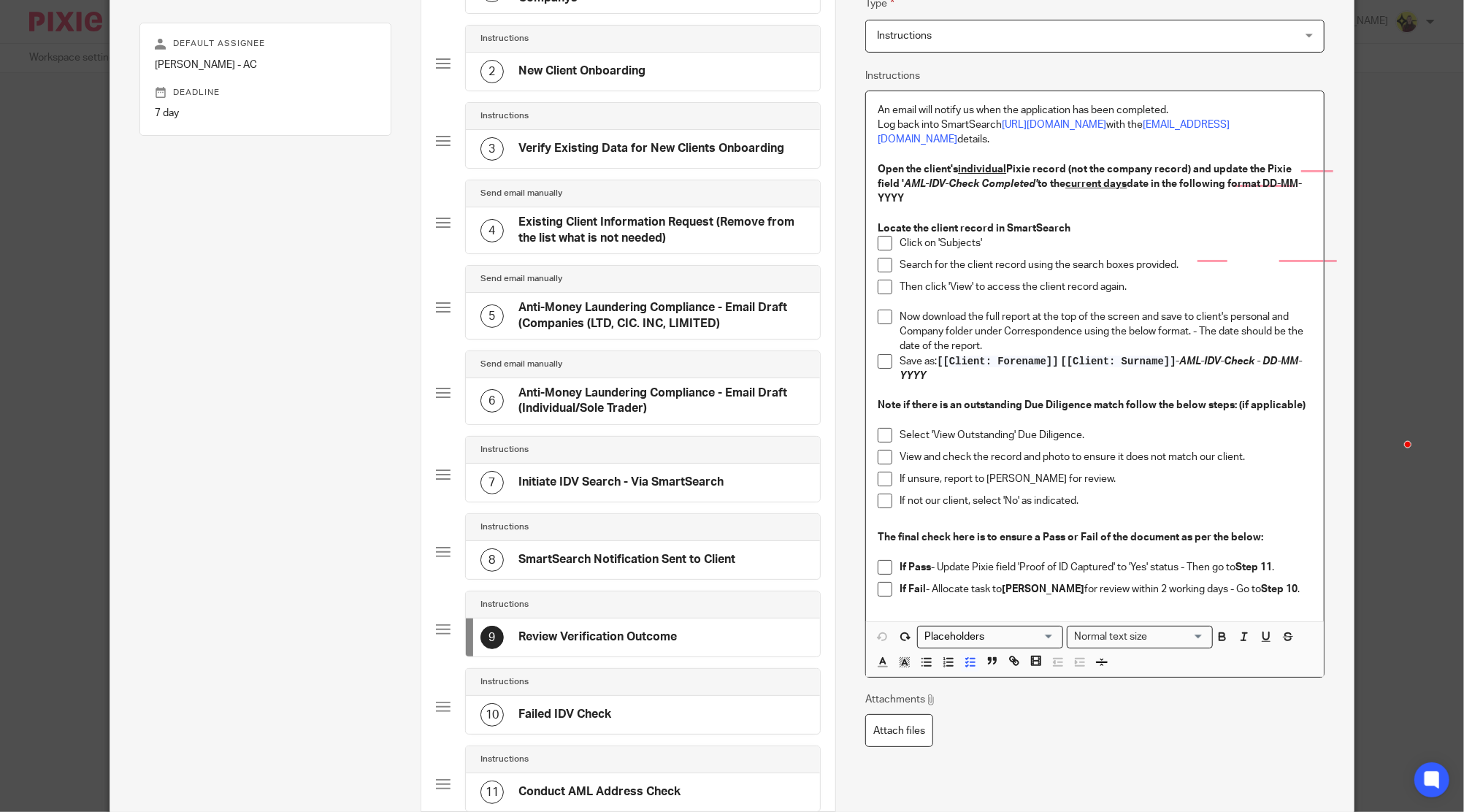
click at [929, 309] on p "Now download the full report at the top of the screen and save to client's pers…" at bounding box center [1105, 331] width 412 height 45
click at [556, 715] on h4 "Failed IDV Check" at bounding box center [564, 714] width 93 height 15
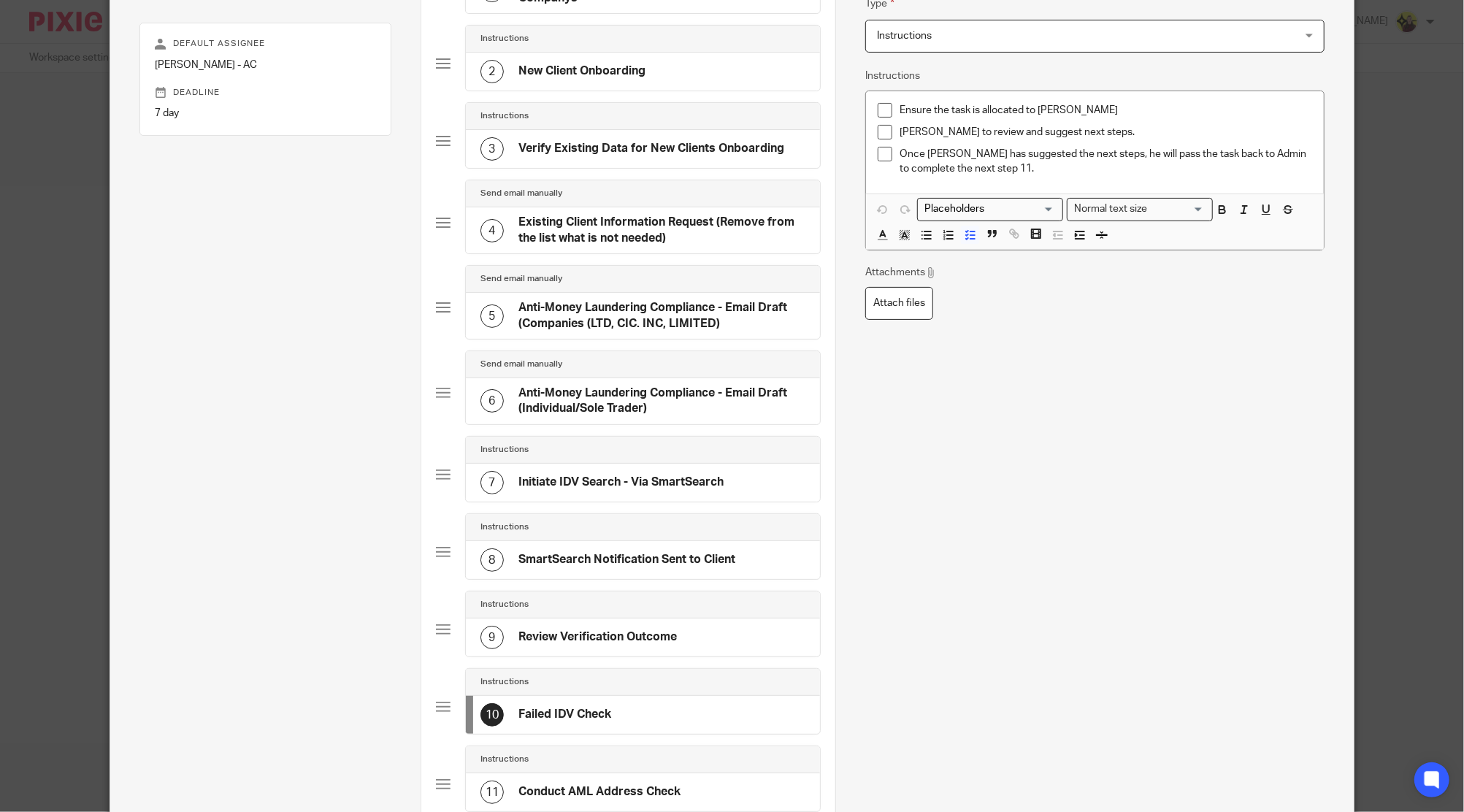
click at [573, 765] on div "Instructions" at bounding box center [642, 759] width 354 height 27
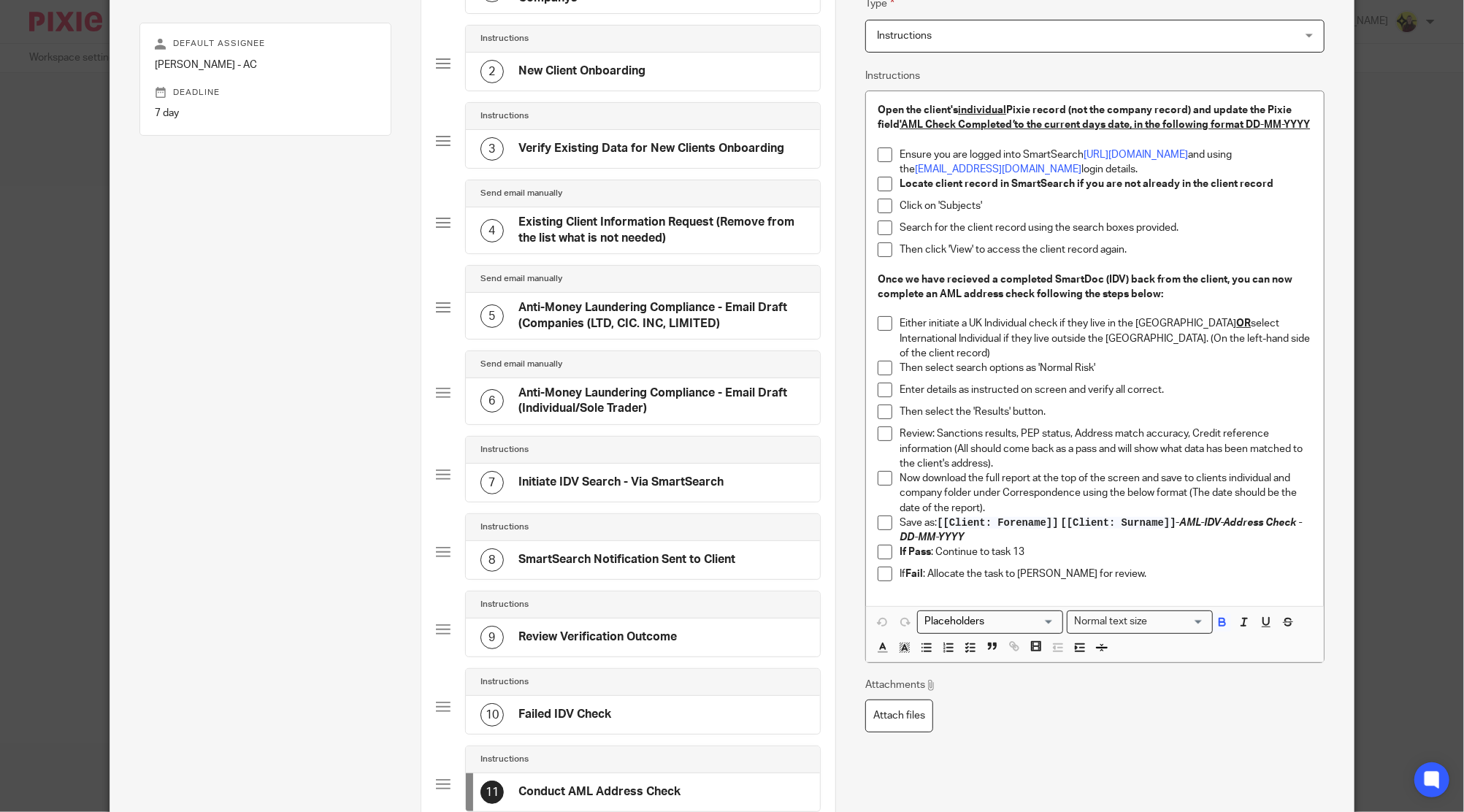
click at [998, 124] on u "'AML Check Completed" at bounding box center [955, 124] width 112 height 11
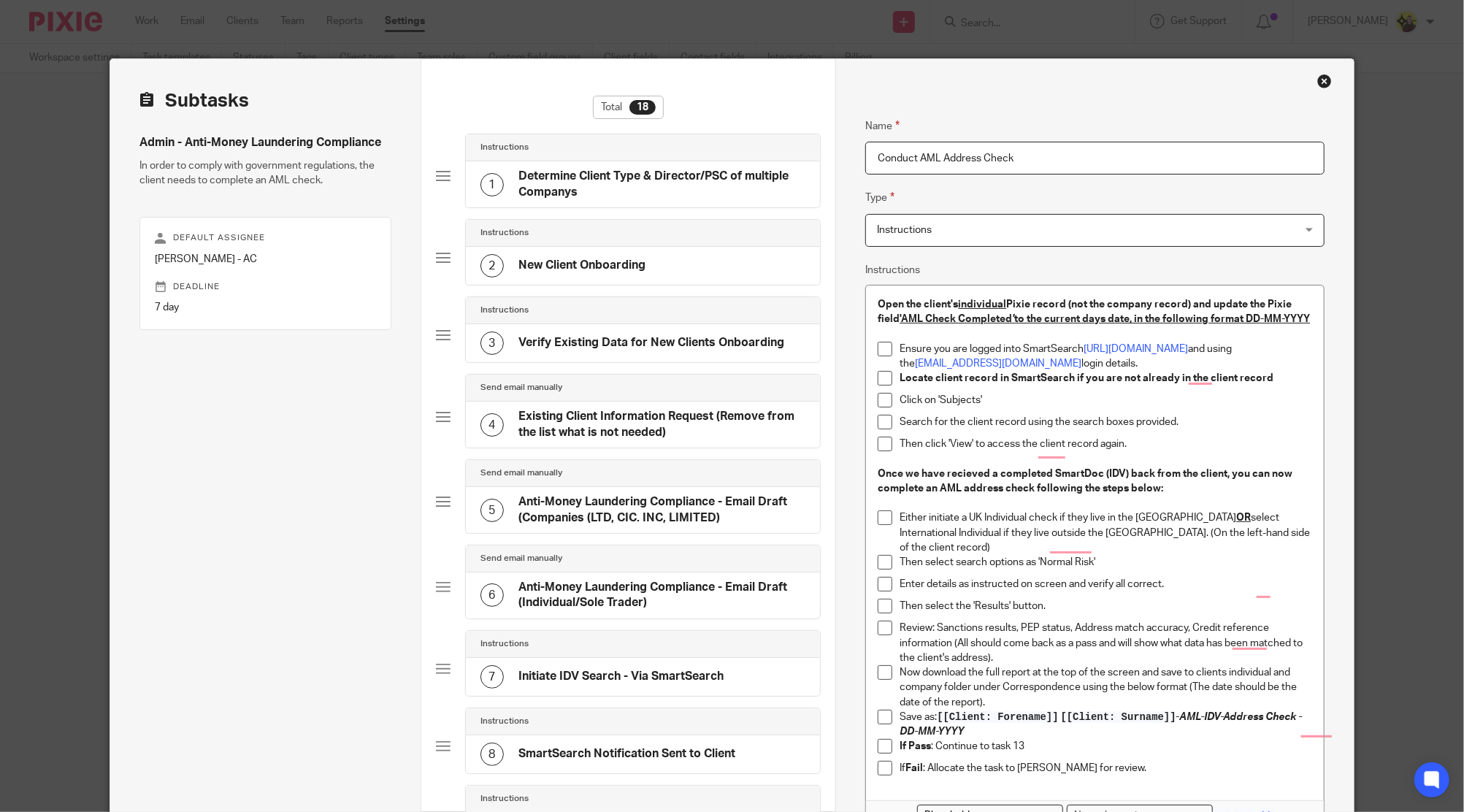
drag, startPoint x: 876, startPoint y: 163, endPoint x: 1147, endPoint y: 163, distance: 271.0
click at [1145, 163] on input "Conduct AML Address Check" at bounding box center [1094, 158] width 459 height 33
drag, startPoint x: 872, startPoint y: 299, endPoint x: 993, endPoint y: 327, distance: 124.2
click at [993, 327] on p "Open the client's individual Pixie record (not the company record) and update t…" at bounding box center [1094, 311] width 434 height 30
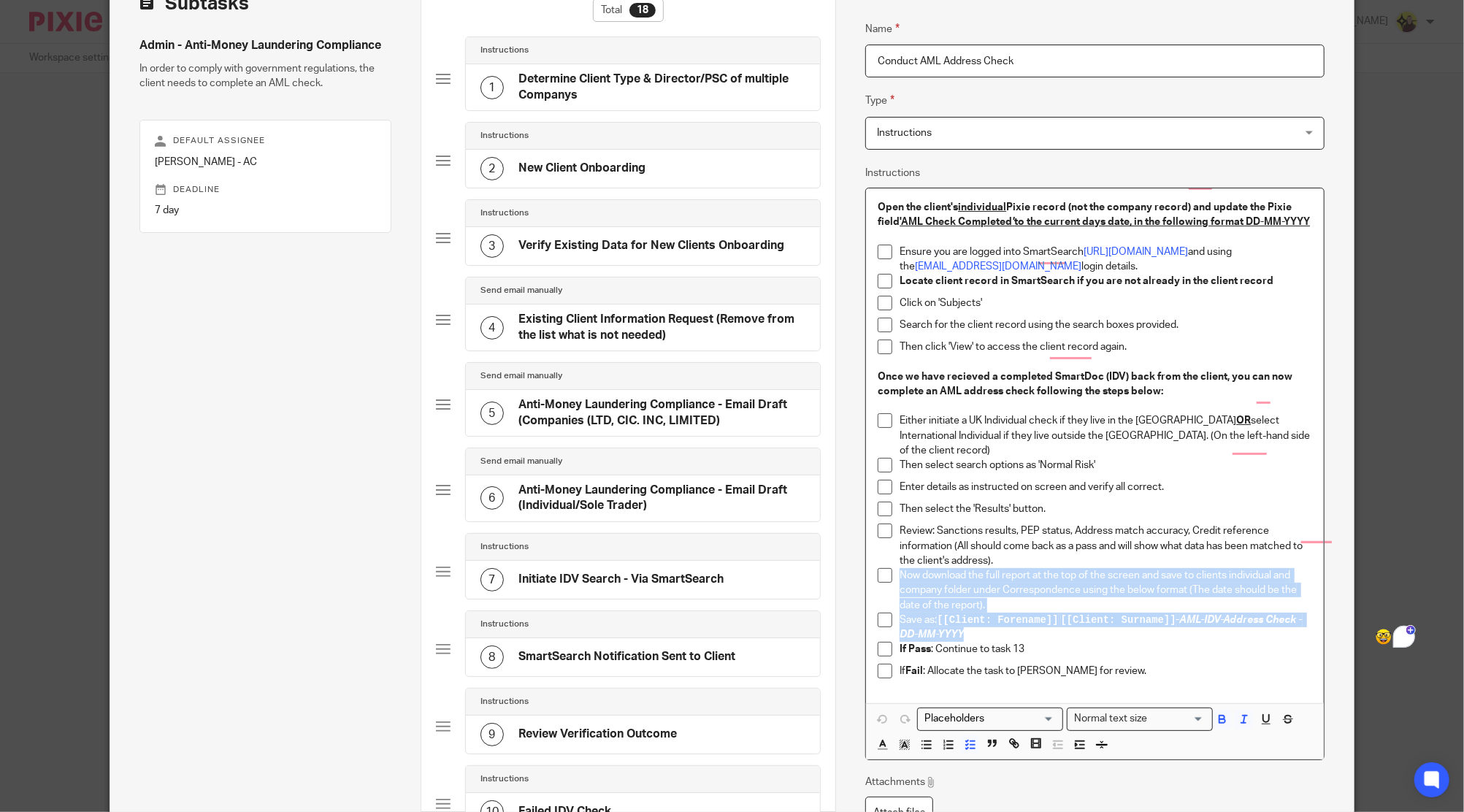
drag, startPoint x: 957, startPoint y: 630, endPoint x: 894, endPoint y: 575, distance: 83.6
click at [894, 575] on ul "Review: Sanctions results, PEP status, Address match accuracy, Credit reference…" at bounding box center [1094, 604] width 434 height 162
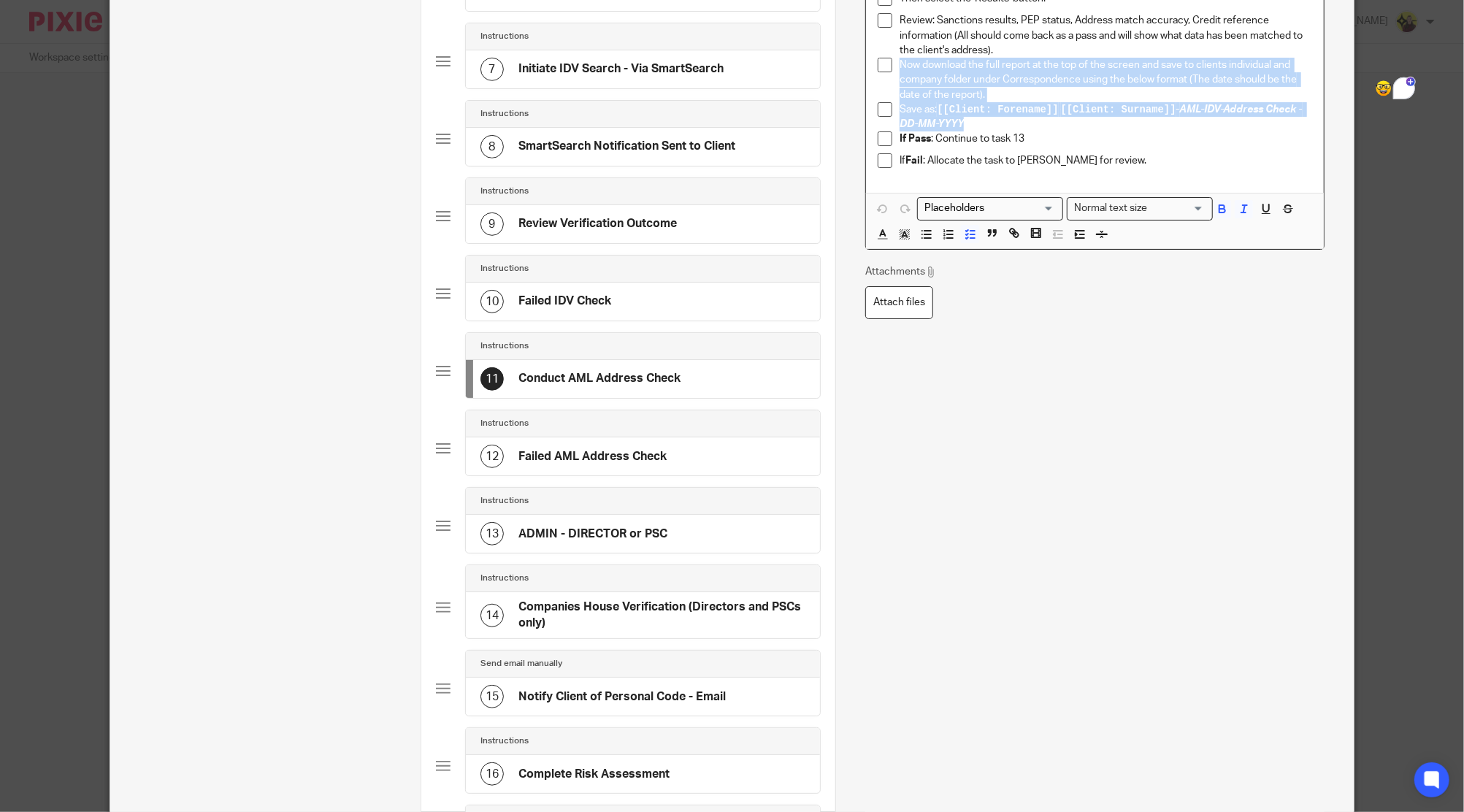
scroll to position [681, 0]
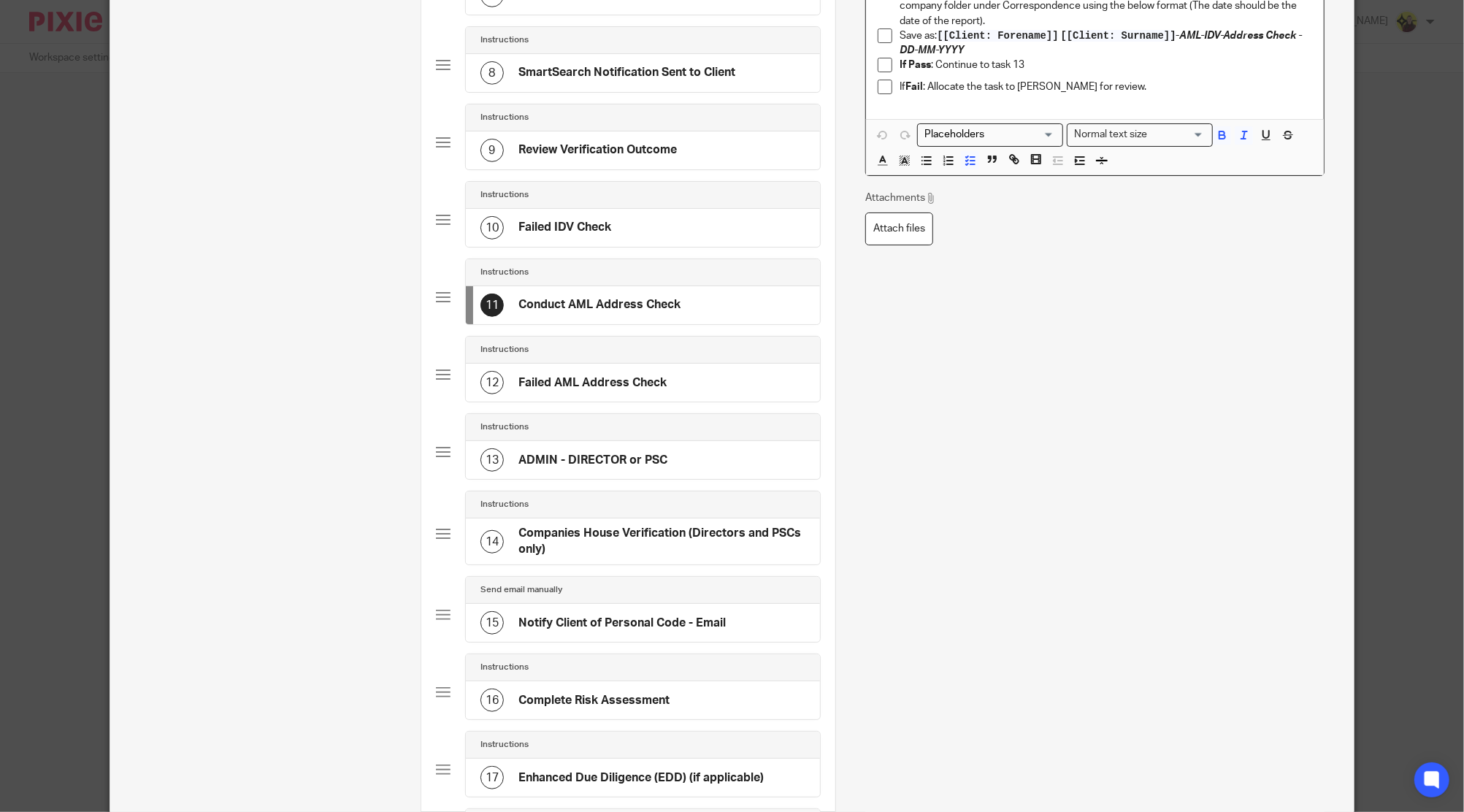
click at [582, 462] on h4 "ADMIN - DIRECTOR or PSC" at bounding box center [593, 461] width 149 height 15
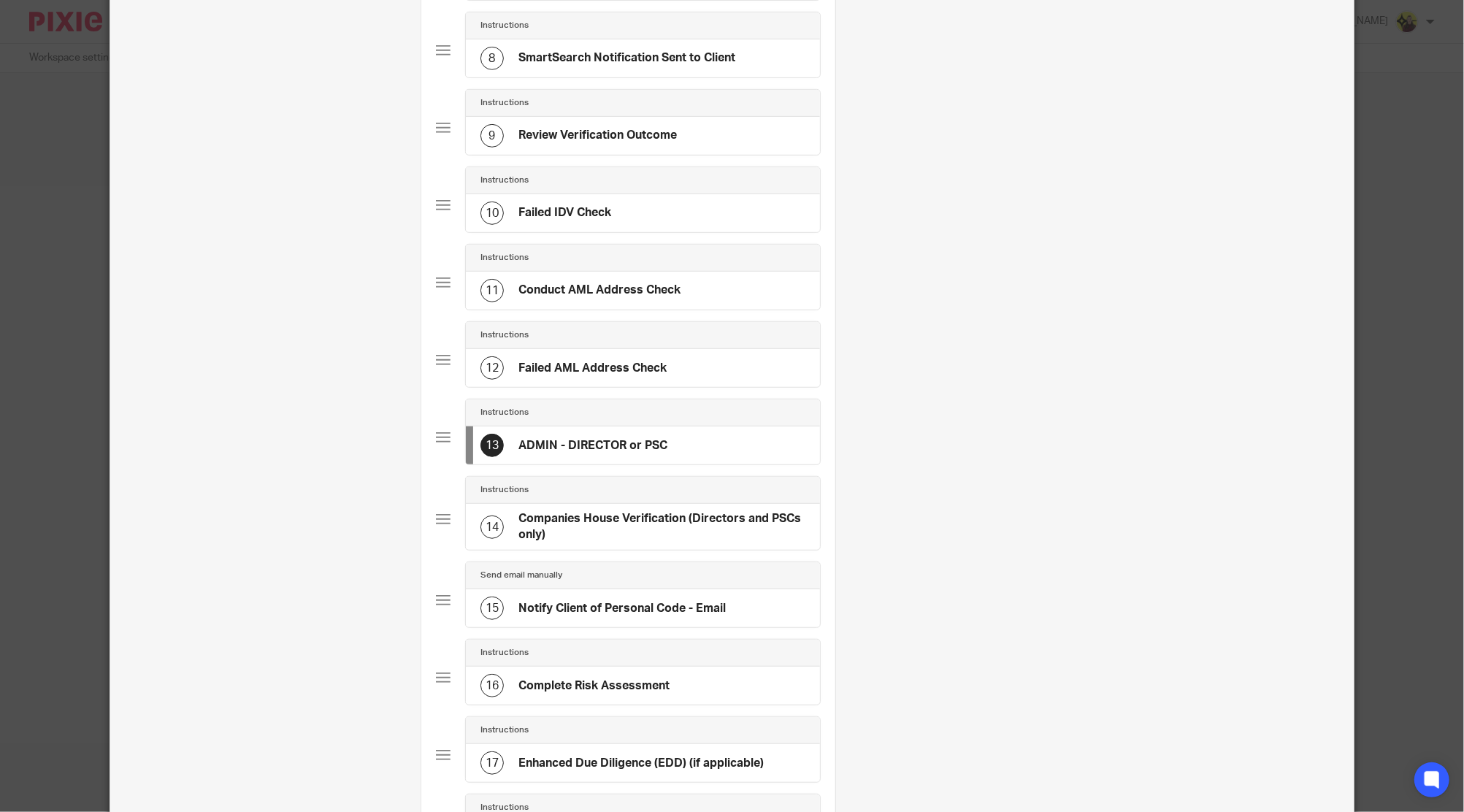
scroll to position [778, 0]
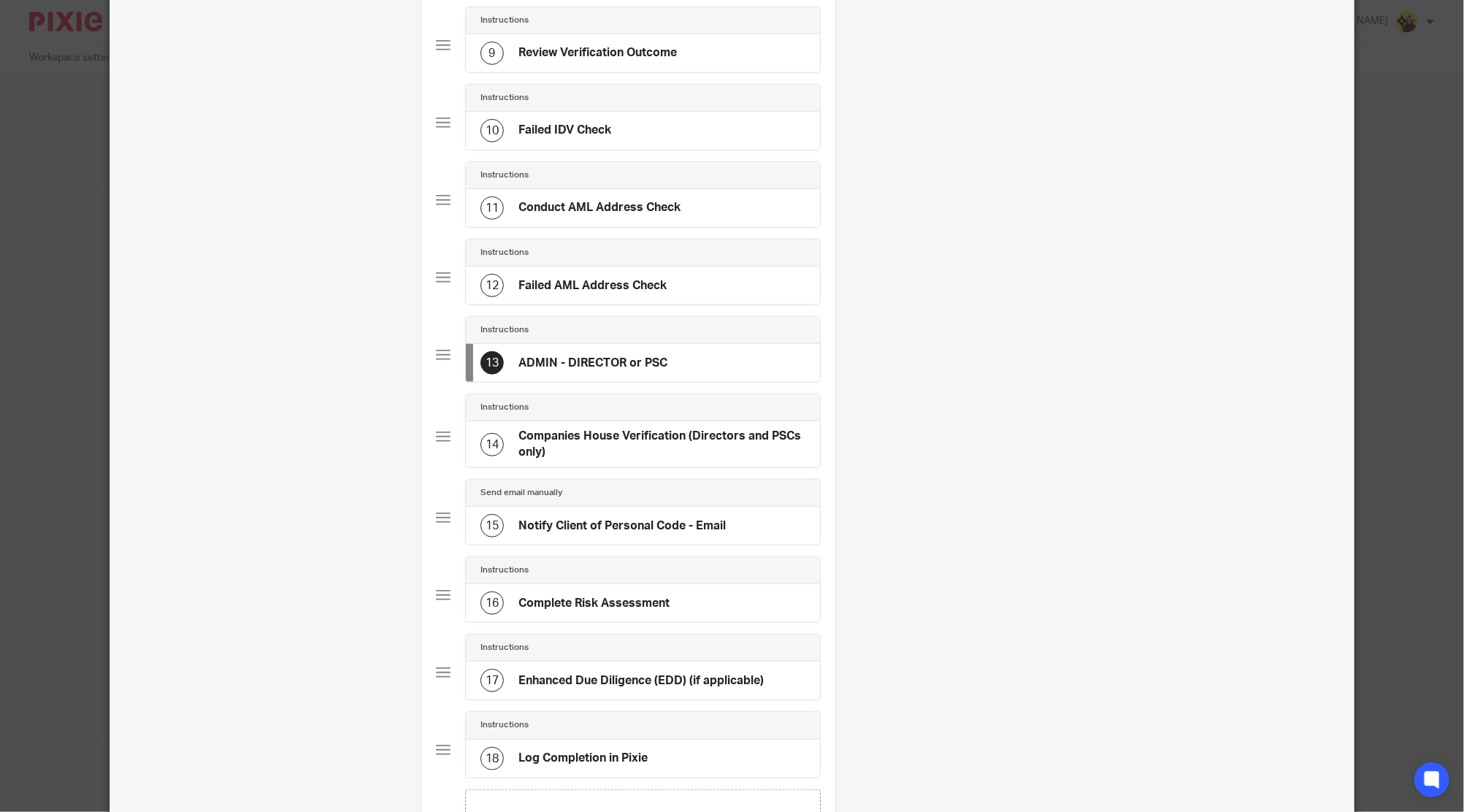
click at [724, 429] on h4 "Companies House Verification (Directors and PSCs only)" at bounding box center [662, 444] width 287 height 32
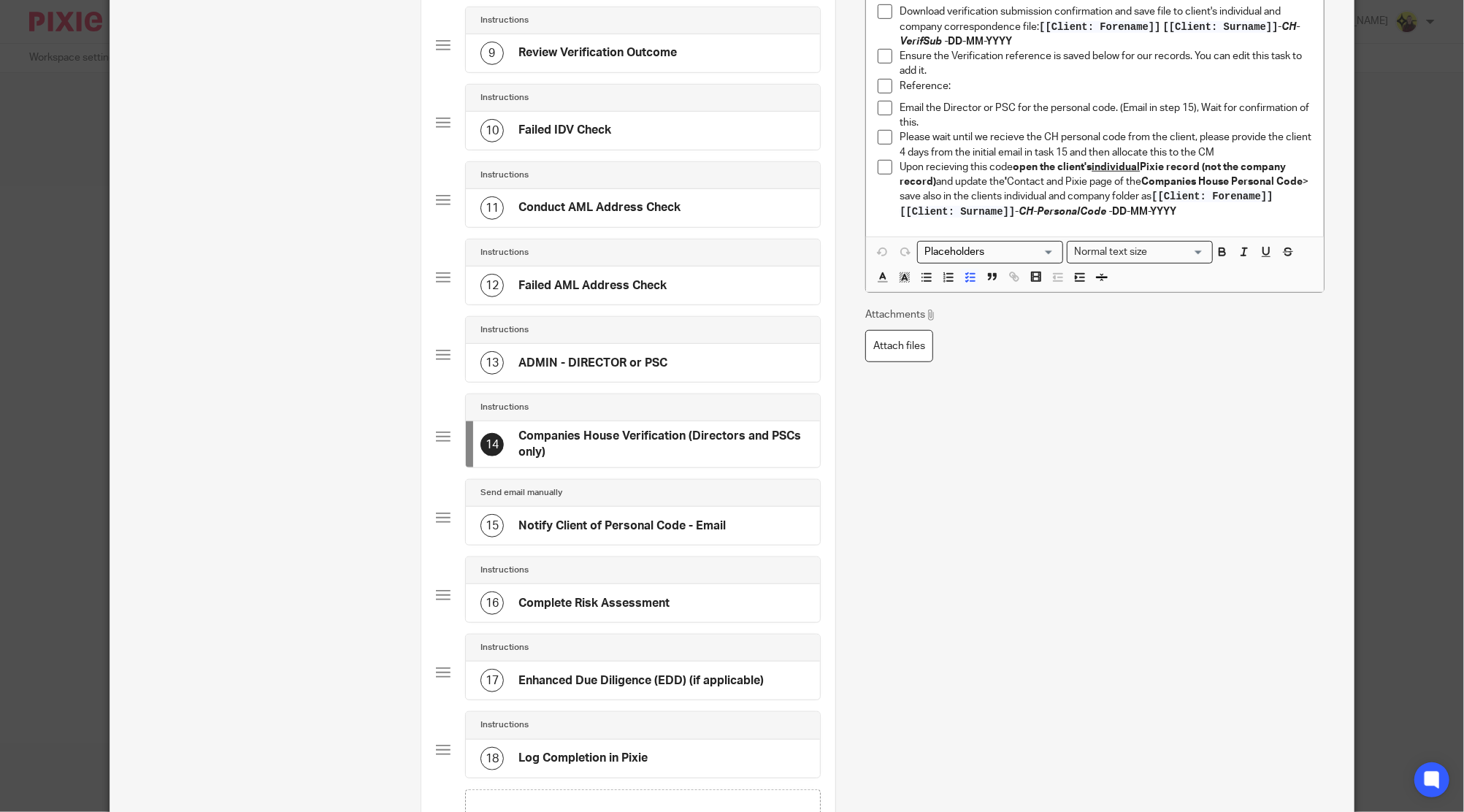
scroll to position [0, 0]
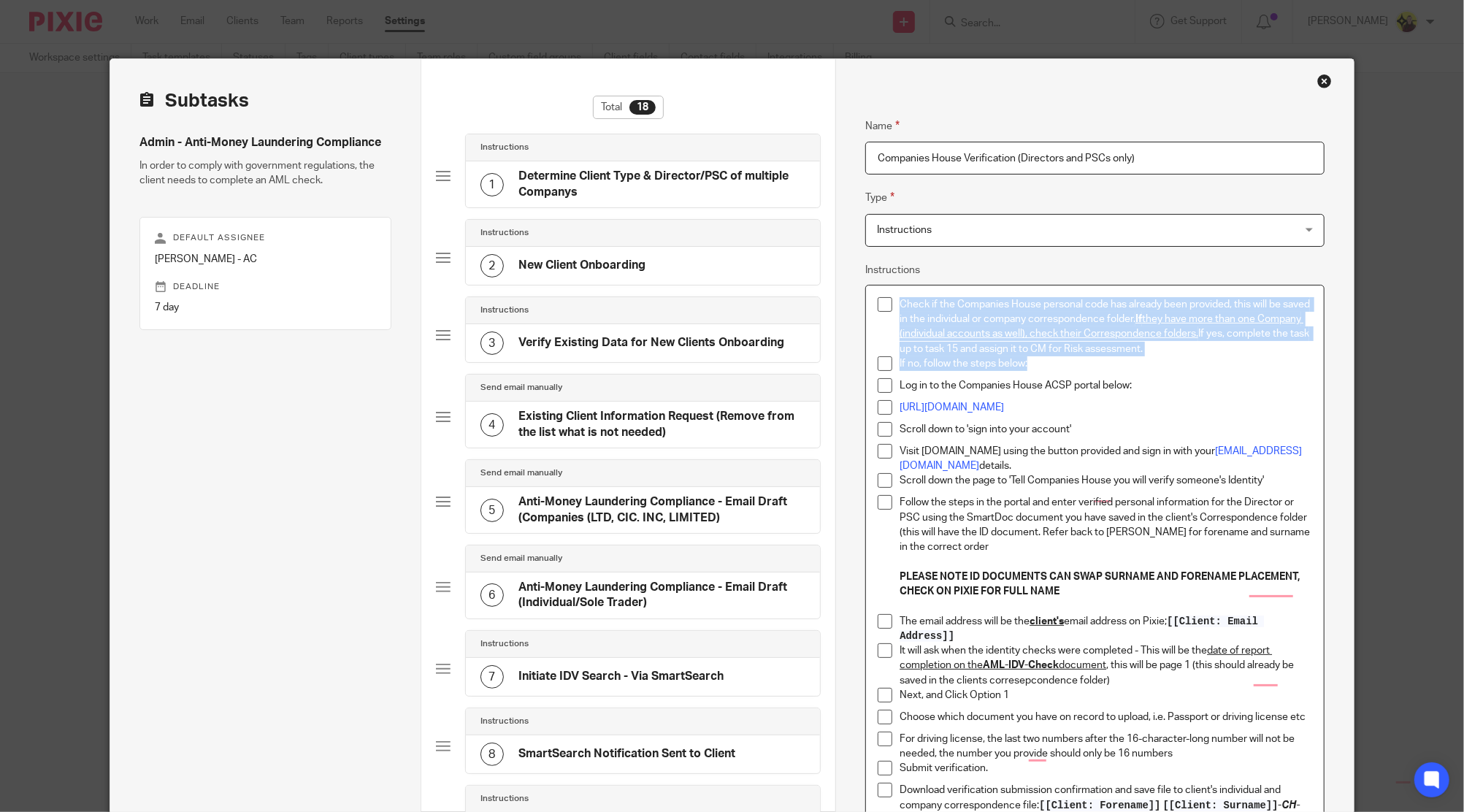
drag, startPoint x: 1029, startPoint y: 356, endPoint x: 890, endPoint y: 298, distance: 150.6
click at [890, 298] on ul "Check if the Companies House personal code has already been provided, this will…" at bounding box center [1094, 646] width 434 height 700
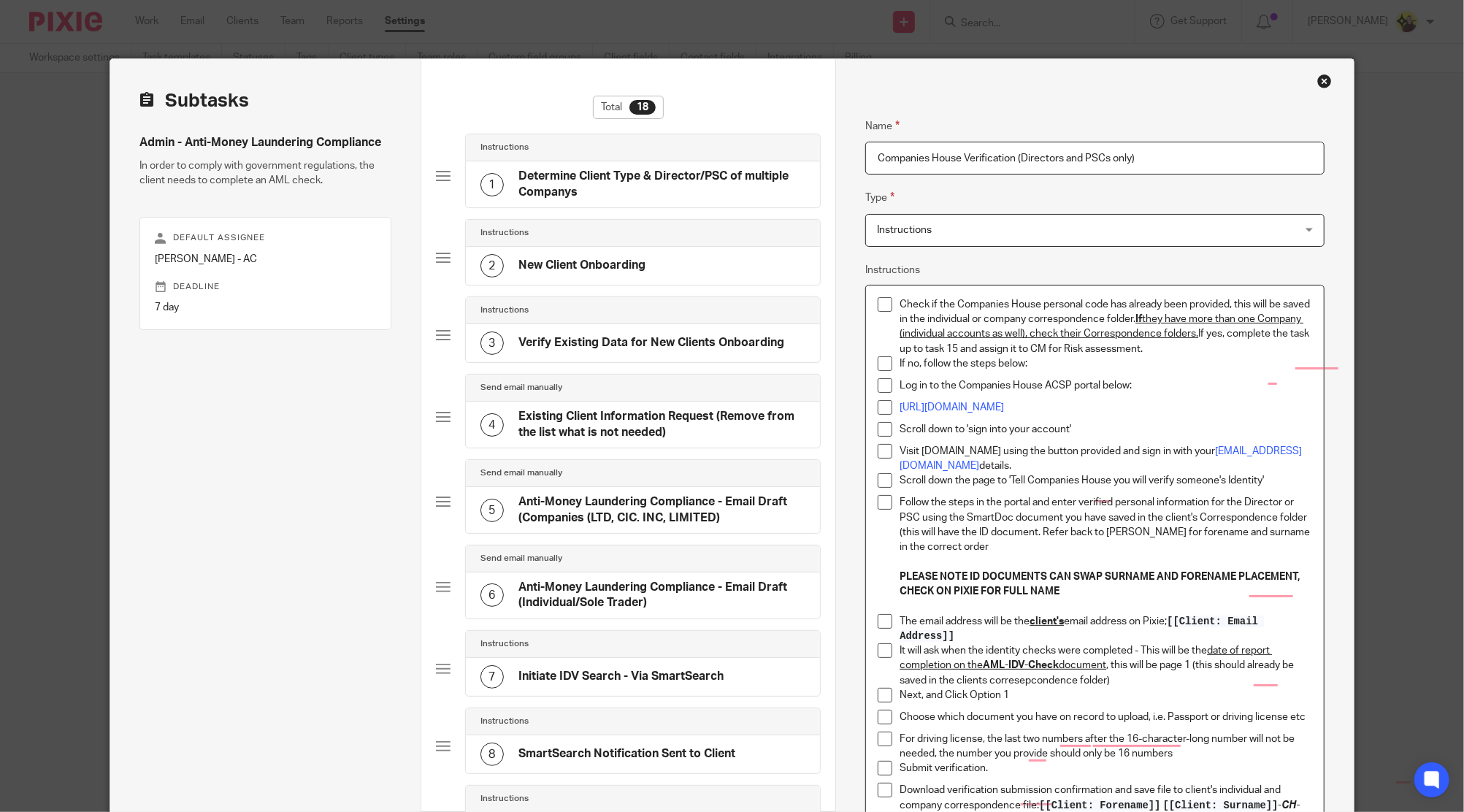
click at [1005, 564] on p "To enrich screen reader interactions, please activate Accessibility in Grammarl…" at bounding box center [1105, 561] width 412 height 14
click at [978, 588] on strong "PLEASE NOTE ID DOCUMENTS CAN SWAP SURNAME AND FORENAME PLACEMENT, CHECK ON PIXI…" at bounding box center [1100, 584] width 402 height 25
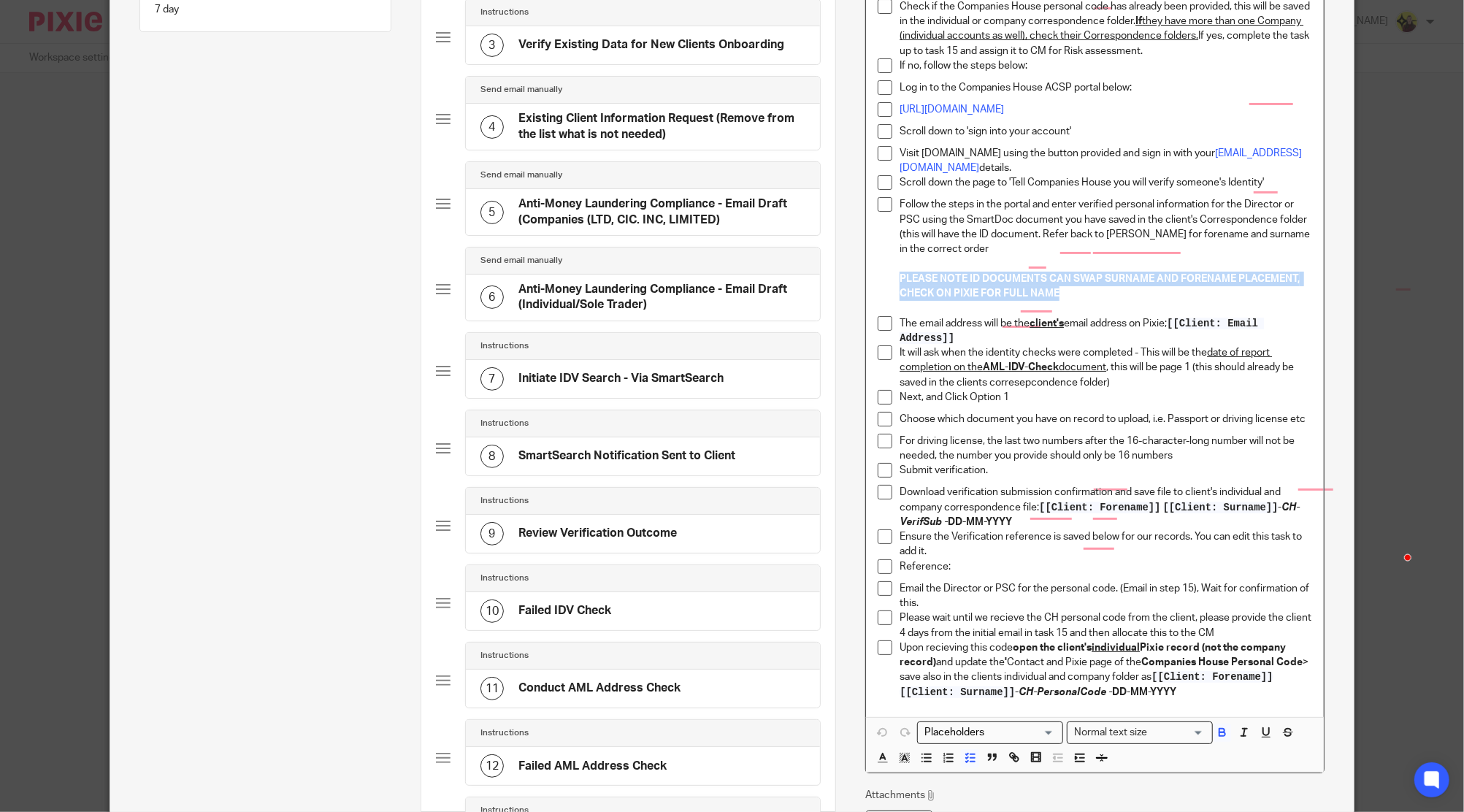
scroll to position [389, 0]
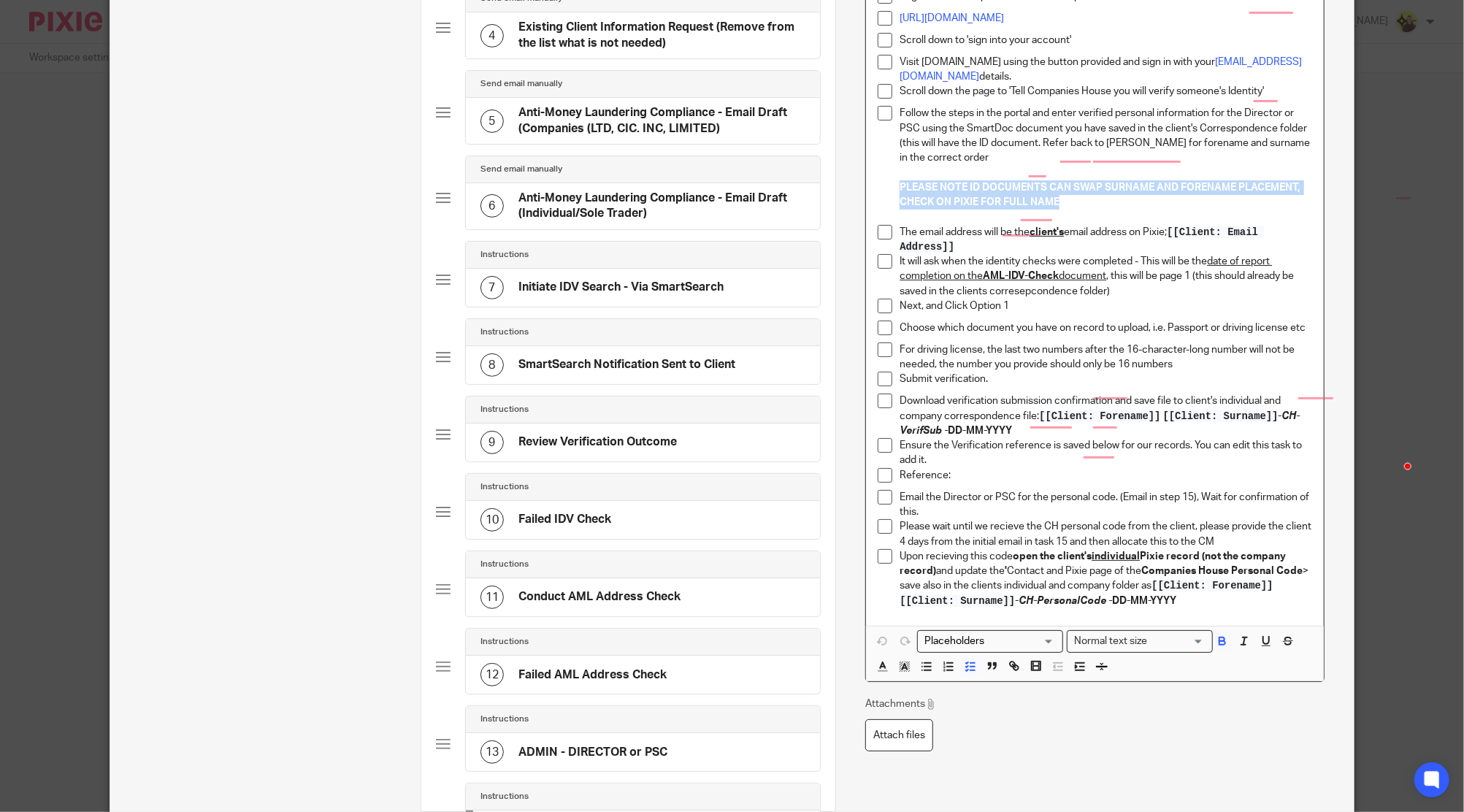
click at [956, 257] on p "It will ask when the identity checks were completed - This will be the date of …" at bounding box center [1105, 276] width 412 height 45
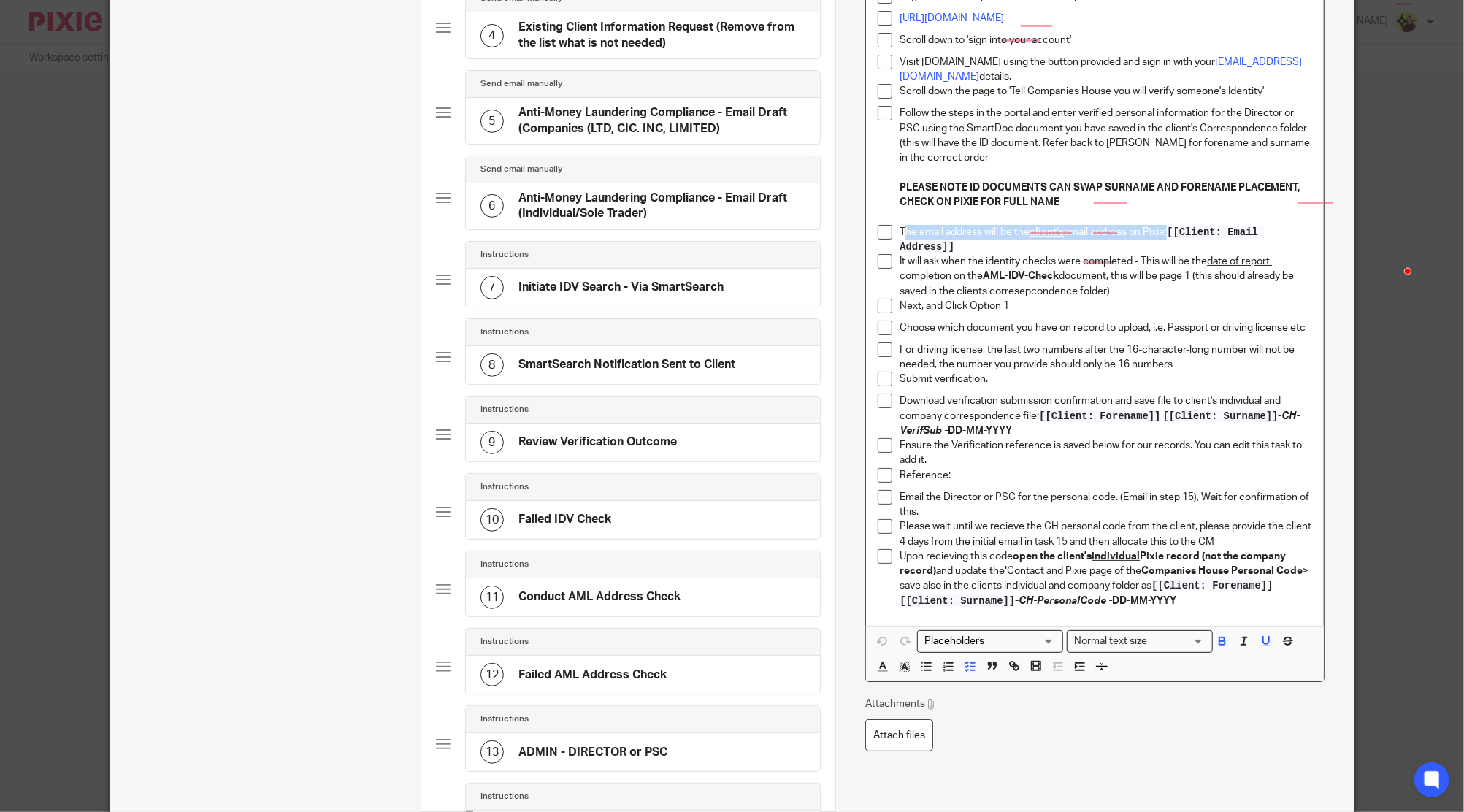
drag, startPoint x: 953, startPoint y: 242, endPoint x: 898, endPoint y: 230, distance: 56.3
click at [899, 230] on p "The email address will be the client's email address on Pixie; [[Client: Email …" at bounding box center [1105, 239] width 412 height 30
click at [1022, 257] on p "It will ask when the identity checks were completed - This will be the date of …" at bounding box center [1105, 276] width 412 height 45
click at [913, 347] on p "For driving license, the last two numbers after the 16-character-long number wi…" at bounding box center [1105, 357] width 412 height 30
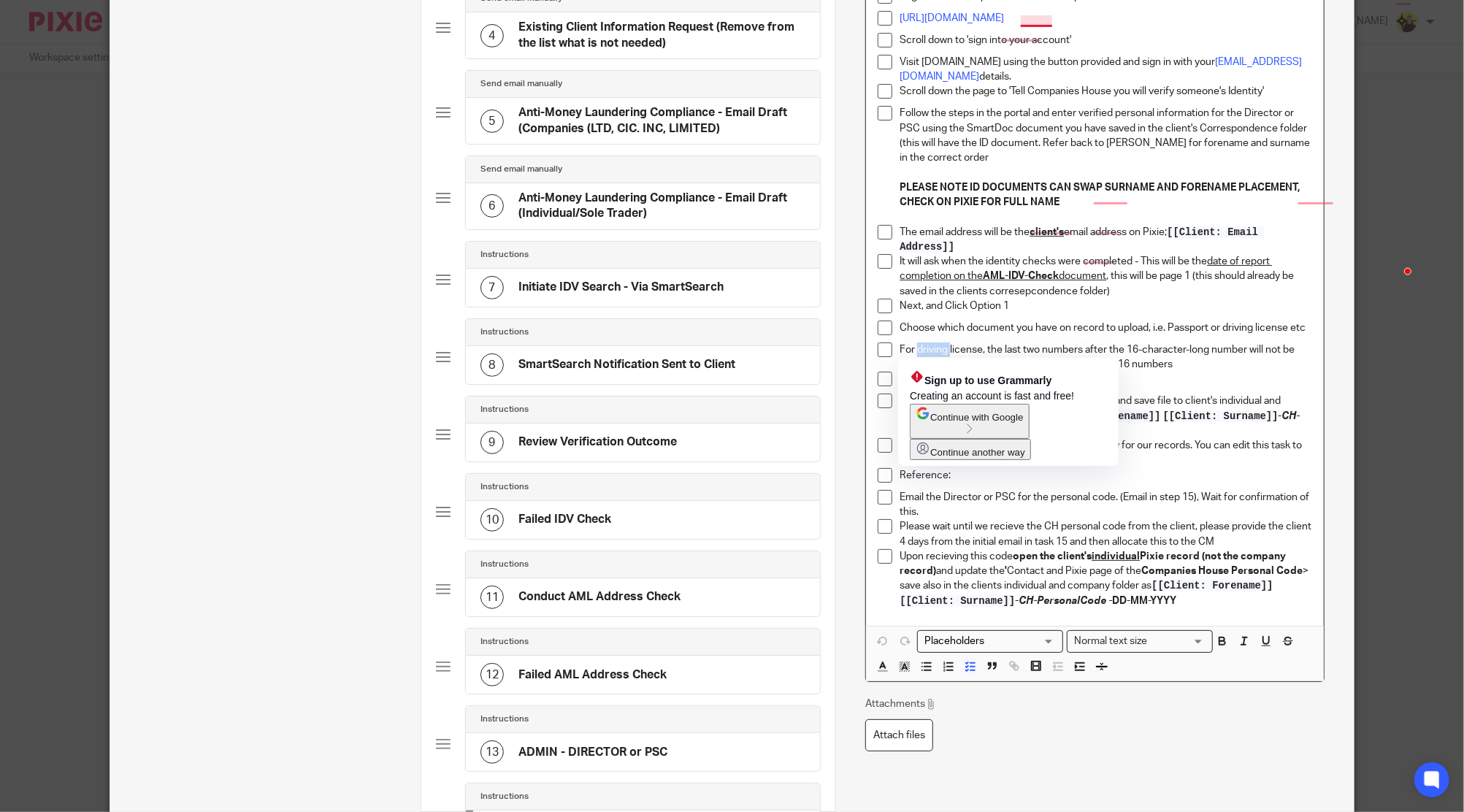
click at [913, 347] on p "For driving license, the last two numbers after the 16-character-long number wi…" at bounding box center [1105, 357] width 412 height 30
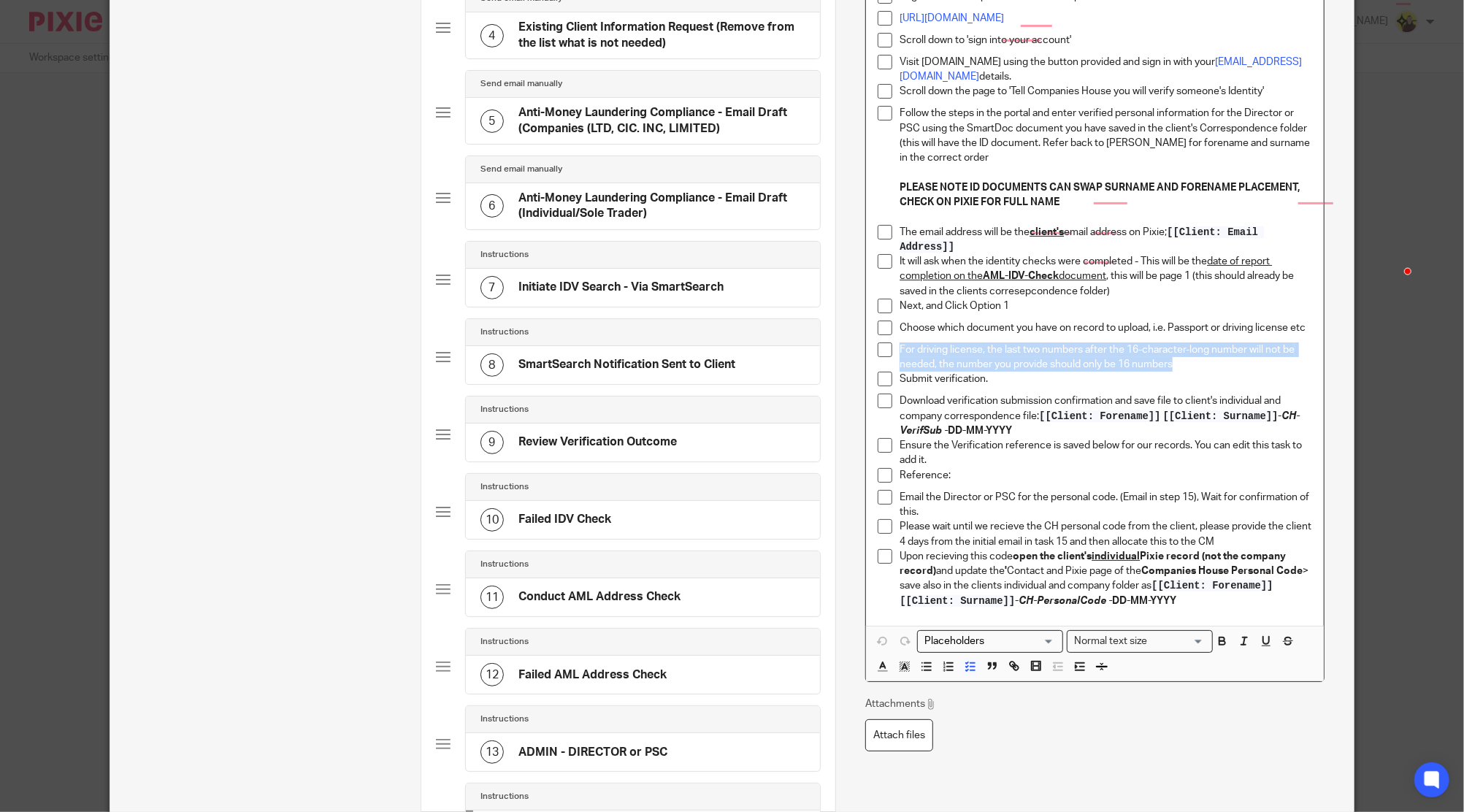
click at [1124, 349] on p "For driving license, the last two numbers after the 16-character-long number wi…" at bounding box center [1105, 357] width 412 height 30
drag, startPoint x: 1121, startPoint y: 349, endPoint x: 1163, endPoint y: 365, distance: 44.9
click at [1163, 365] on p "For driving license, the last two numbers after the 16-character-long number wi…" at bounding box center [1105, 357] width 412 height 30
click at [947, 417] on p "Download verification submission confirmation and save file to client's individ…" at bounding box center [1105, 416] width 412 height 45
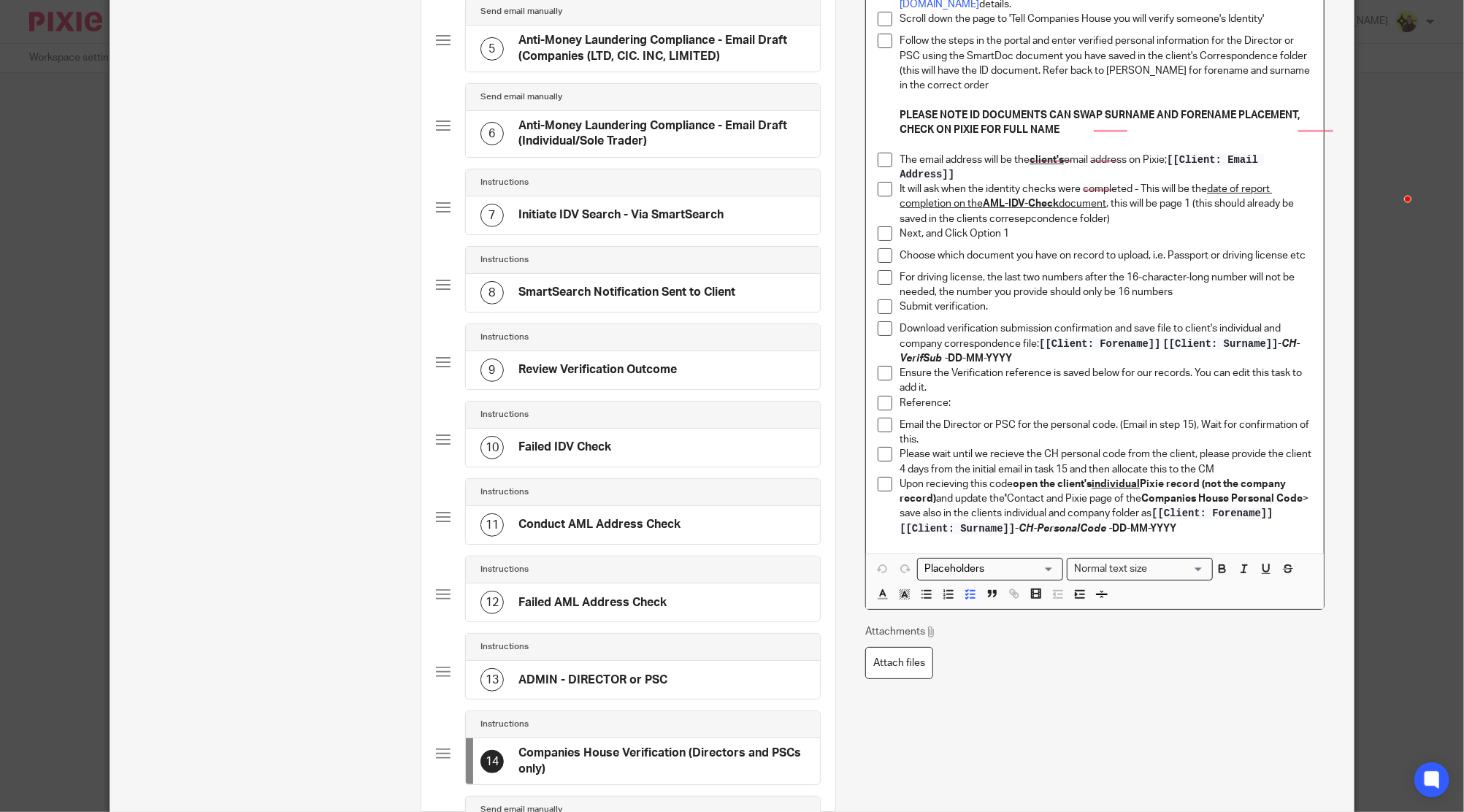
scroll to position [486, 0]
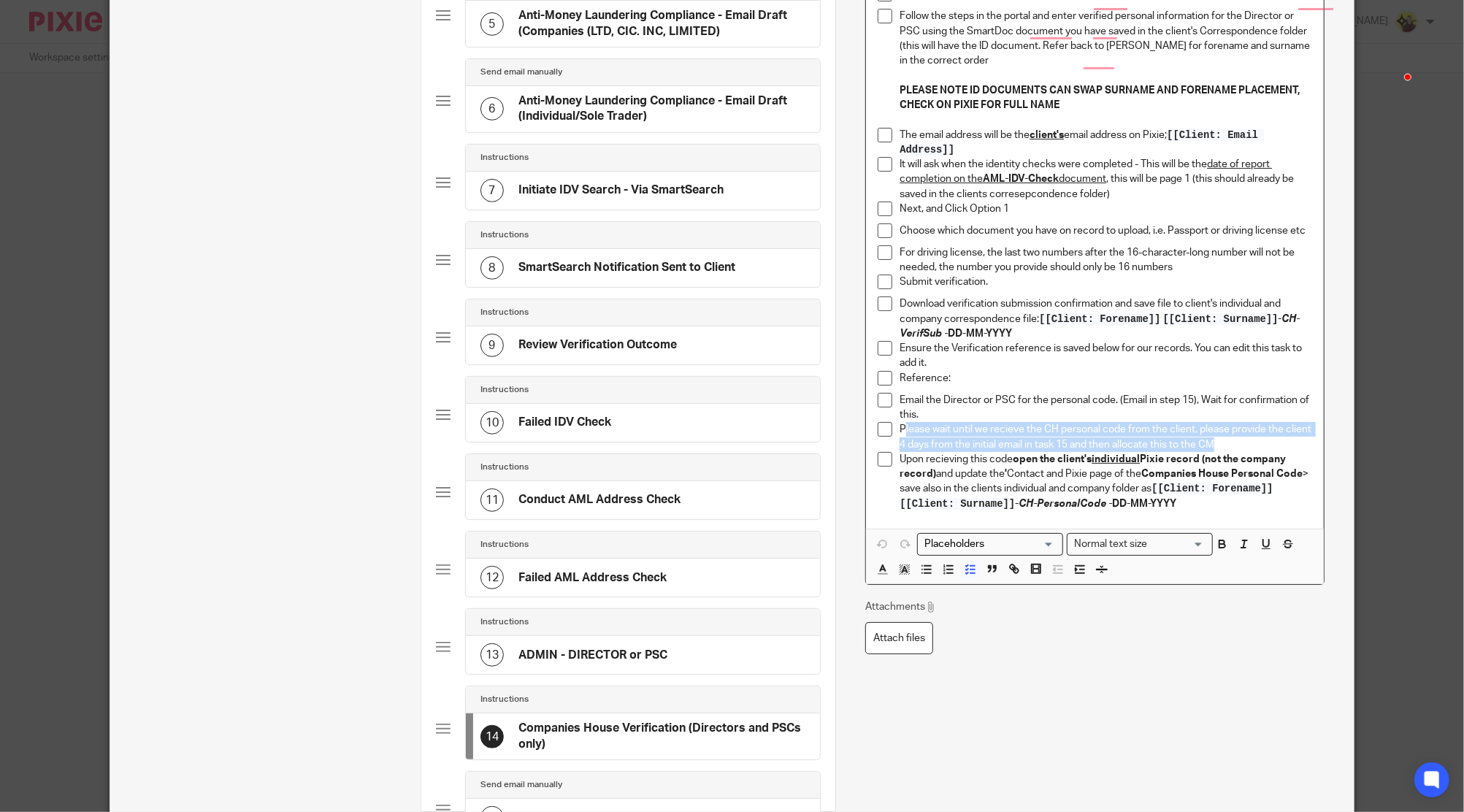
drag, startPoint x: 898, startPoint y: 426, endPoint x: 1269, endPoint y: 444, distance: 371.4
click at [1269, 444] on p "Please wait until we recieve the CH personal code from the client, please provi…" at bounding box center [1105, 437] width 412 height 30
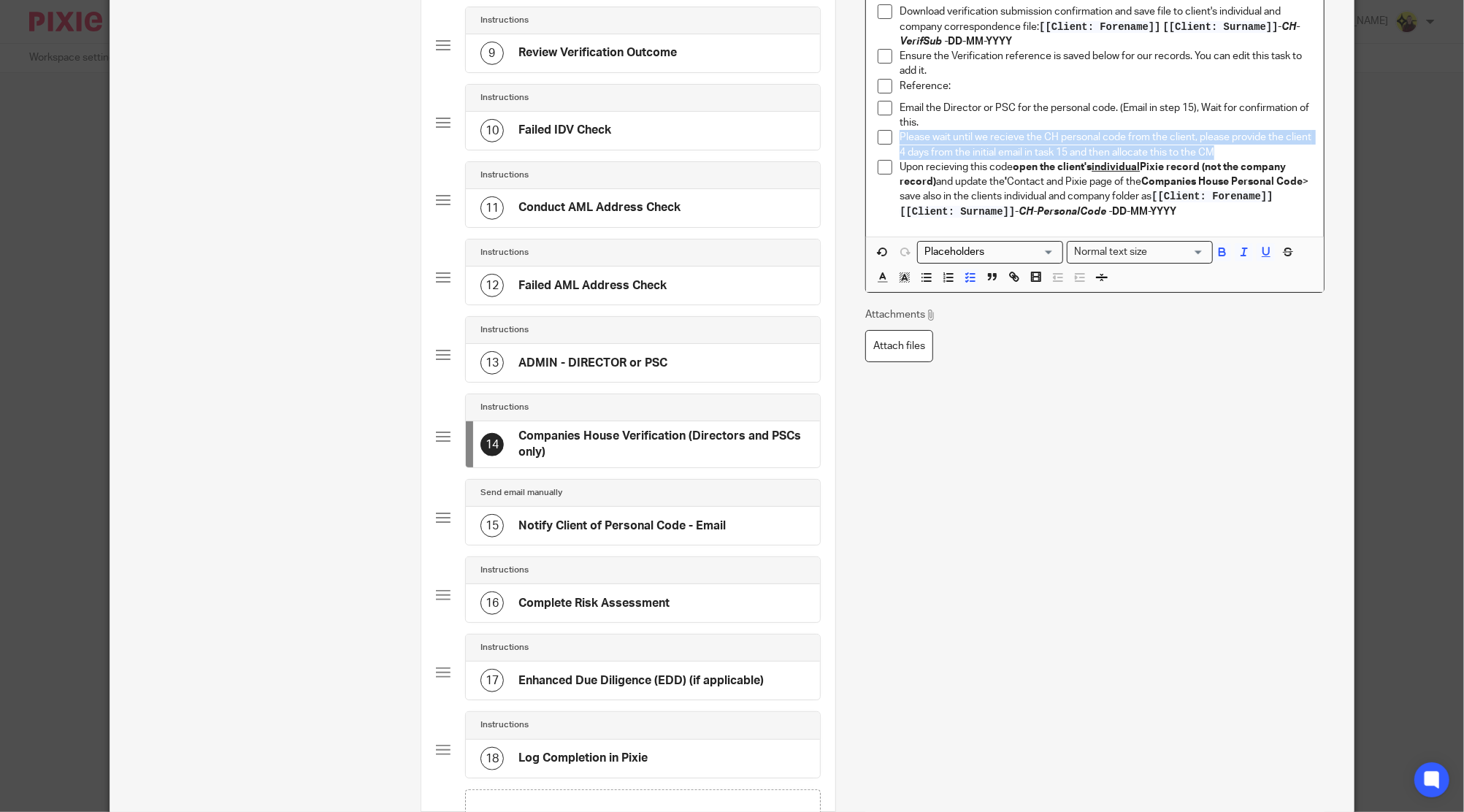
drag, startPoint x: 913, startPoint y: 183, endPoint x: 899, endPoint y: 183, distance: 14.0
click at [912, 183] on strong "open the client's individual Pixie record (not the company record)" at bounding box center [1093, 174] width 389 height 25
click at [899, 169] on p "Upon recieving this code open the client's individual Pixie record (not the com…" at bounding box center [1105, 190] width 412 height 59
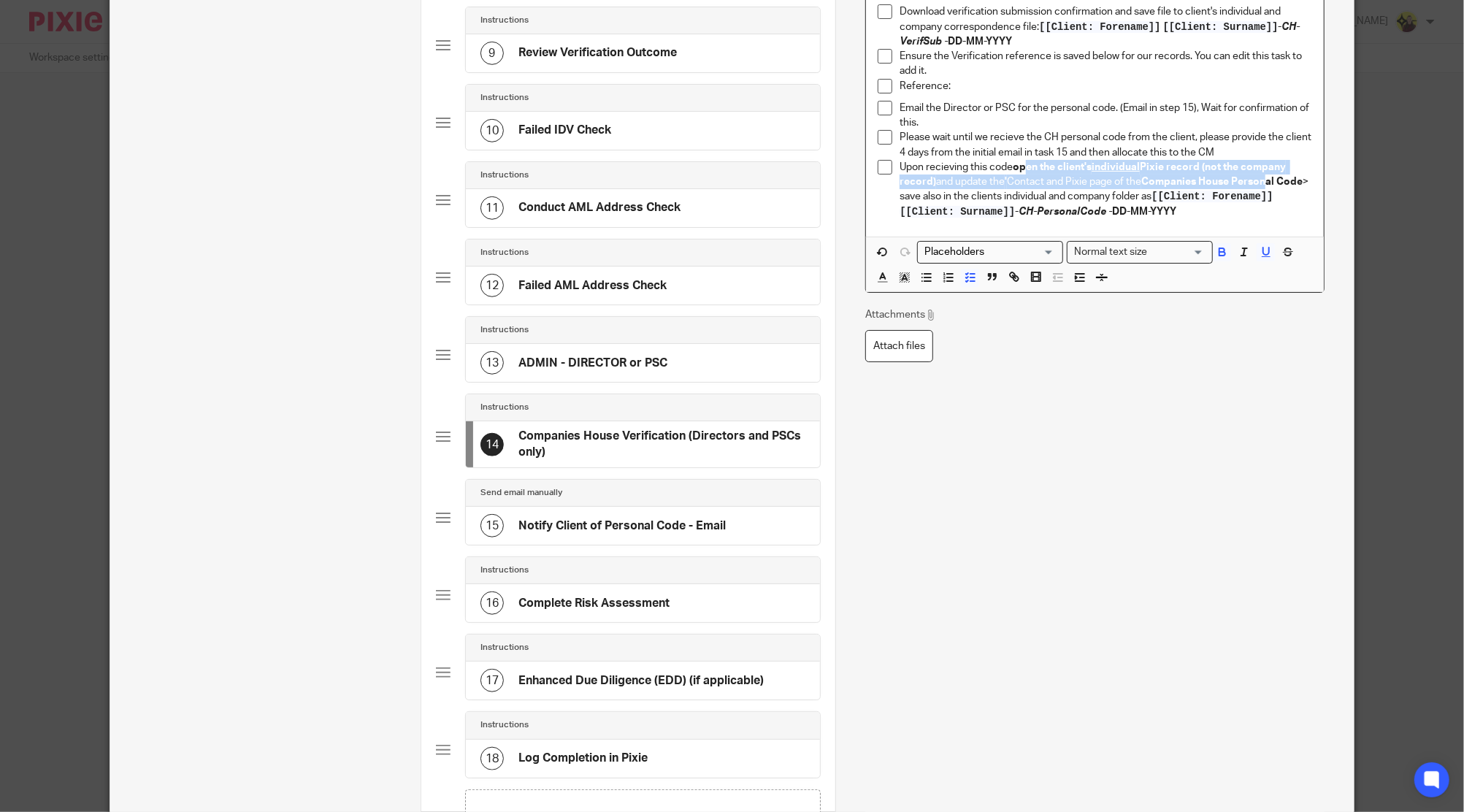
drag, startPoint x: 1019, startPoint y: 167, endPoint x: 1262, endPoint y: 186, distance: 243.7
click at [1262, 186] on p "Upon recieving this code open the client's individual Pixie record (not the com…" at bounding box center [1105, 190] width 412 height 59
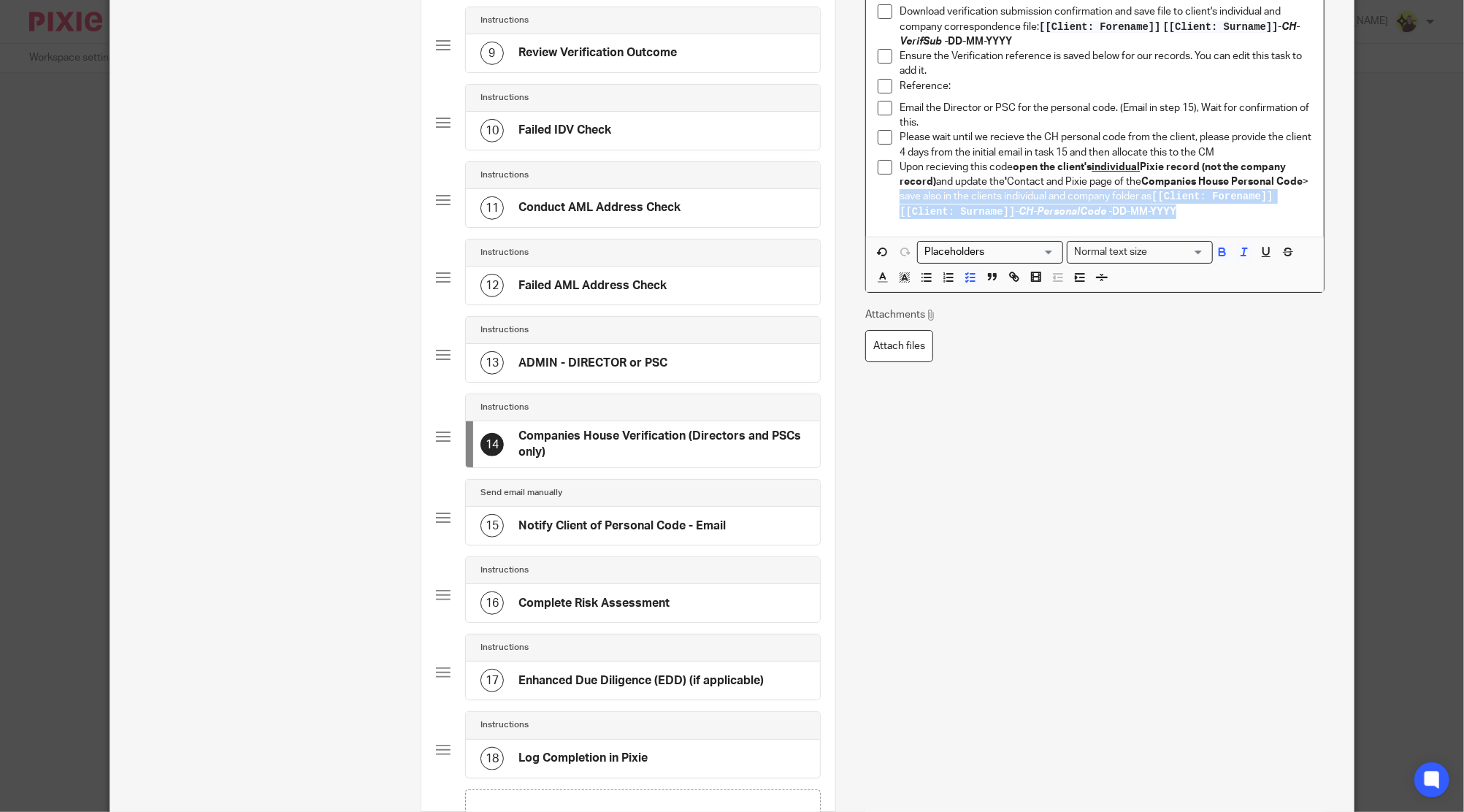
drag, startPoint x: 1188, startPoint y: 209, endPoint x: 895, endPoint y: 196, distance: 293.3
click at [899, 196] on p "Upon recieving this code open the client's individual Pixie record (not the com…" at bounding box center [1105, 190] width 412 height 59
click at [584, 518] on h4 "Notify Client of Personal Code - Email" at bounding box center [621, 526] width 208 height 15
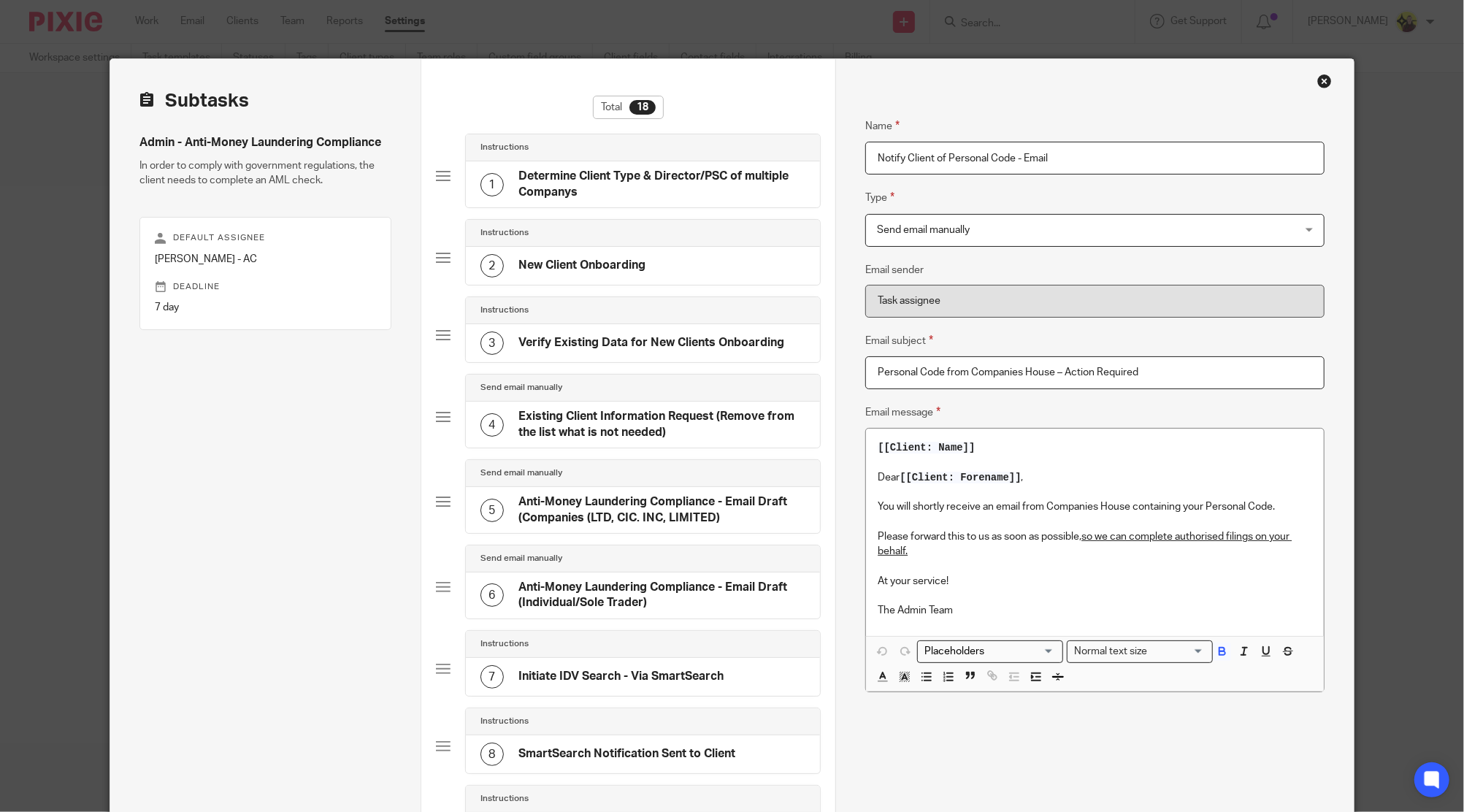
click at [1293, 537] on p "Please forward this to us as soon as possible, so we can complete authorised fi…" at bounding box center [1094, 544] width 434 height 30
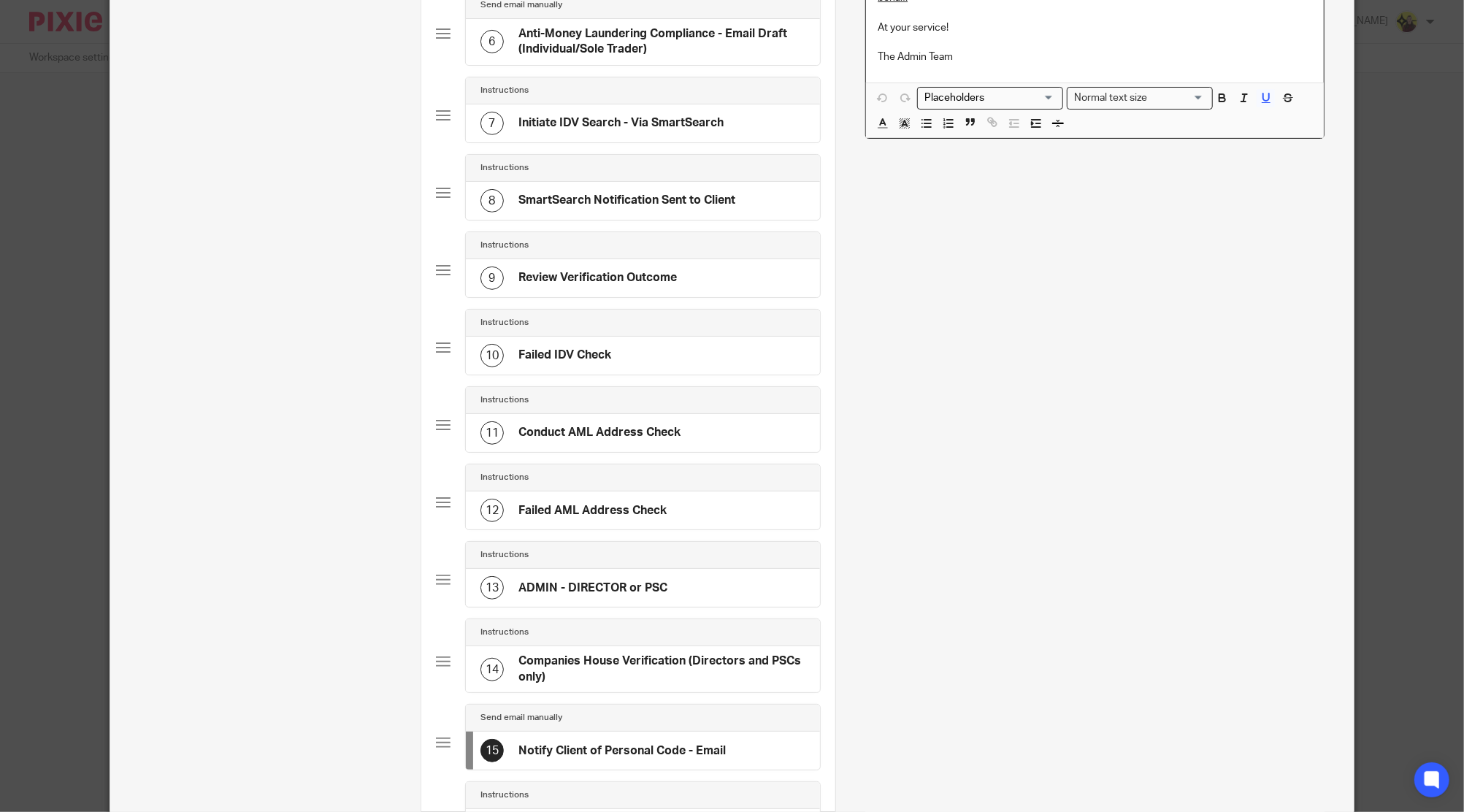
scroll to position [584, 0]
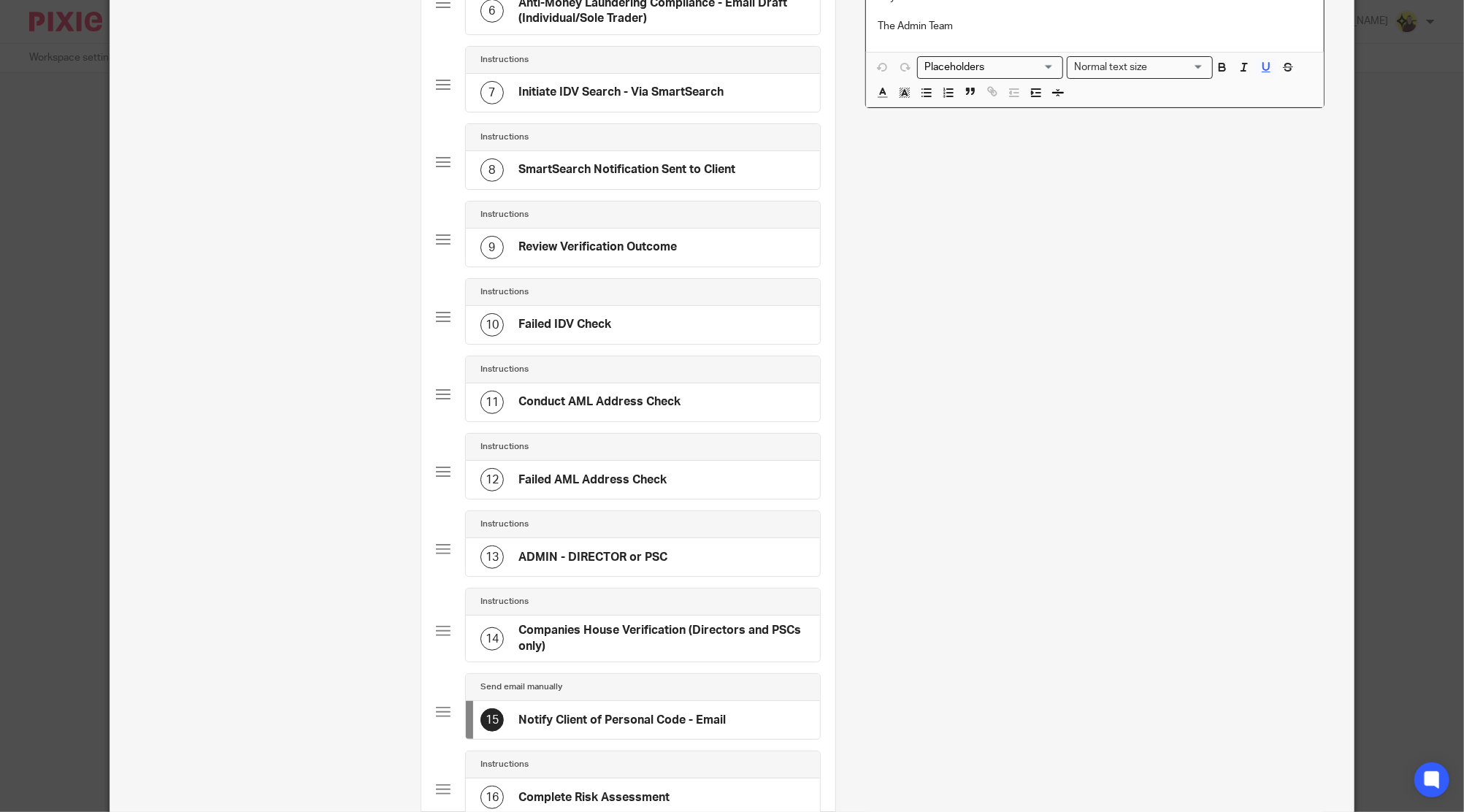
click at [552, 764] on div "Instructions" at bounding box center [642, 764] width 325 height 11
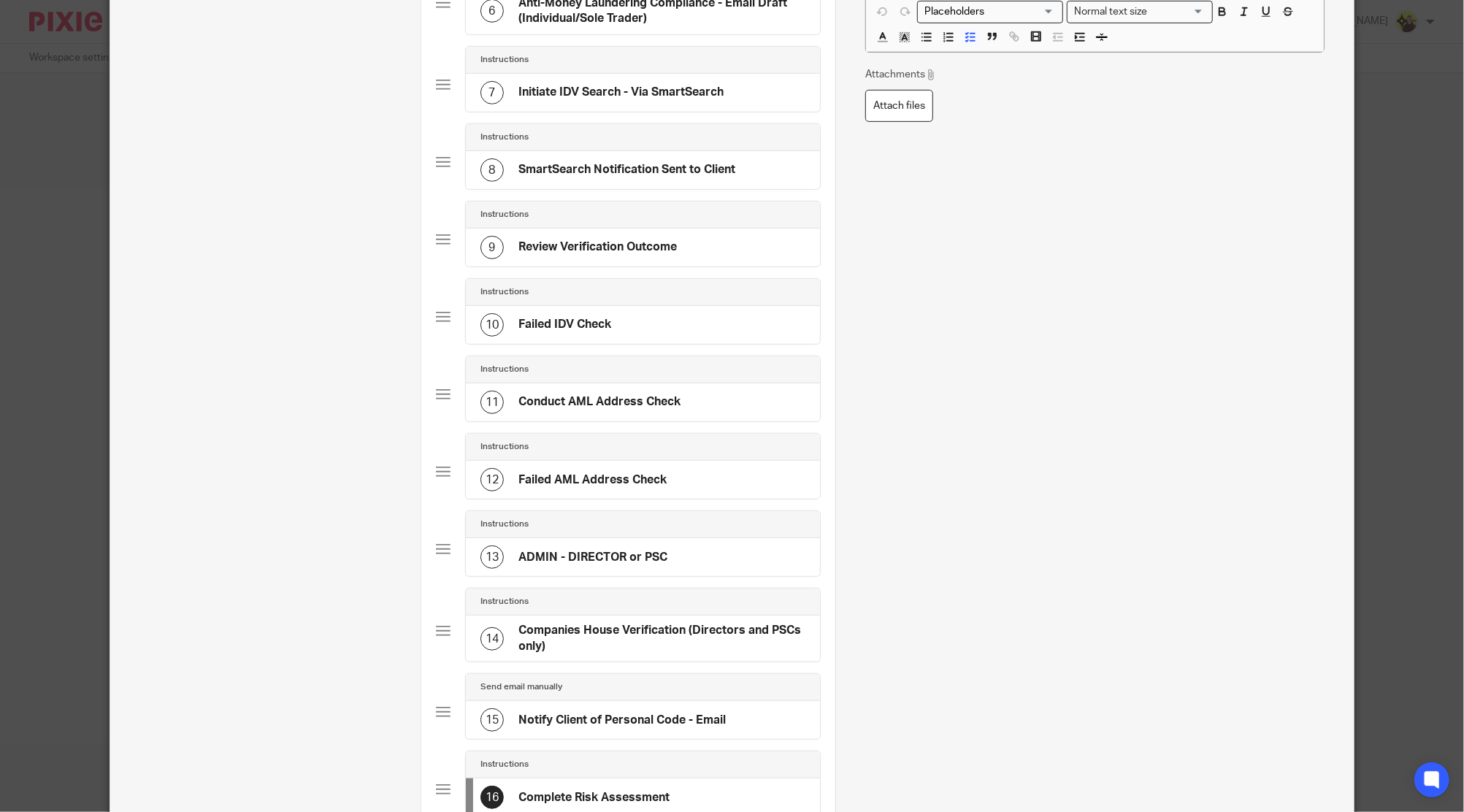
scroll to position [0, 0]
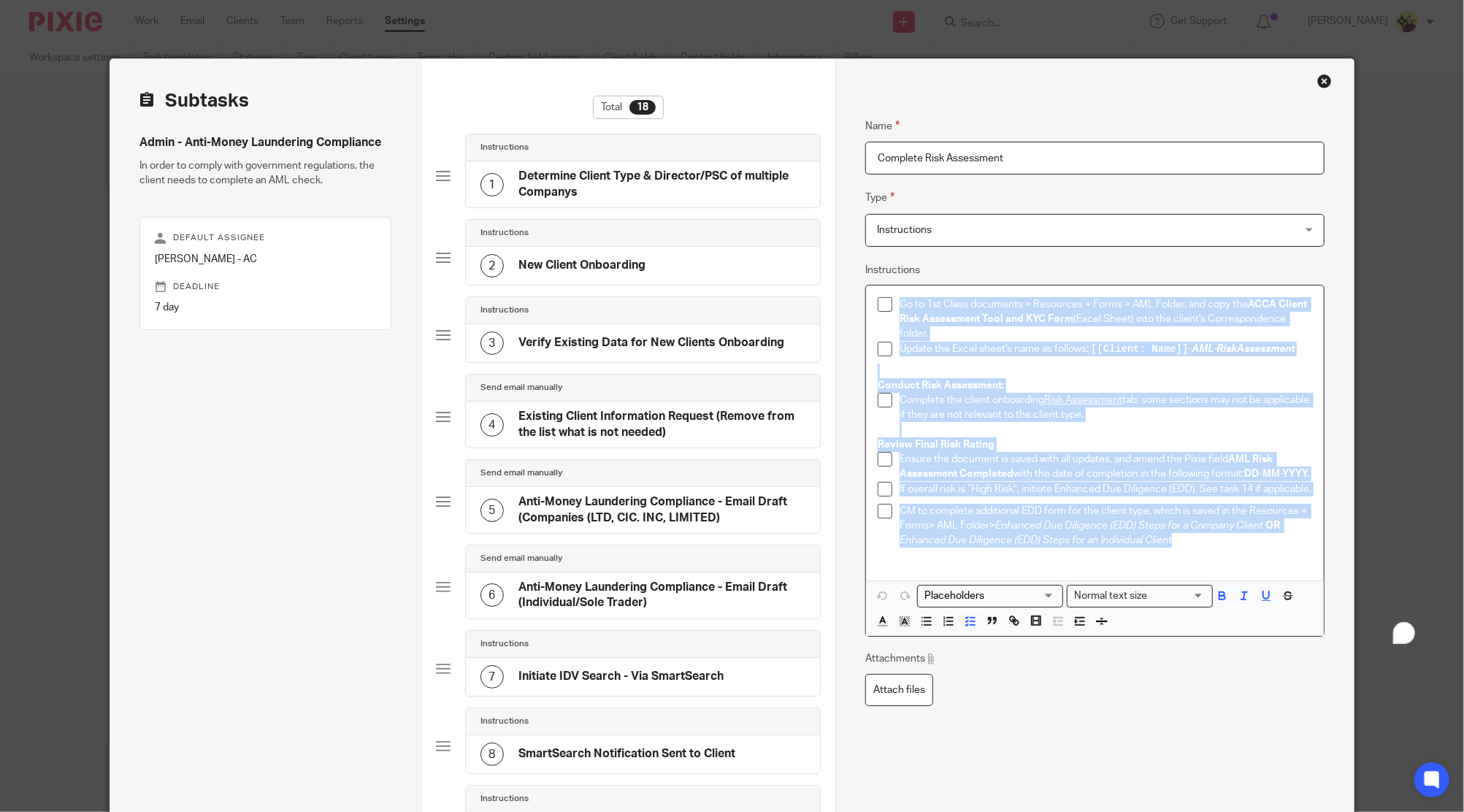
drag, startPoint x: 1204, startPoint y: 567, endPoint x: 564, endPoint y: 83, distance: 802.4
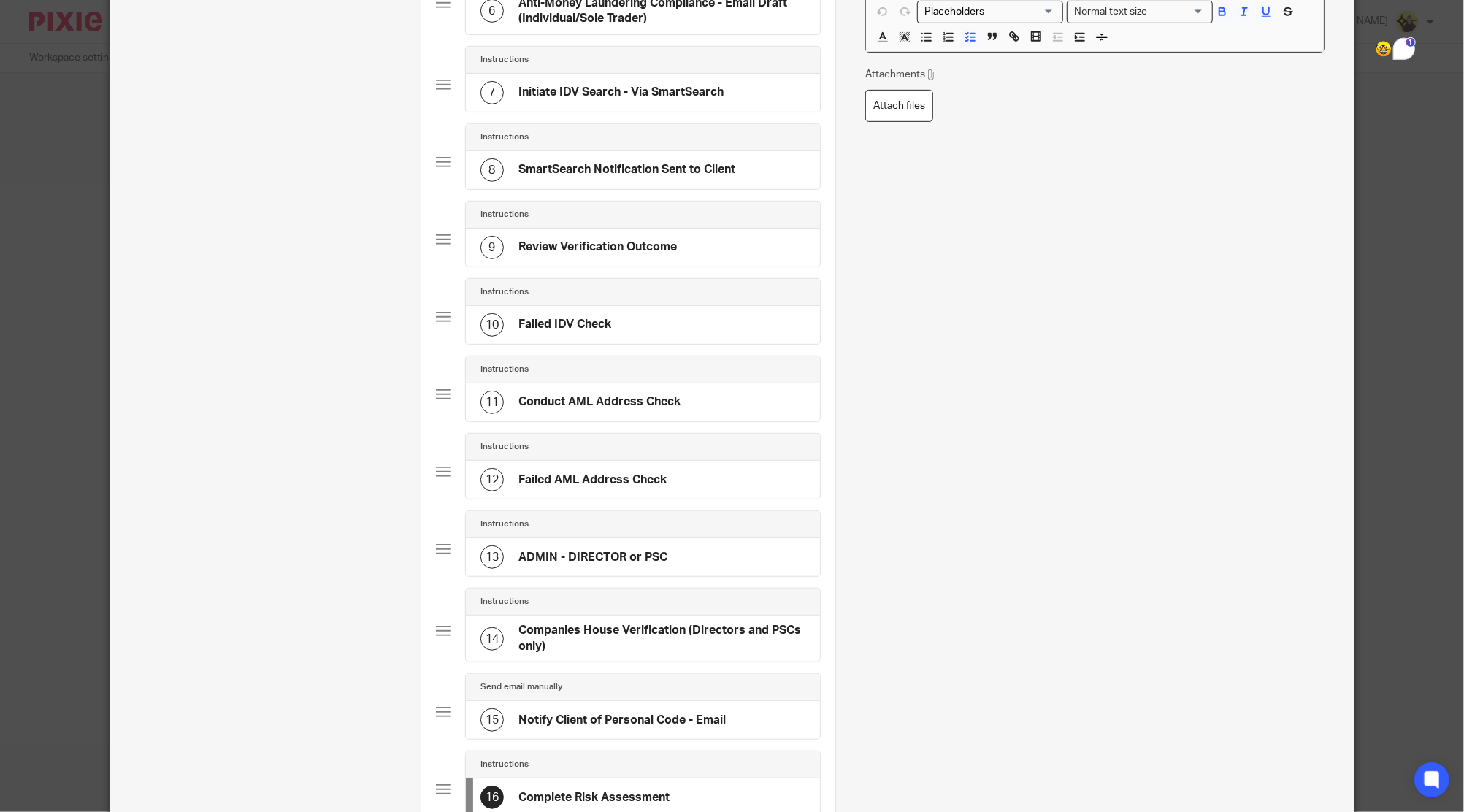
scroll to position [941, 0]
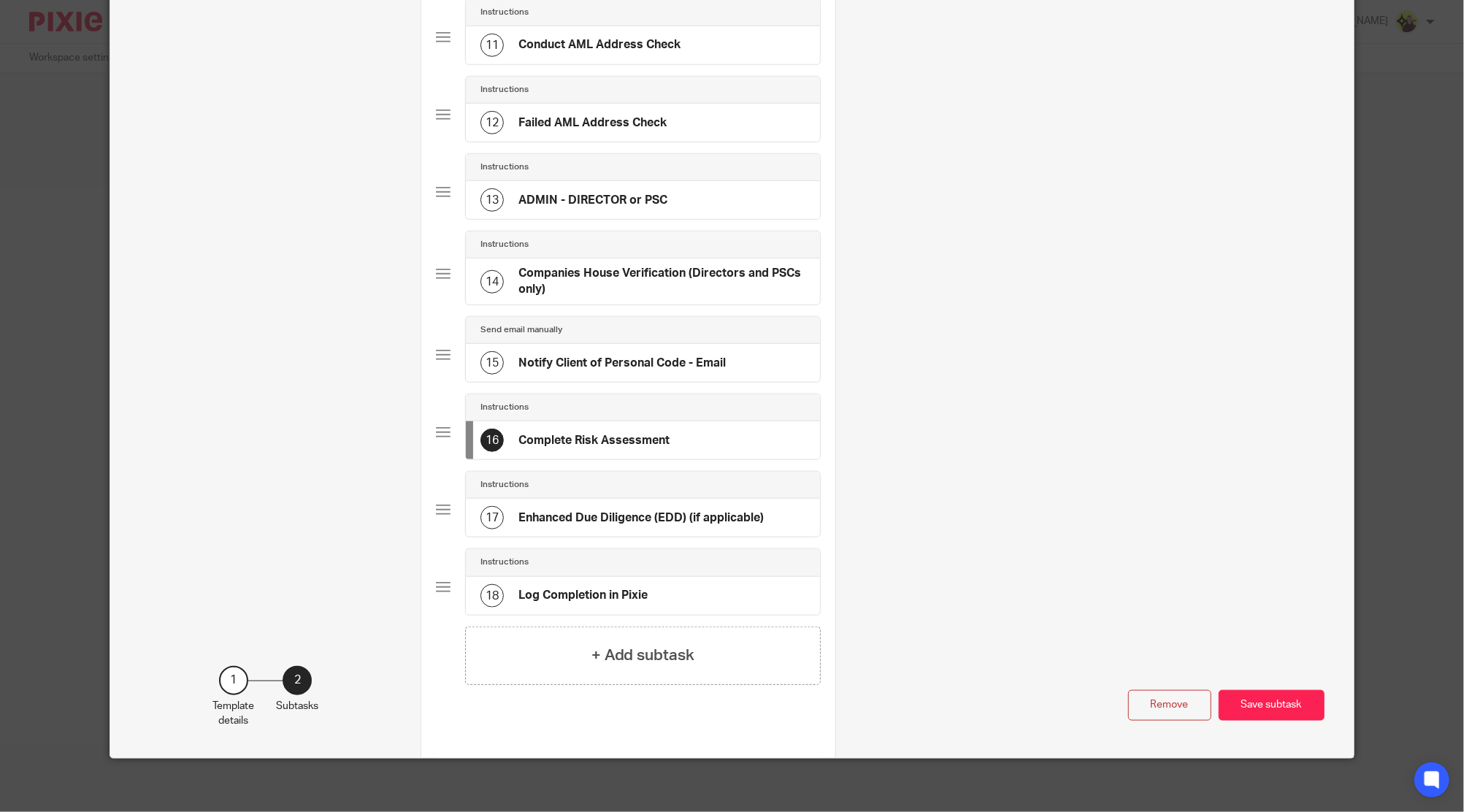
click at [665, 526] on div "17 Enhanced Due Diligence (EDD) (if applicable)" at bounding box center [642, 518] width 354 height 38
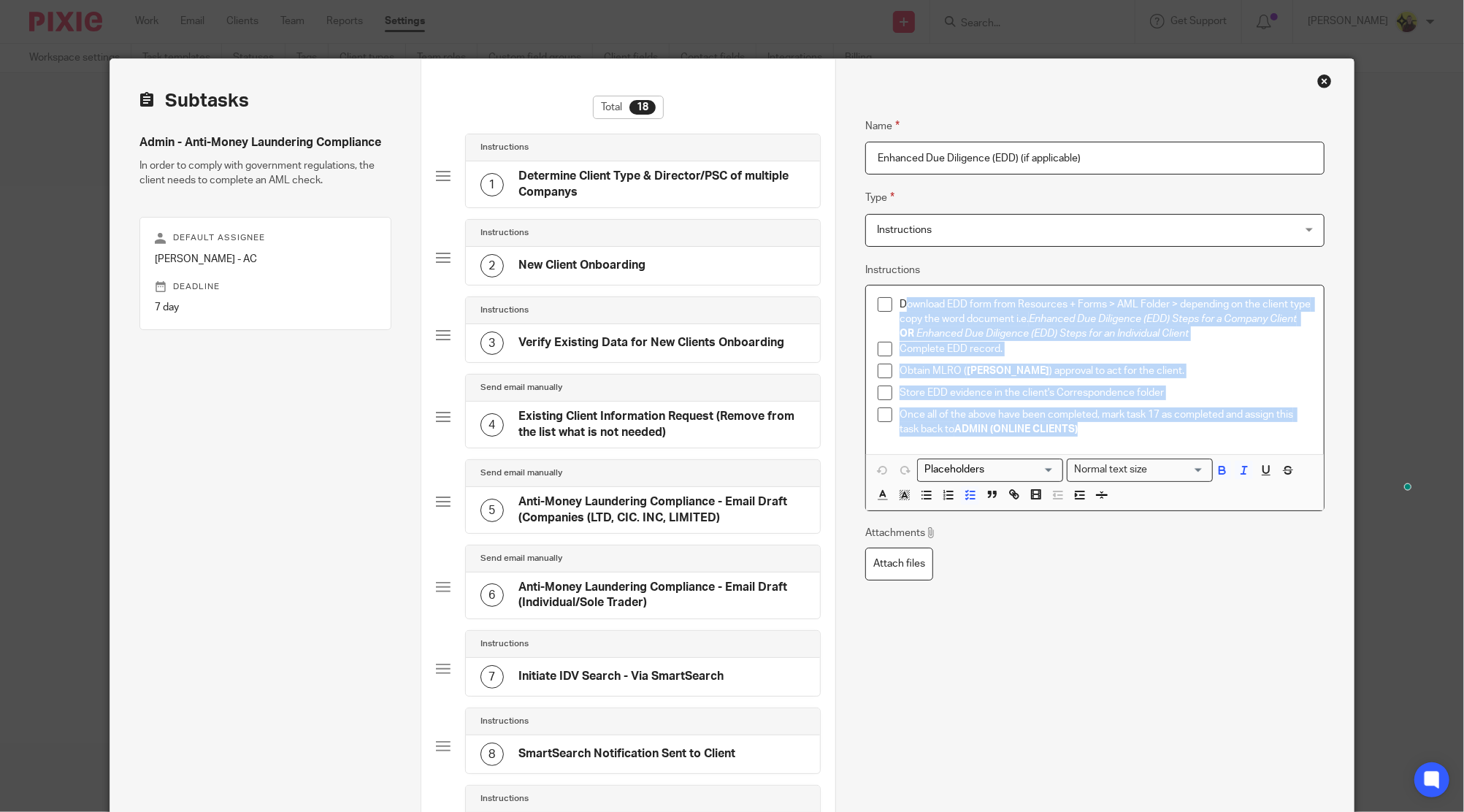
drag, startPoint x: 901, startPoint y: 300, endPoint x: 1246, endPoint y: 432, distance: 369.4
click at [1246, 432] on ul "Download EDD form from Resources + Forms > AML Folder > depending on the client…" at bounding box center [1094, 367] width 434 height 140
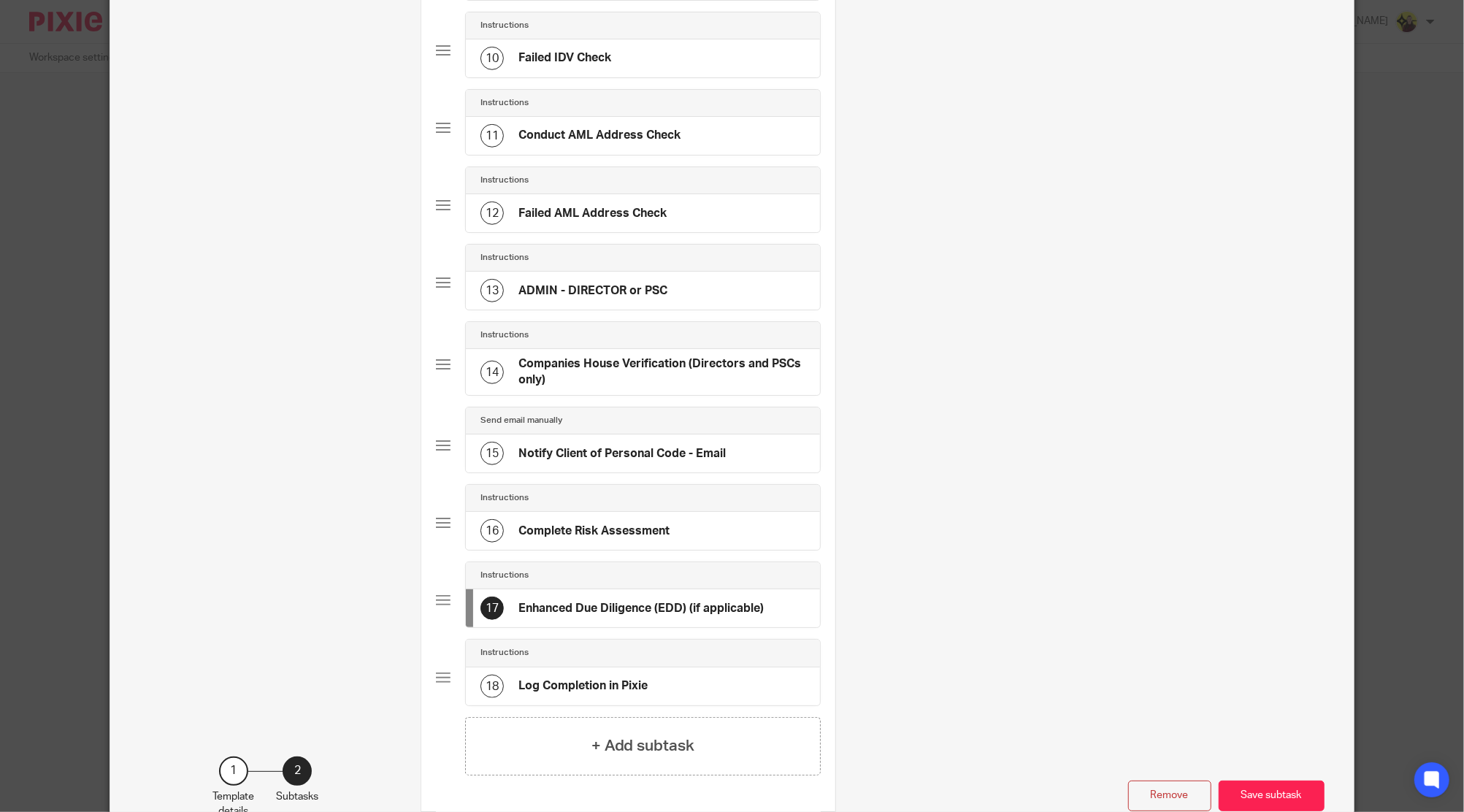
scroll to position [876, 0]
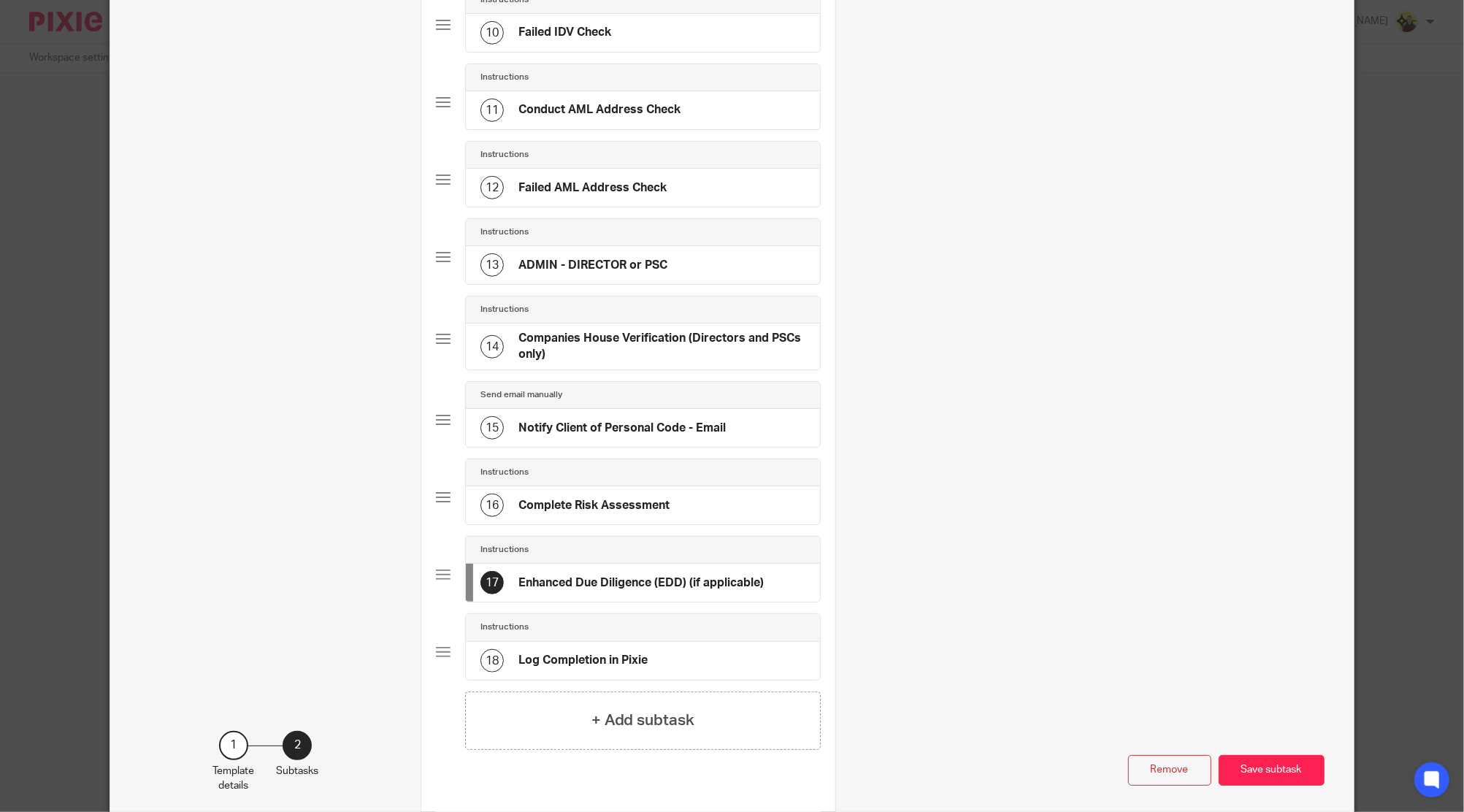
click at [549, 653] on h4 "Log Completion in Pixie" at bounding box center [582, 661] width 129 height 15
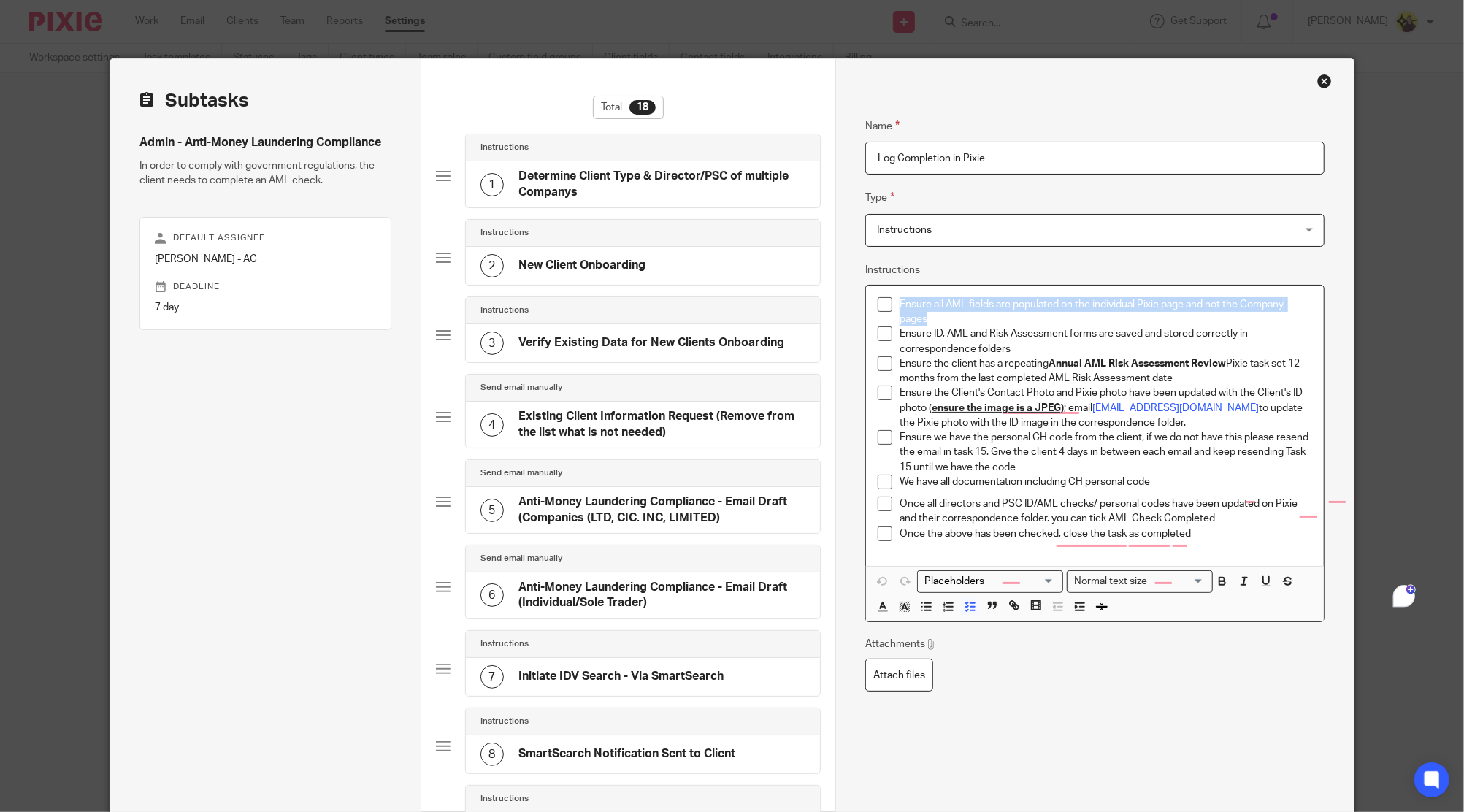
drag, startPoint x: 932, startPoint y: 319, endPoint x: 886, endPoint y: 307, distance: 47.5
click at [886, 307] on li "Ensure all AML fields are populated on the individual Pixie page and not the Co…" at bounding box center [1094, 311] width 434 height 30
click at [973, 336] on p "Ensure ID, AML and Risk Assessment forms are saved and stored correctly in corr…" at bounding box center [1105, 341] width 412 height 30
click at [924, 329] on p "Ensure ID, AML and Risk Assessment forms are saved and stored correctly in corr…" at bounding box center [1105, 341] width 412 height 30
click at [947, 330] on p "Ensure ID, AML and Risk Assessment forms are saved and stored correctly in corr…" at bounding box center [1105, 341] width 412 height 30
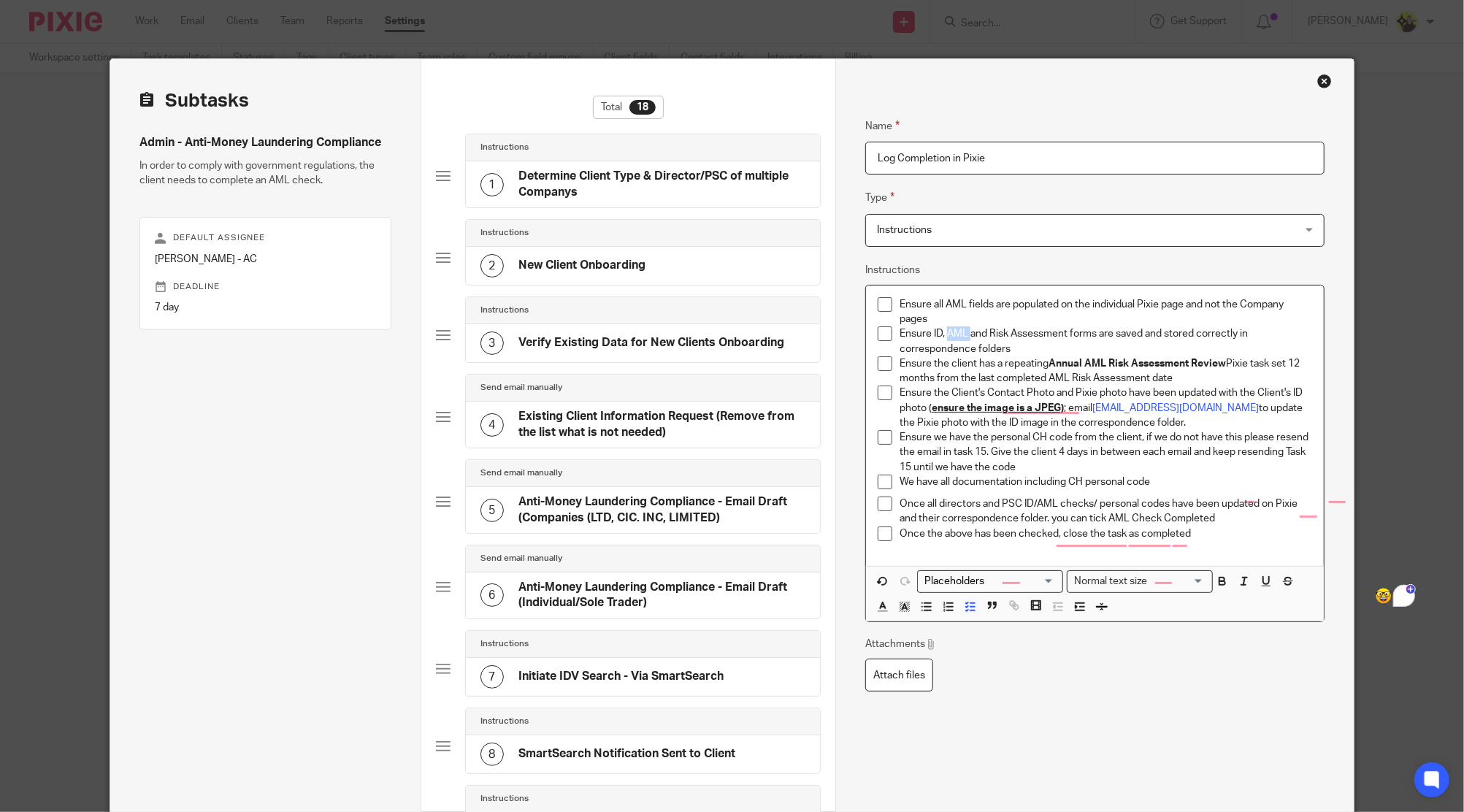
click at [947, 330] on p "Ensure ID, AML and Risk Assessment forms are saved and stored correctly in corr…" at bounding box center [1105, 341] width 412 height 30
click at [960, 330] on p "Ensure ID, AML and Risk Assessment forms are saved and stored correctly in corr…" at bounding box center [1105, 341] width 412 height 30
click at [1167, 395] on p "Ensure the Client's Contact Photo and Pixie photo have been updated with the Cl…" at bounding box center [1105, 408] width 412 height 45
drag, startPoint x: 1041, startPoint y: 365, endPoint x: 1228, endPoint y: 363, distance: 187.0
click at [1228, 363] on p "Ensure the client has a repeating Annual AML Risk Assessment Review Pixie task …" at bounding box center [1105, 371] width 412 height 30
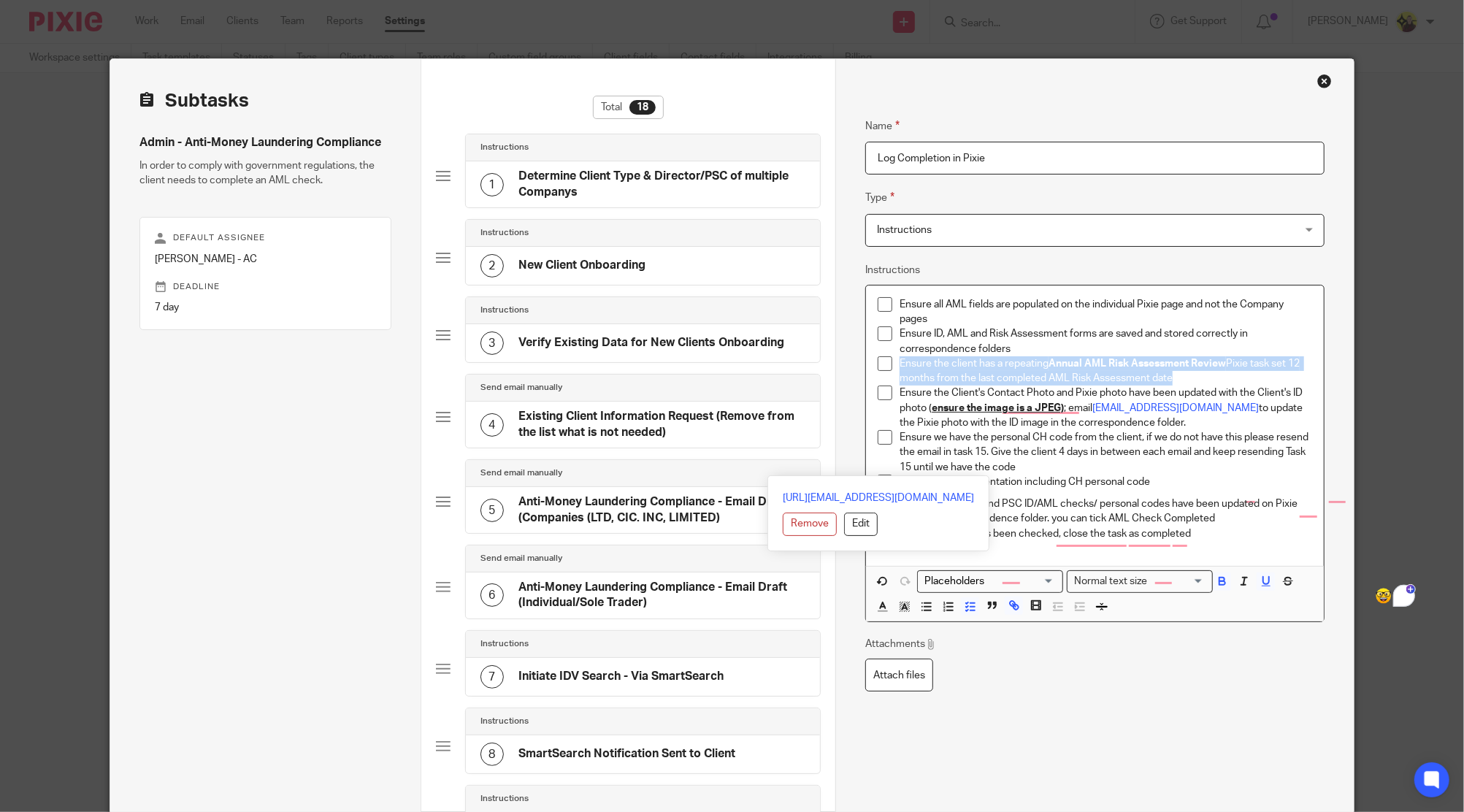
click at [1085, 388] on p "Ensure the Client's Contact Photo and Pixie photo have been updated with the Cl…" at bounding box center [1105, 408] width 412 height 45
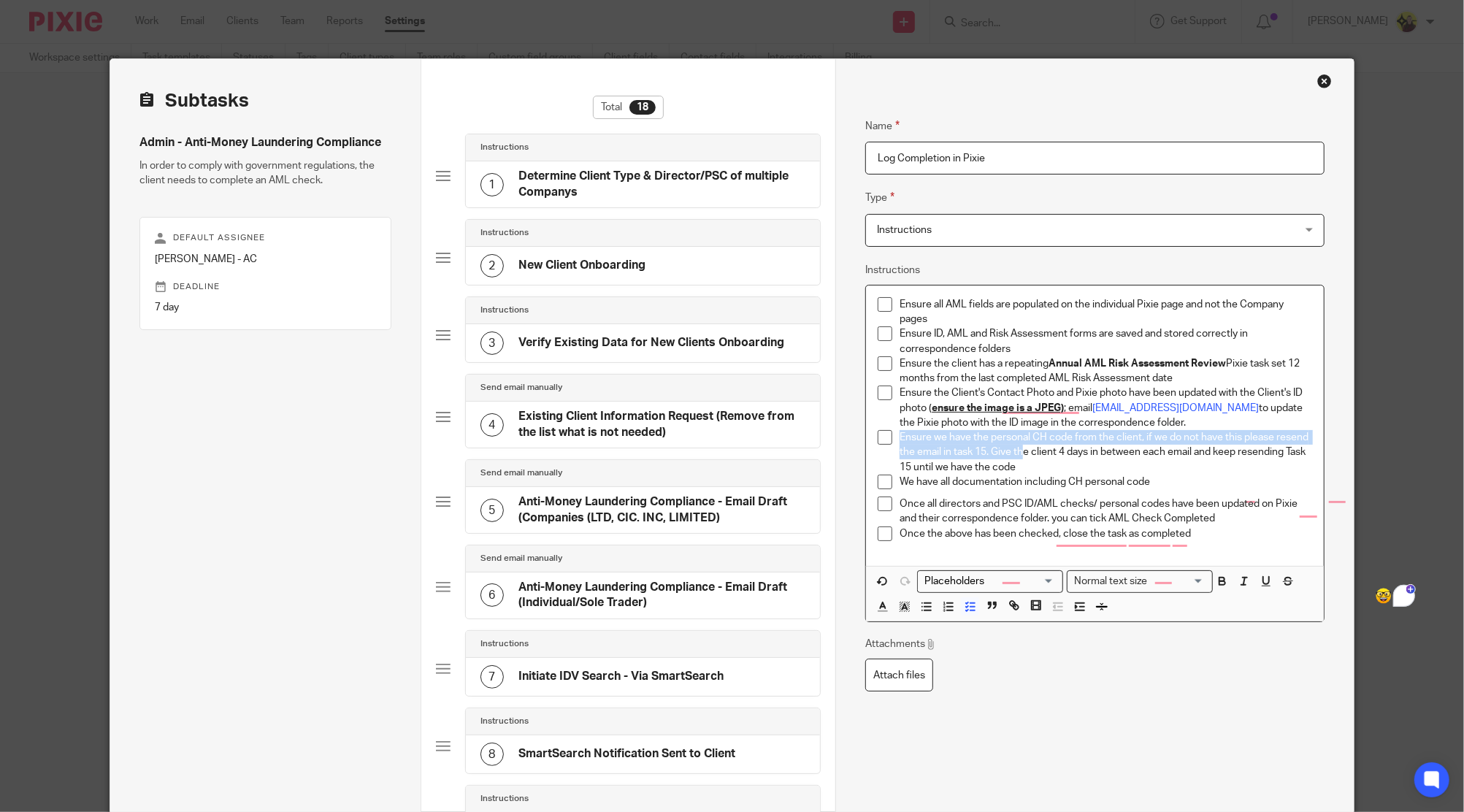
drag, startPoint x: 1019, startPoint y: 459, endPoint x: 874, endPoint y: 435, distance: 147.0
click at [878, 435] on li "Ensure we have the personal CH code from the client, if we do not have this ple…" at bounding box center [1094, 452] width 434 height 45
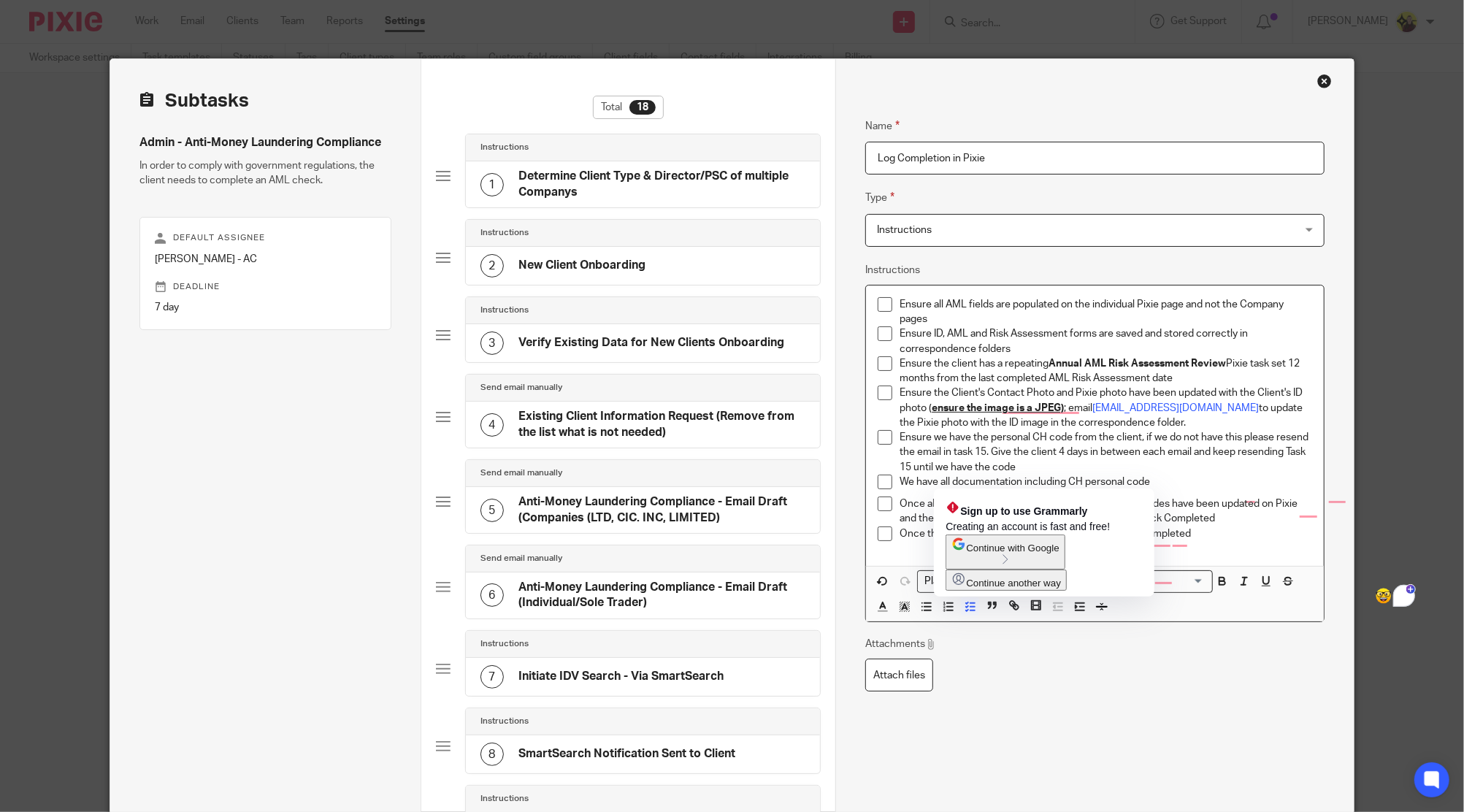
click at [929, 483] on p "We have all documentation including CH personal code" at bounding box center [1105, 482] width 412 height 14
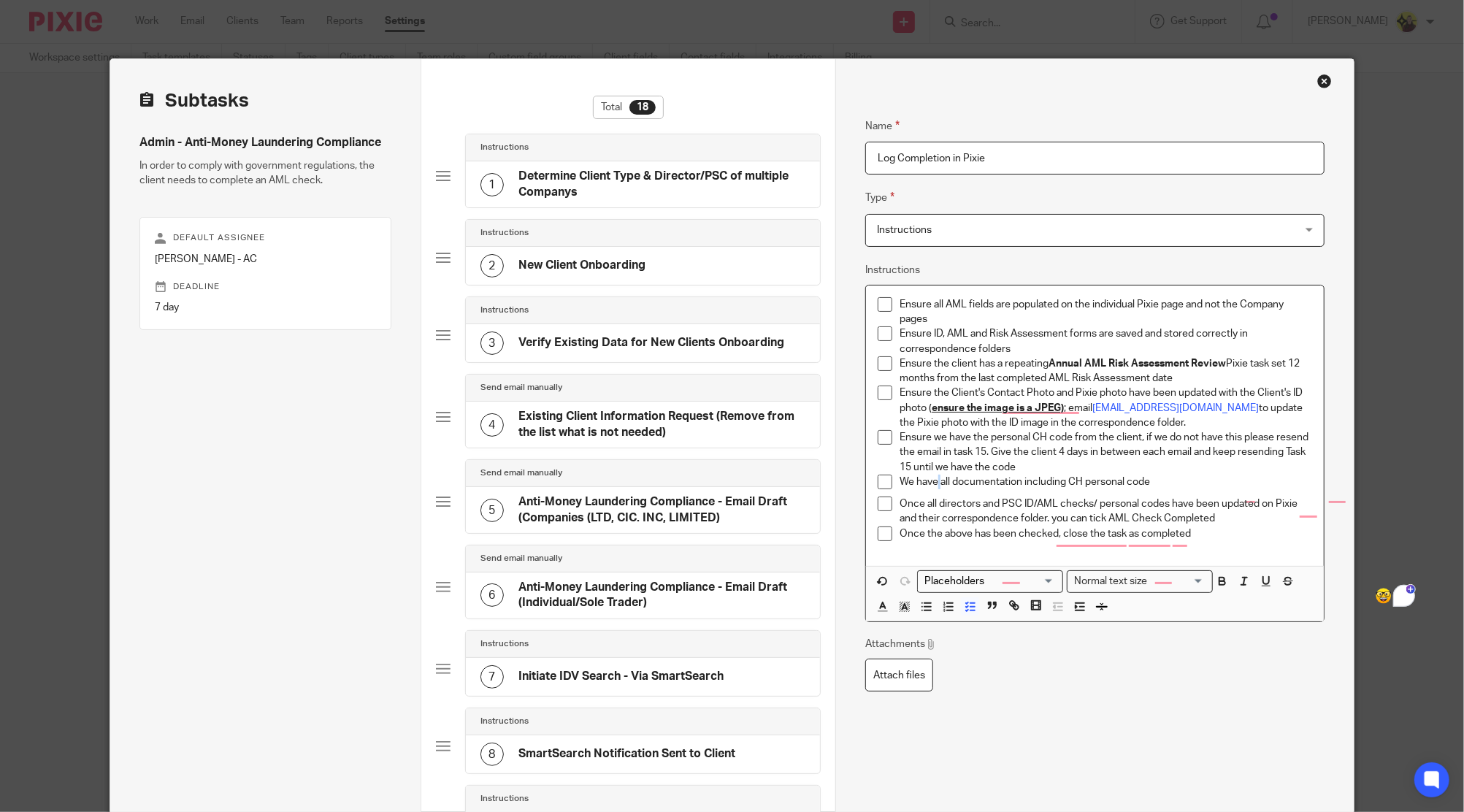
click at [929, 483] on p "We have all documentation including CH personal code" at bounding box center [1105, 482] width 412 height 14
click at [944, 458] on p "Ensure we have the personal CH code from the client, if we do not have this ple…" at bounding box center [1105, 452] width 412 height 45
click at [924, 484] on p "We have all documentation including CH personal code" at bounding box center [1105, 482] width 412 height 14
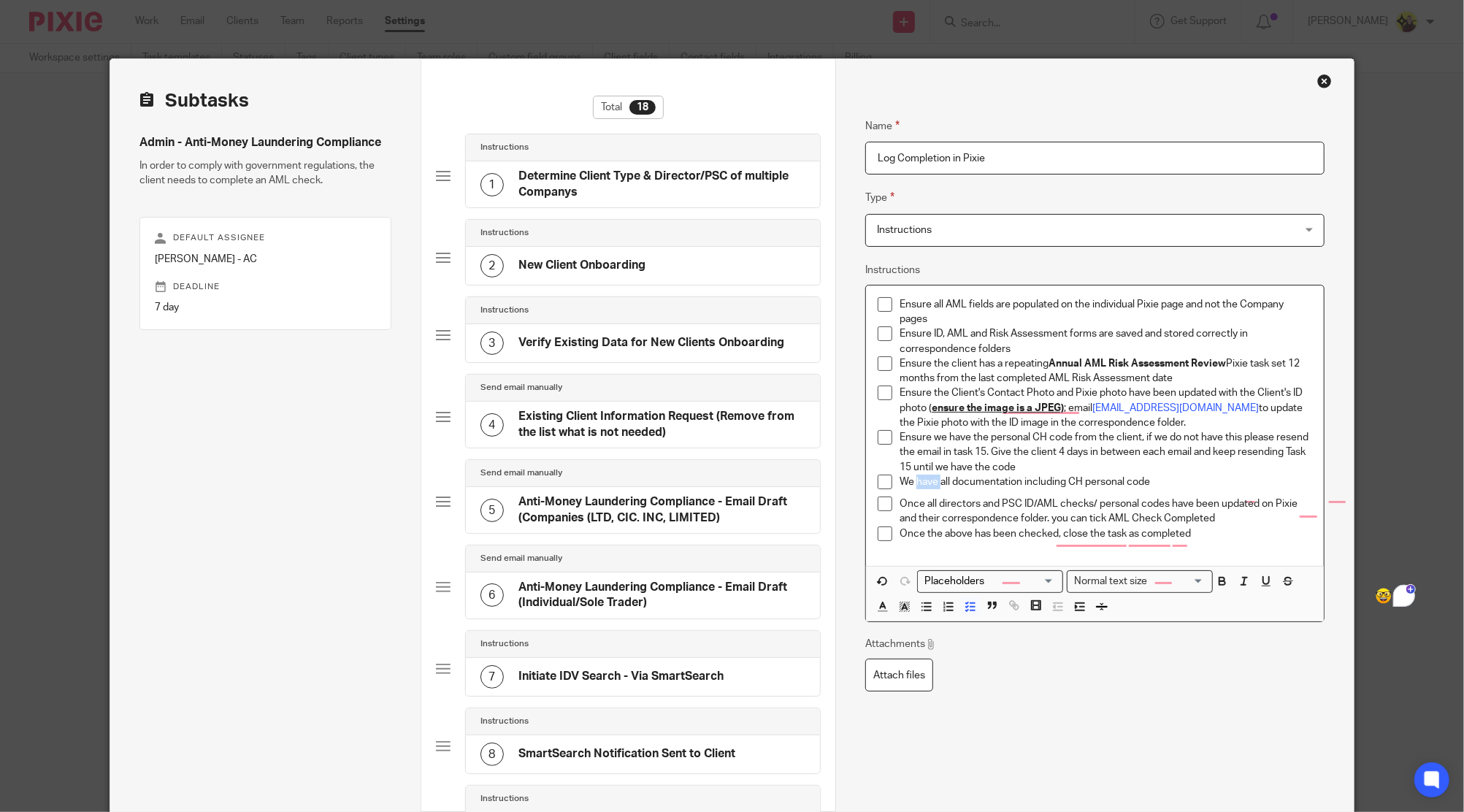
click at [924, 484] on p "We have all documentation including CH personal code" at bounding box center [1105, 482] width 412 height 14
click at [943, 506] on p "Once all directors and PSC ID/AML checks/ personal codes have been updated on P…" at bounding box center [1105, 511] width 412 height 30
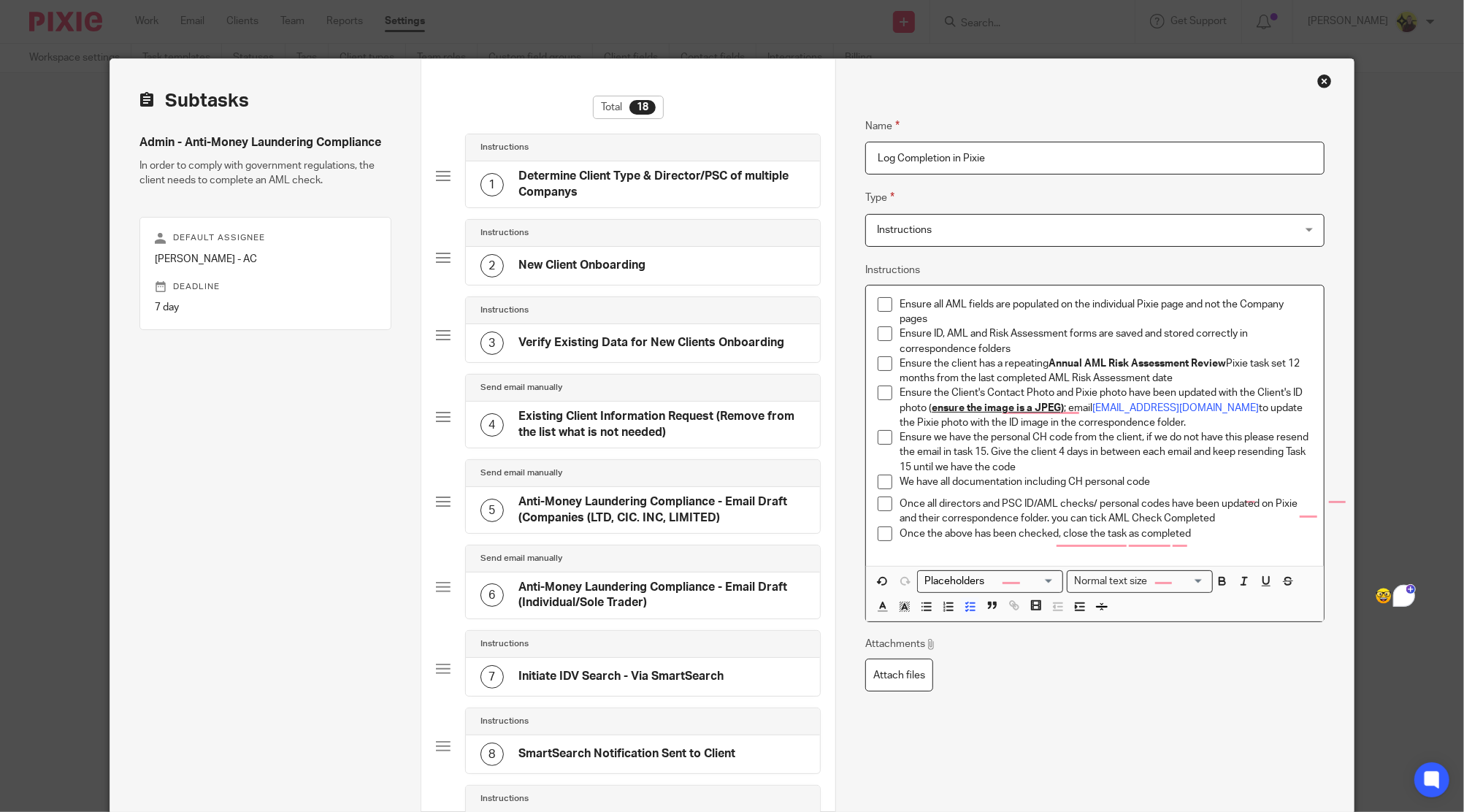
click at [960, 530] on p "Once the above has been checked, close the task as completed" at bounding box center [1105, 533] width 412 height 14
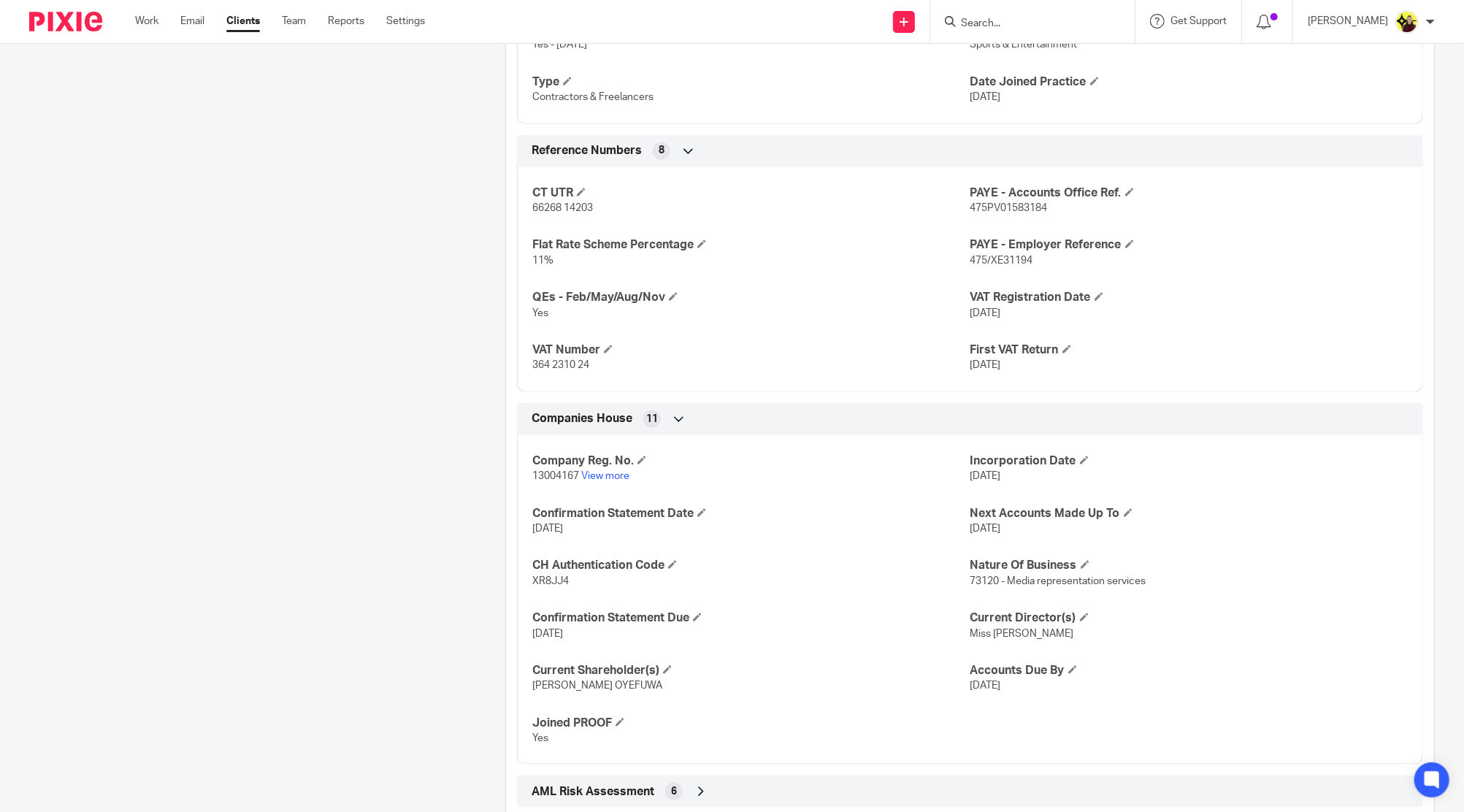
scroll to position [1118, 0]
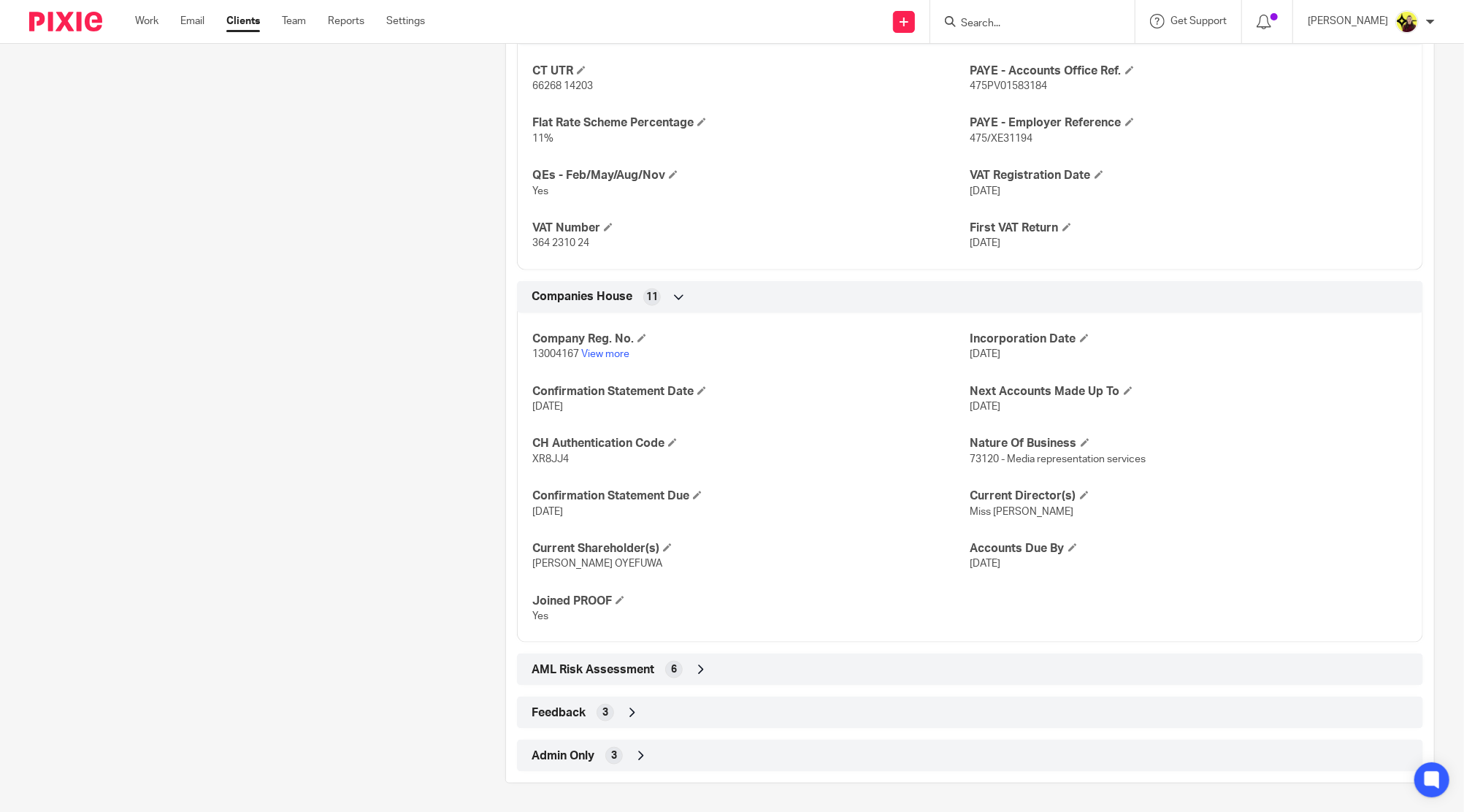
click at [641, 675] on span "AML Risk Assessment" at bounding box center [593, 670] width 123 height 15
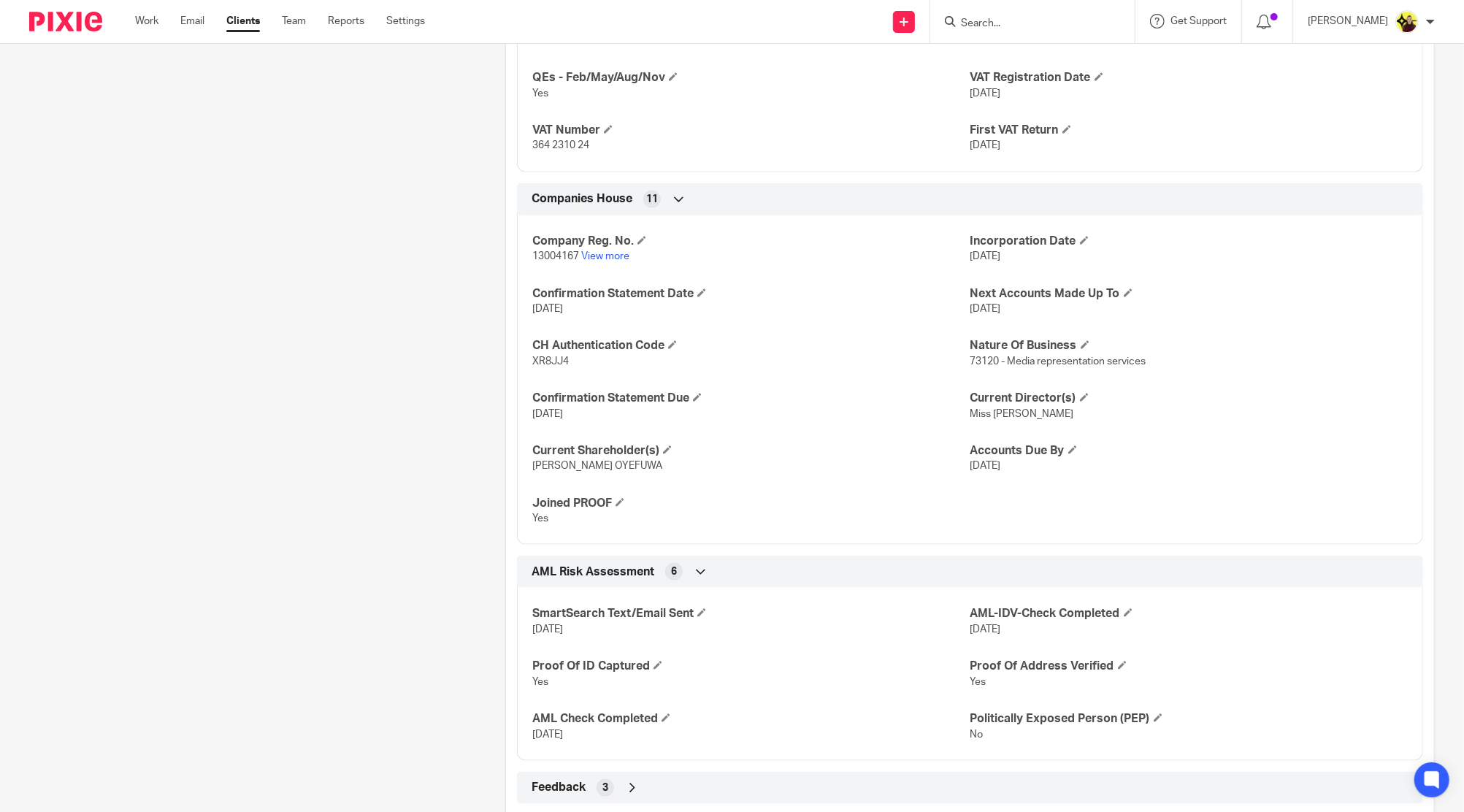
scroll to position [1291, 0]
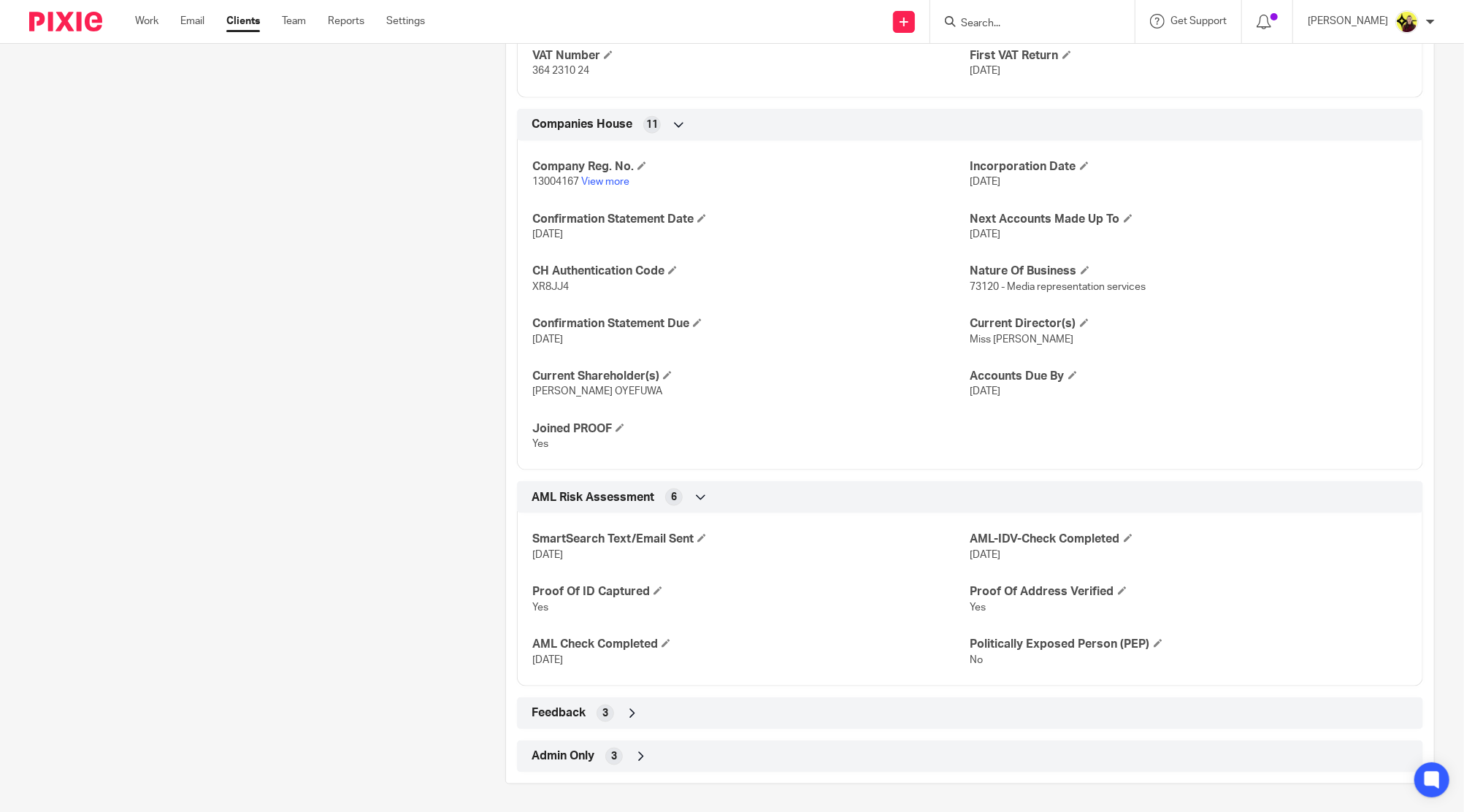
click at [550, 558] on span "[DATE]" at bounding box center [548, 554] width 31 height 11
copy p "[DATE]"
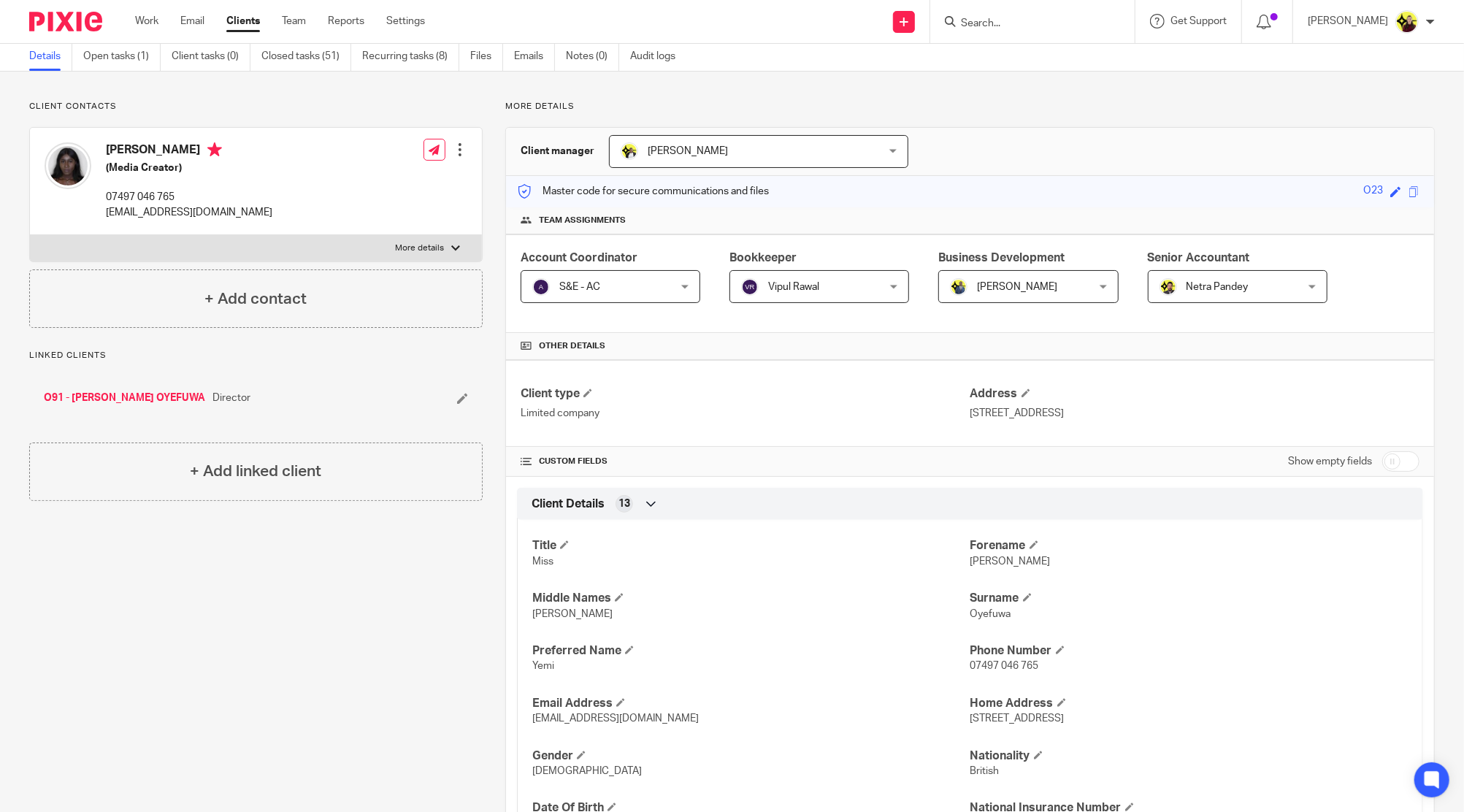
scroll to position [0, 0]
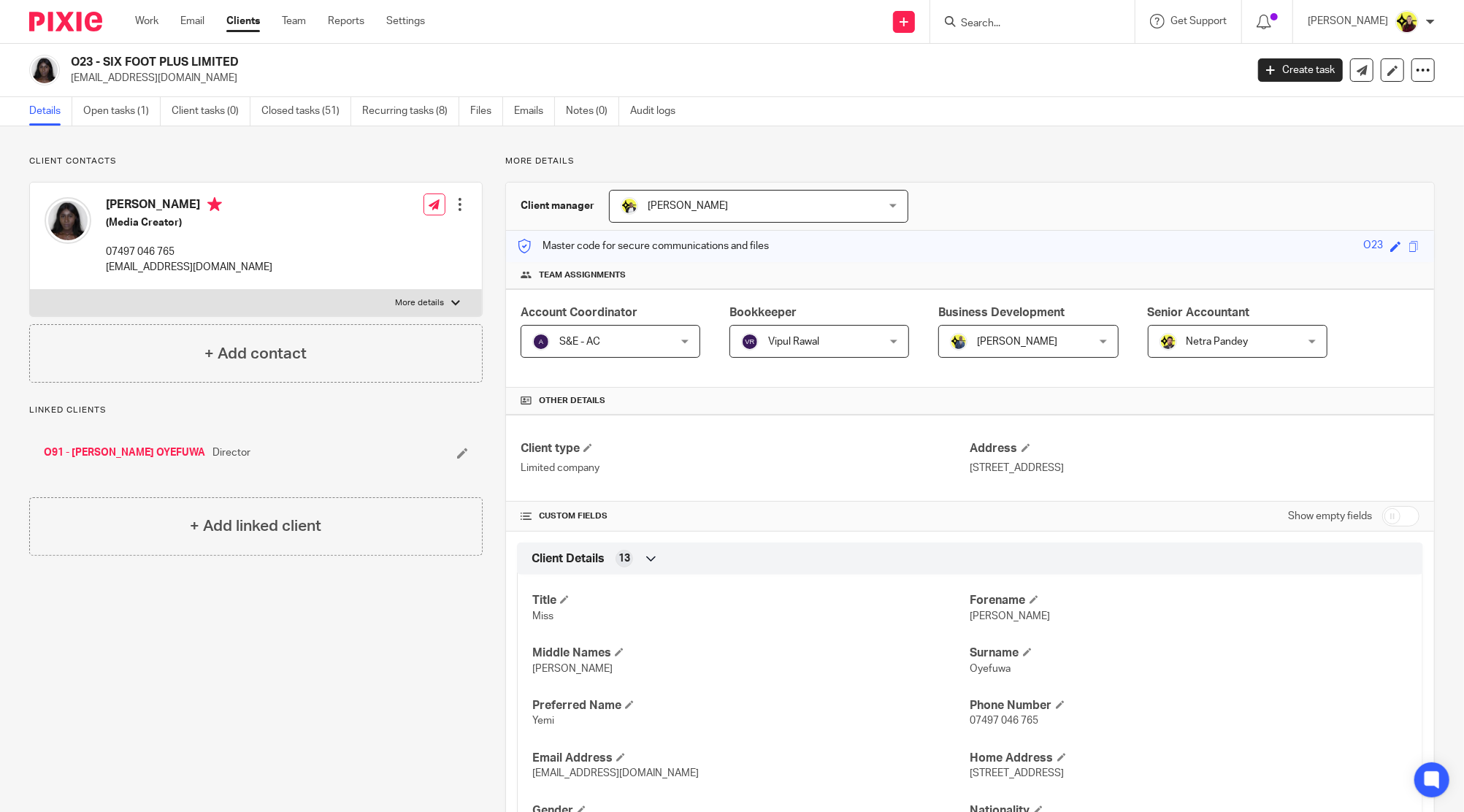
drag, startPoint x: 73, startPoint y: 61, endPoint x: 302, endPoint y: 54, distance: 229.1
click at [302, 55] on h2 "O23 - SIX FOOT PLUS LIMITED" at bounding box center [537, 62] width 933 height 15
click at [574, 810] on h4 "Gender" at bounding box center [751, 811] width 438 height 15
click at [993, 19] on input "Search" at bounding box center [1025, 24] width 131 height 13
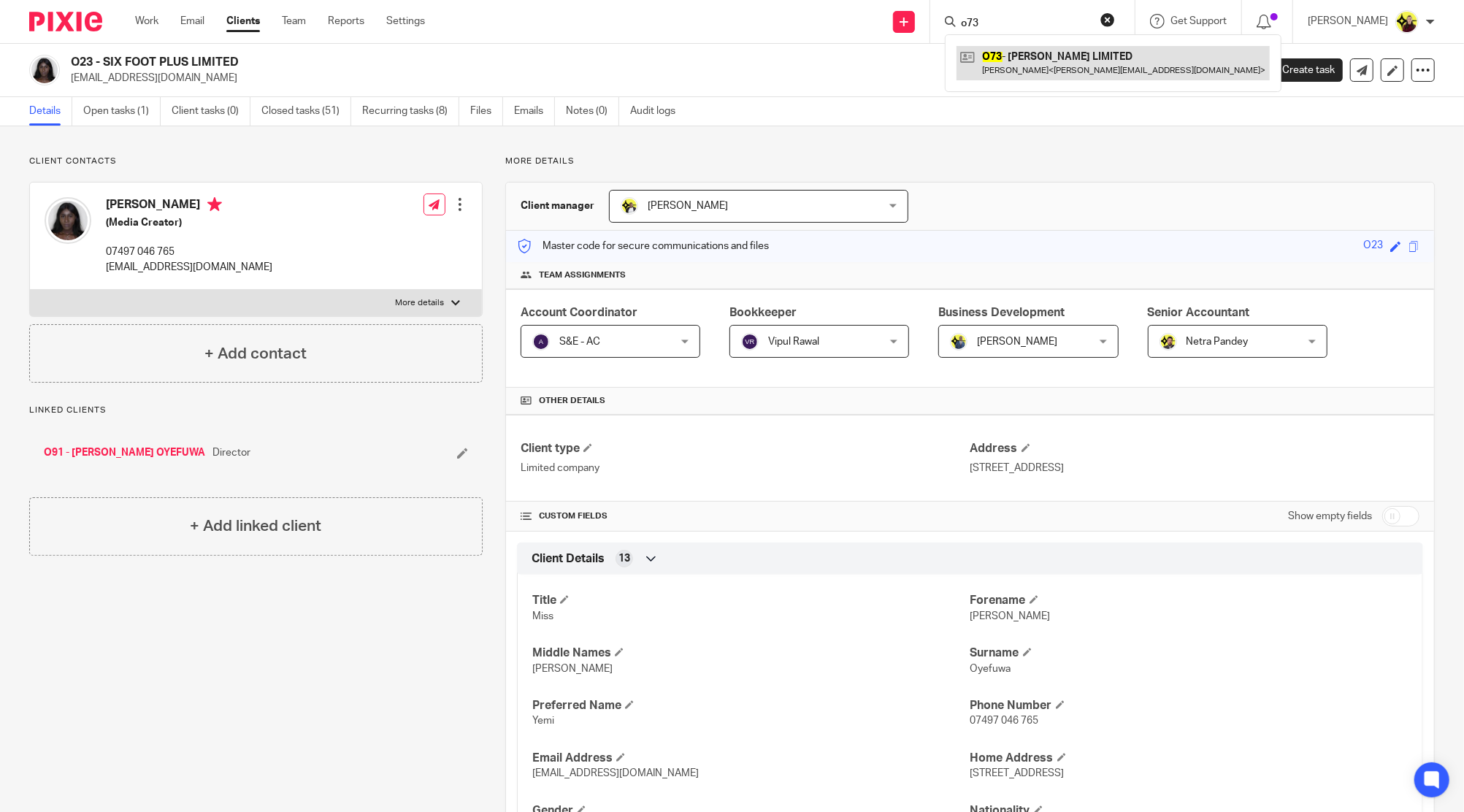
type input "o73"
click at [1079, 54] on link at bounding box center [1113, 62] width 313 height 34
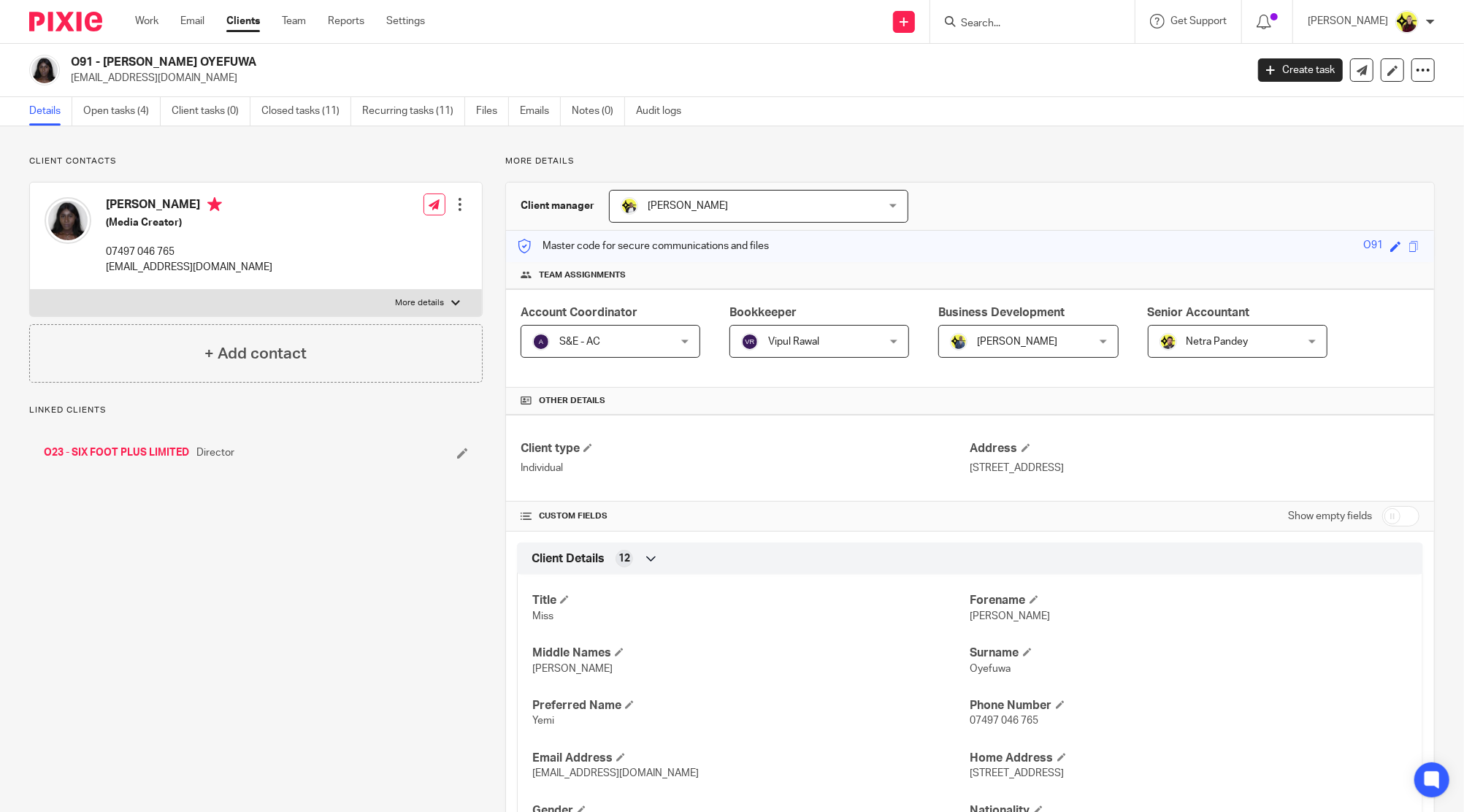
click at [111, 56] on h2 "O91 - [PERSON_NAME] OYEFUWA" at bounding box center [537, 62] width 933 height 15
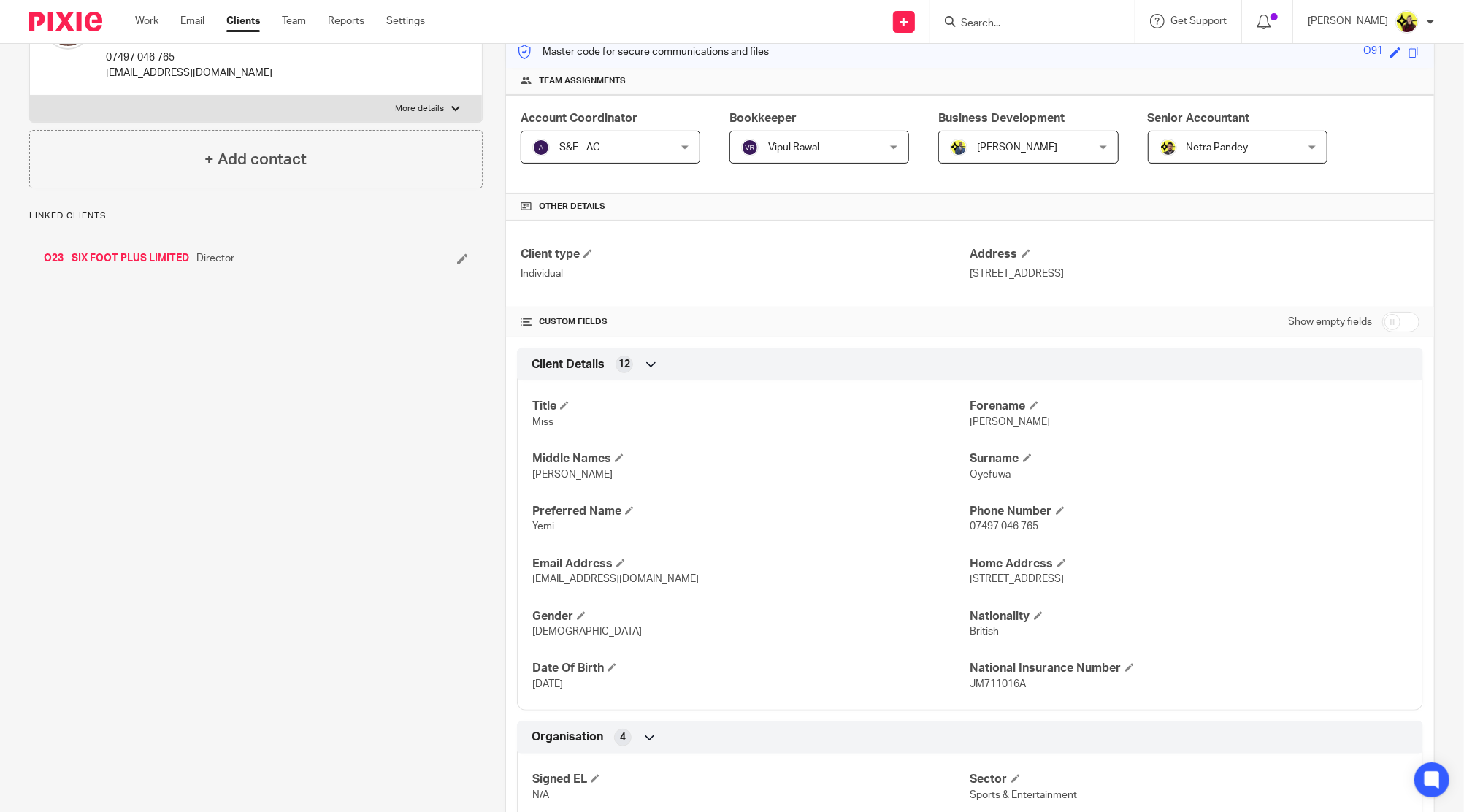
click at [1385, 328] on input "checkbox" at bounding box center [1400, 322] width 37 height 20
checkbox input "true"
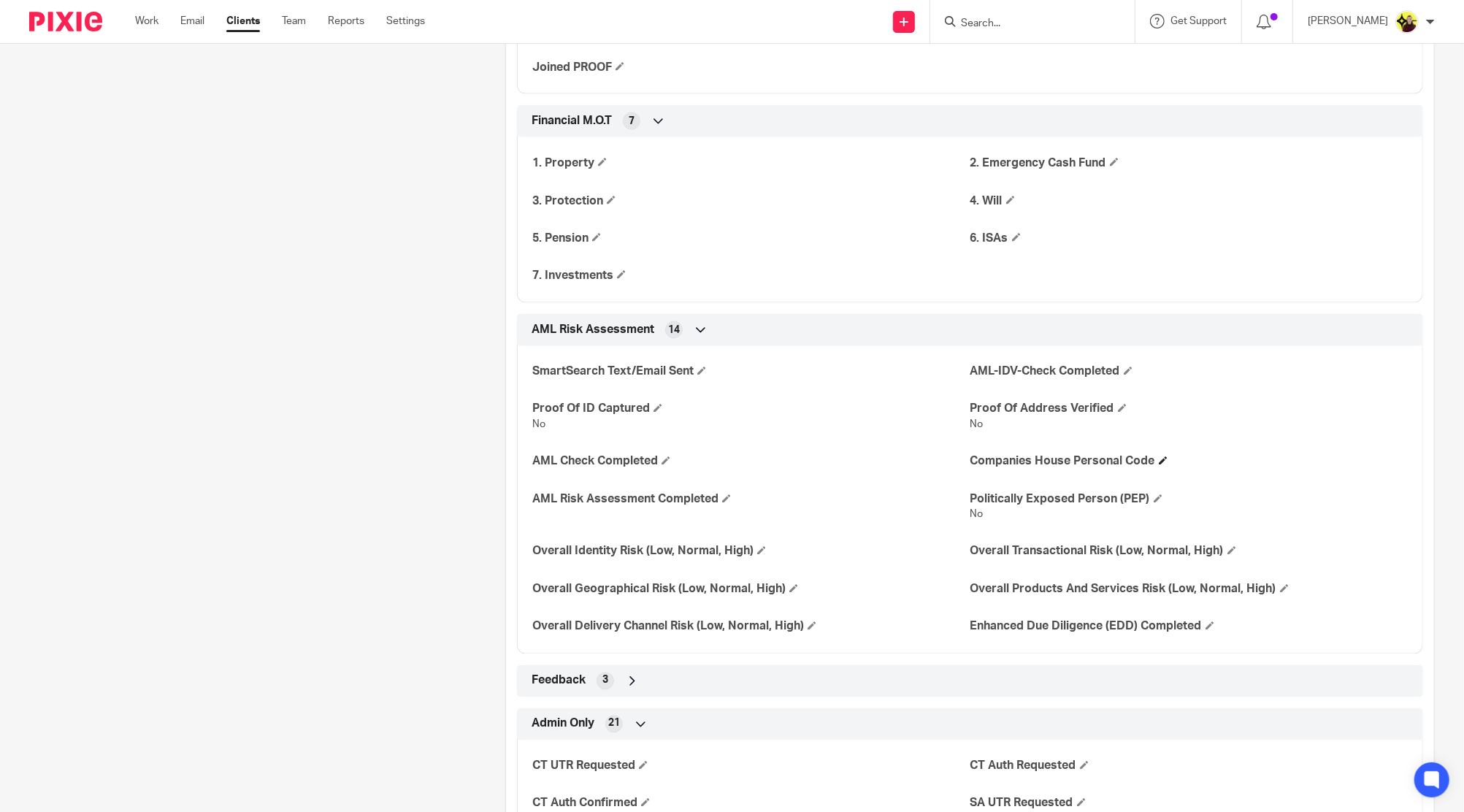
scroll to position [1849, 0]
click at [703, 366] on span at bounding box center [701, 370] width 9 height 9
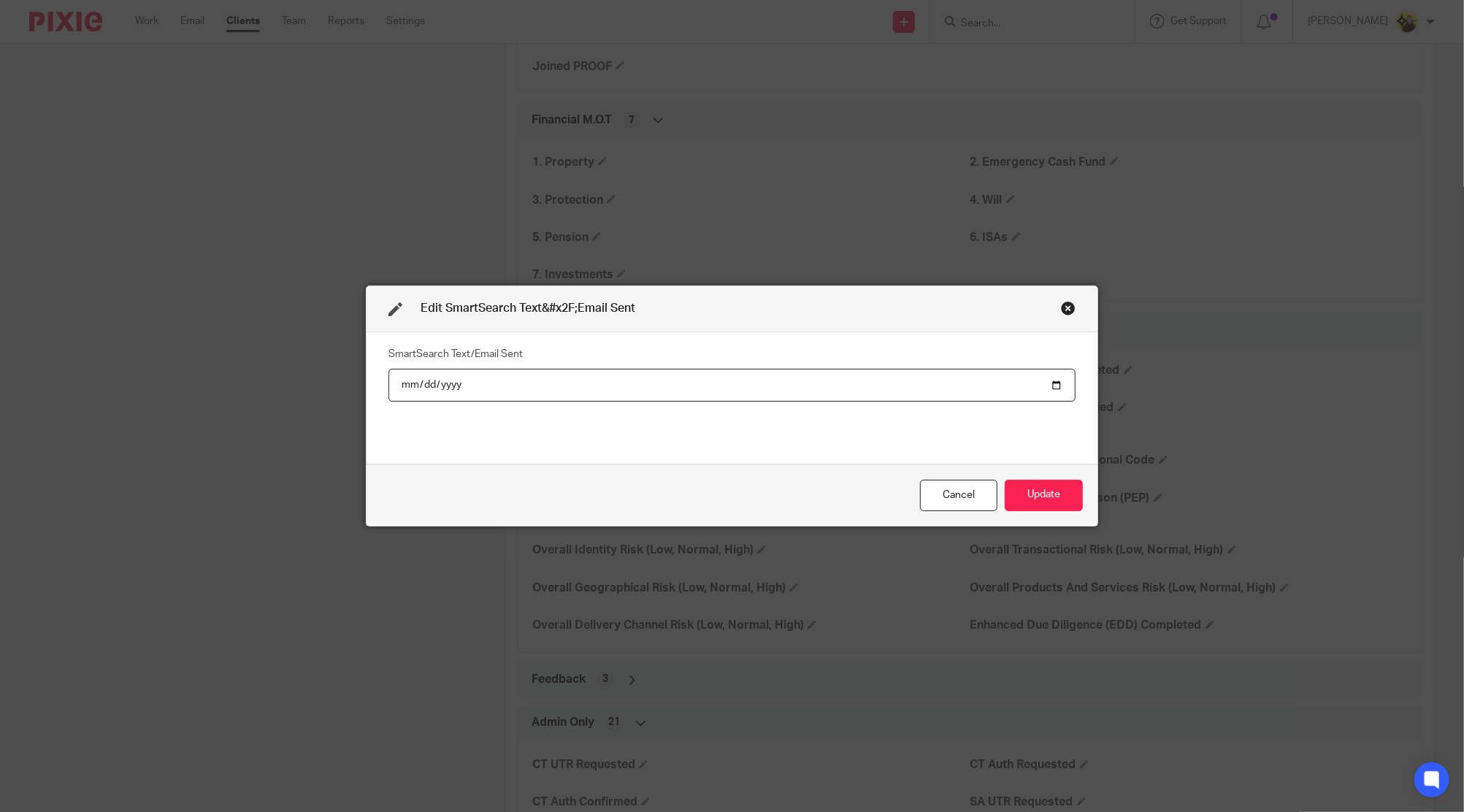
paste input "0002-09-30"
type input "[DATE]"
click at [1062, 487] on button "Update" at bounding box center [1044, 495] width 79 height 32
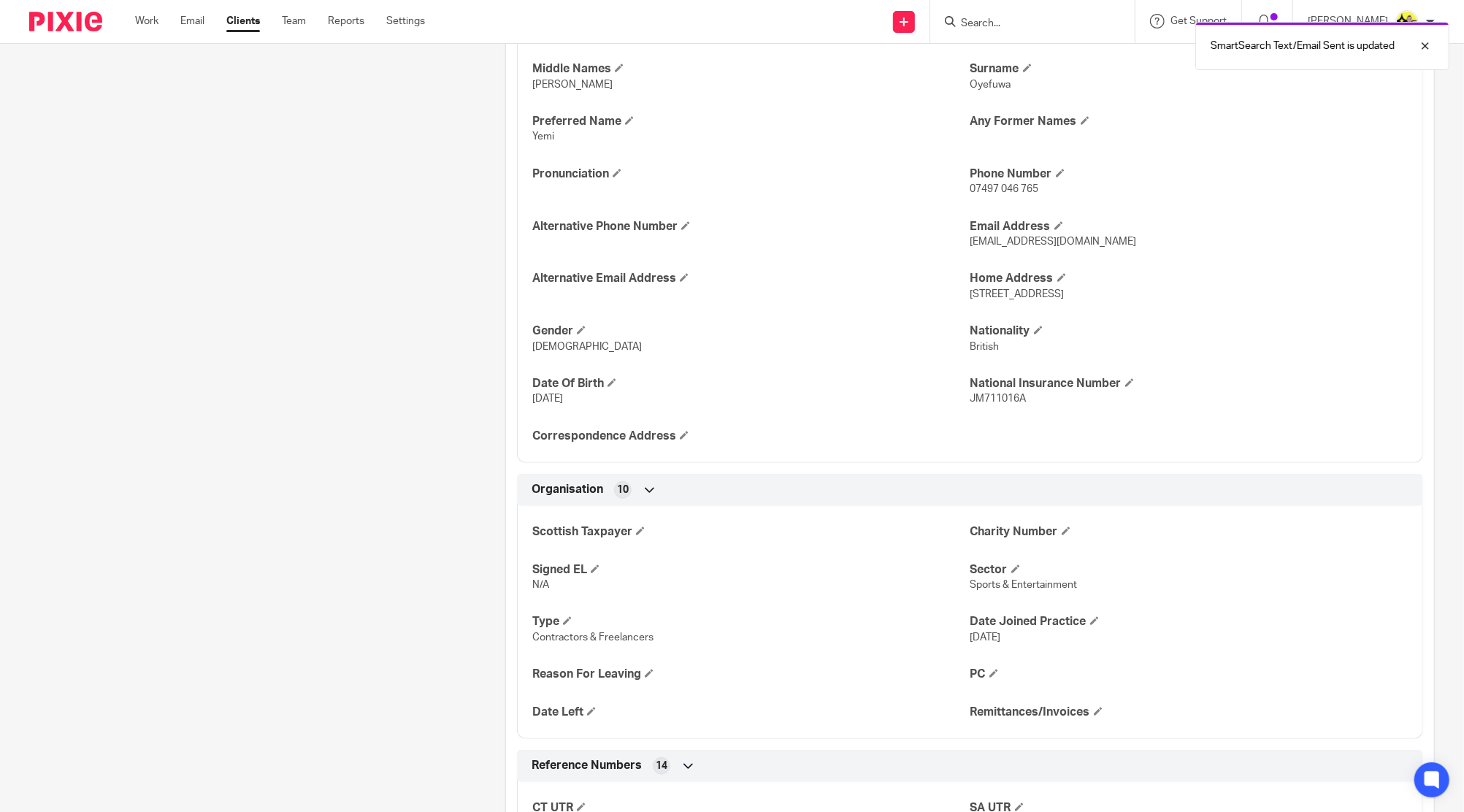
scroll to position [0, 0]
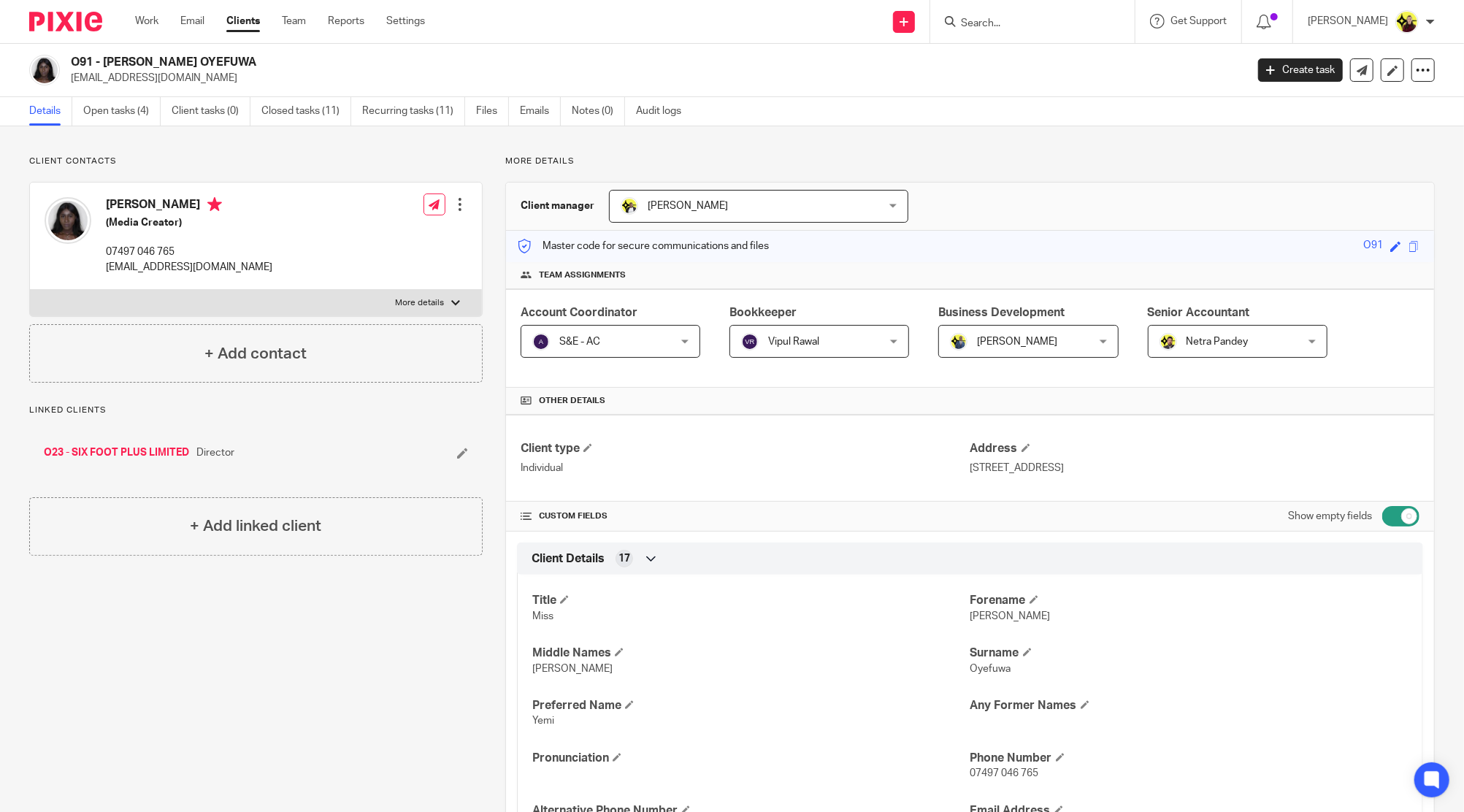
drag, startPoint x: 71, startPoint y: 51, endPoint x: 228, endPoint y: 56, distance: 157.1
click at [228, 56] on div "O91 - [PERSON_NAME] OYEFUWA [EMAIL_ADDRESS][DOMAIN_NAME] Create task Update fro…" at bounding box center [732, 71] width 1464 height 54
drag, startPoint x: 100, startPoint y: 201, endPoint x: 211, endPoint y: 205, distance: 111.1
click at [211, 205] on div "[PERSON_NAME] (Media Creator) 07497 046 765 [EMAIL_ADDRESS][DOMAIN_NAME]" at bounding box center [159, 236] width 228 height 92
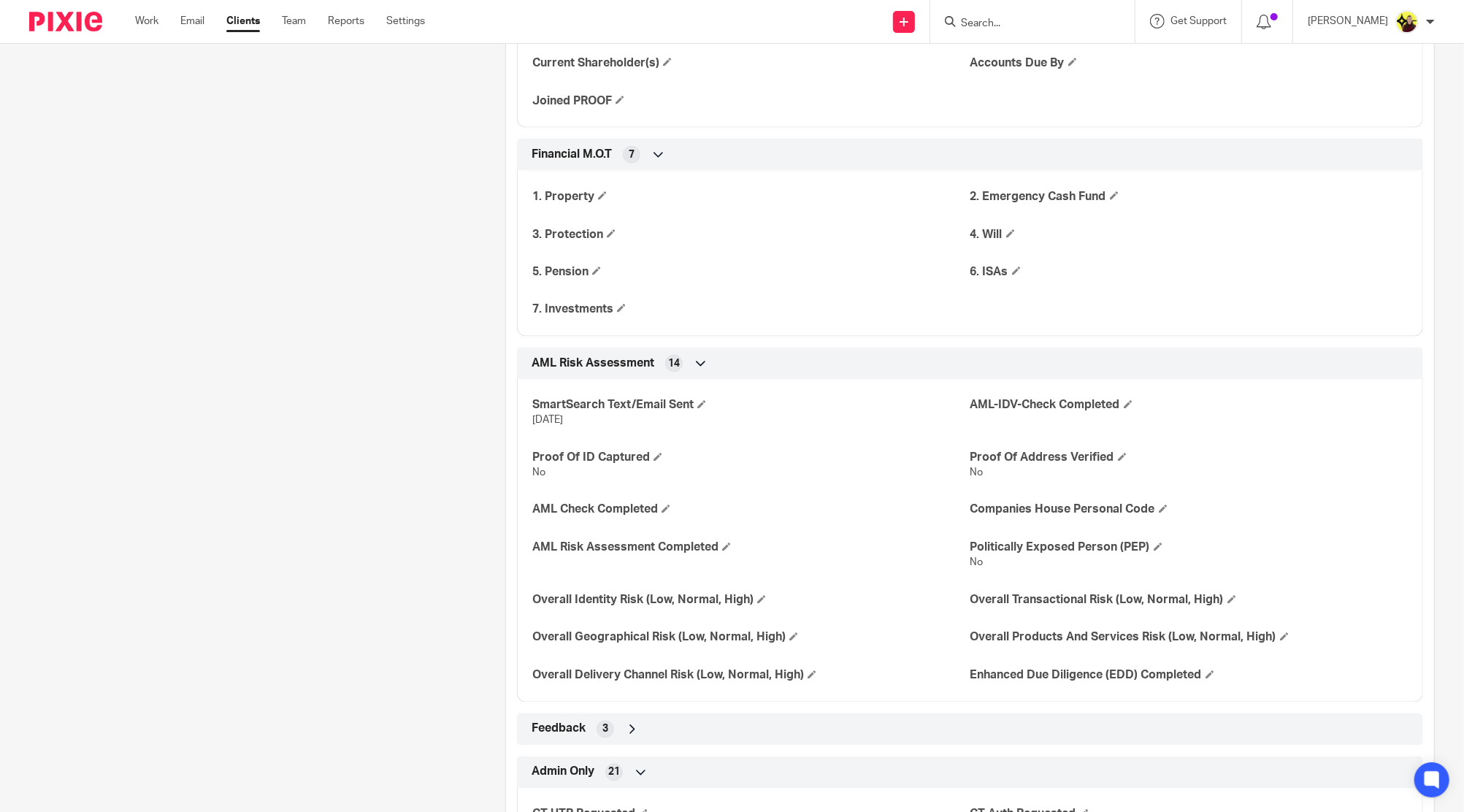
scroll to position [1947, 0]
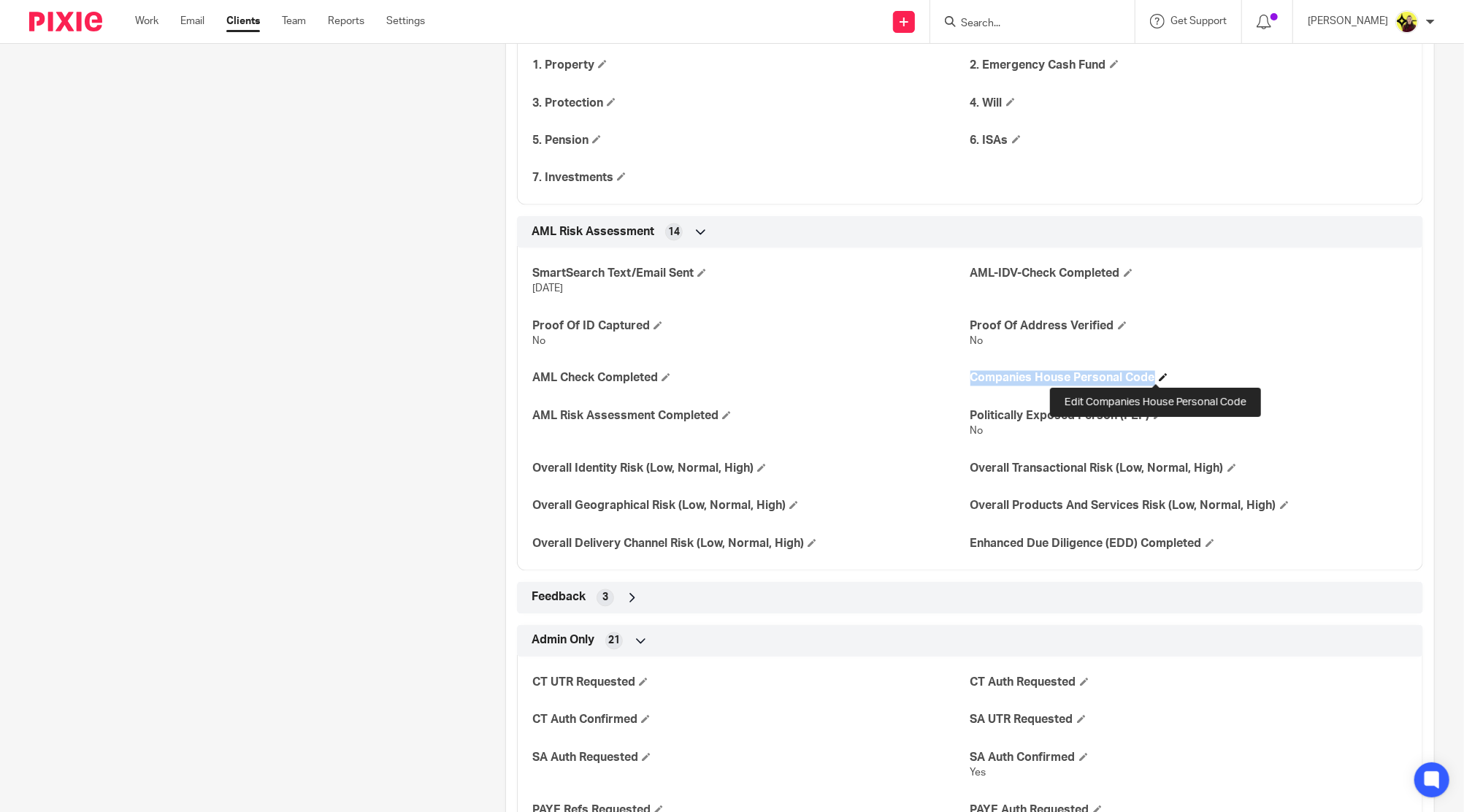
drag, startPoint x: 952, startPoint y: 373, endPoint x: 1156, endPoint y: 376, distance: 204.0
click at [1156, 376] on div "SmartSearch Text/Email Sent [DATE] AML-IDV-Check Completed Proof Of ID Captured…" at bounding box center [970, 404] width 906 height 333
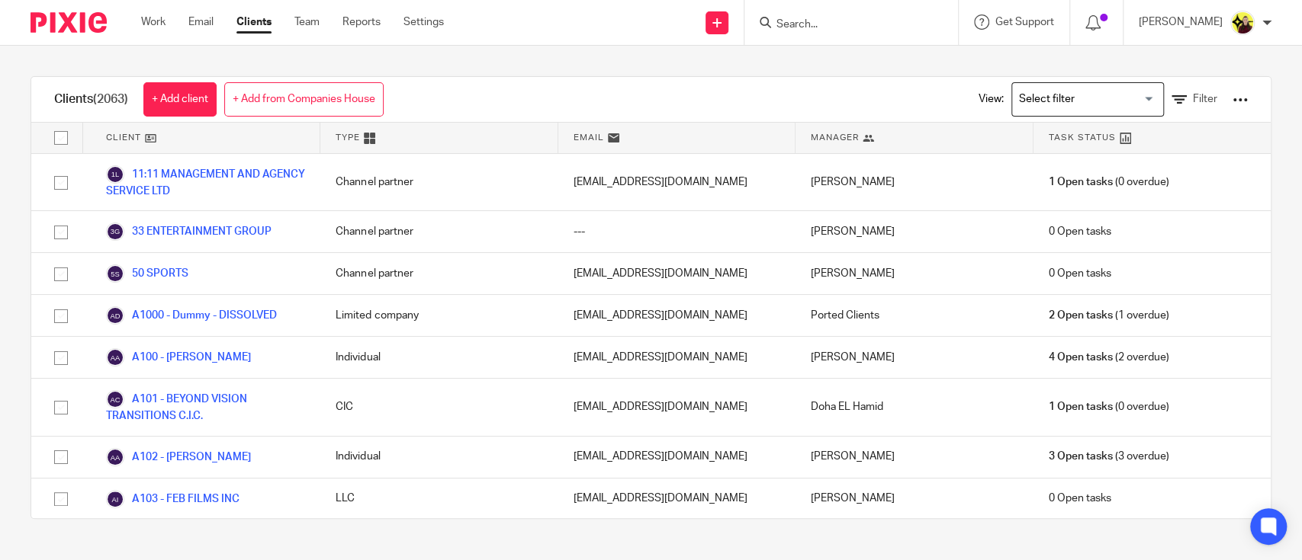
click at [1035, 107] on input "Search for option" at bounding box center [1083, 99] width 141 height 27
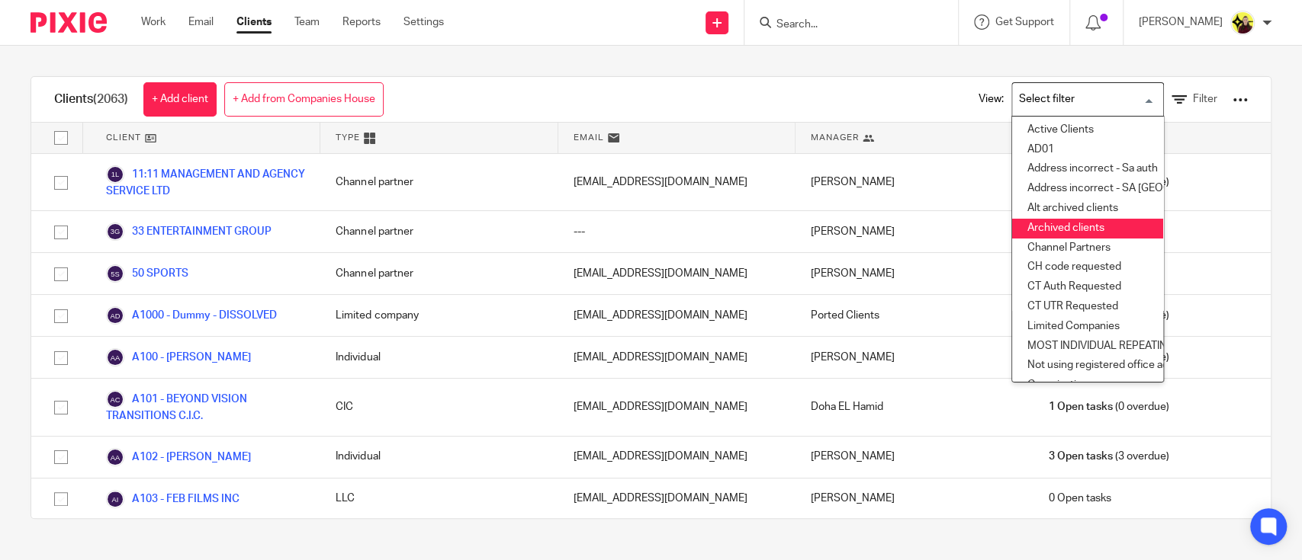
click at [1029, 223] on li "Archived clients" at bounding box center [1087, 229] width 151 height 20
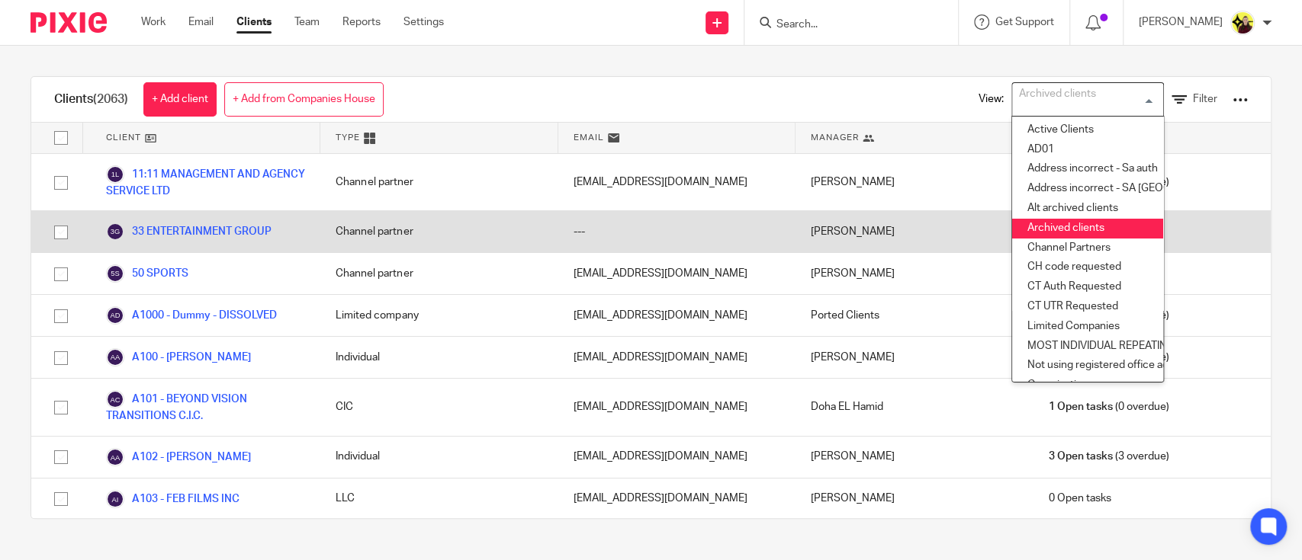
click at [1051, 227] on li "Archived clients" at bounding box center [1087, 229] width 151 height 20
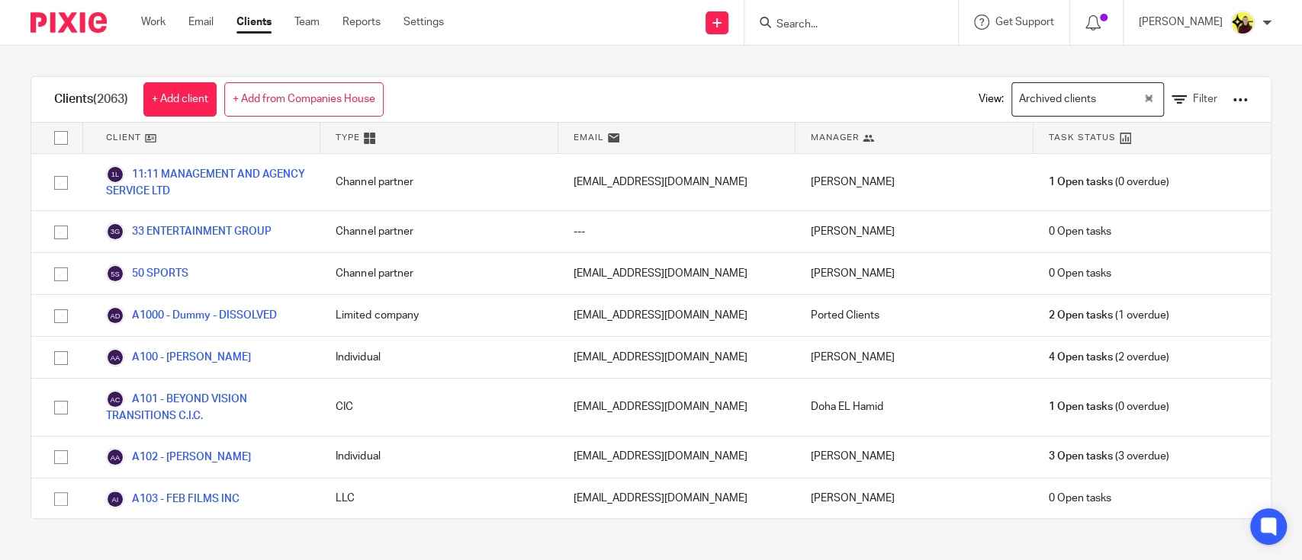
click at [829, 70] on div "Clients (2063) + Add client + Add from Companies House View: Archived clients L…" at bounding box center [651, 298] width 1302 height 504
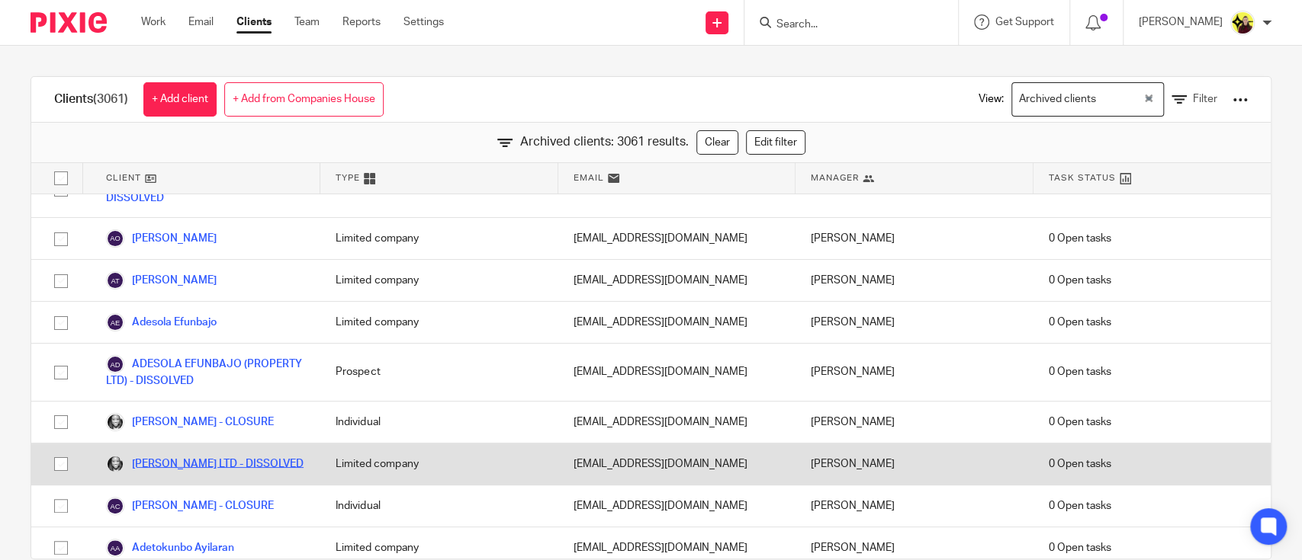
scroll to position [4042, 0]
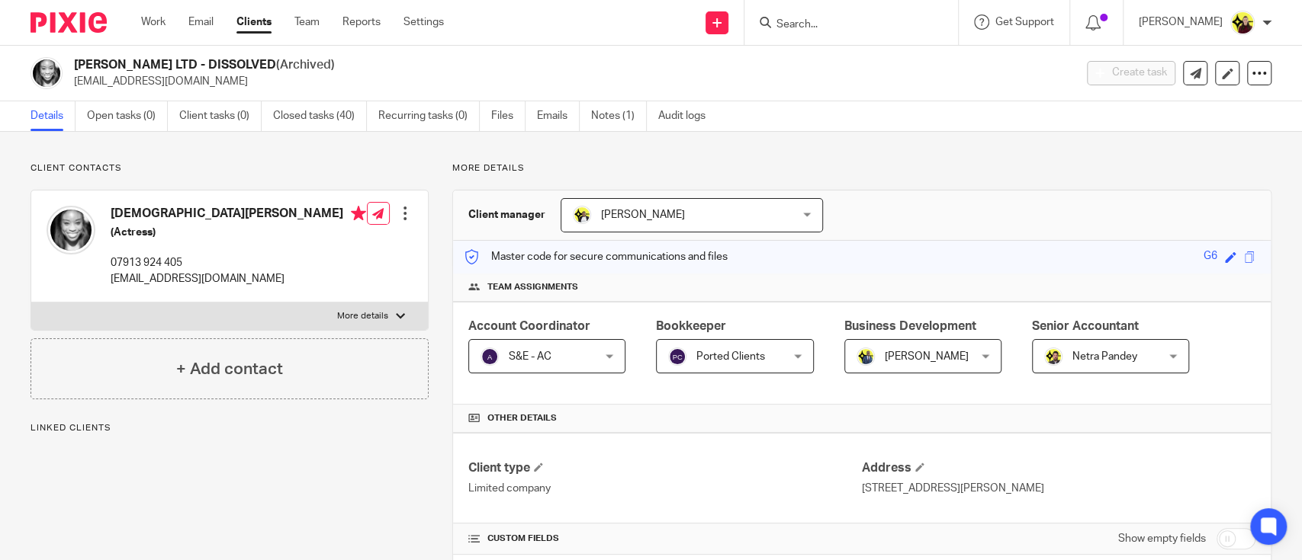
scroll to position [1118, 0]
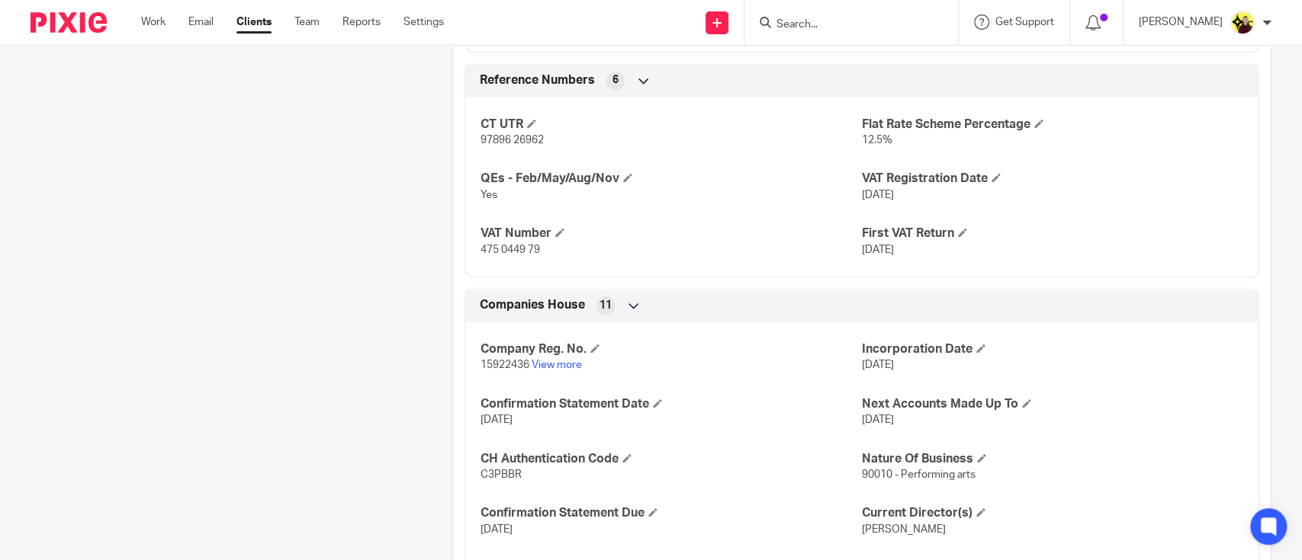
click at [499, 371] on p "15922436 View more" at bounding box center [670, 365] width 381 height 15
click at [498, 371] on p "15922436 View more" at bounding box center [670, 365] width 381 height 15
copy p "15922436"
click at [488, 478] on span "C3PBBR" at bounding box center [500, 475] width 41 height 11
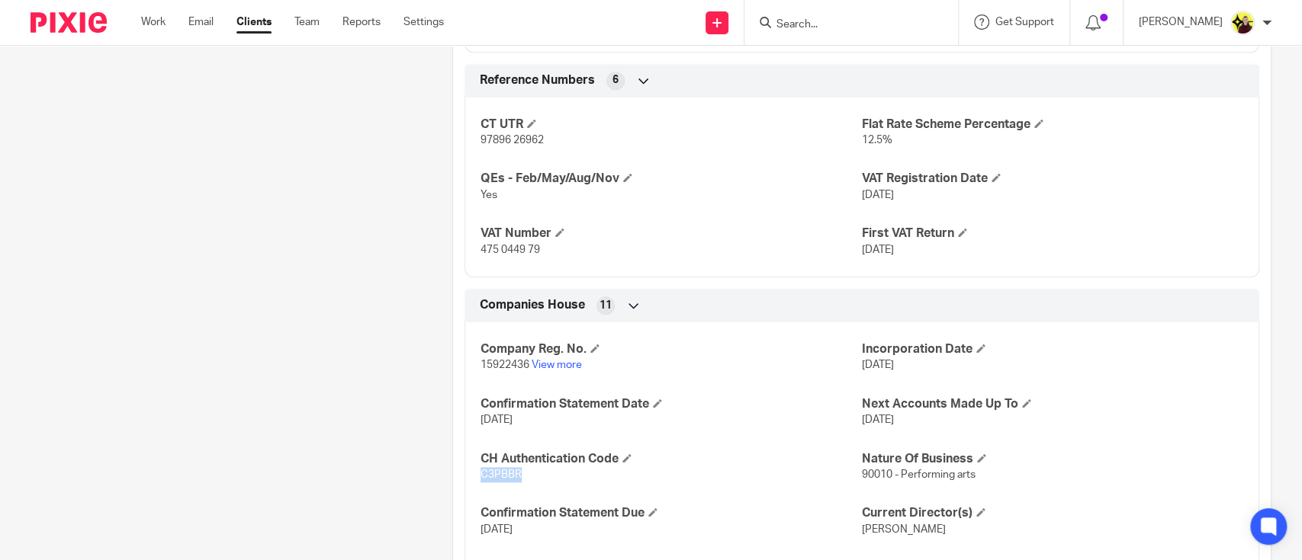
copy span "C3PBBR"
click at [843, 24] on input "Search" at bounding box center [843, 25] width 137 height 14
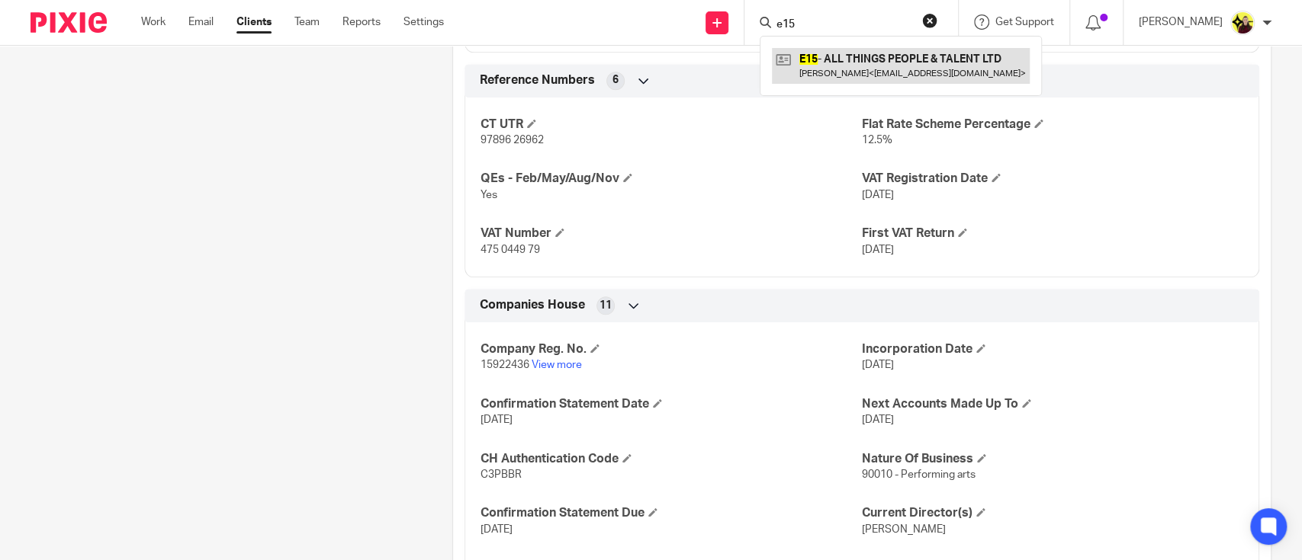
type input "e15"
click at [818, 55] on link at bounding box center [901, 65] width 258 height 35
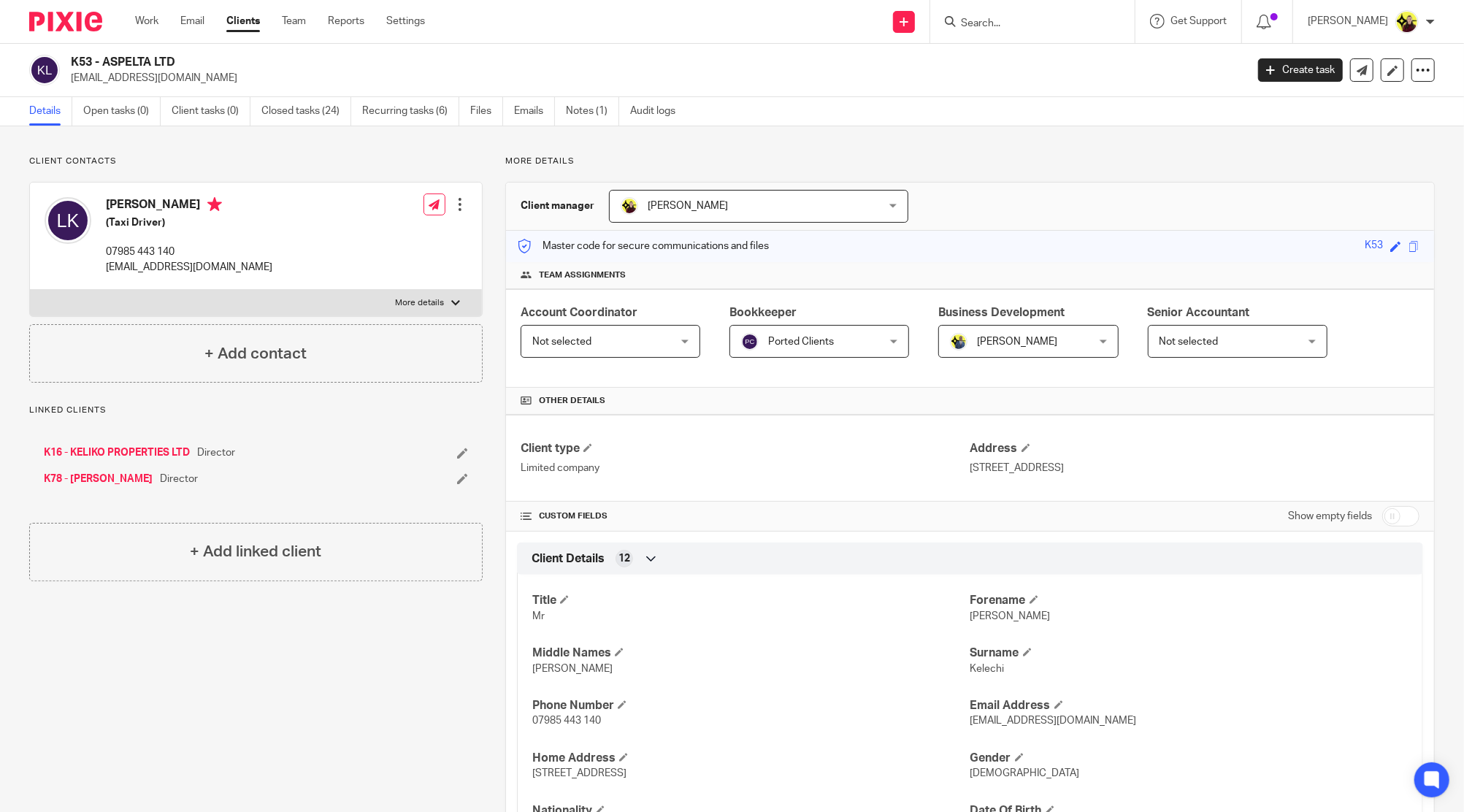
drag, startPoint x: 192, startPoint y: 54, endPoint x: 107, endPoint y: 58, distance: 85.1
click at [107, 58] on div "K53 - ASPELTA LTD [EMAIL_ADDRESS][DOMAIN_NAME] Create task Update from Companie…" at bounding box center [732, 71] width 1464 height 54
click at [178, 55] on h2 "K53 - ASPELTA LTD" at bounding box center [537, 62] width 933 height 15
drag, startPoint x: 197, startPoint y: 54, endPoint x: 69, endPoint y: 58, distance: 128.1
click at [69, 58] on div "K53 - ASPELTA LTD [EMAIL_ADDRESS][DOMAIN_NAME] Create task Update from Companie…" at bounding box center [732, 71] width 1464 height 54
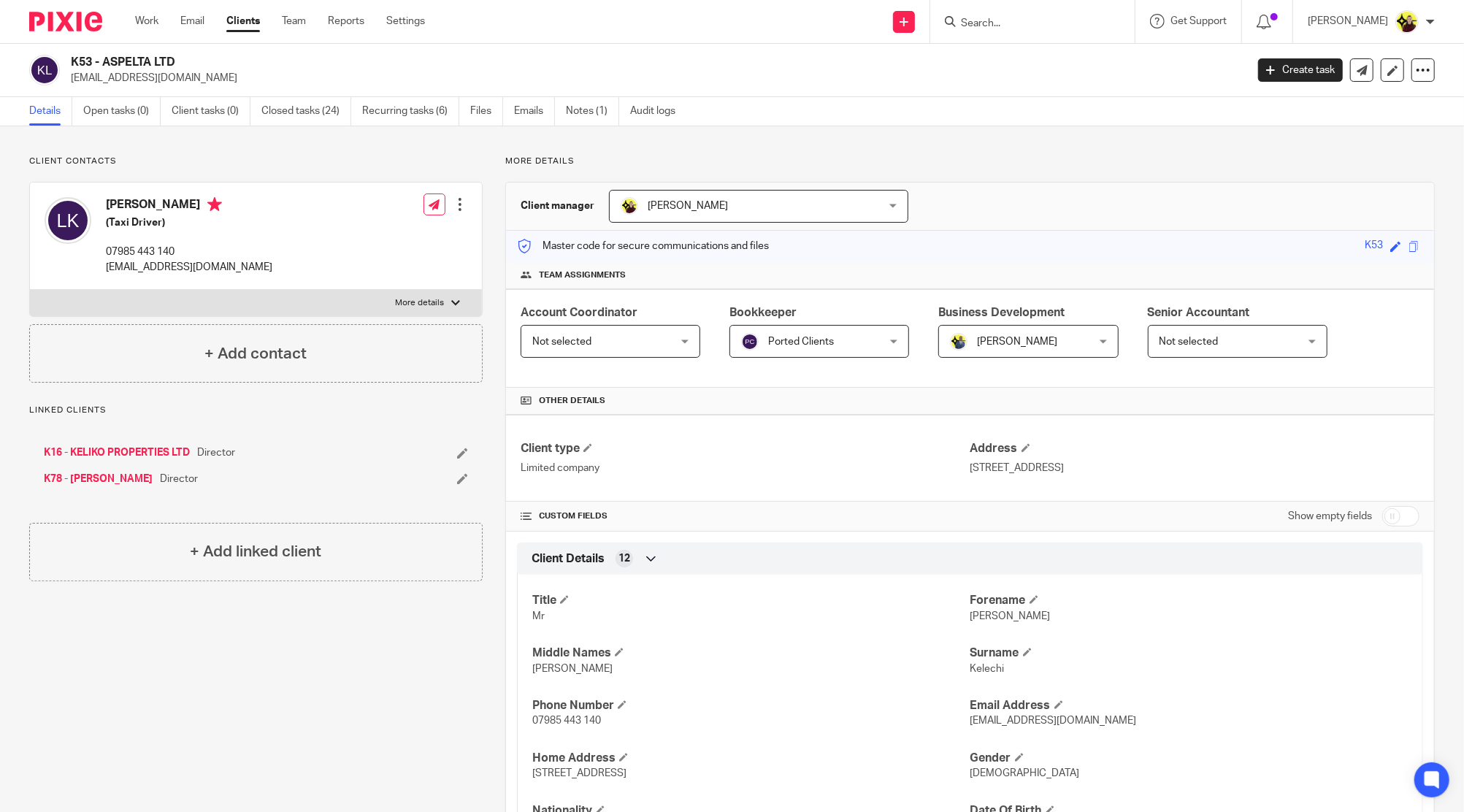
copy h2 "K53 - ASPELTA LTD"
drag, startPoint x: 54, startPoint y: 72, endPoint x: 70, endPoint y: 67, distance: 16.8
click at [54, 72] on img at bounding box center [45, 70] width 31 height 31
click at [93, 67] on h2 "K53 - ASPELTA LTD" at bounding box center [537, 62] width 933 height 15
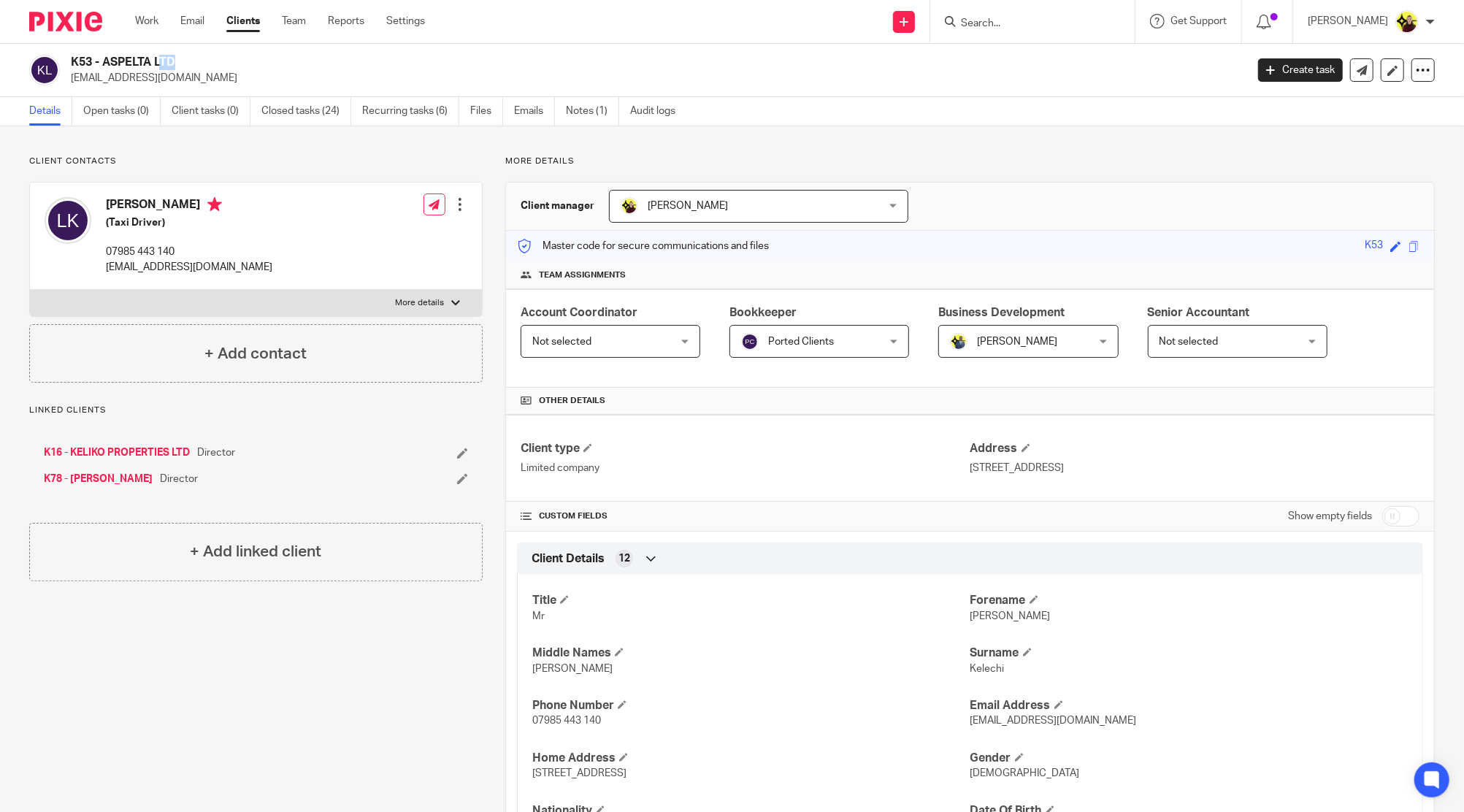
click at [93, 67] on h2 "K53 - ASPELTA LTD" at bounding box center [537, 62] width 933 height 15
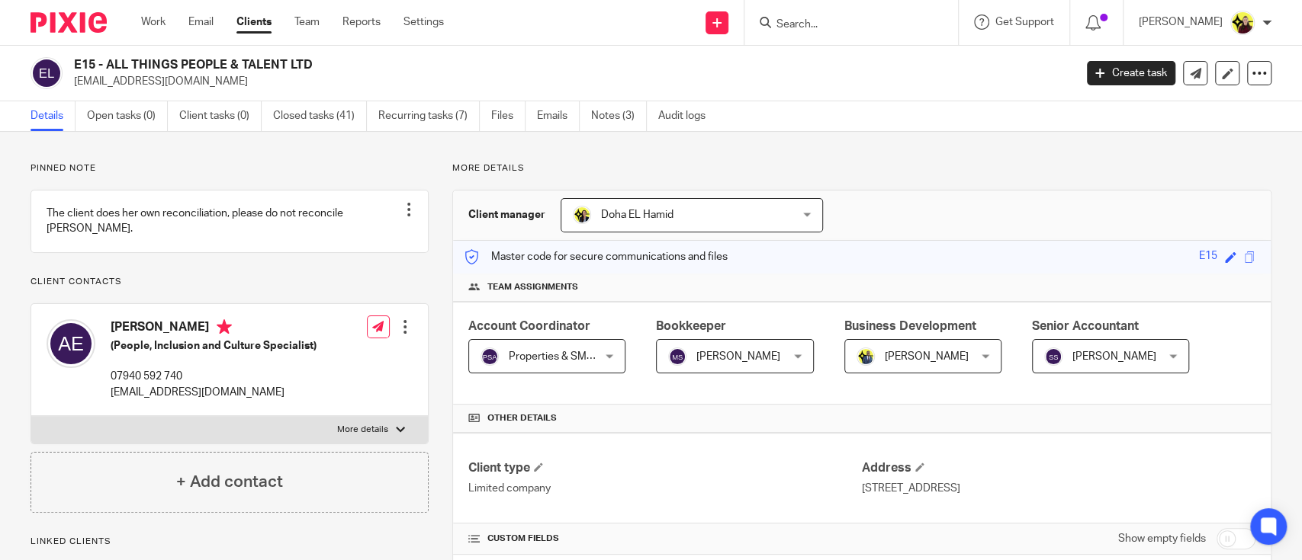
scroll to position [1220, 0]
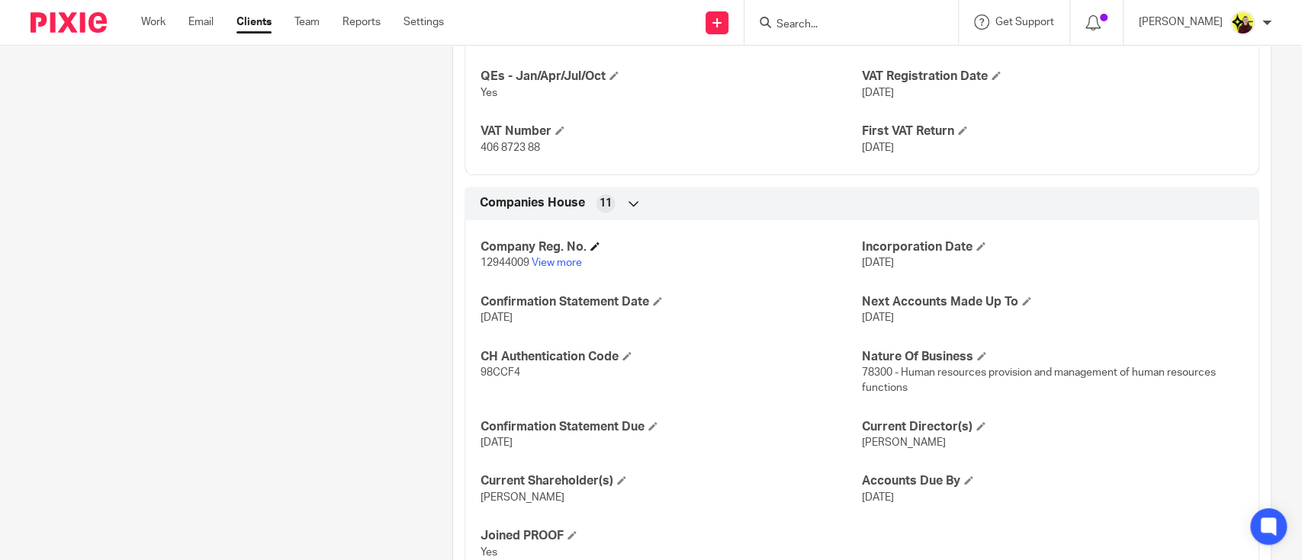
click at [485, 246] on h4 "Company Reg. No." at bounding box center [670, 247] width 381 height 16
click at [482, 265] on span "12944009" at bounding box center [504, 263] width 49 height 11
copy p "12944009"
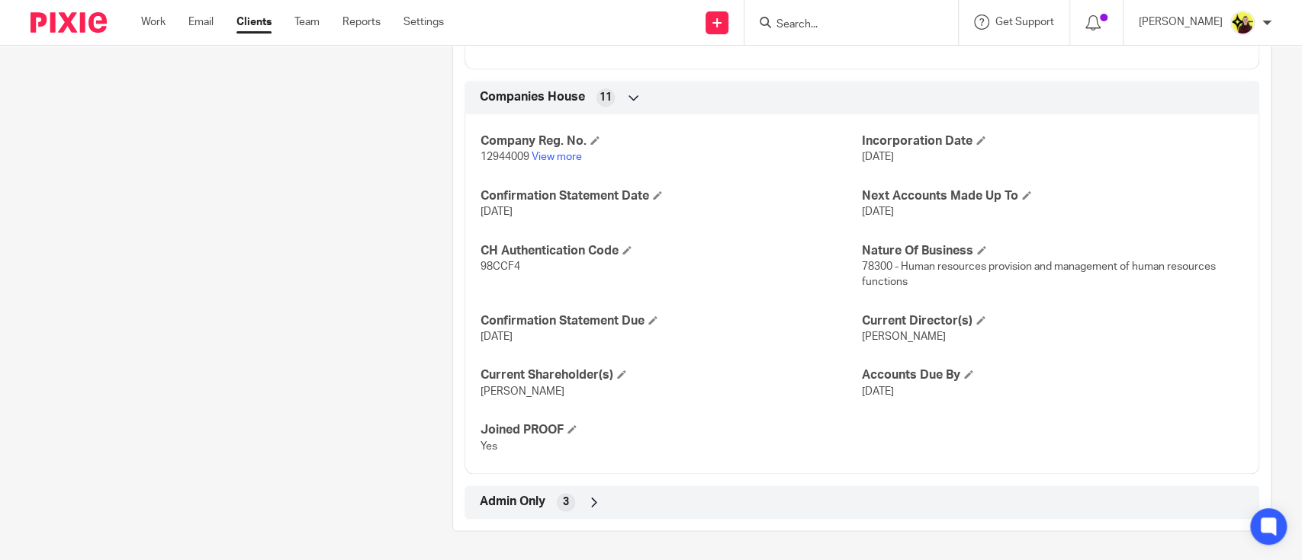
click at [597, 505] on div "Admin Only 3" at bounding box center [862, 503] width 772 height 26
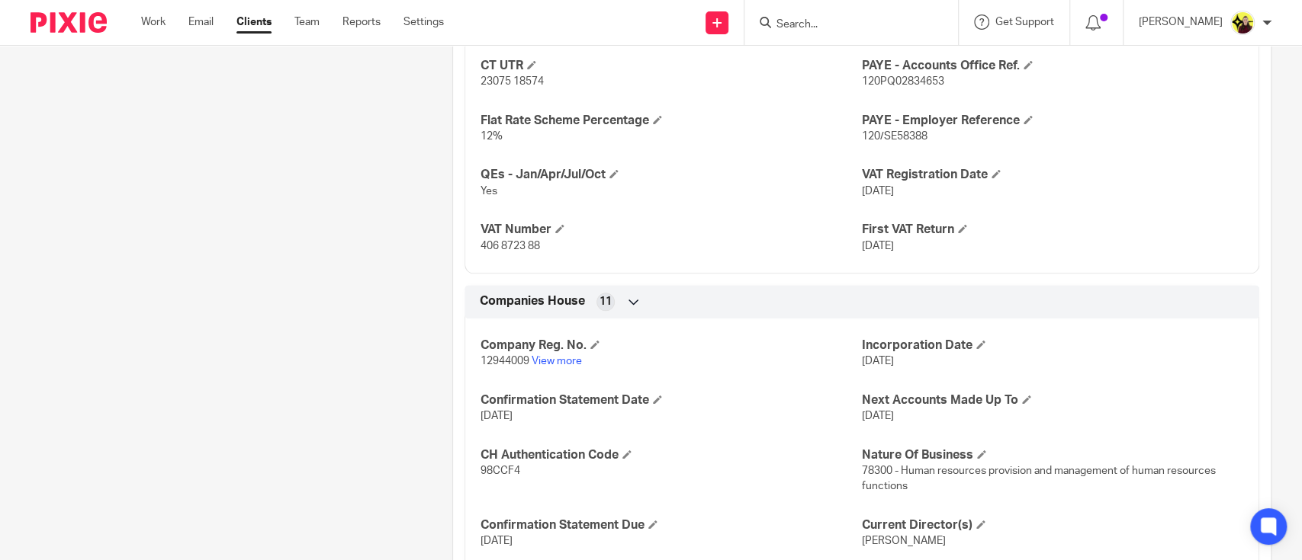
scroll to position [1021, 0]
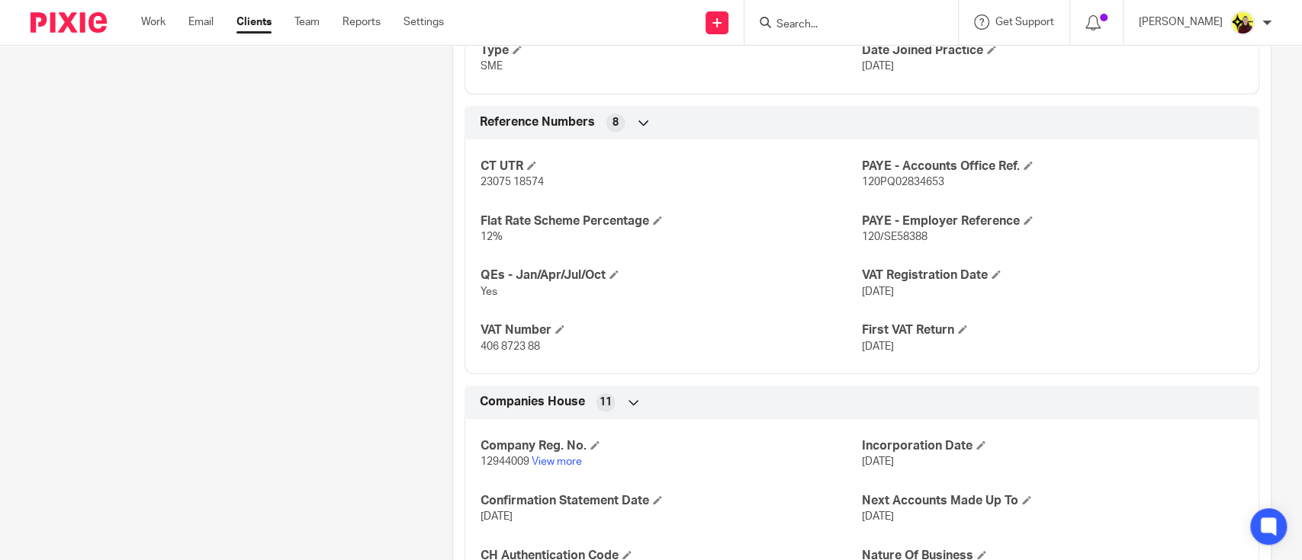
click at [887, 181] on span "120PQ02834653" at bounding box center [903, 182] width 82 height 11
copy span "120PQ02834653"
click at [888, 242] on p "120/SE58388" at bounding box center [1052, 237] width 381 height 15
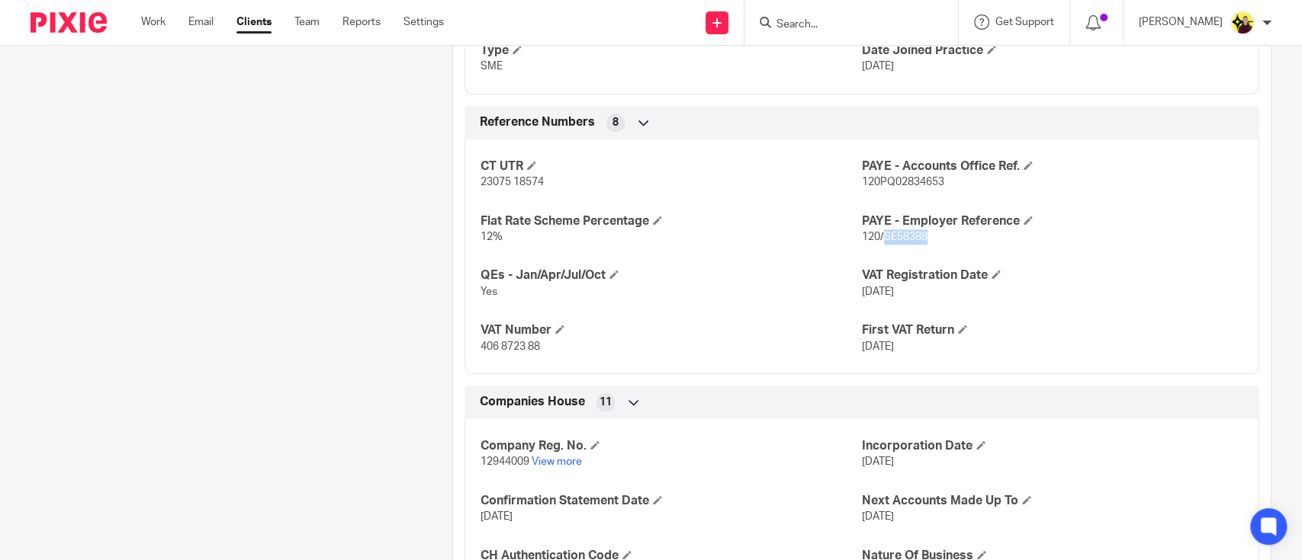
copy span "SE58388"
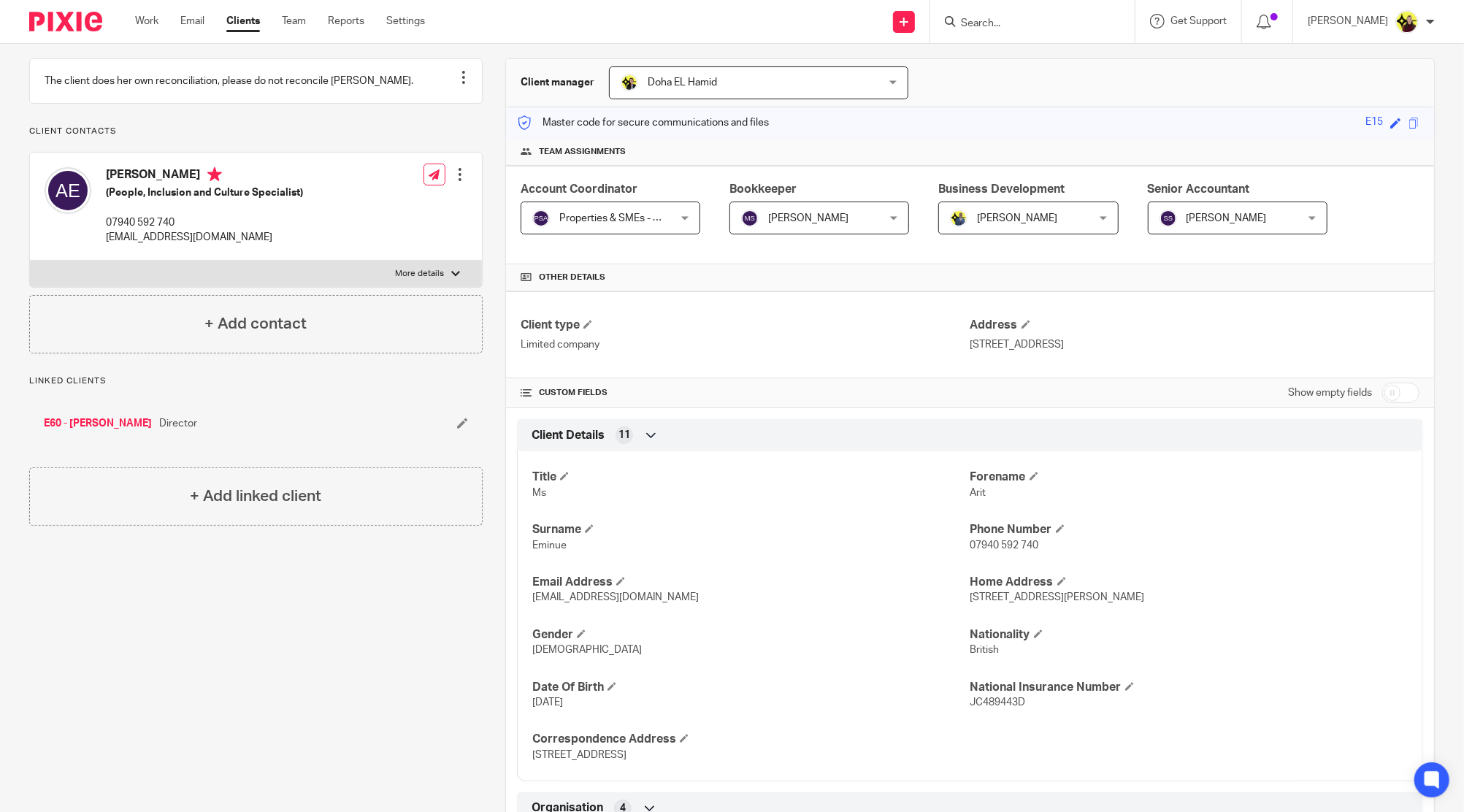
scroll to position [0, 0]
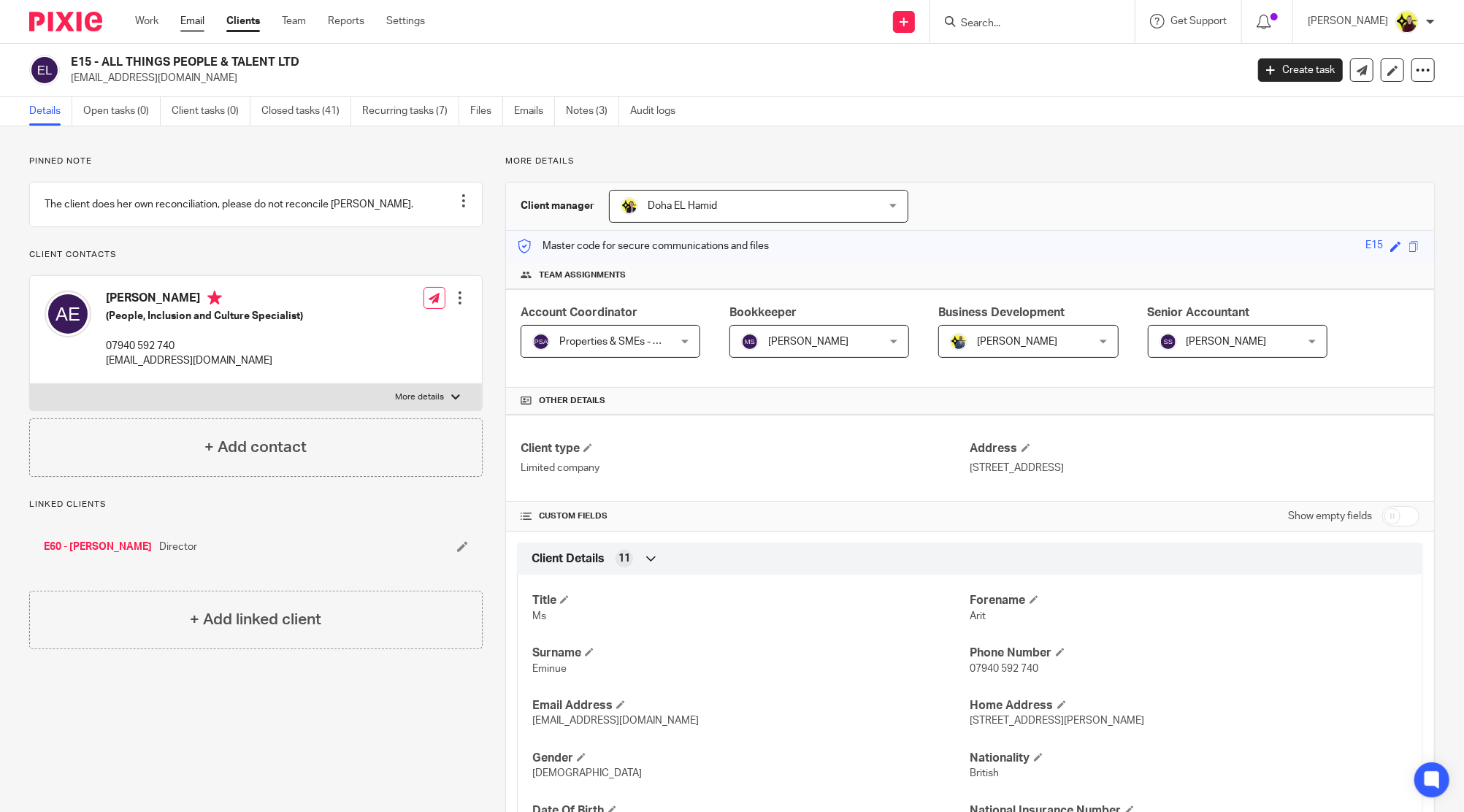
click at [192, 26] on link "Email" at bounding box center [191, 20] width 24 height 14
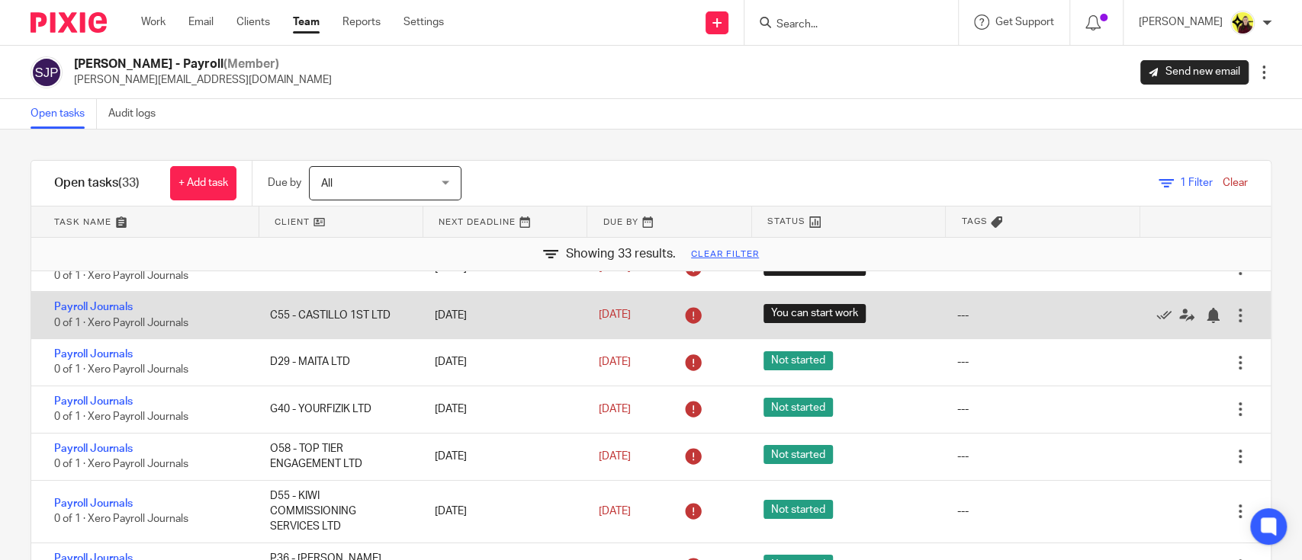
scroll to position [101, 0]
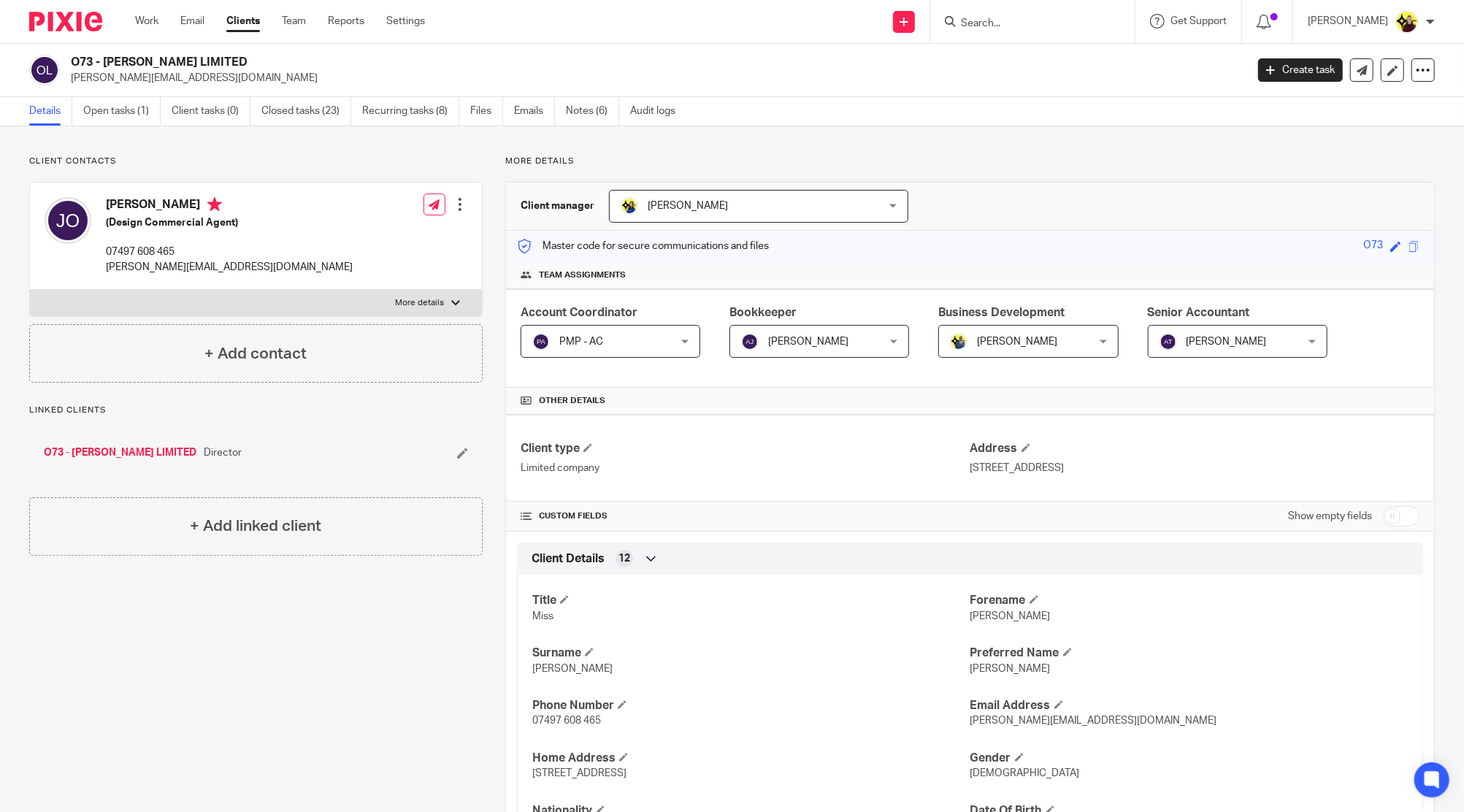
click at [1025, 22] on input "Search" at bounding box center [1025, 24] width 131 height 13
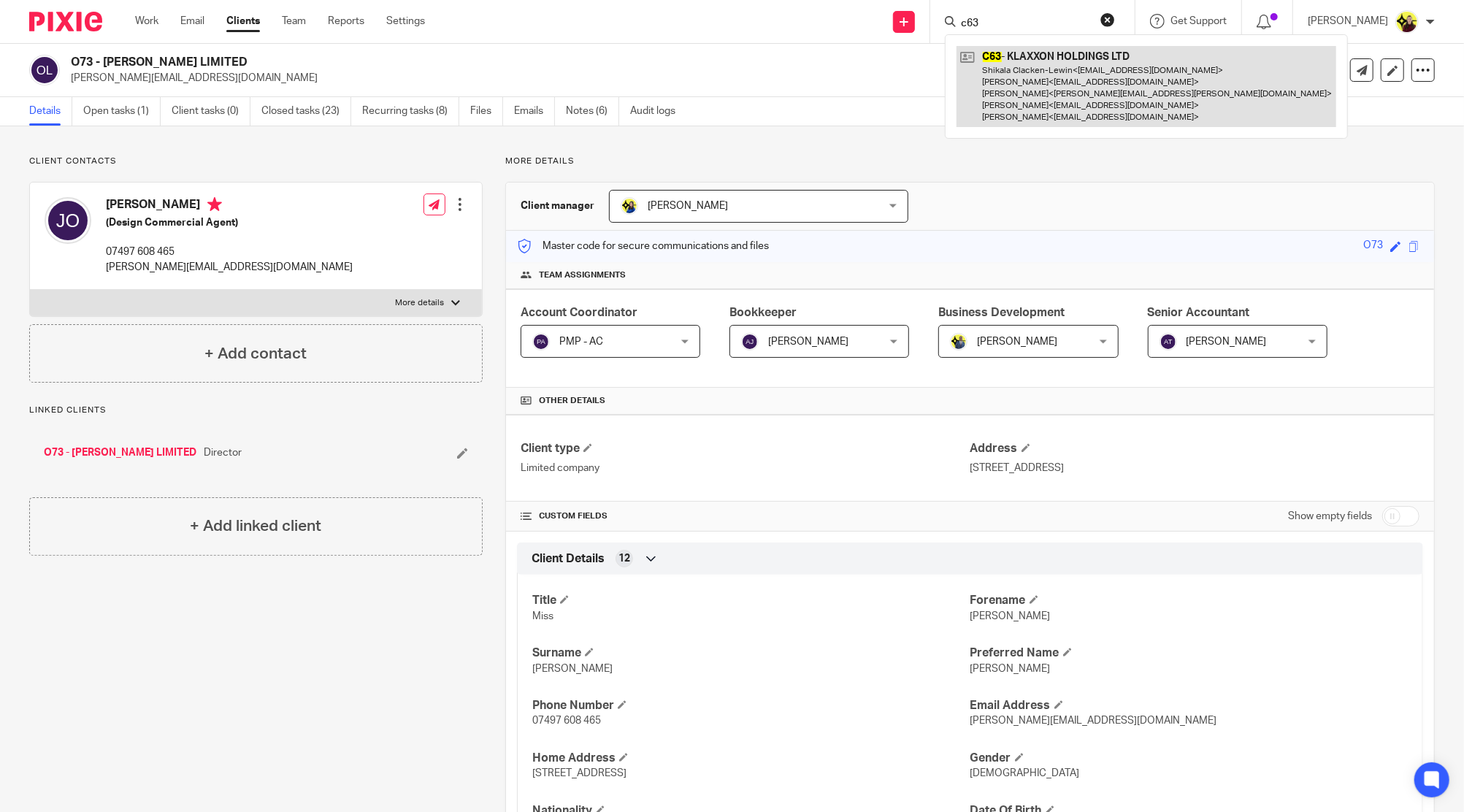
type input "c63"
click at [1035, 83] on link at bounding box center [1146, 86] width 380 height 81
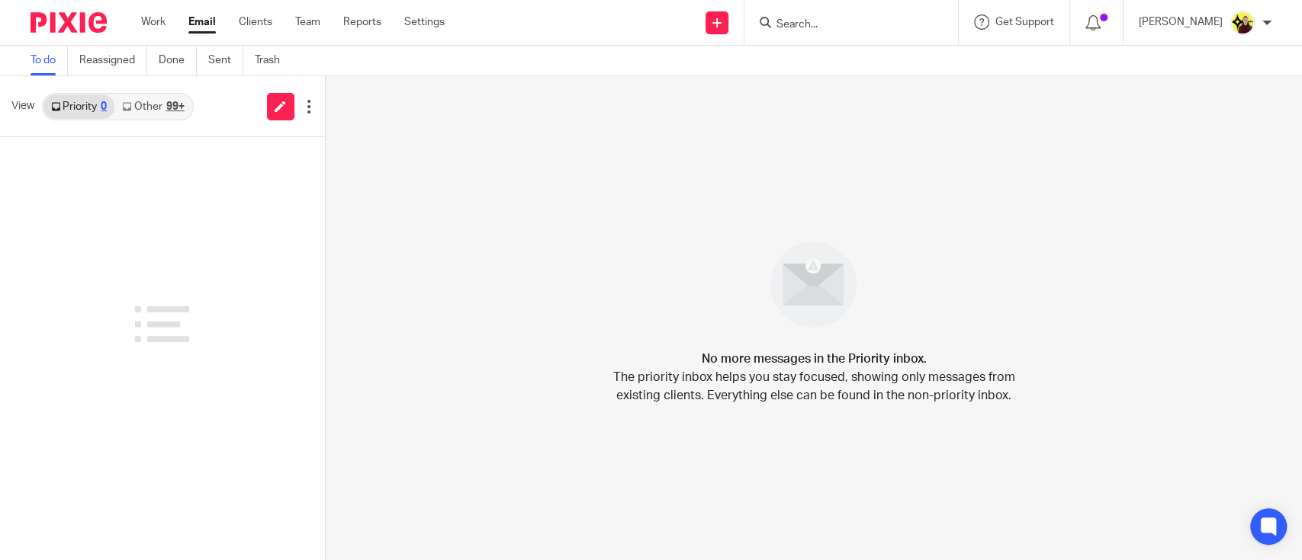
click at [168, 122] on div "View Priority 0 Other 99+" at bounding box center [162, 106] width 325 height 61
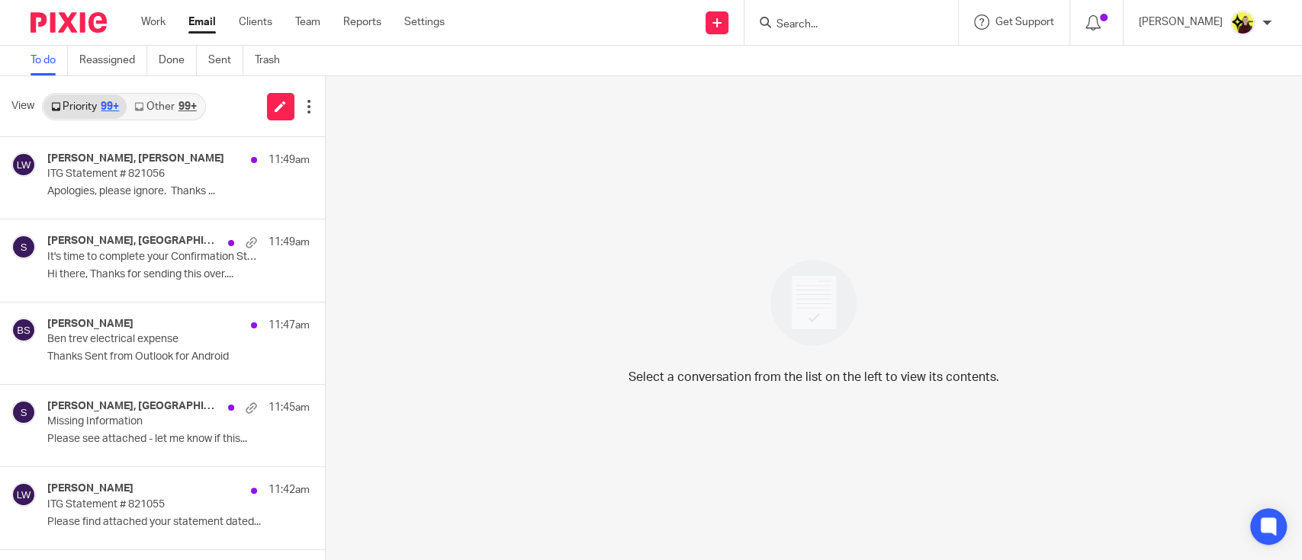
click at [140, 107] on icon at bounding box center [138, 106] width 9 height 9
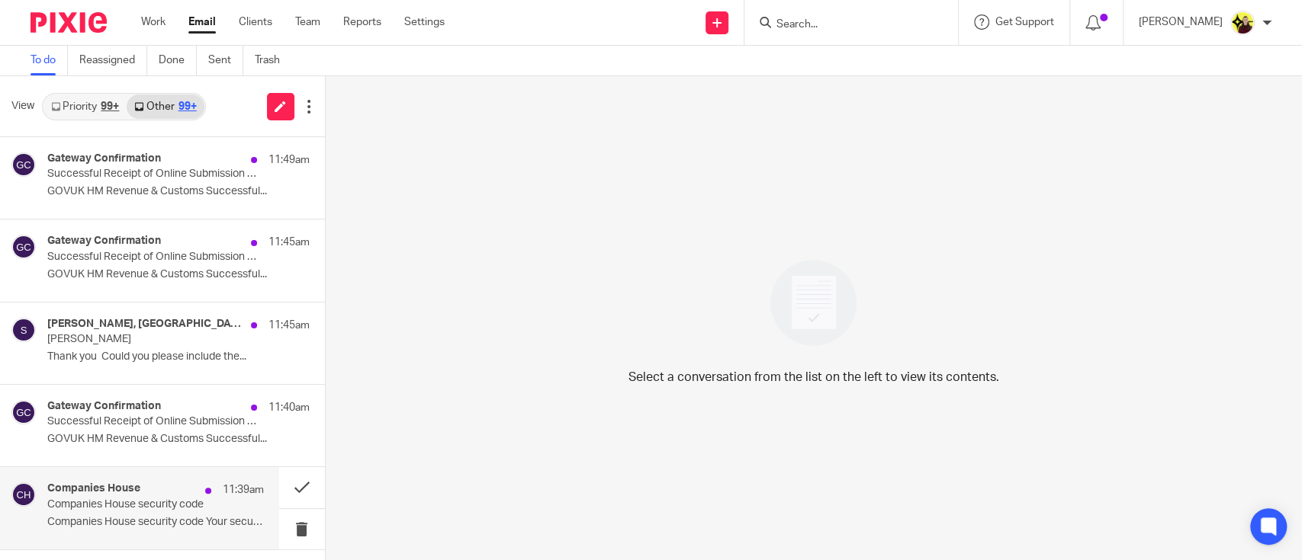
click at [130, 505] on p "Companies House security code" at bounding box center [133, 505] width 173 height 13
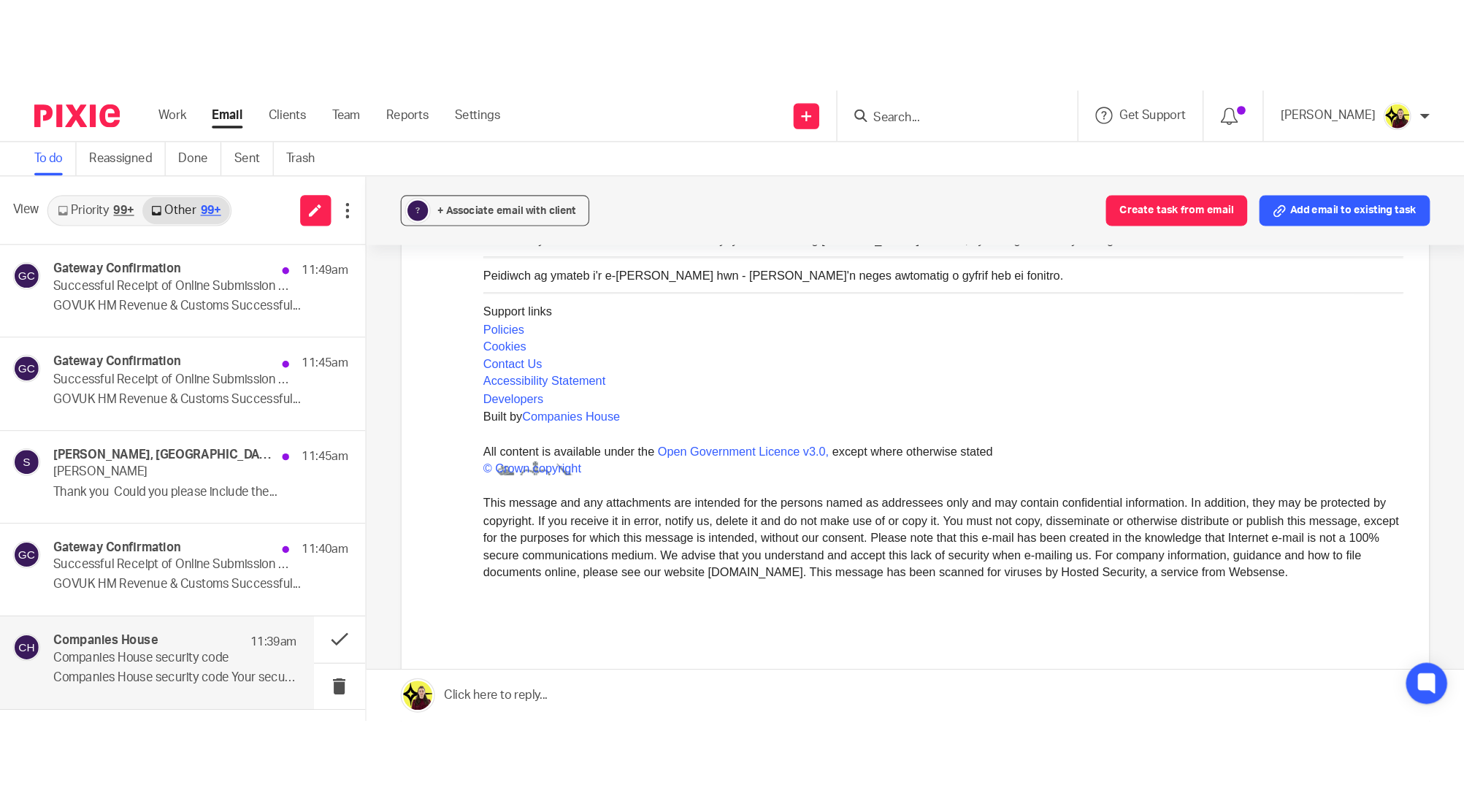
scroll to position [194, 0]
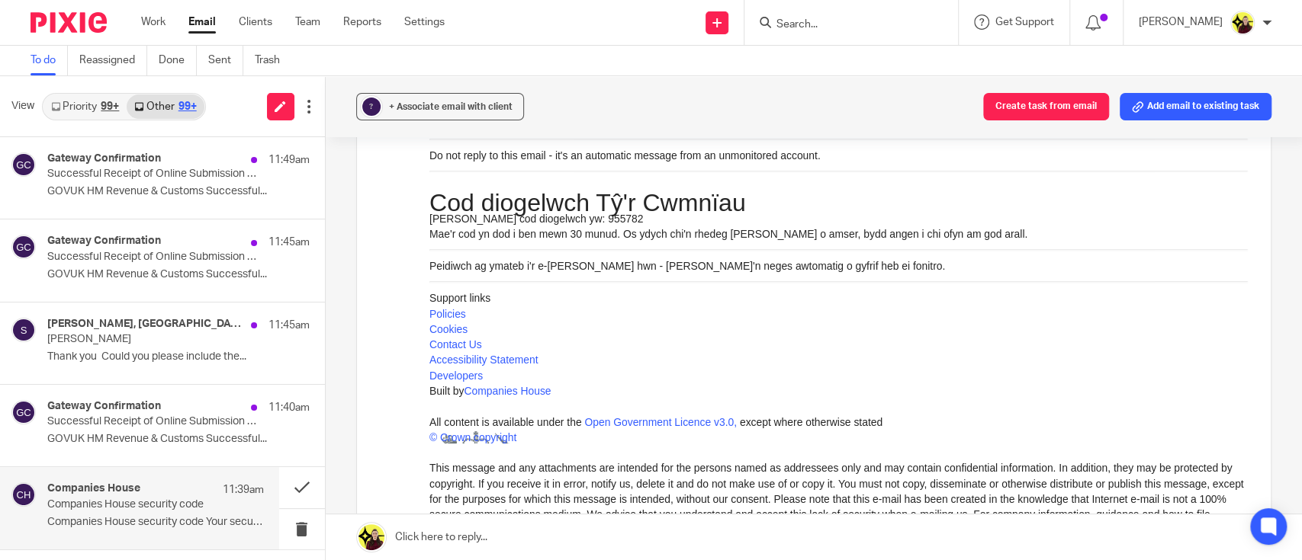
click at [553, 218] on p "[PERSON_NAME] cod diogelwch yw: 955782" at bounding box center [838, 218] width 818 height 15
copy p "955782"
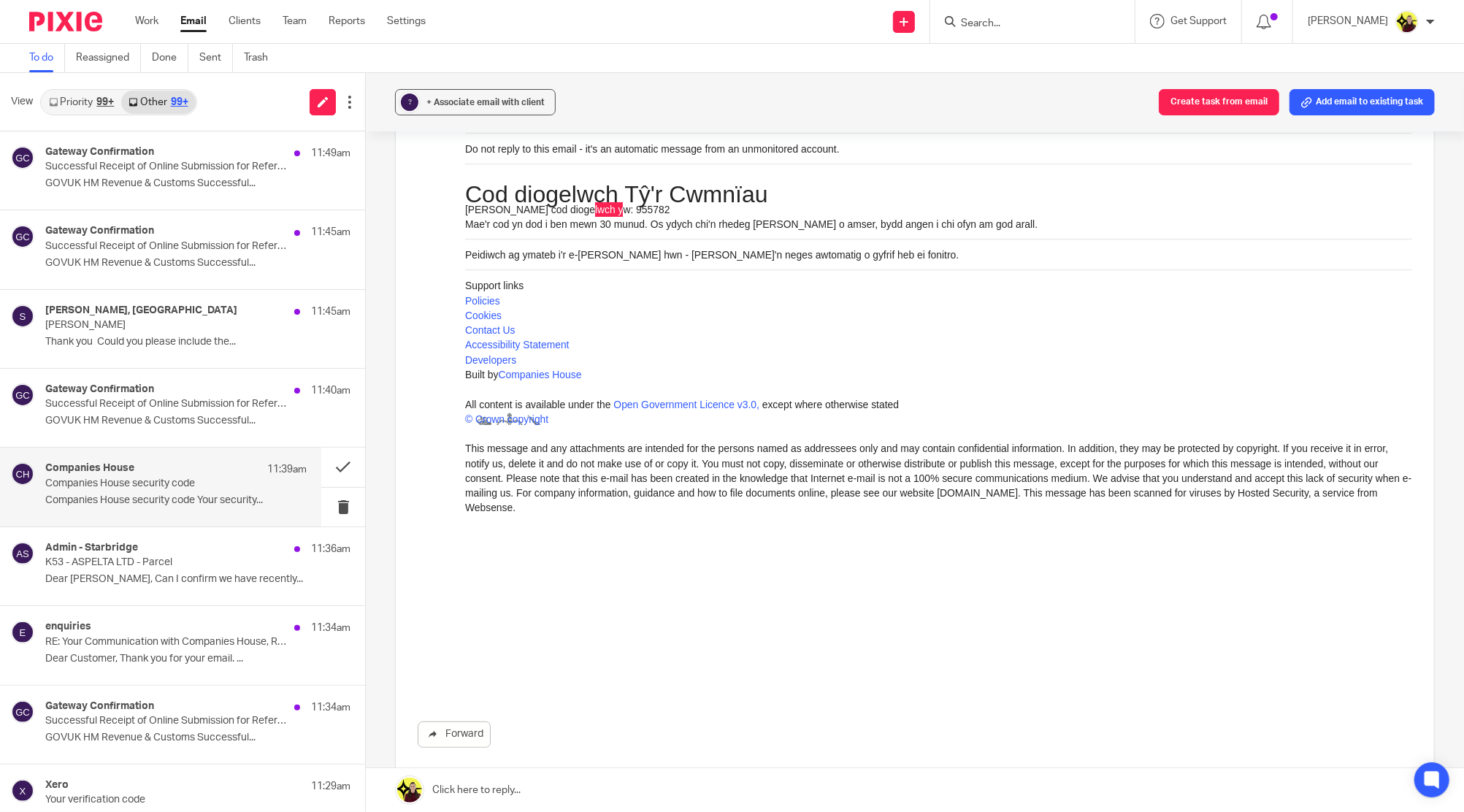
click at [1010, 21] on input "Search" at bounding box center [1025, 24] width 131 height 13
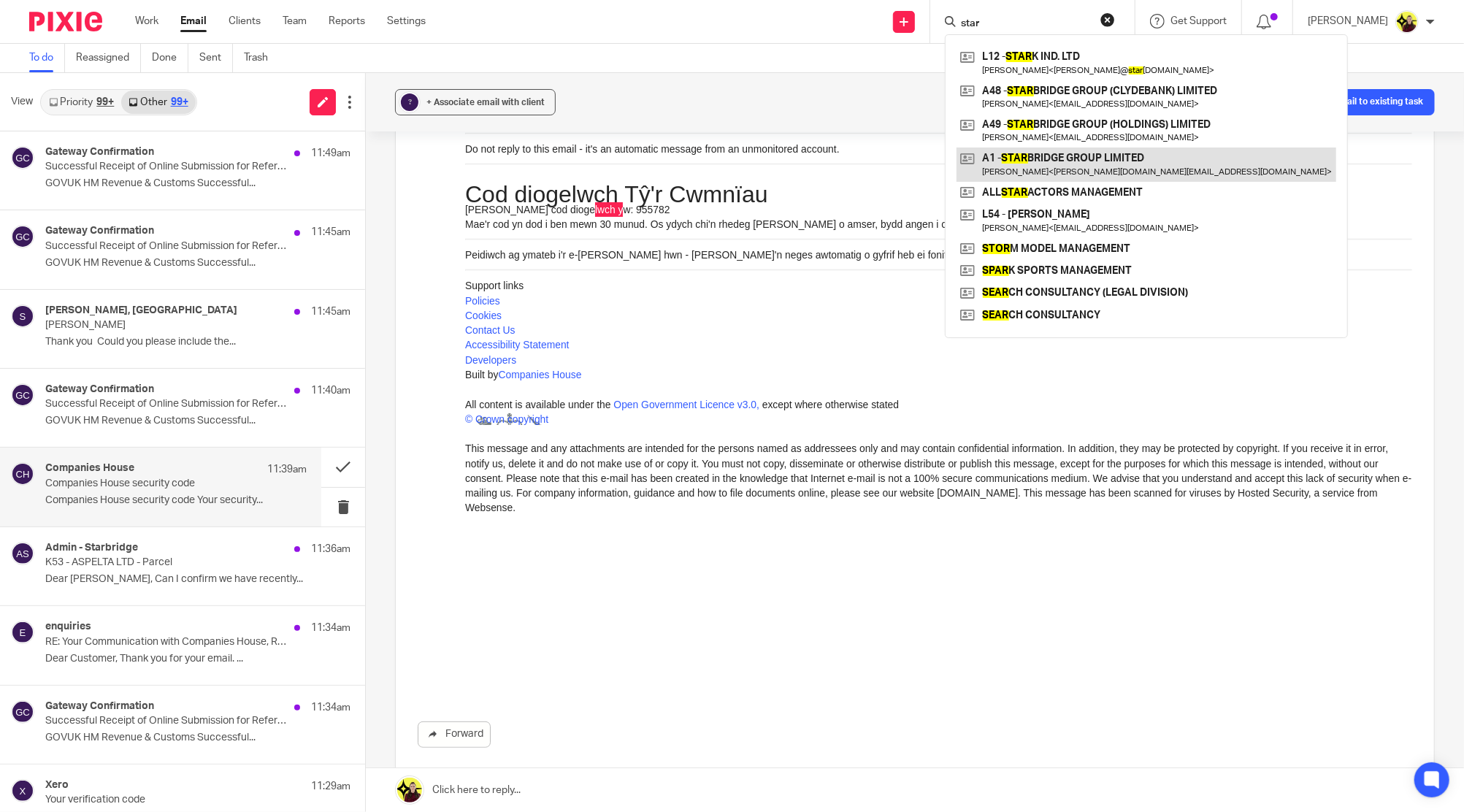
type input "star"
click at [1042, 167] on link at bounding box center [1146, 164] width 380 height 34
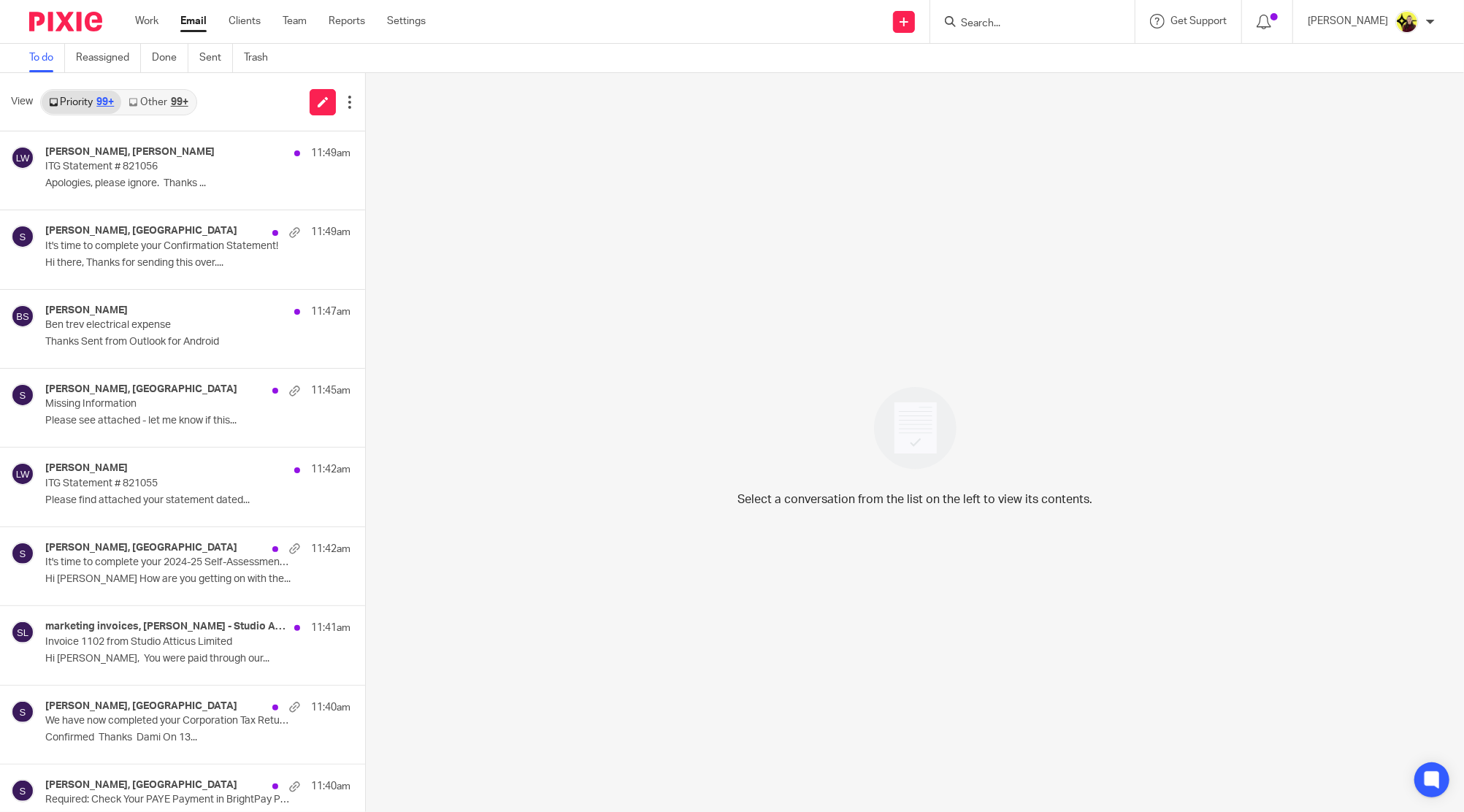
click at [141, 113] on link "Other 99+" at bounding box center [158, 102] width 74 height 23
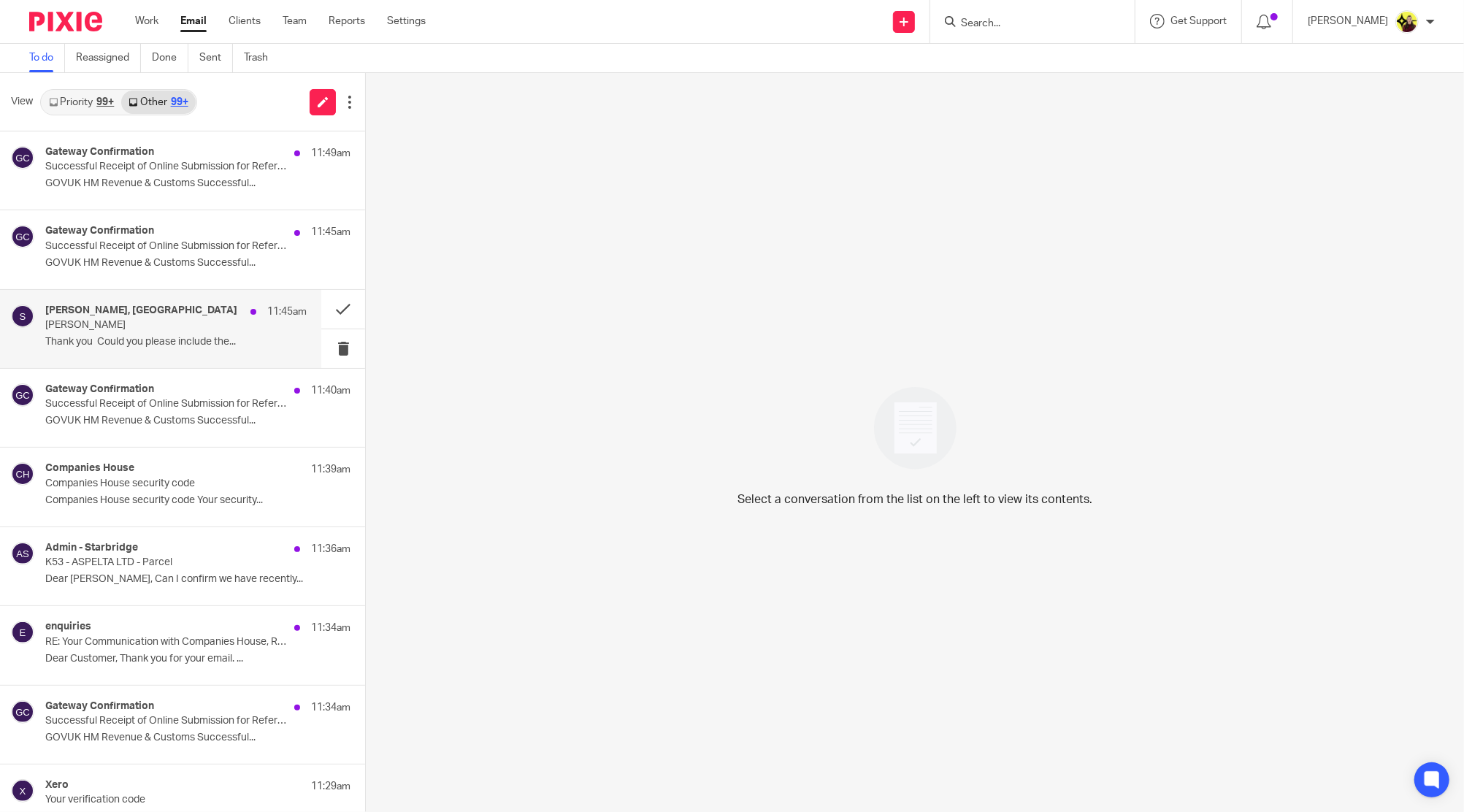
click at [130, 315] on h4 "[PERSON_NAME], [GEOGRAPHIC_DATA]" at bounding box center [141, 310] width 192 height 12
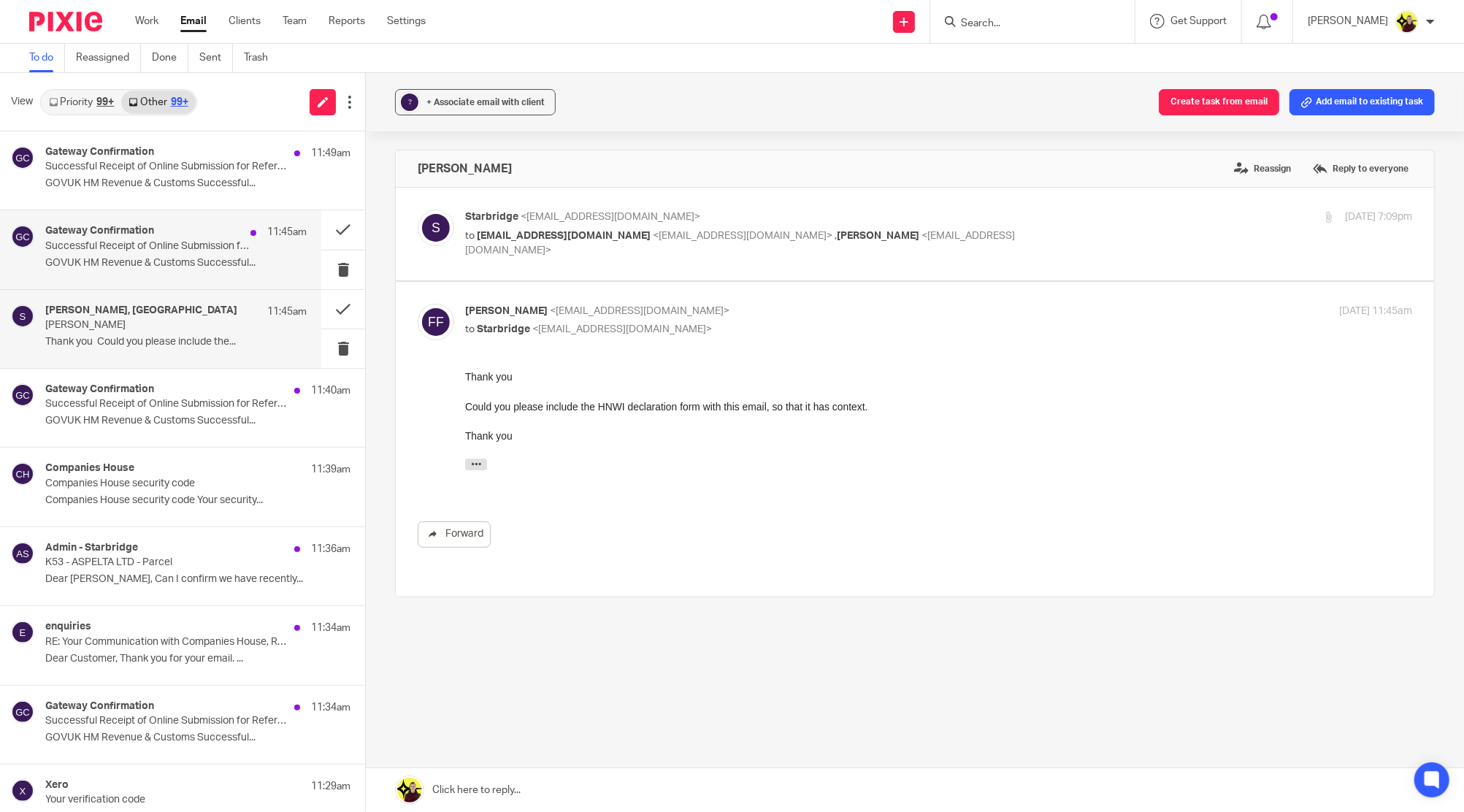
click at [135, 246] on p "Successful Receipt of Online Submission for Reference 1995940657" at bounding box center [149, 246] width 210 height 12
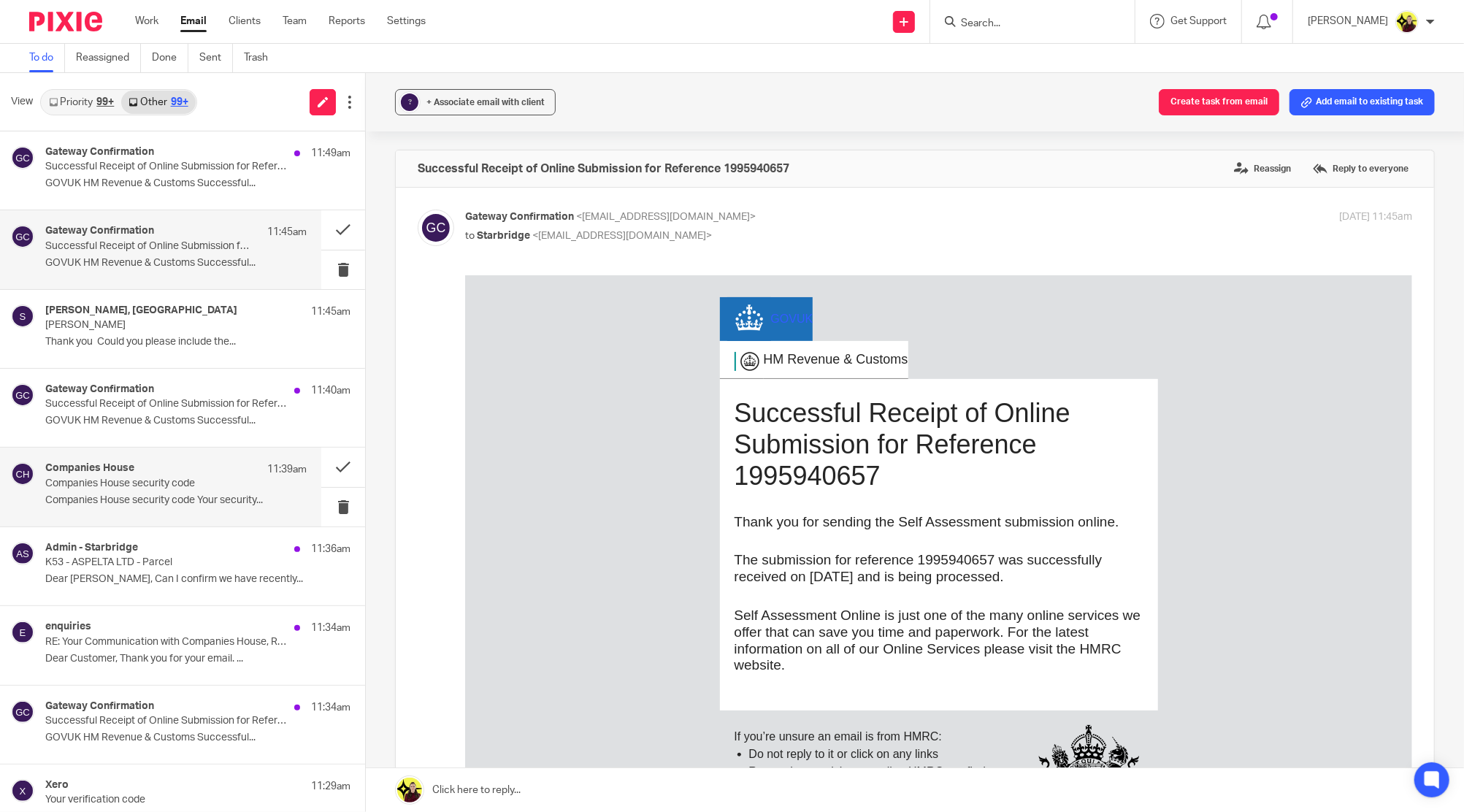
click at [140, 498] on p "Companies House security code Your security..." at bounding box center [175, 500] width 261 height 12
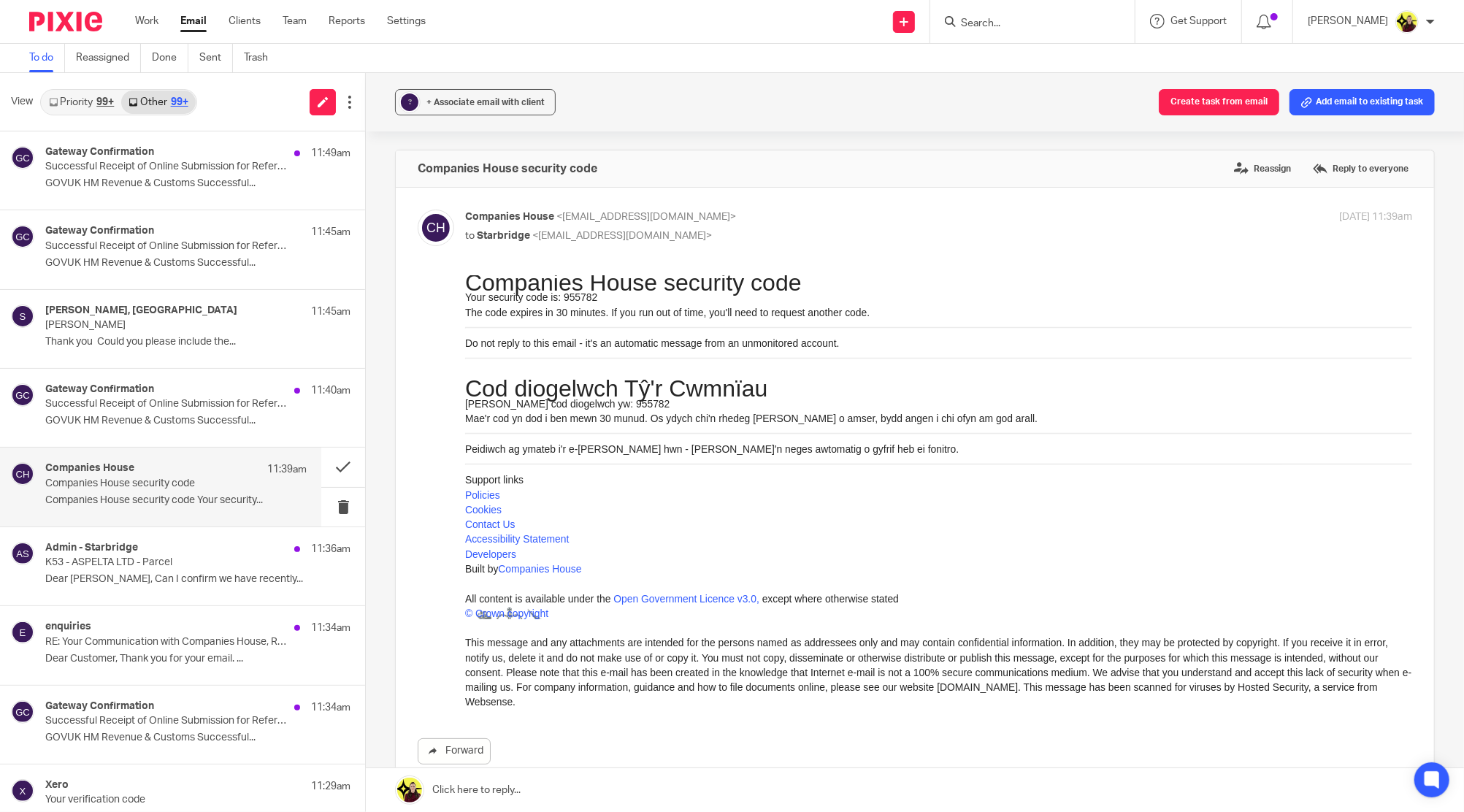
click at [581, 305] on p "The code expires in 30 minutes. If you run out of time, you'll need to request …" at bounding box center [938, 311] width 947 height 14
click at [574, 296] on p "Your security code is: 955782" at bounding box center [938, 296] width 947 height 14
copy p "955782"
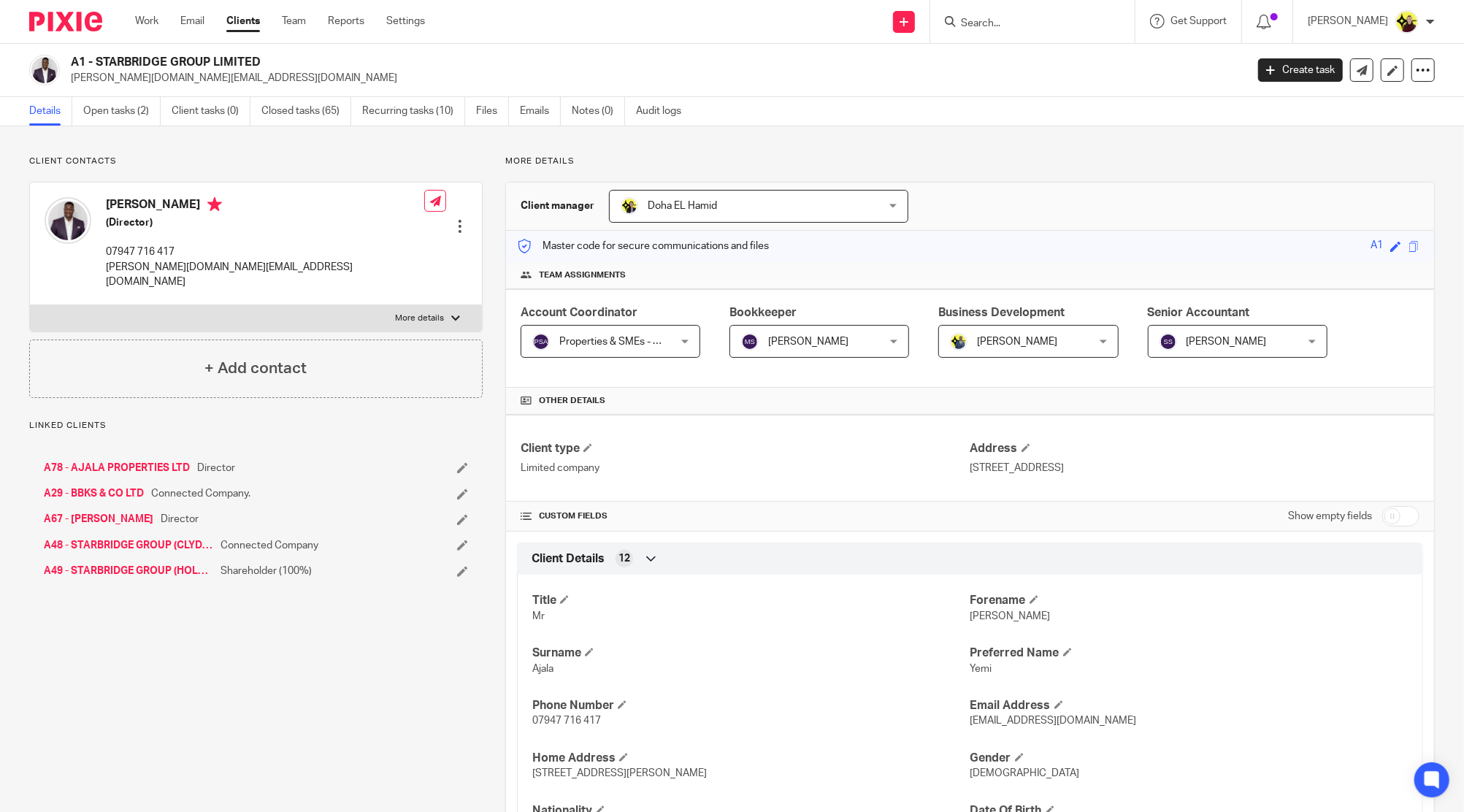
drag, startPoint x: 297, startPoint y: 56, endPoint x: 94, endPoint y: 54, distance: 203.0
click at [94, 54] on div "A1 - STARBRIDGE GROUP LIMITED [PERSON_NAME][DOMAIN_NAME][EMAIL_ADDRESS][DOMAIN_…" at bounding box center [732, 71] width 1464 height 54
copy h2 "STARBRIDGE GROUP LIMITED"
click at [190, 47] on div "A1 - STARBRIDGE GROUP LIMITED [PERSON_NAME][DOMAIN_NAME][EMAIL_ADDRESS][DOMAIN_…" at bounding box center [732, 71] width 1464 height 54
drag, startPoint x: 241, startPoint y: 48, endPoint x: 99, endPoint y: 63, distance: 142.8
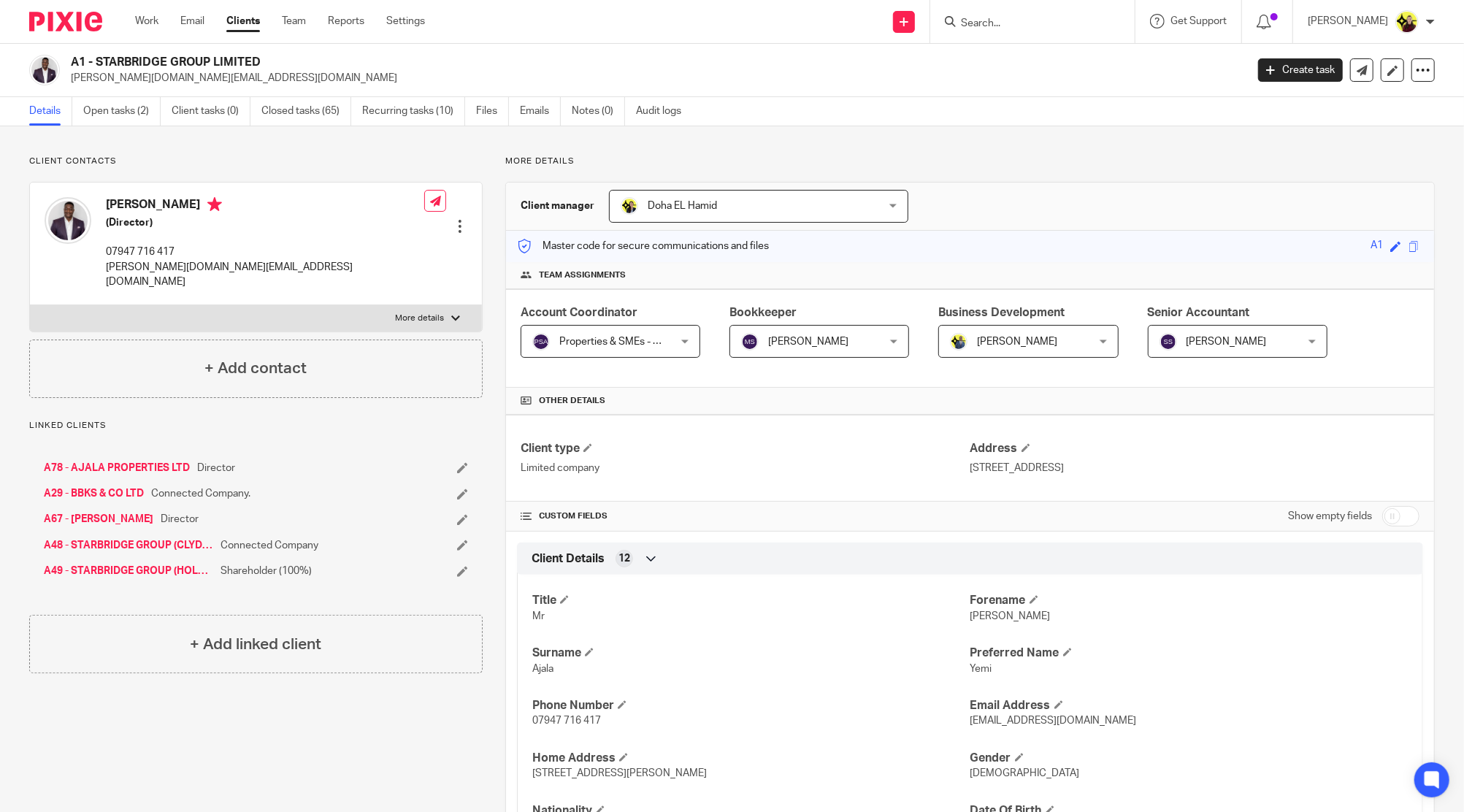
click at [99, 63] on div "A1 - STARBRIDGE GROUP LIMITED [PERSON_NAME][DOMAIN_NAME][EMAIL_ADDRESS][DOMAIN_…" at bounding box center [732, 71] width 1464 height 54
copy h2 "STARBRIDGE GROUP LIMITED"
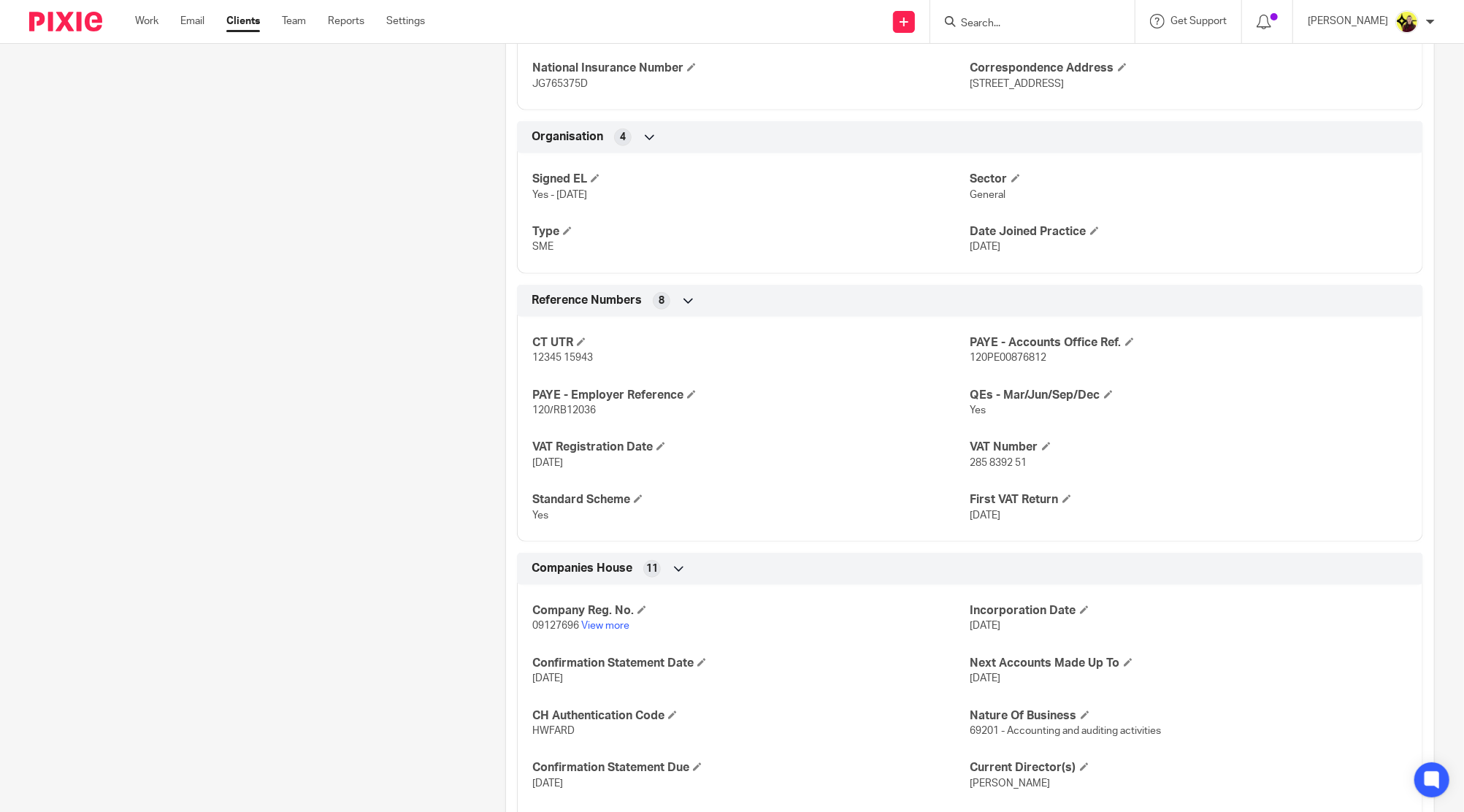
scroll to position [876, 0]
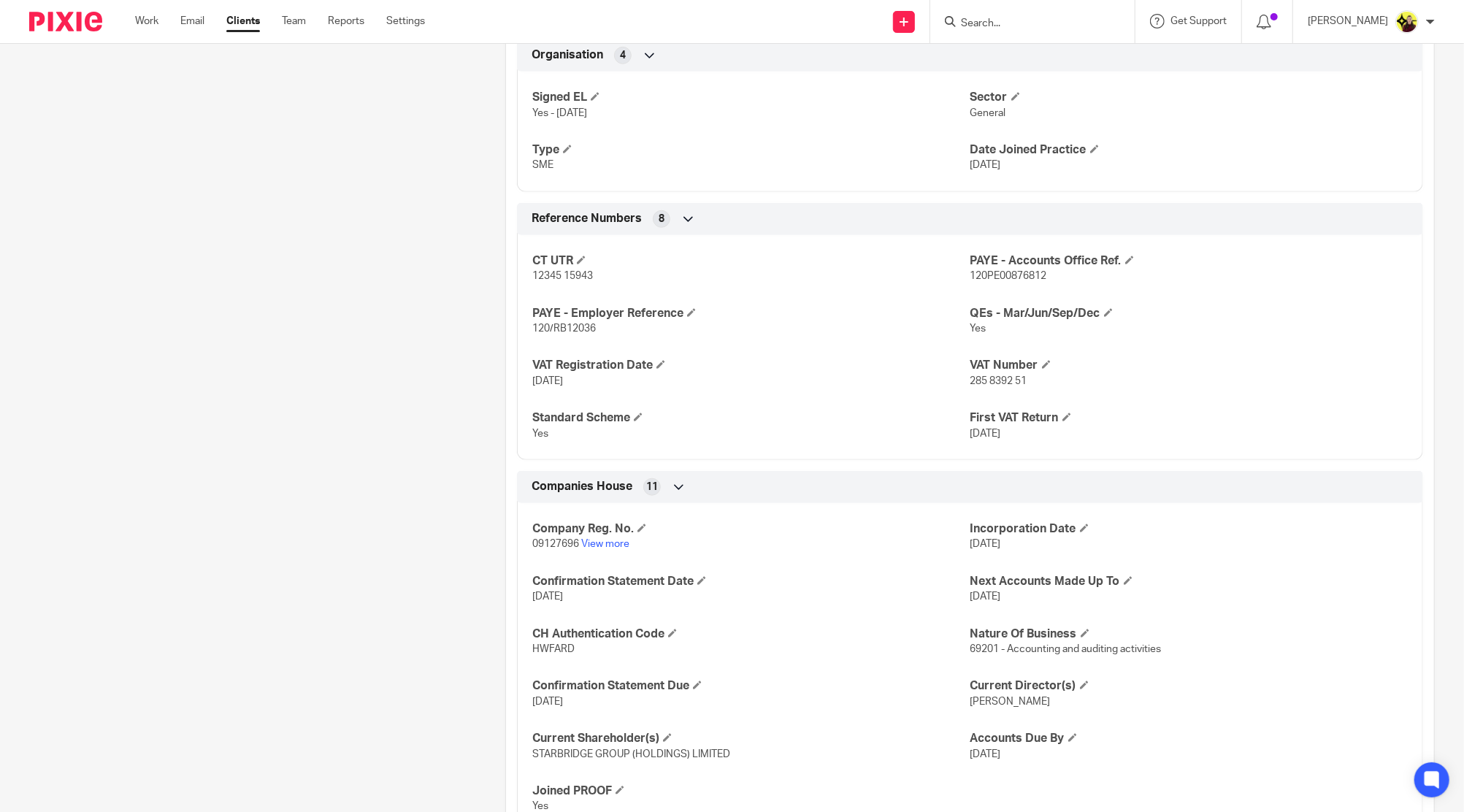
click at [550, 539] on span "09127696" at bounding box center [555, 544] width 47 height 11
copy p "09127696"
